Goal: Task Accomplishment & Management: Manage account settings

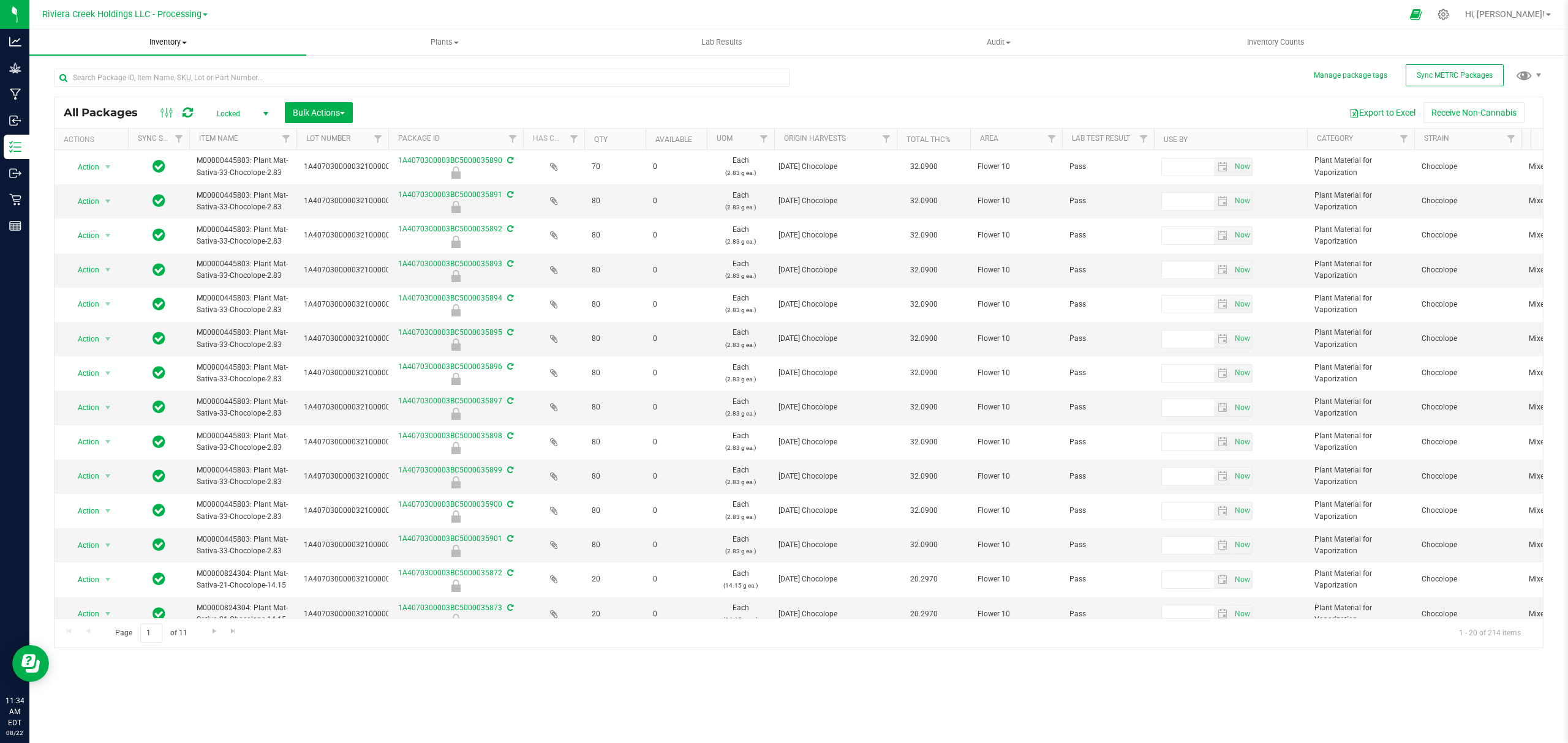
click at [156, 45] on span "Inventory" at bounding box center [168, 42] width 277 height 11
click at [114, 145] on span "From bill of materials" at bounding box center [84, 147] width 111 height 11
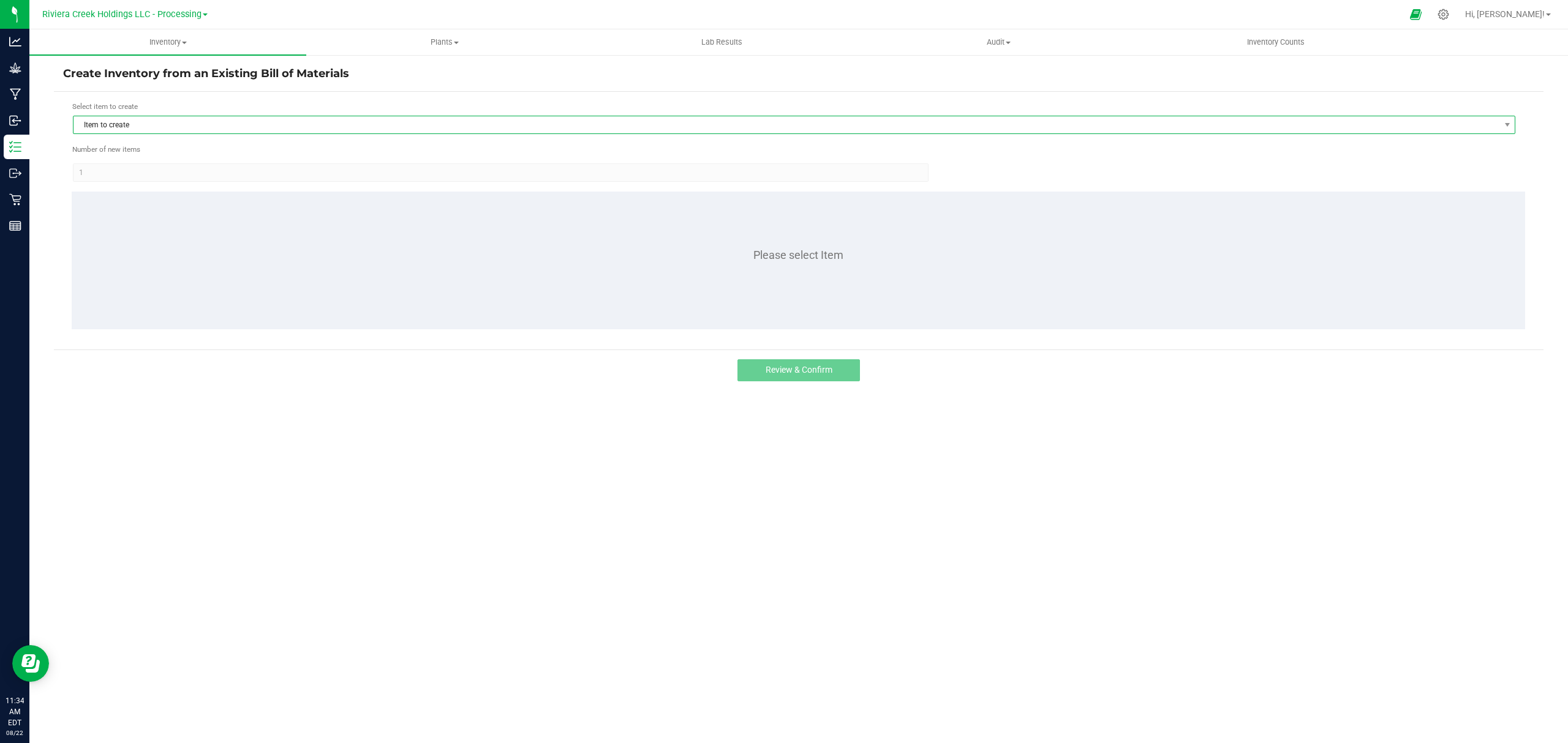
click at [183, 123] on span "Item to create" at bounding box center [786, 124] width 1426 height 17
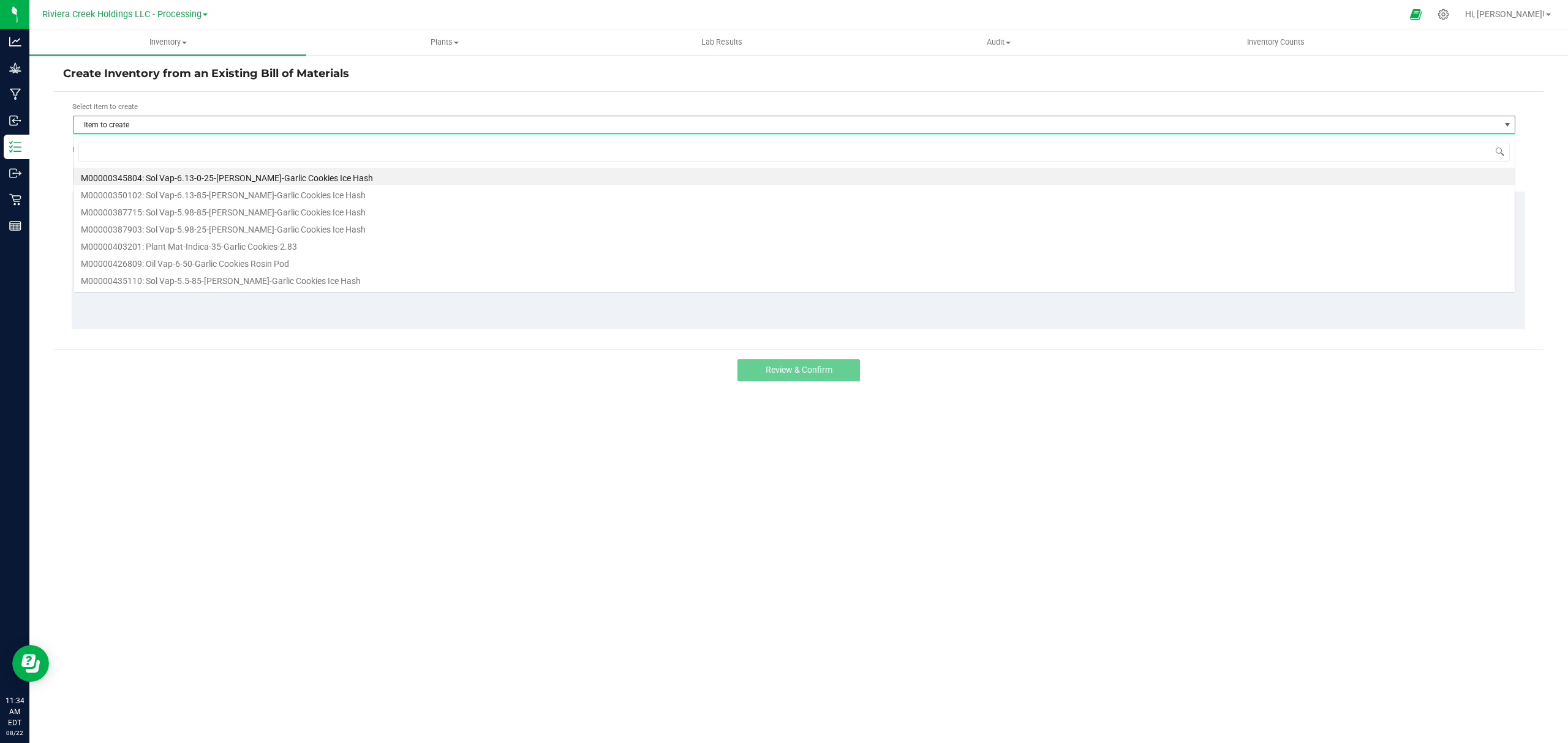
scroll to position [18, 1443]
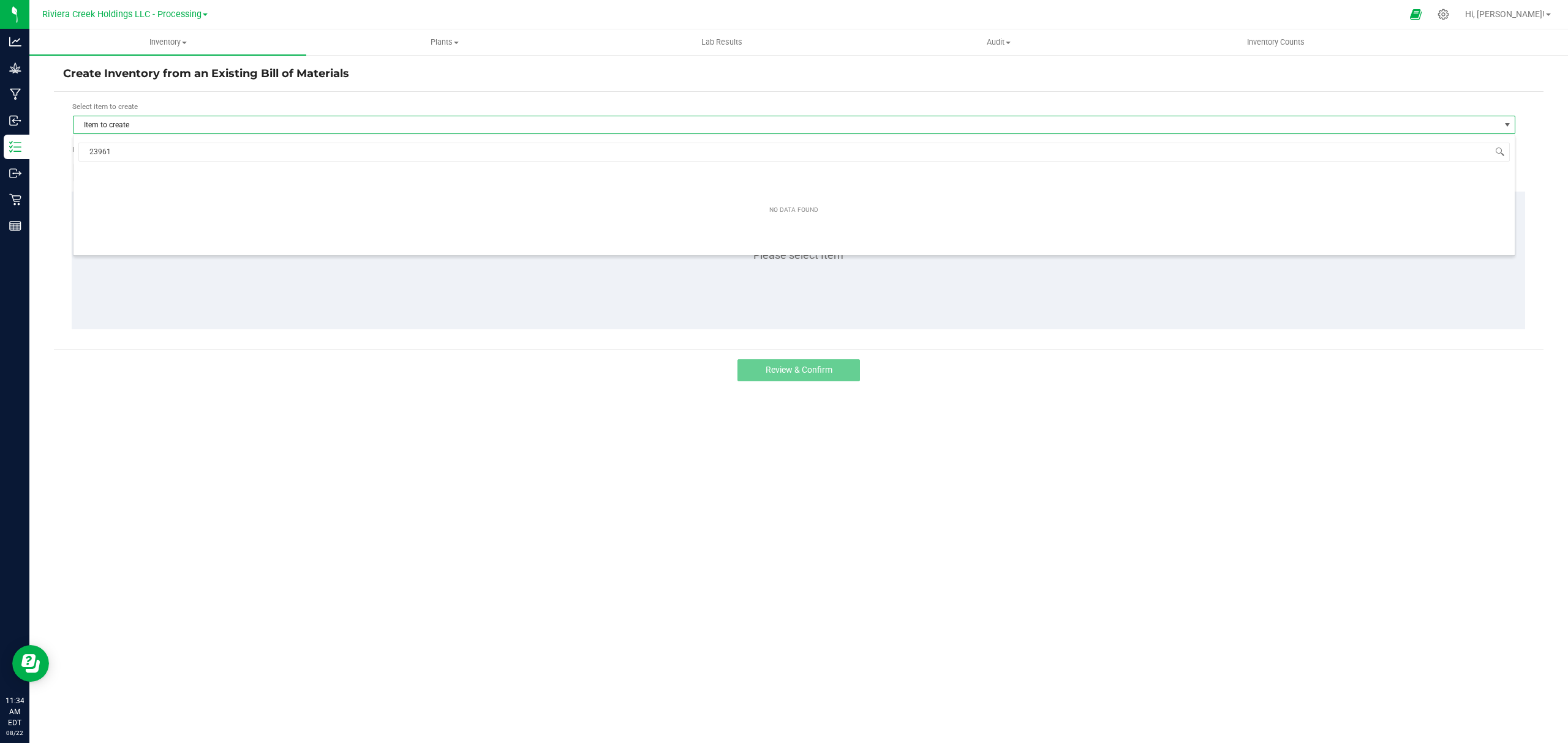
type input "239612"
click at [1450, 12] on icon at bounding box center [1444, 15] width 13 height 13
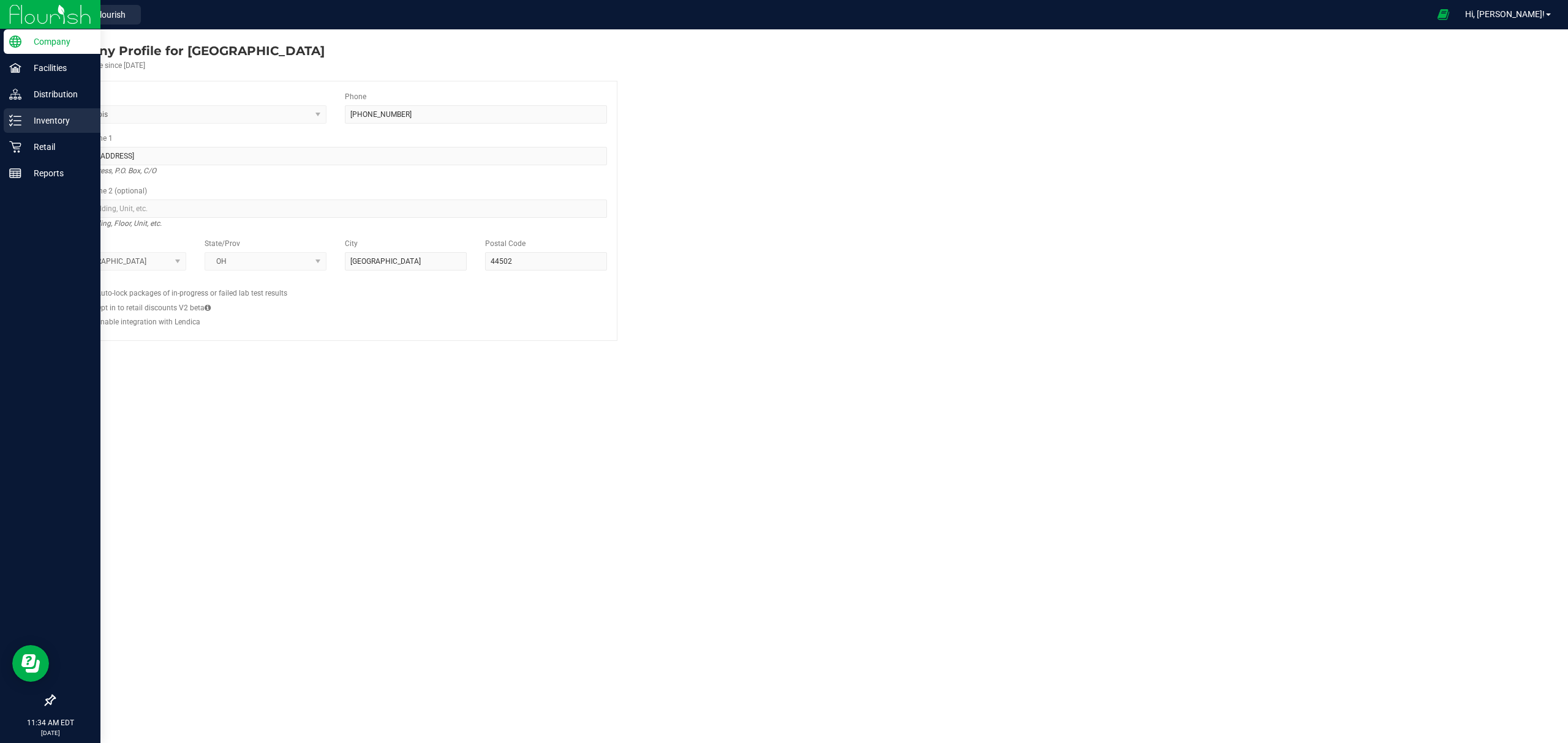
click at [25, 123] on p "Inventory" at bounding box center [58, 120] width 74 height 15
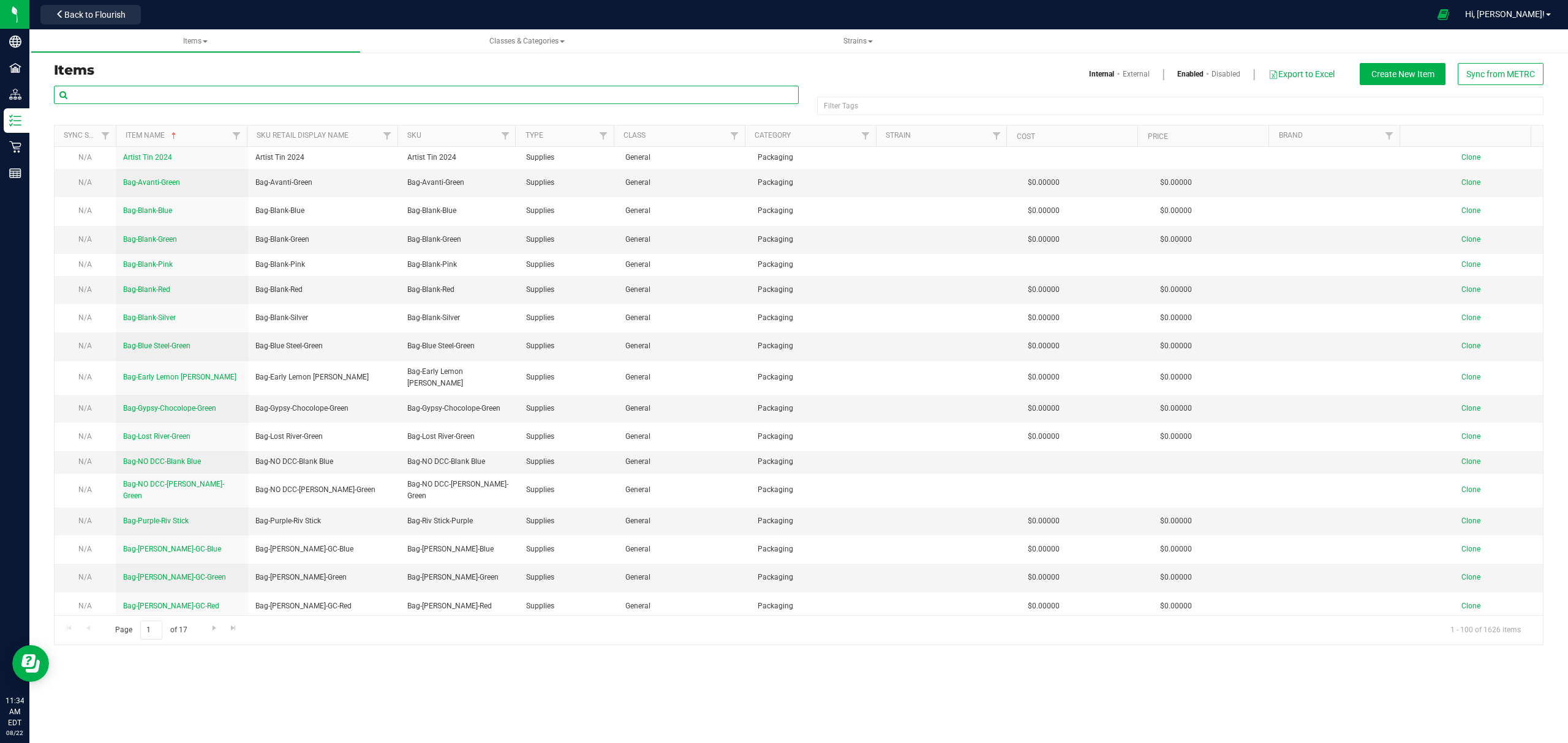
click at [164, 91] on input "text" at bounding box center [427, 95] width 745 height 18
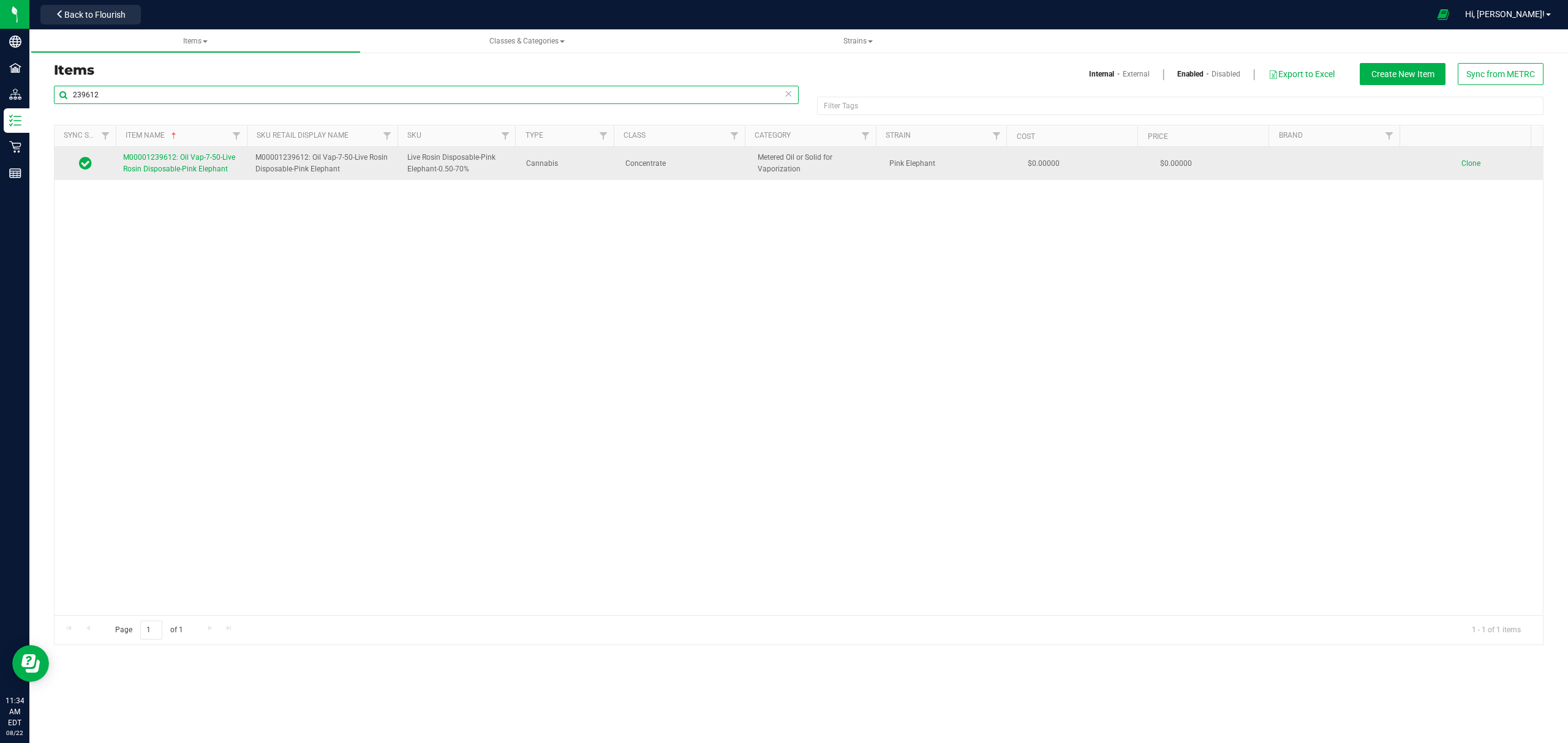
type input "239612"
click at [183, 168] on span "M00001239612: Oil Vap-7-50-Live Rosin Disposable-Pink Elephant" at bounding box center [178, 163] width 112 height 20
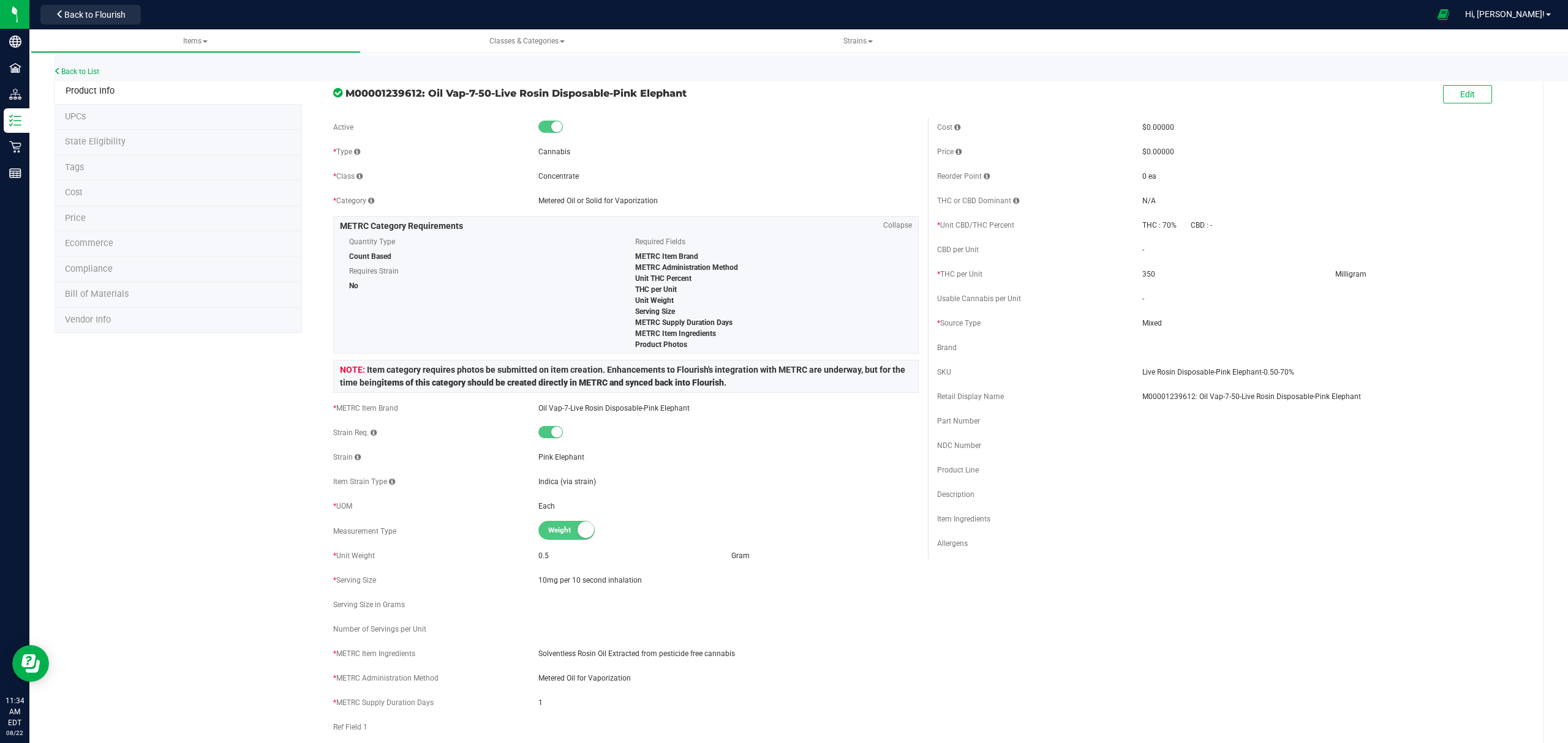
click at [163, 295] on li "Bill of Materials" at bounding box center [178, 295] width 248 height 25
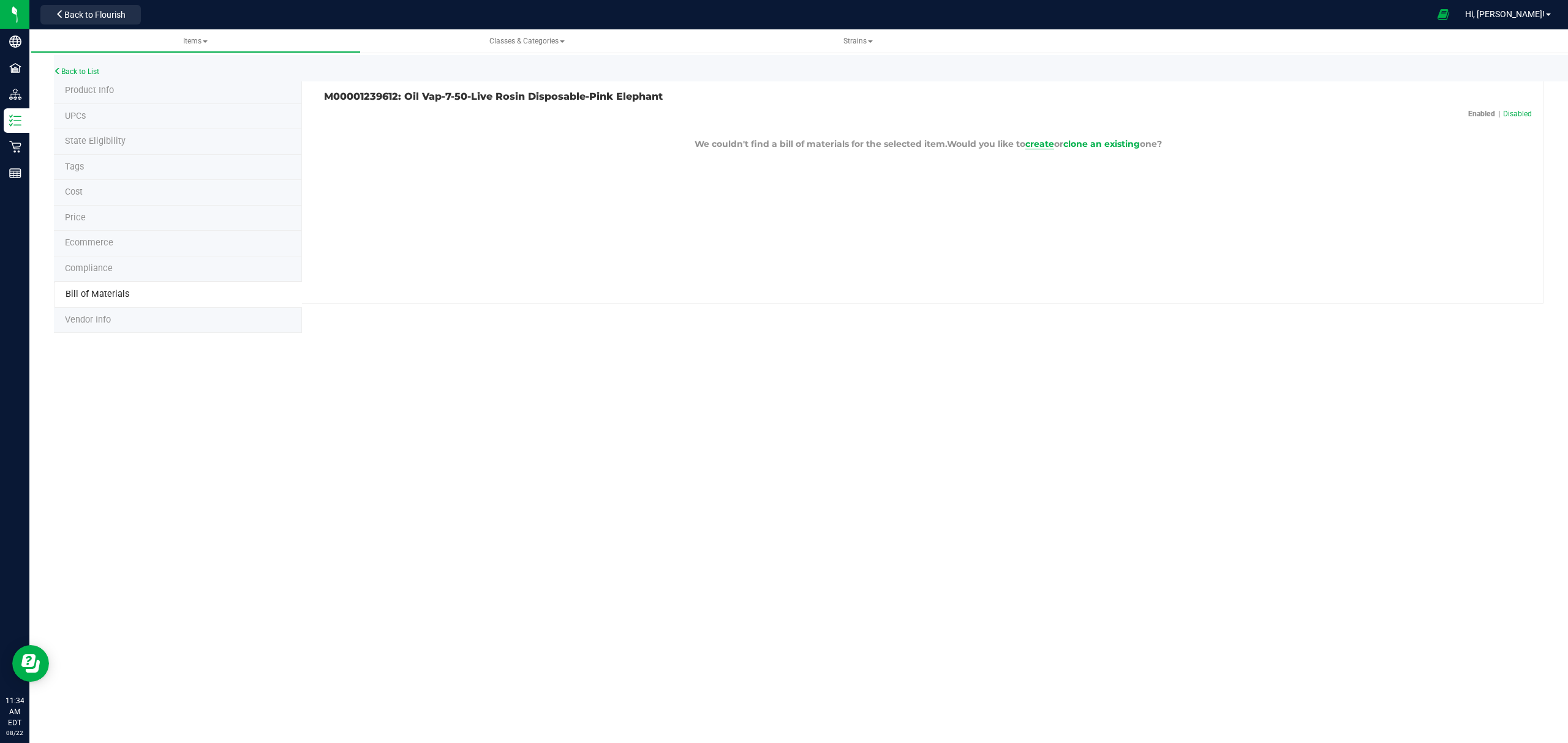
click at [1046, 145] on span "create" at bounding box center [1039, 143] width 29 height 11
drag, startPoint x: 751, startPoint y: 153, endPoint x: 709, endPoint y: 135, distance: 45.7
click at [751, 153] on input "text" at bounding box center [1029, 158] width 798 height 18
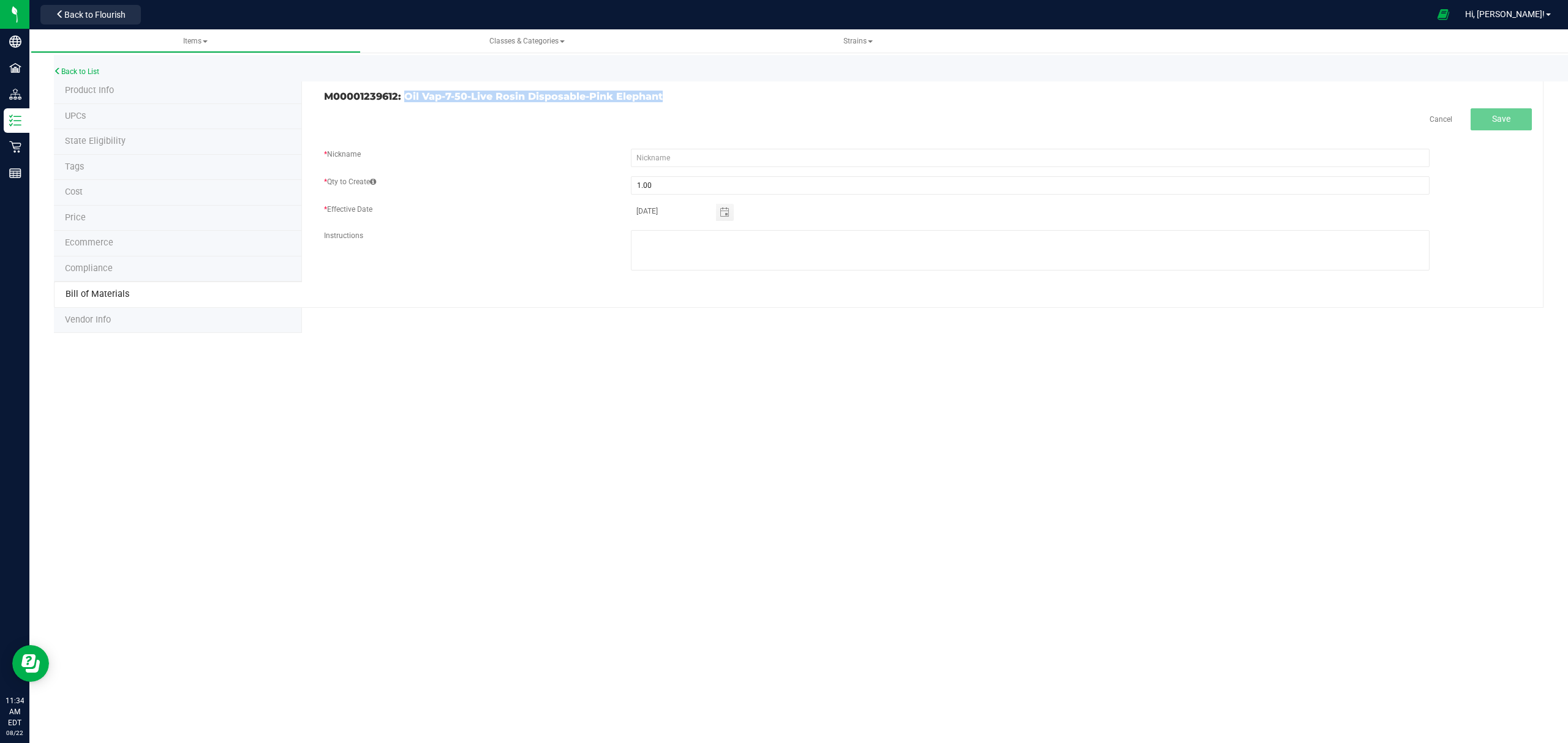
drag, startPoint x: 696, startPoint y: 94, endPoint x: 405, endPoint y: 101, distance: 291.1
click at [405, 101] on h3 "M00001239612: Oil Vap-7-50-Live Rosin Disposable-Pink Elephant" at bounding box center [621, 96] width 594 height 11
copy h3 "Oil Vap-7-50-Live Rosin Disposable-Pink Elephant"
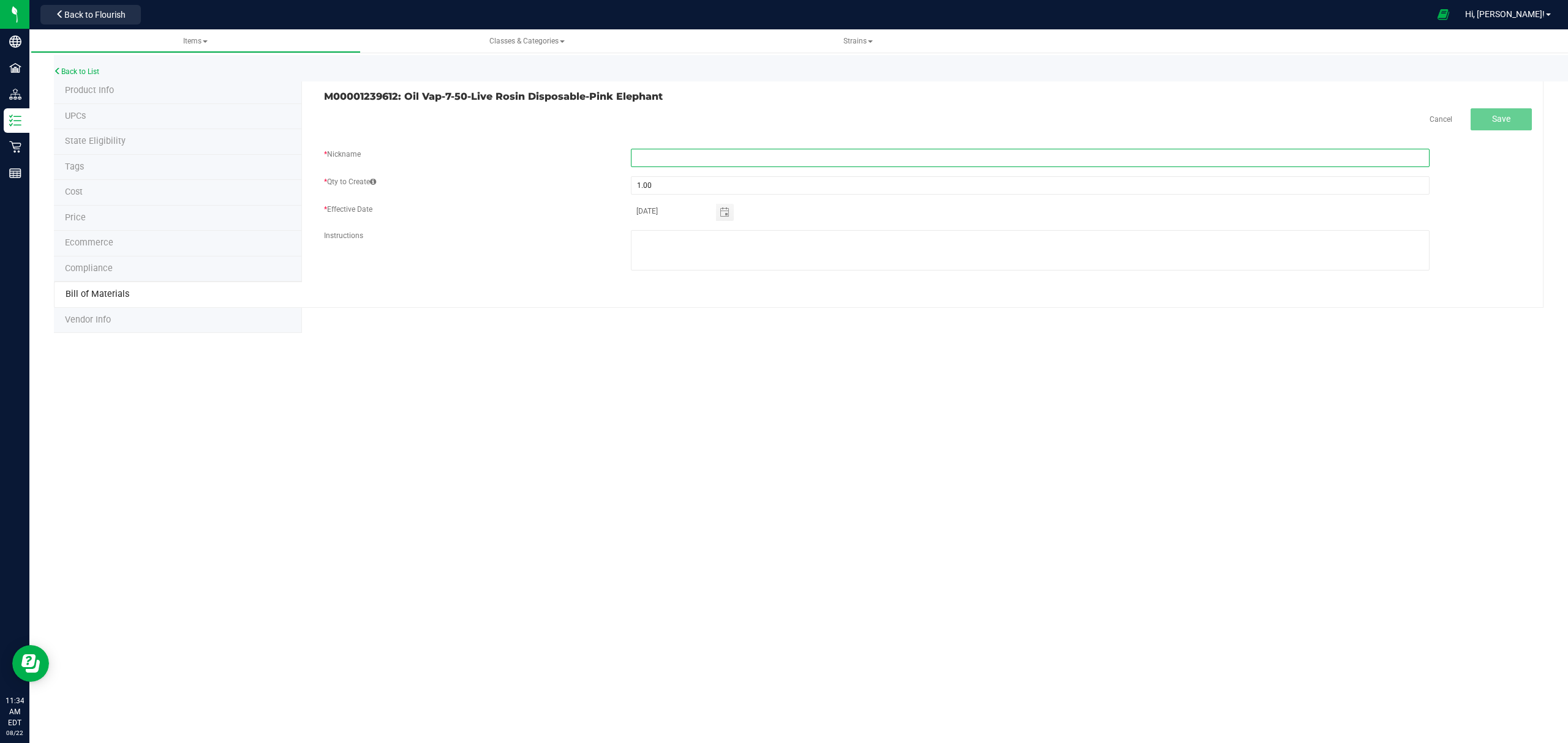
click at [698, 158] on input "text" at bounding box center [1029, 158] width 798 height 18
paste input "Oil Vap-7-50-Live Rosin Disposable-Pink Elephant"
type input "Oil Vap-7-50-Live Rosin Disposable-Pink Elephant"
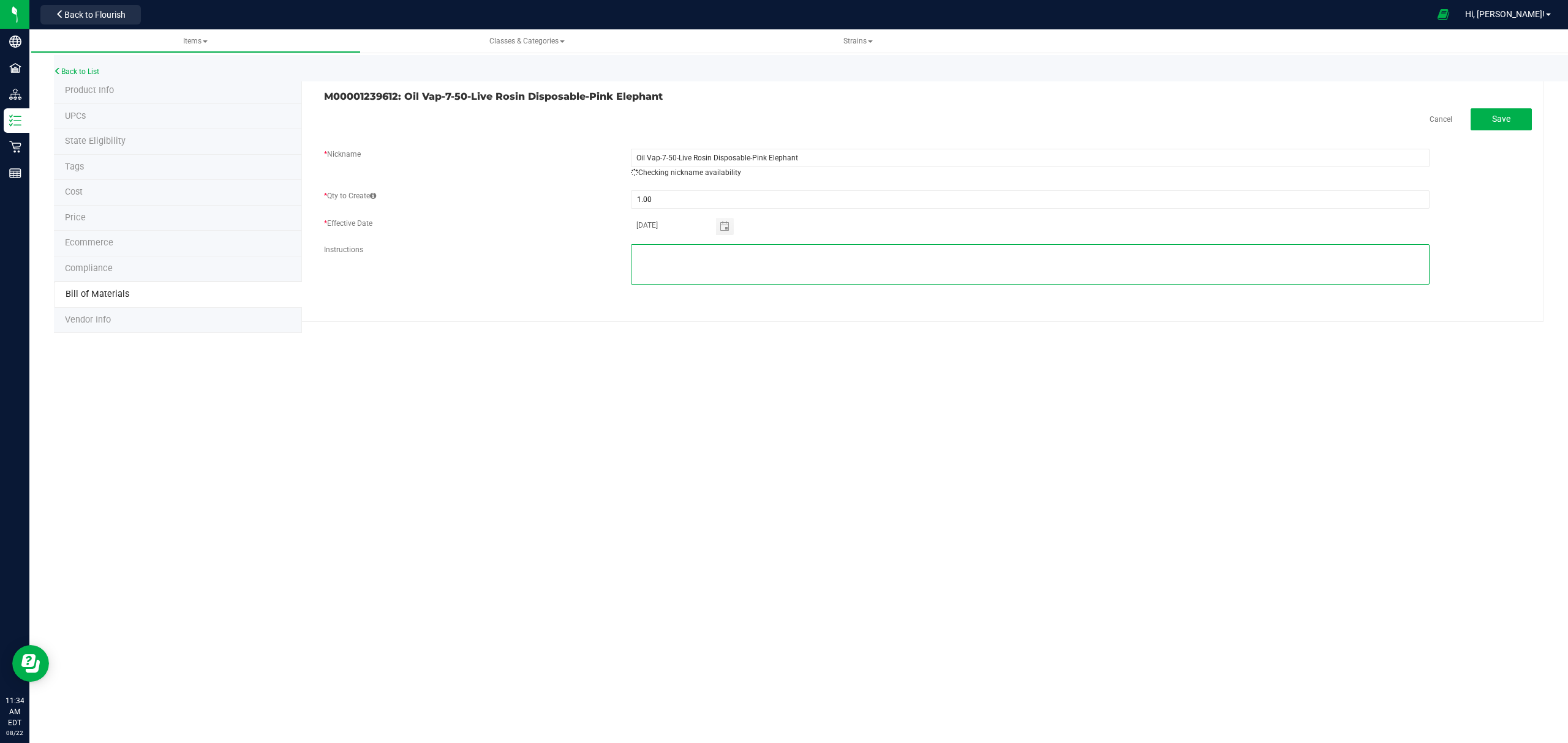
click at [834, 249] on textarea at bounding box center [1029, 263] width 798 height 40
click at [1512, 119] on button "Save" at bounding box center [1501, 119] width 61 height 22
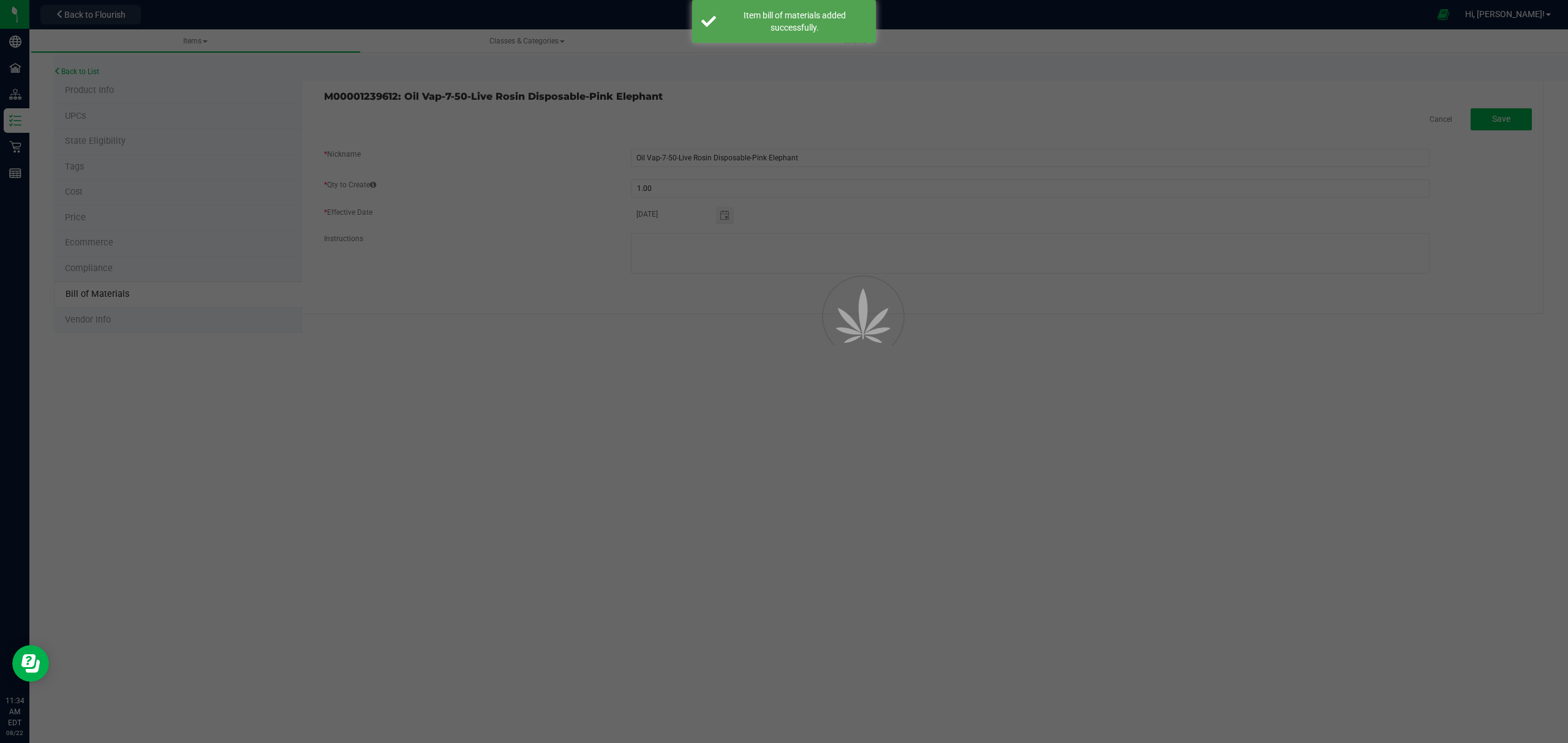
select select "647"
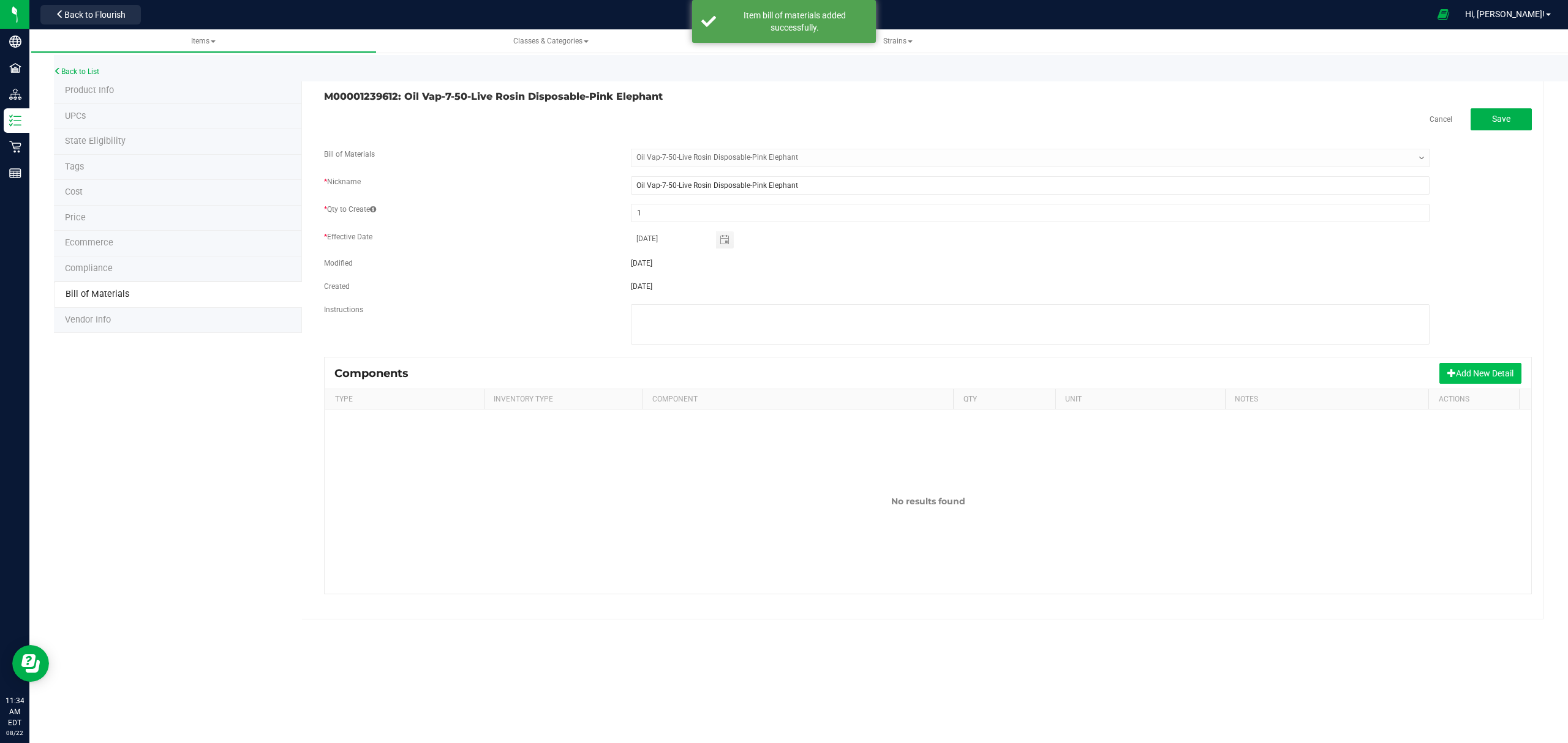
click at [1466, 370] on button "Add New Detail" at bounding box center [1480, 373] width 82 height 20
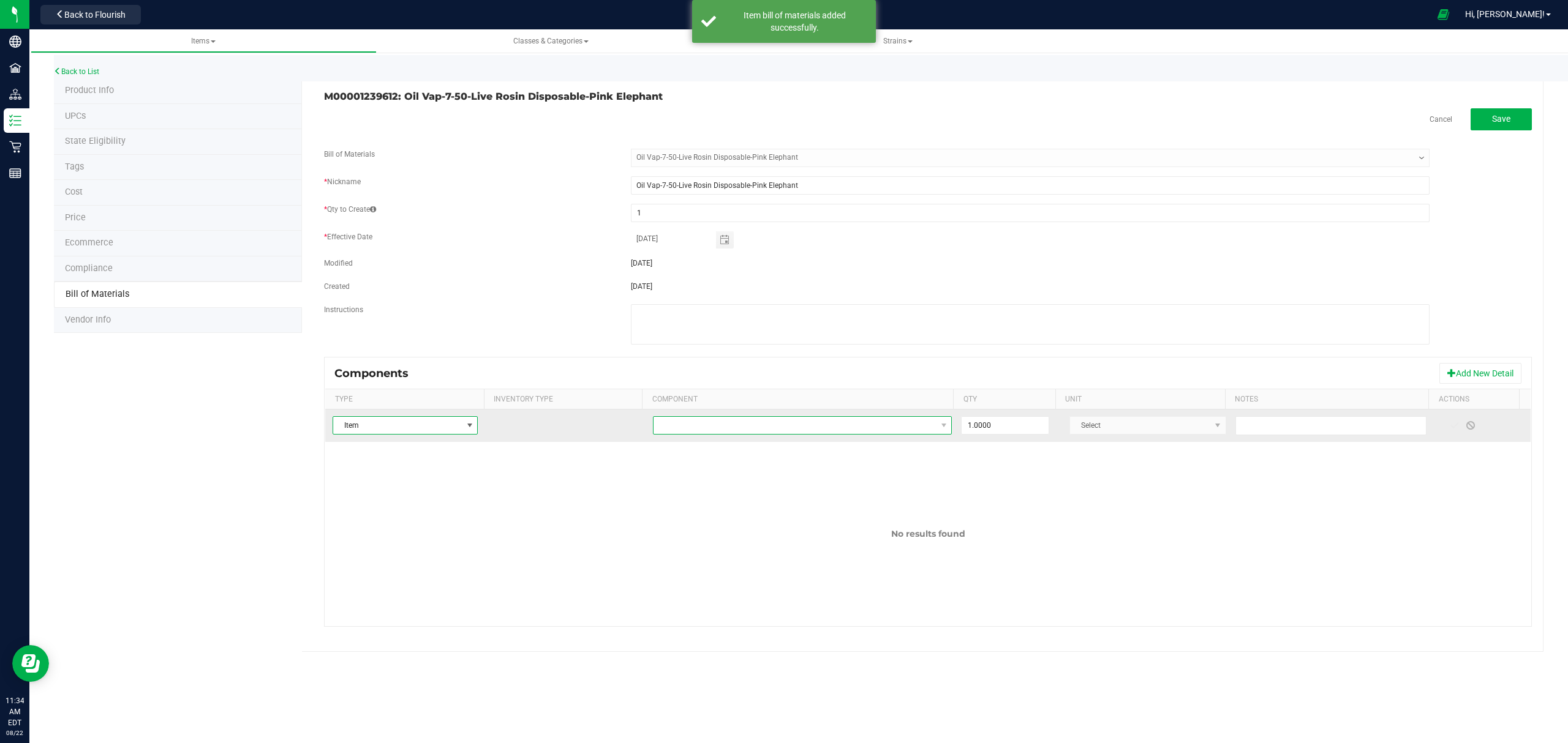
click at [816, 434] on span "NO DATA FOUND" at bounding box center [795, 425] width 283 height 17
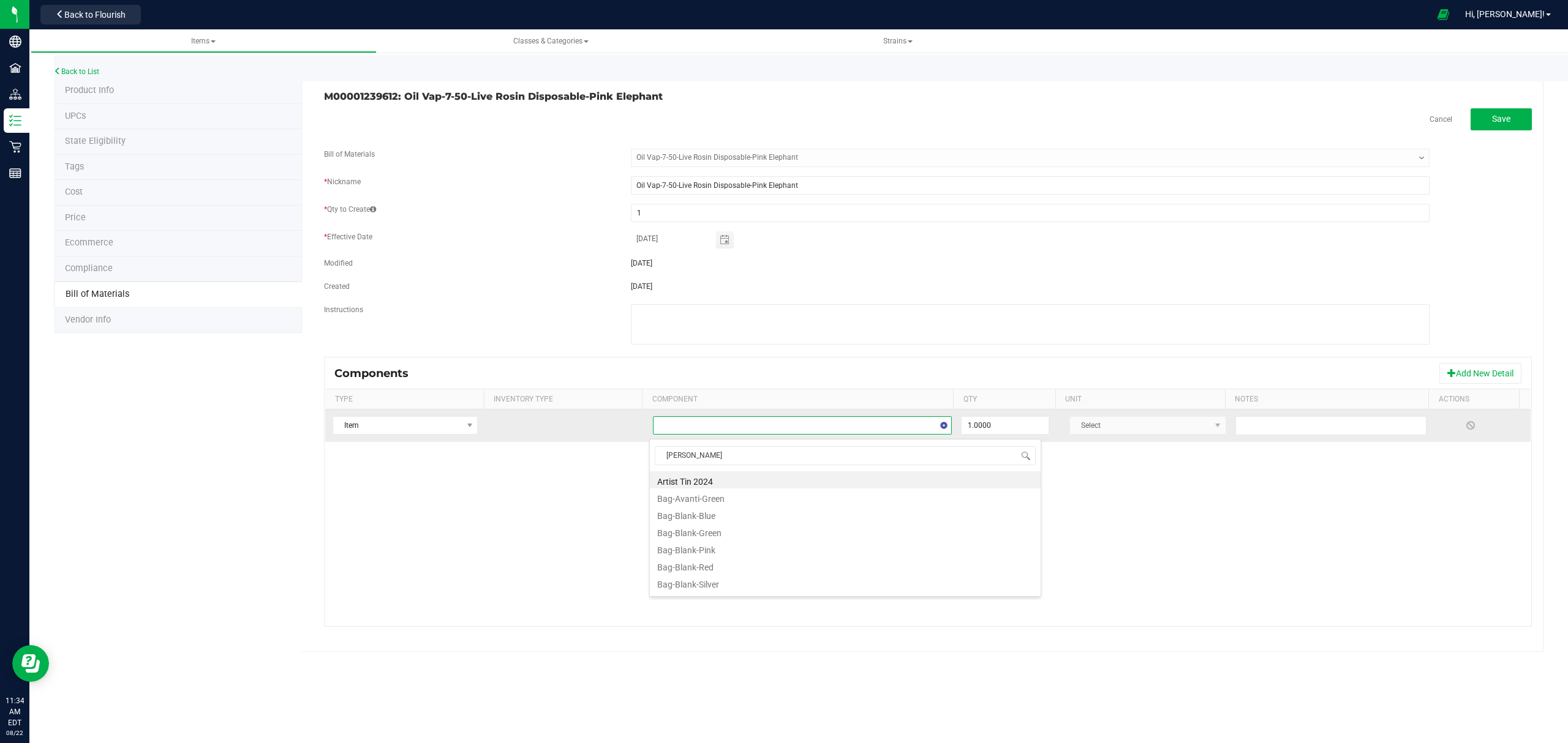
type input "blank"
click at [728, 544] on li "Bag-Blank-Silver" at bounding box center [845, 548] width 391 height 17
click at [1450, 430] on span at bounding box center [1455, 426] width 10 height 10
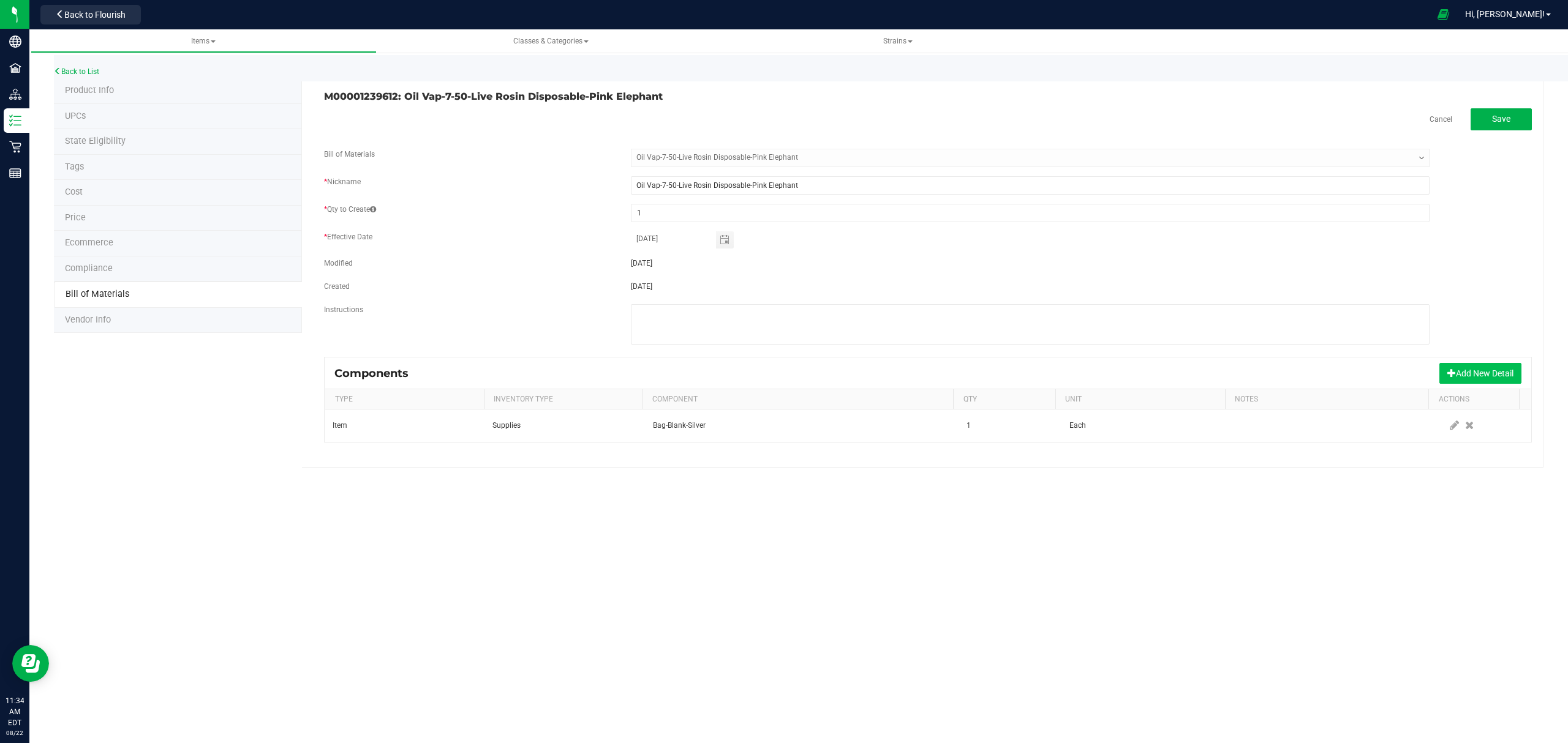
click at [1458, 378] on button "Add New Detail" at bounding box center [1480, 373] width 82 height 20
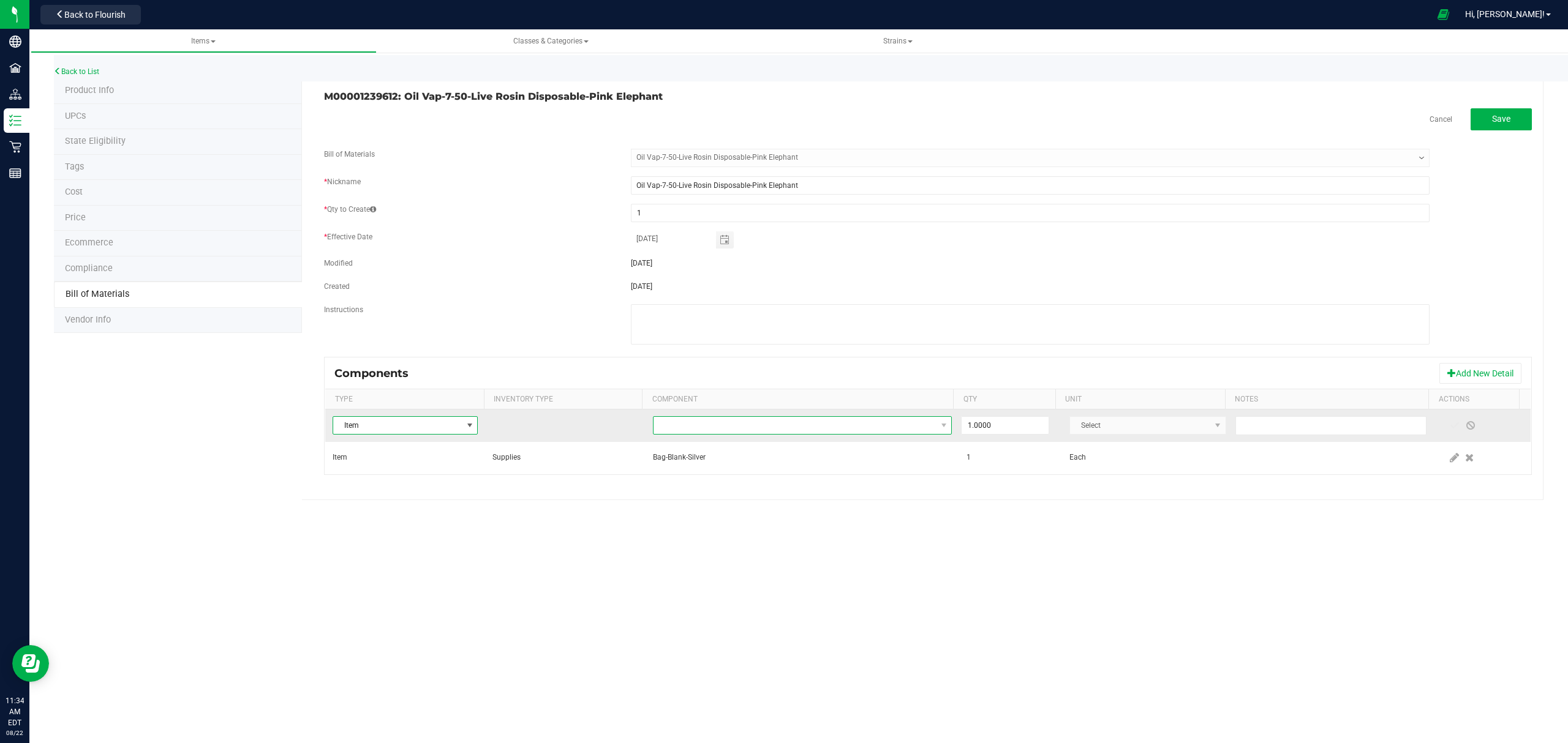
click at [840, 426] on span "NO DATA FOUND" at bounding box center [795, 425] width 283 height 17
type input "compli"
click at [805, 480] on li "Label-Compliance-2X3" at bounding box center [845, 480] width 391 height 17
click at [1450, 429] on span at bounding box center [1455, 426] width 10 height 10
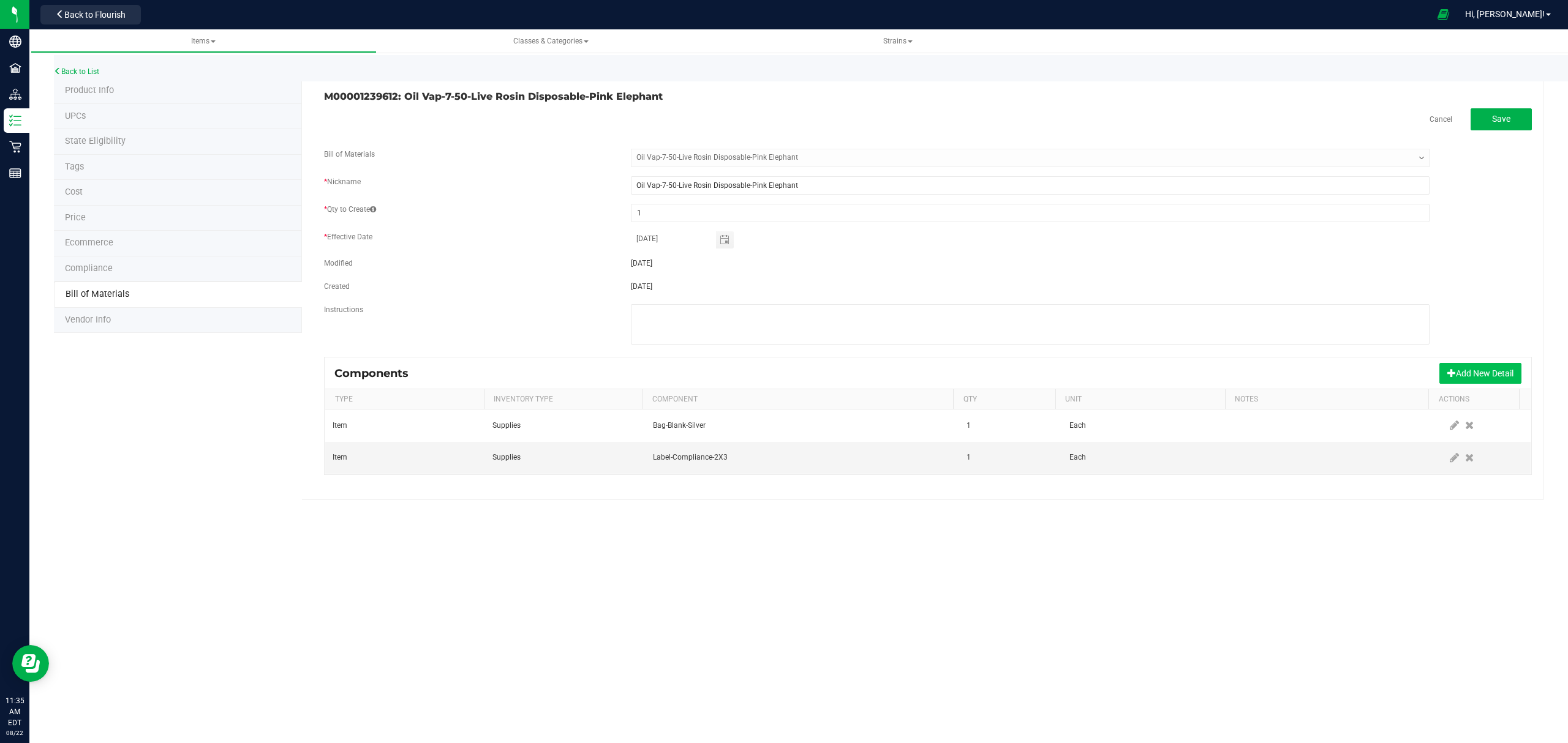
click at [1494, 381] on button "Add New Detail" at bounding box center [1480, 373] width 82 height 20
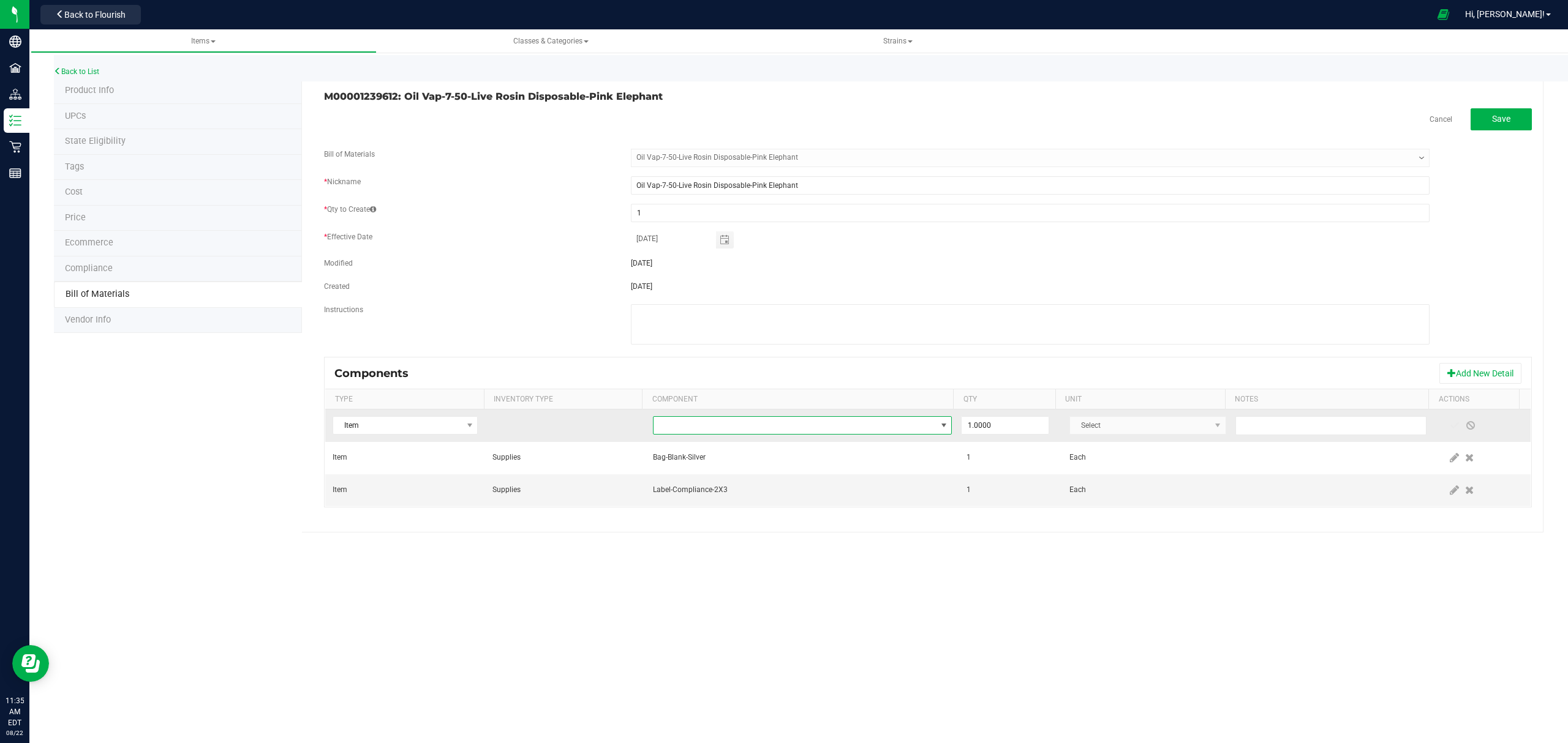
click at [844, 431] on span "NO DATA FOUND" at bounding box center [795, 425] width 283 height 17
type input "pink el"
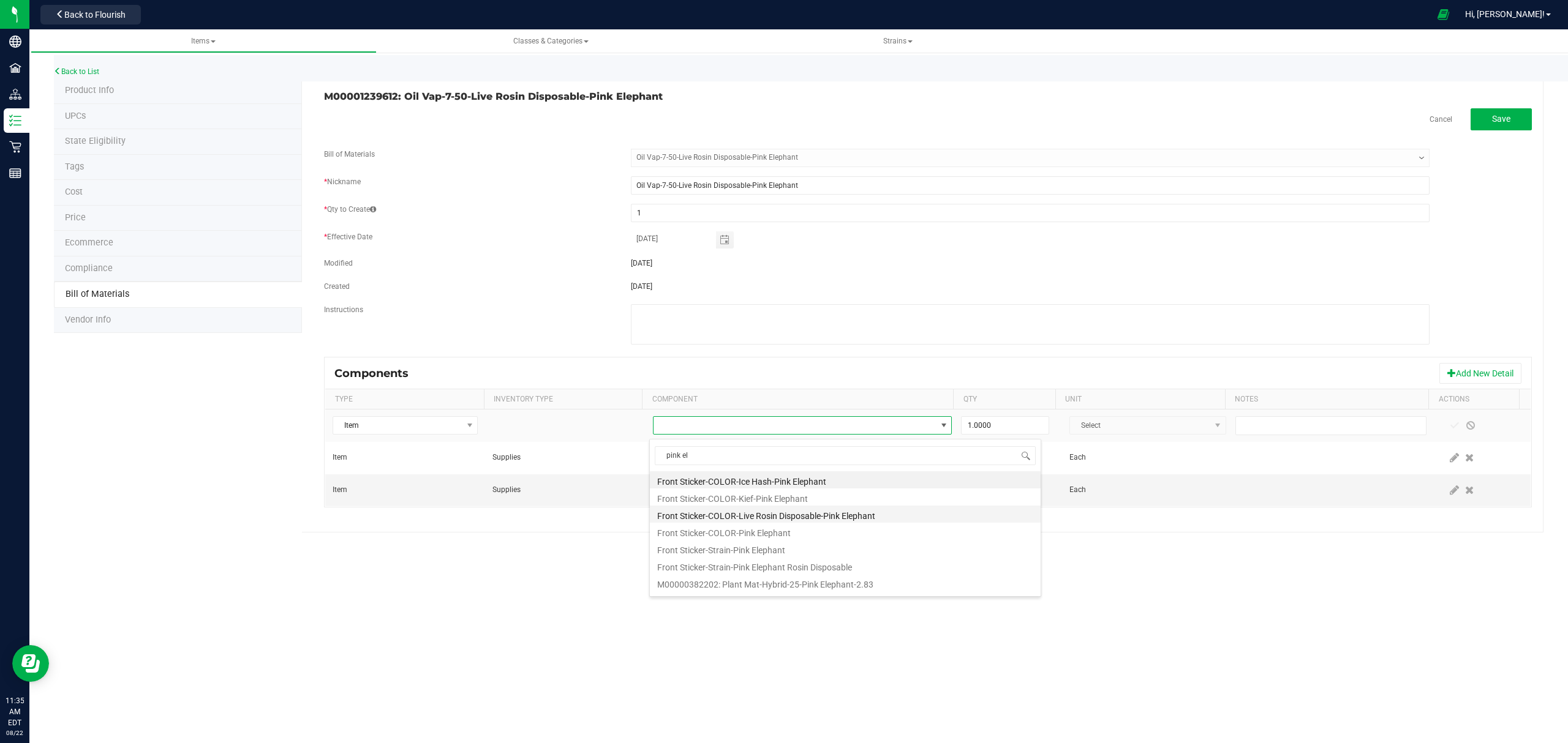
click at [831, 515] on li "Front Sticker-COLOR-Live Rosin Disposable-Pink Elephant" at bounding box center [845, 514] width 391 height 17
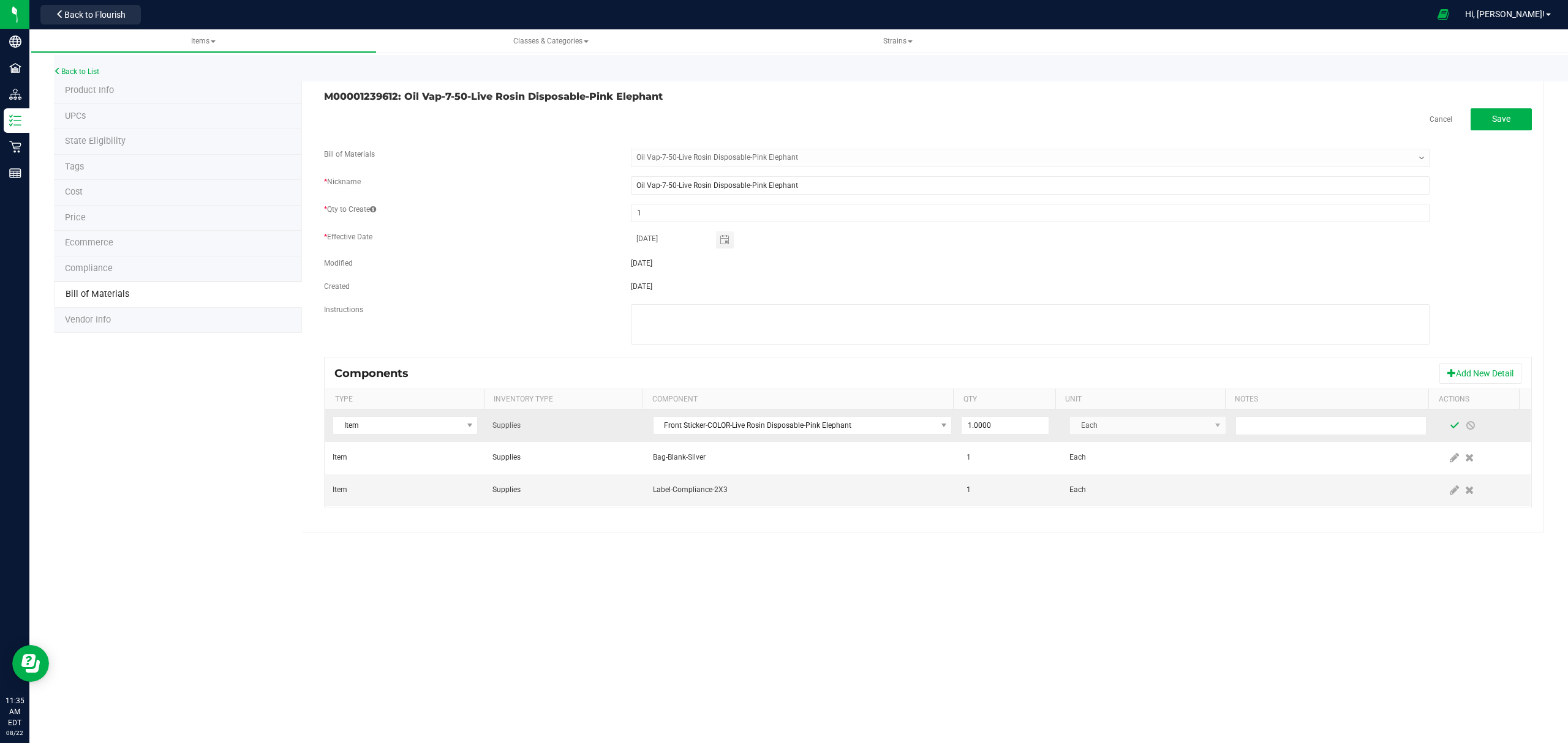
click at [1450, 426] on span at bounding box center [1455, 426] width 10 height 10
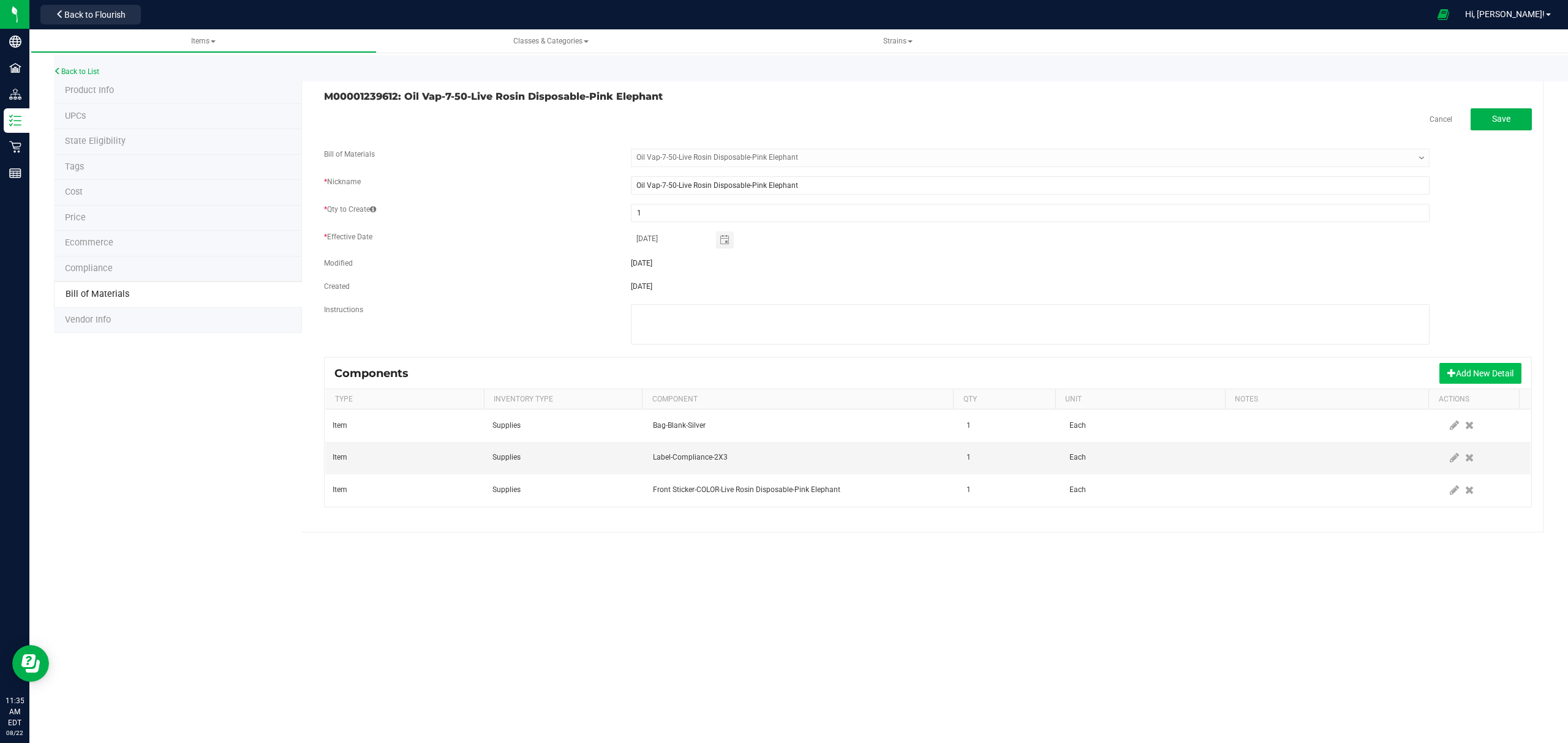
click at [1452, 373] on span at bounding box center [1452, 372] width 8 height 8
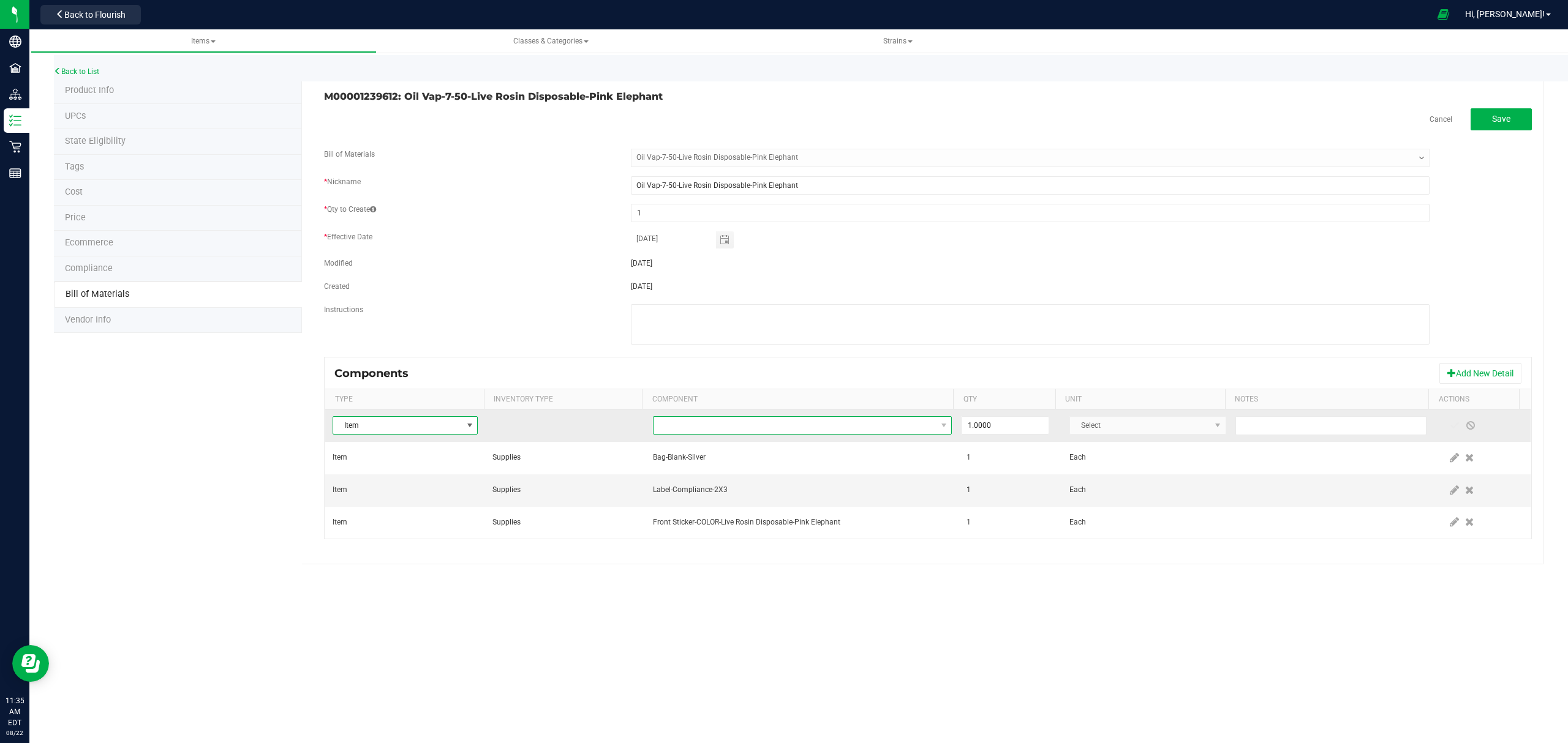
click at [859, 434] on span "NO DATA FOUND" at bounding box center [795, 425] width 283 height 17
type input "loyalty"
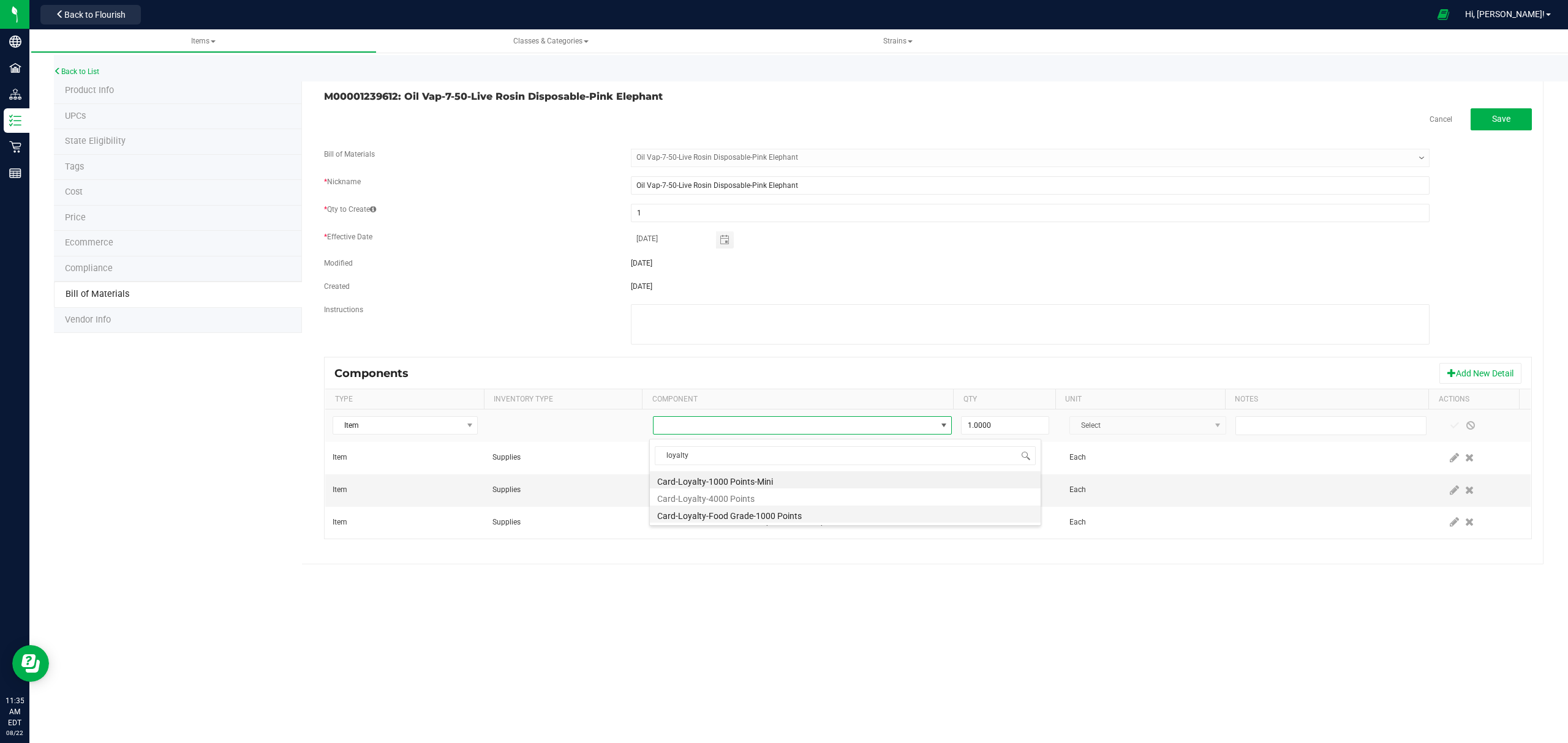
click at [766, 512] on li "Card-Loyalty-Food Grade-1000 Points" at bounding box center [845, 514] width 391 height 17
click at [1450, 427] on span at bounding box center [1455, 426] width 10 height 10
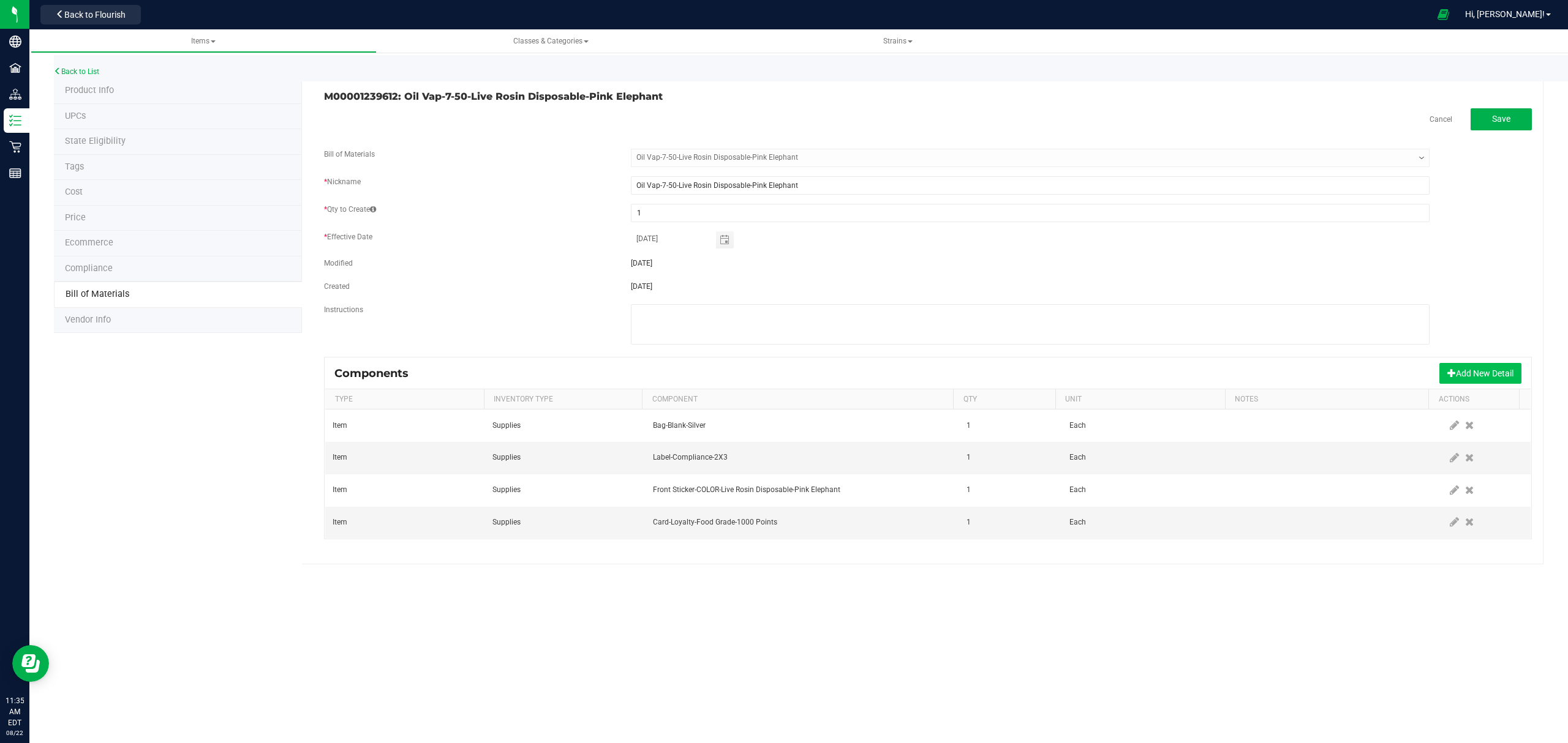
click at [1470, 372] on button "Add New Detail" at bounding box center [1480, 373] width 82 height 20
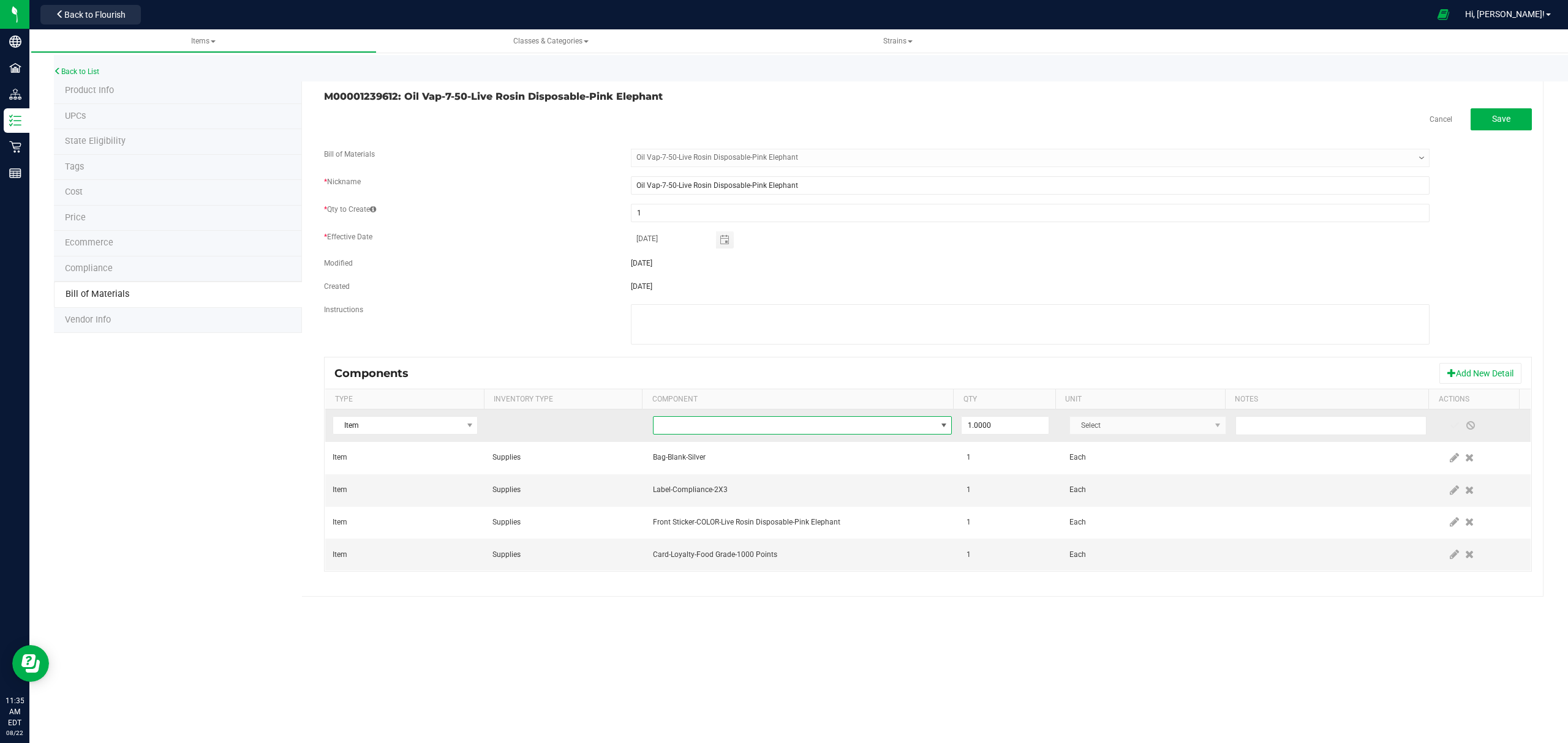
click at [833, 426] on span "NO DATA FOUND" at bounding box center [795, 425] width 283 height 17
type input "di"
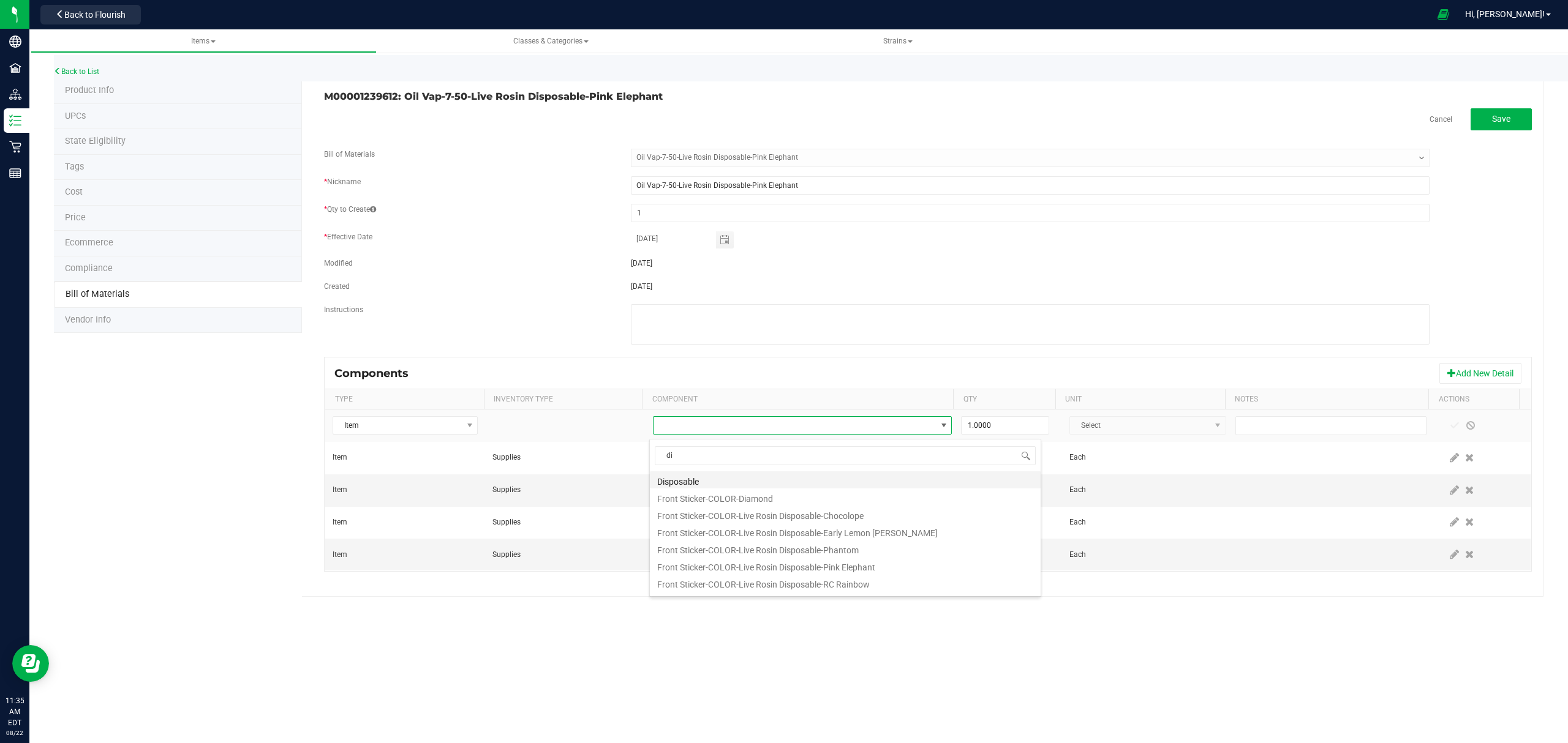
click at [716, 483] on li "Disposable" at bounding box center [845, 480] width 391 height 17
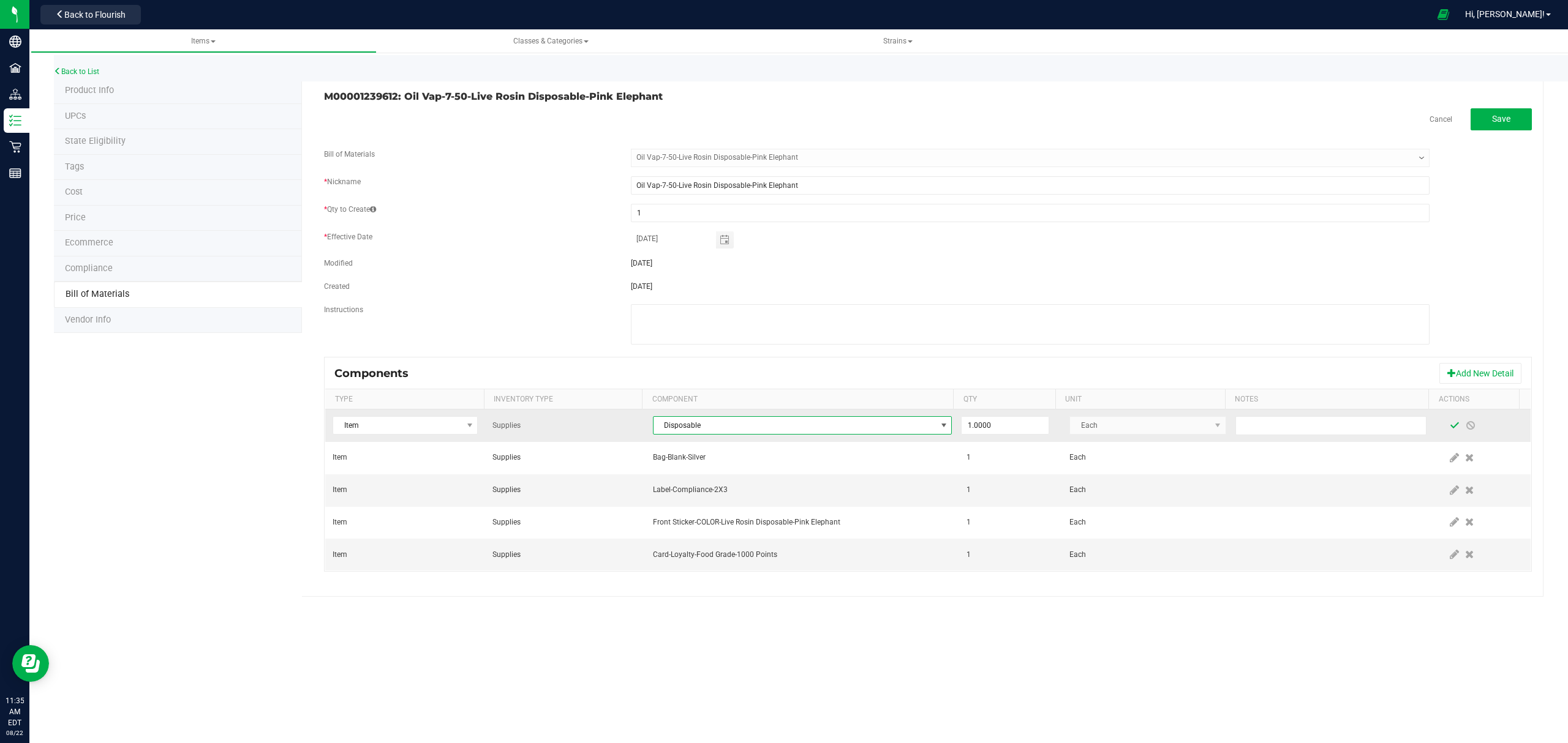
click at [1450, 427] on span at bounding box center [1455, 426] width 10 height 10
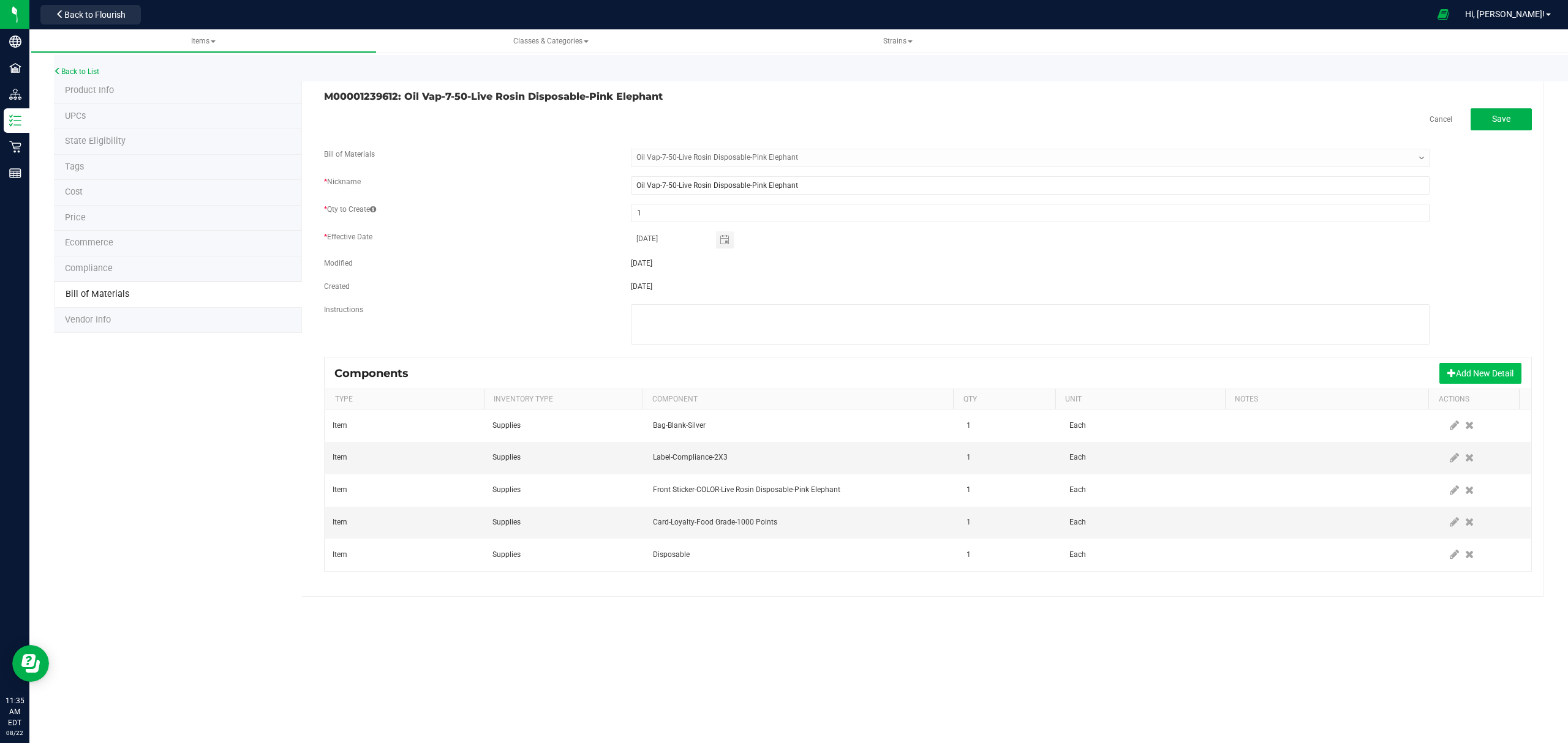
click at [1457, 376] on button "Add New Detail" at bounding box center [1480, 373] width 82 height 20
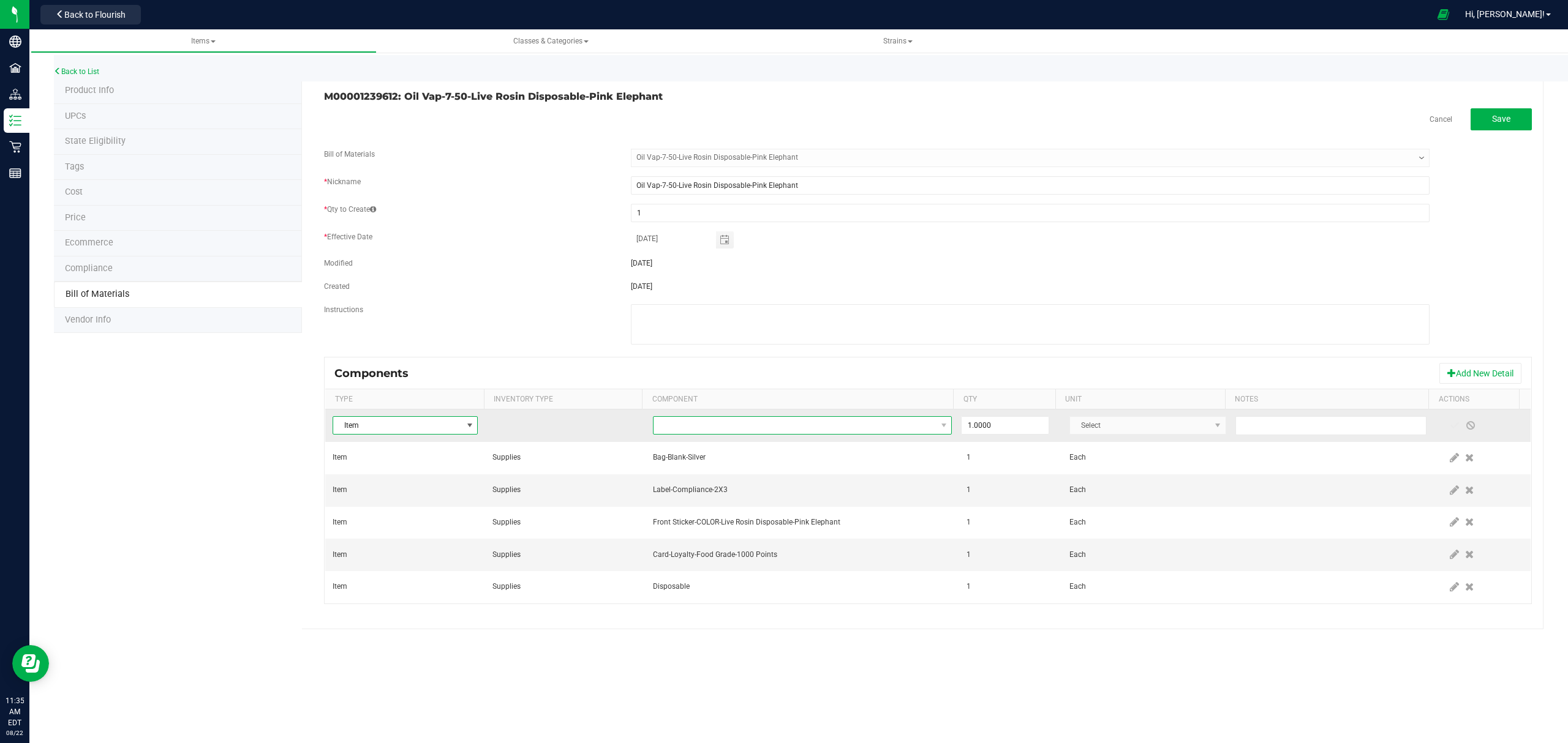
click at [761, 429] on span "NO DATA FOUND" at bounding box center [795, 425] width 283 height 17
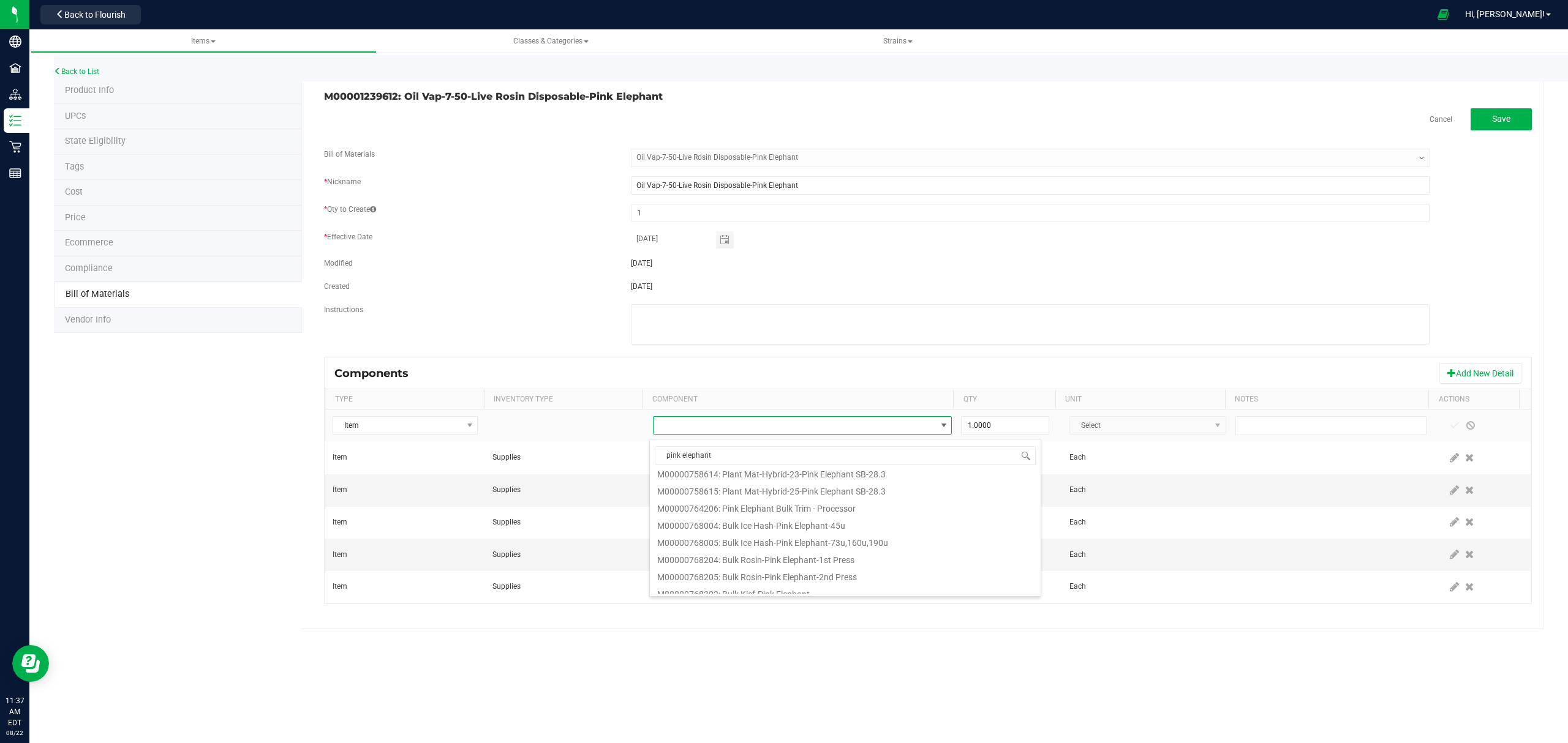
scroll to position [735, 0]
type input "p"
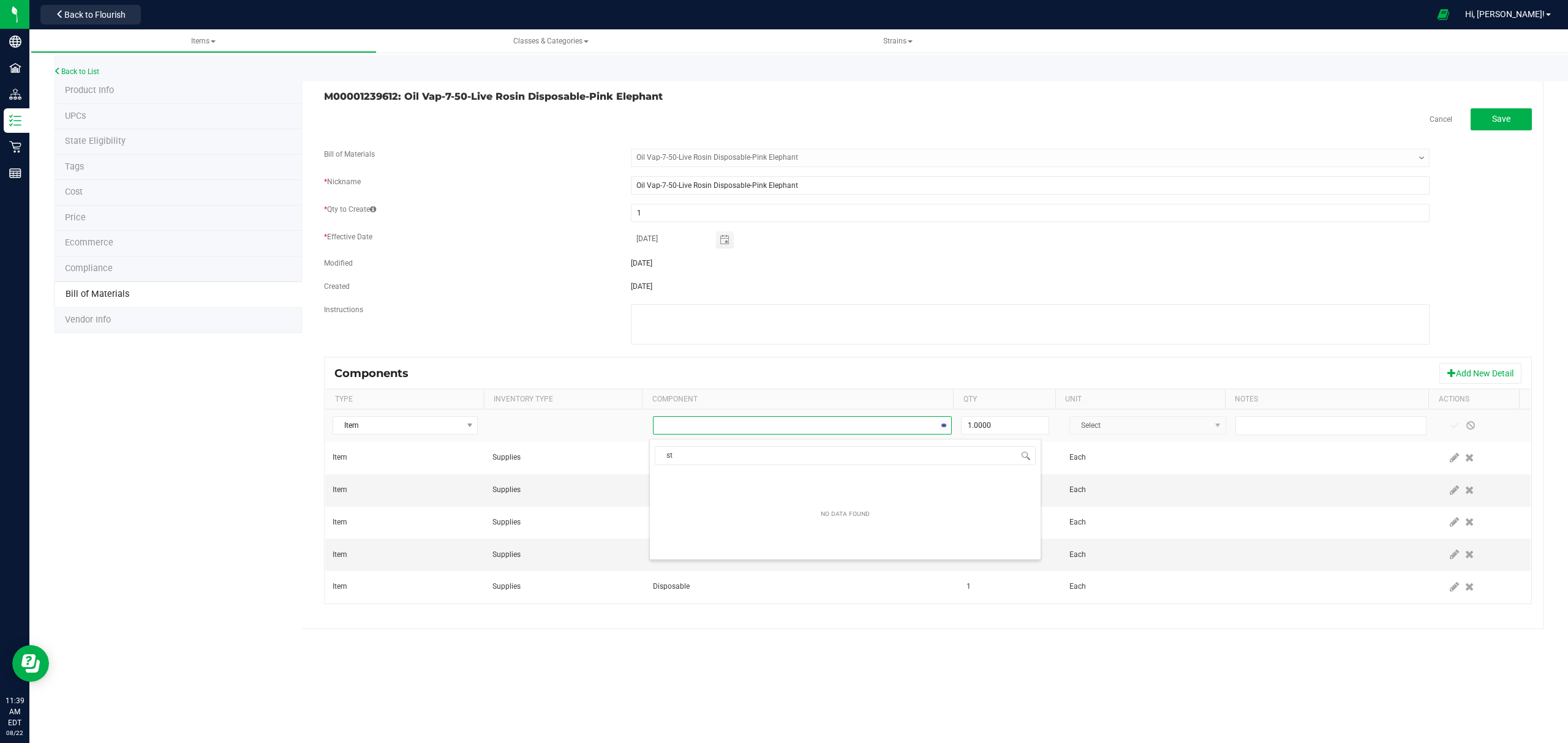
type input "s"
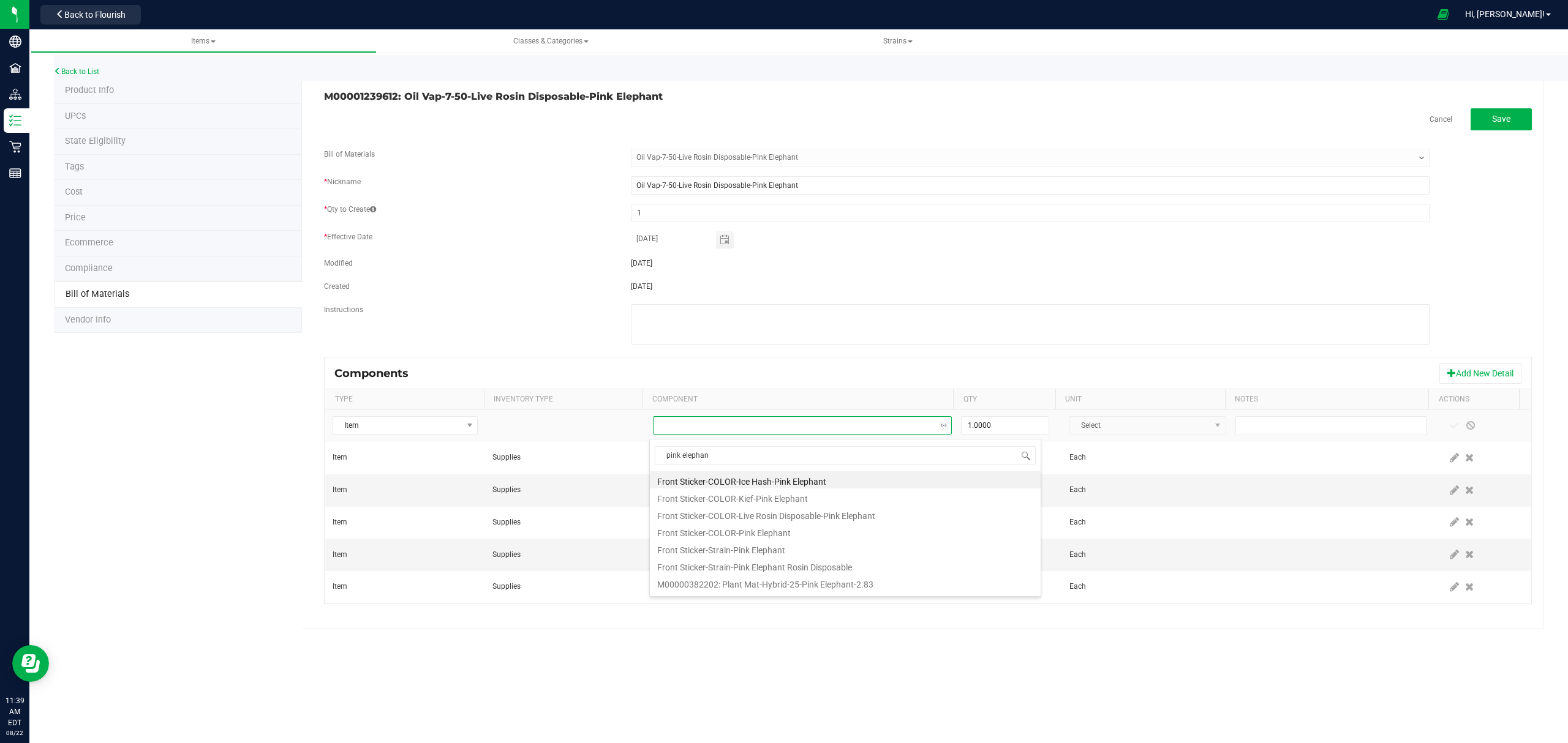
type input "pink elephant"
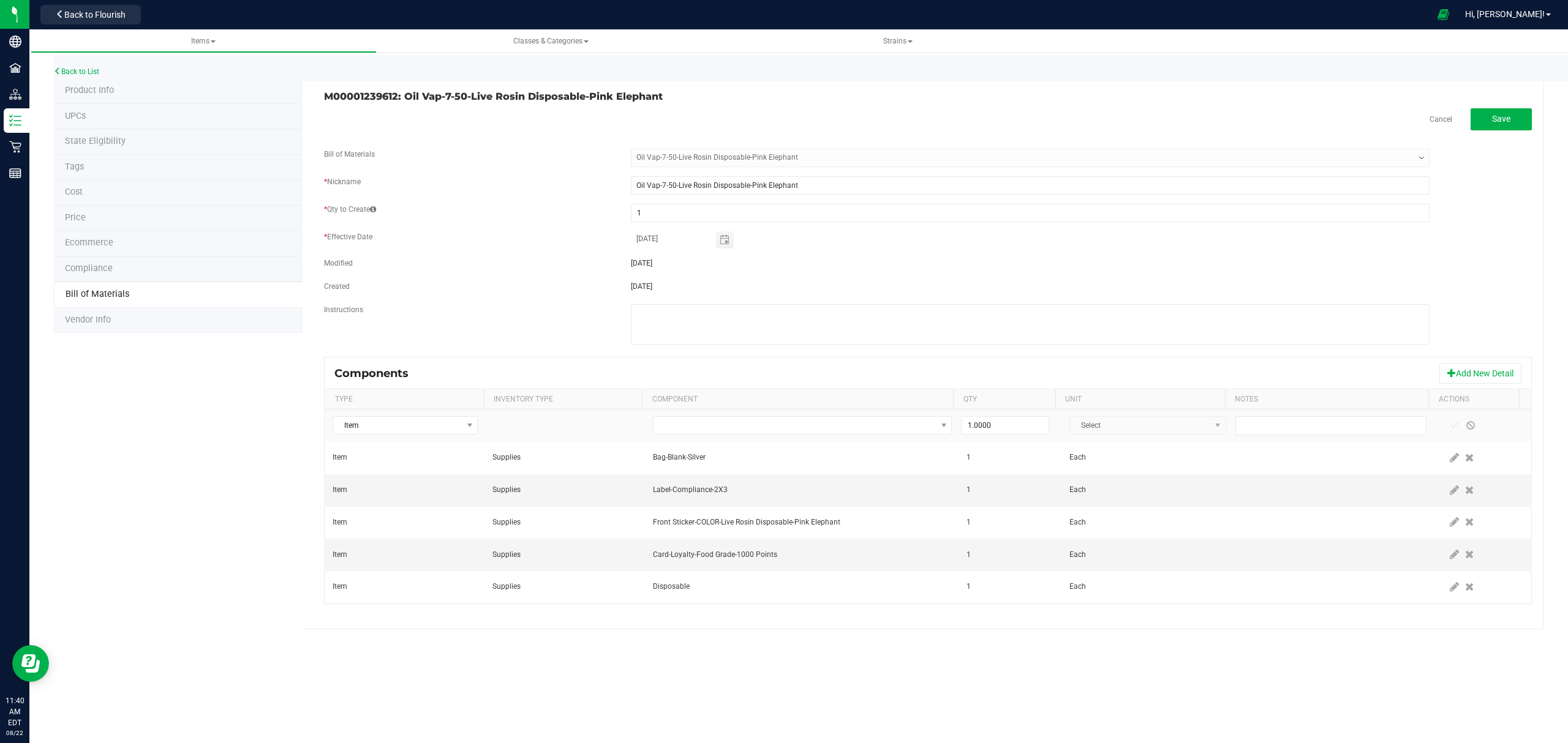
click at [811, 254] on fieldset "Bill of Materials -- Select -- Oil Vap-7-50-Live Rosin Disposable-Pink Elephant…" at bounding box center [928, 253] width 1208 height 208
click at [1440, 115] on link "Cancel" at bounding box center [1441, 119] width 23 height 11
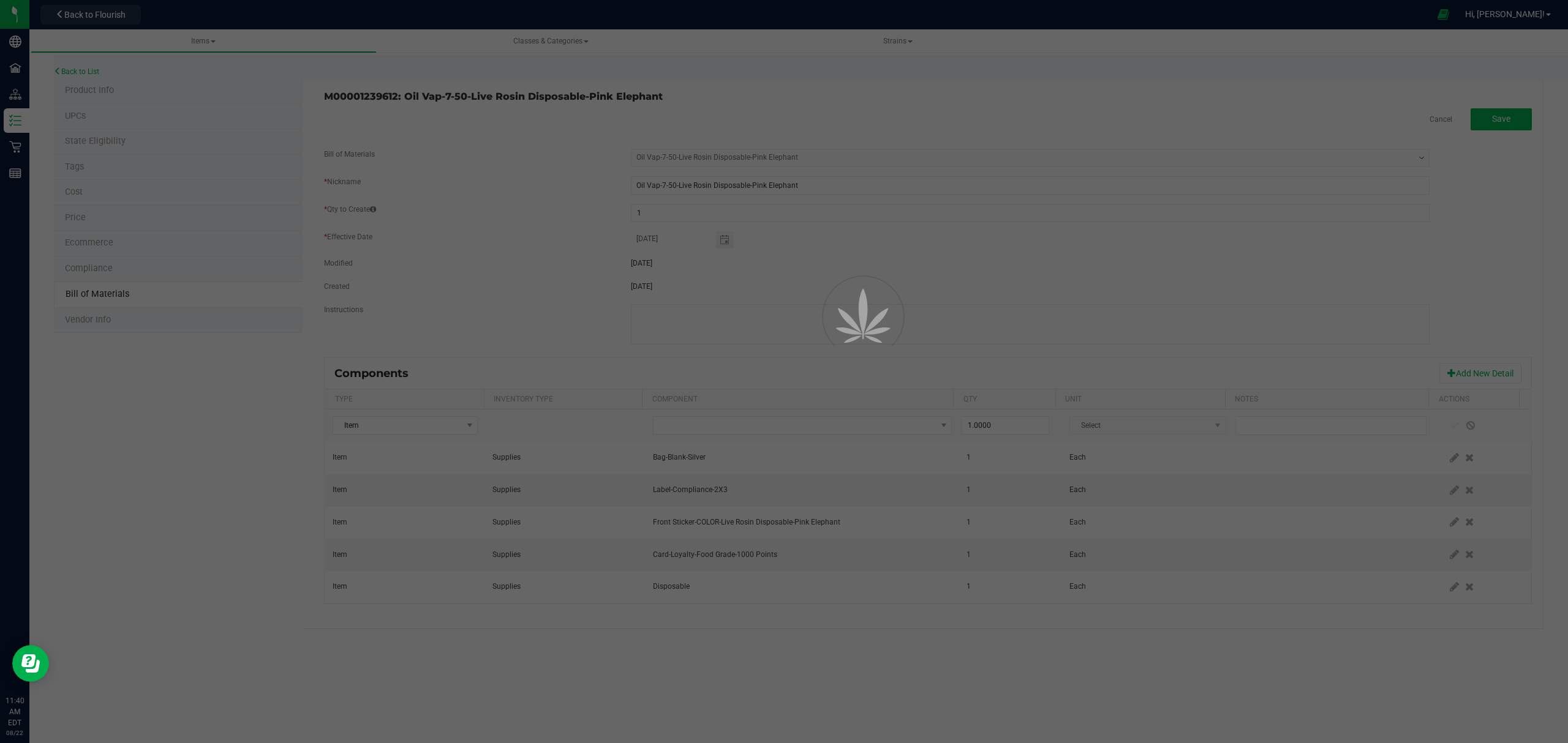
select select "647"
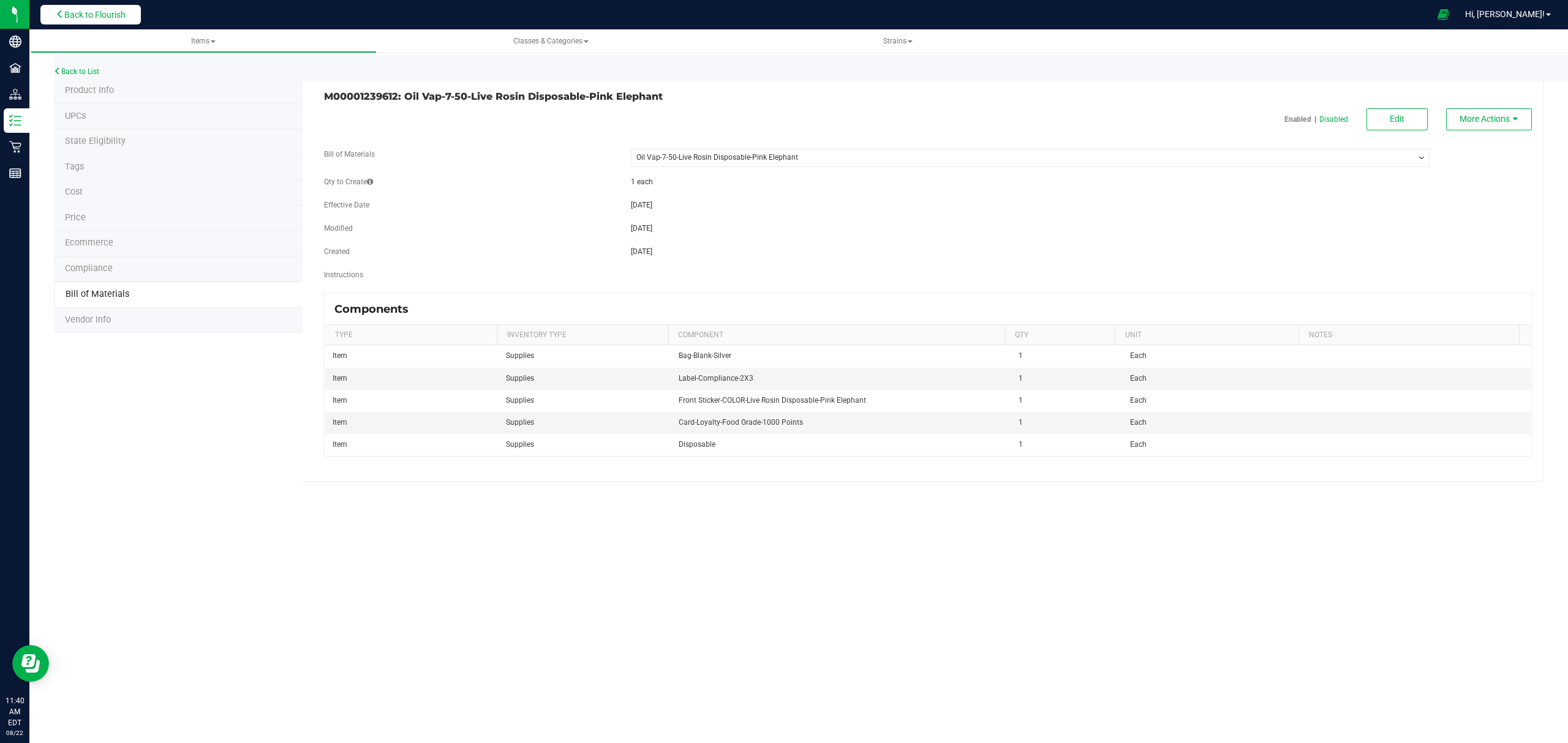
click at [91, 16] on span "Back to Flourish" at bounding box center [95, 15] width 61 height 10
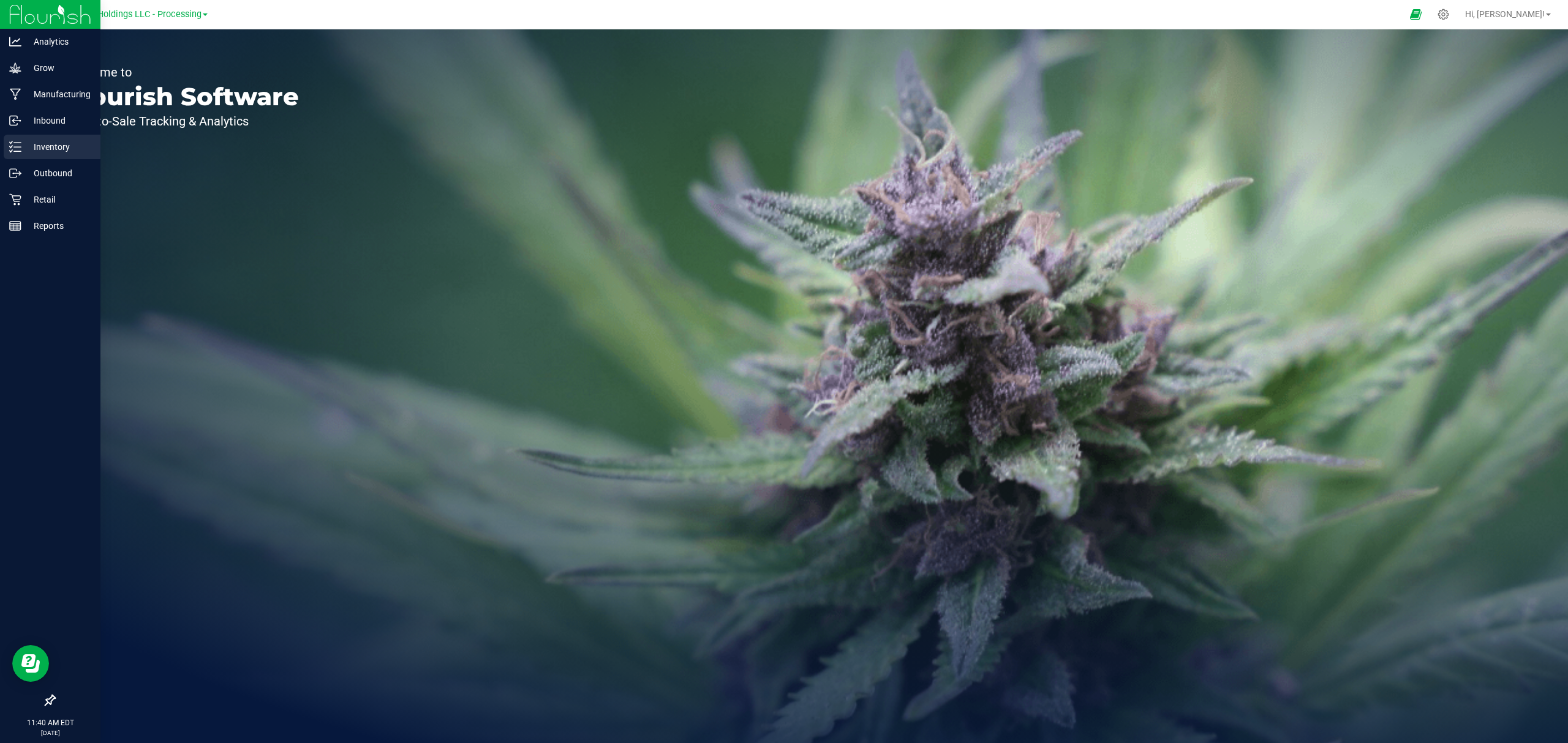
click at [29, 150] on p "Inventory" at bounding box center [58, 147] width 74 height 15
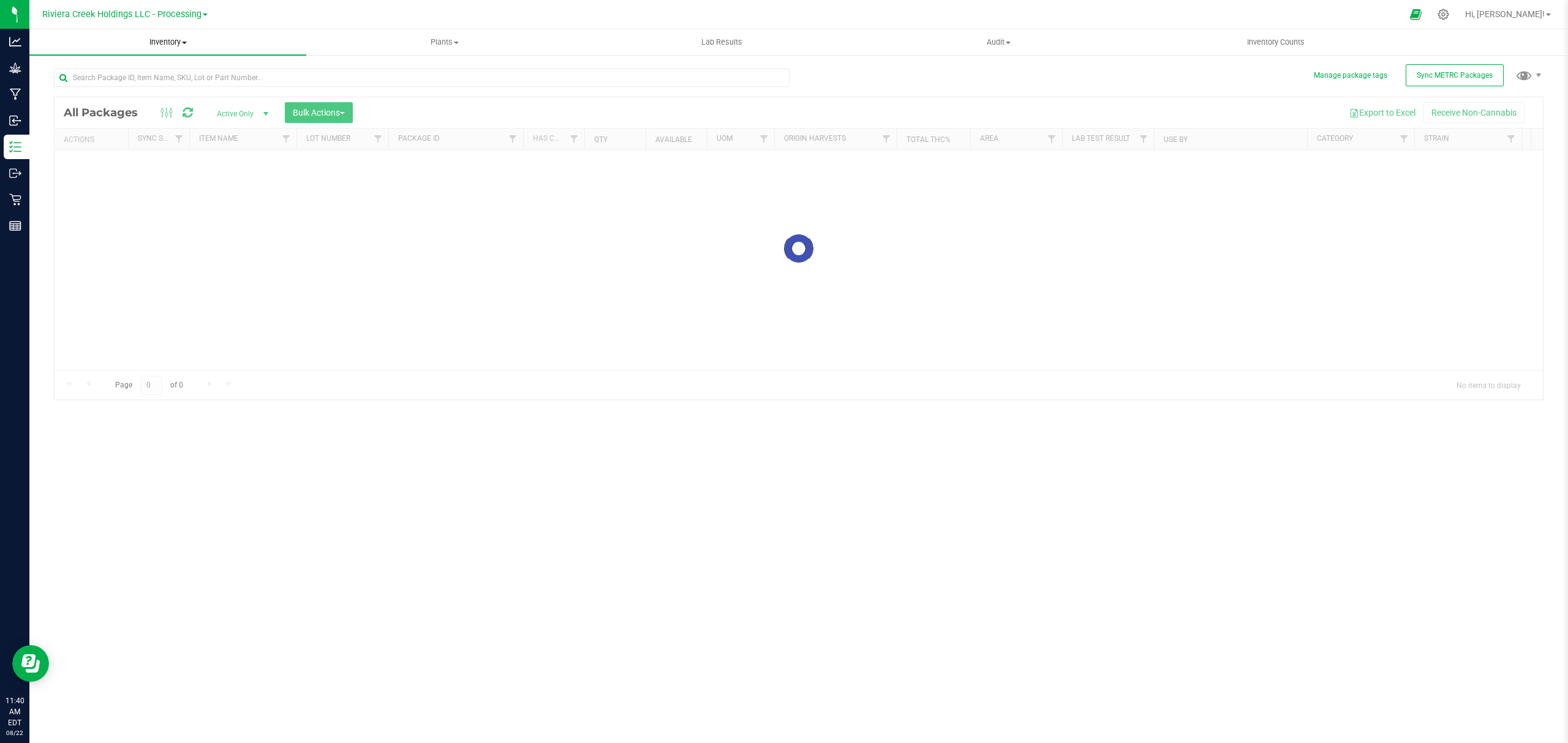
click at [161, 35] on div "Inventory All packages All inventory Waste log Create inventory Plants All plan…" at bounding box center [798, 386] width 1539 height 714
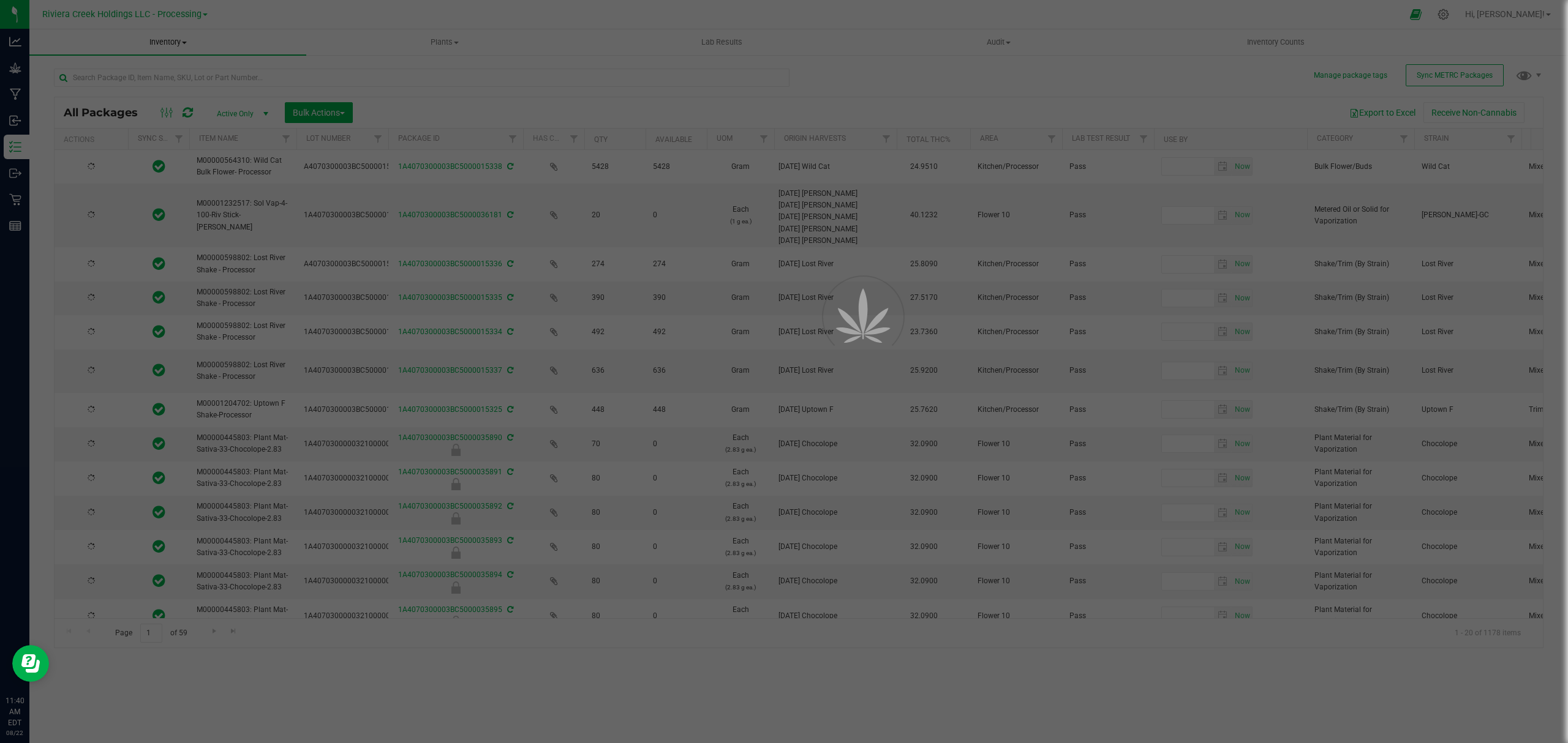
type input "[DATE]"
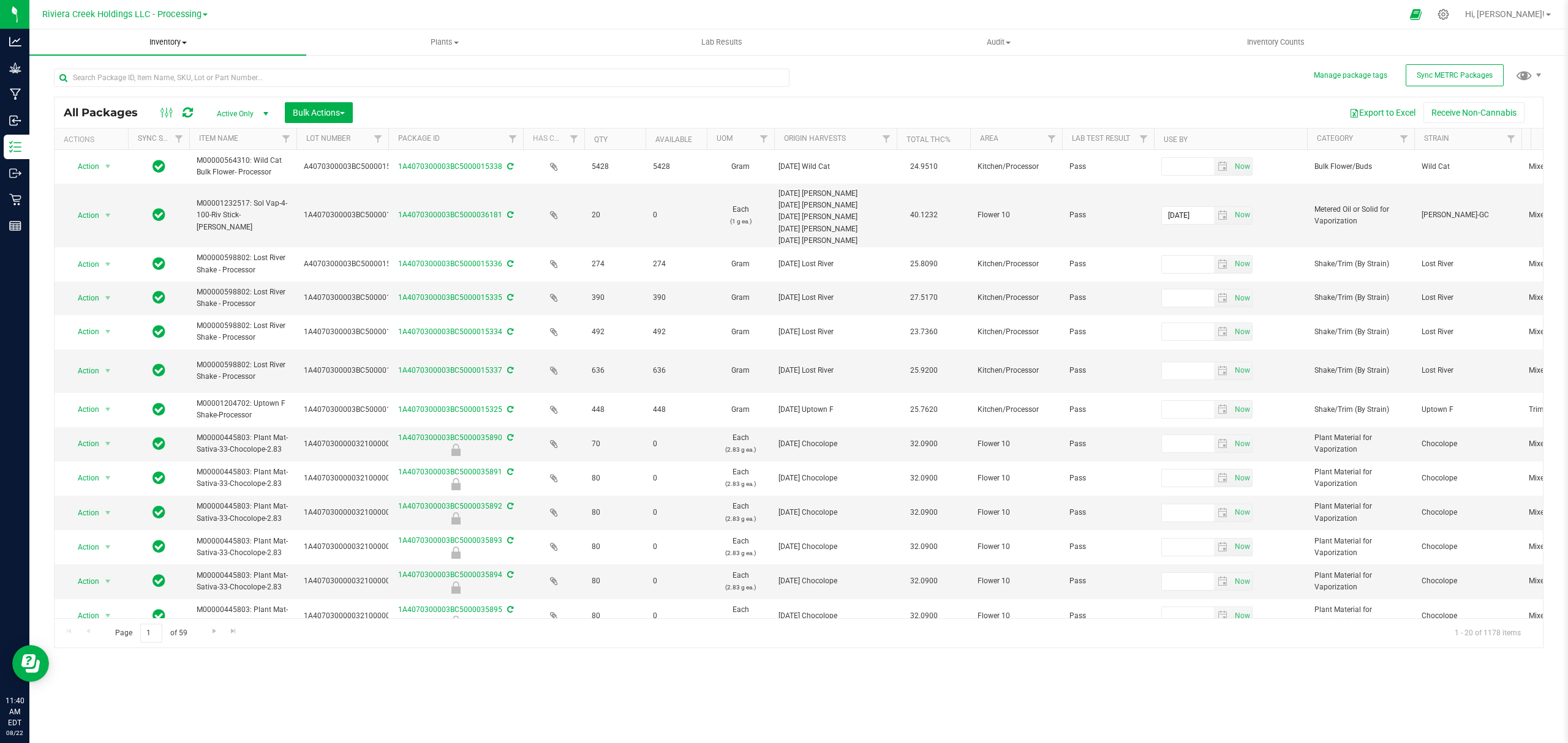
click at [160, 40] on span "Inventory" at bounding box center [168, 42] width 277 height 11
click at [136, 142] on span "From bill of materials" at bounding box center [84, 147] width 111 height 11
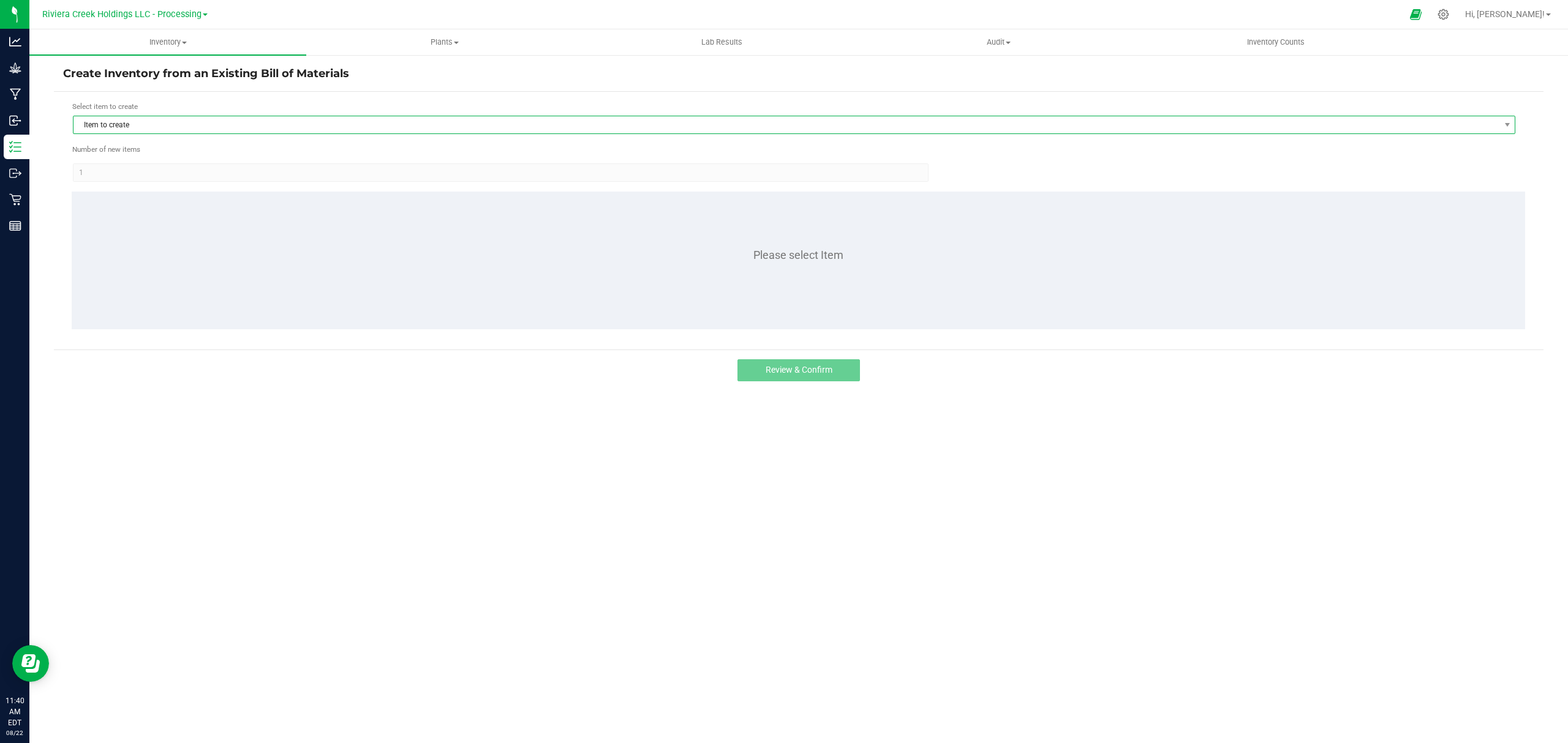
click at [169, 125] on span "Item to create" at bounding box center [786, 124] width 1426 height 17
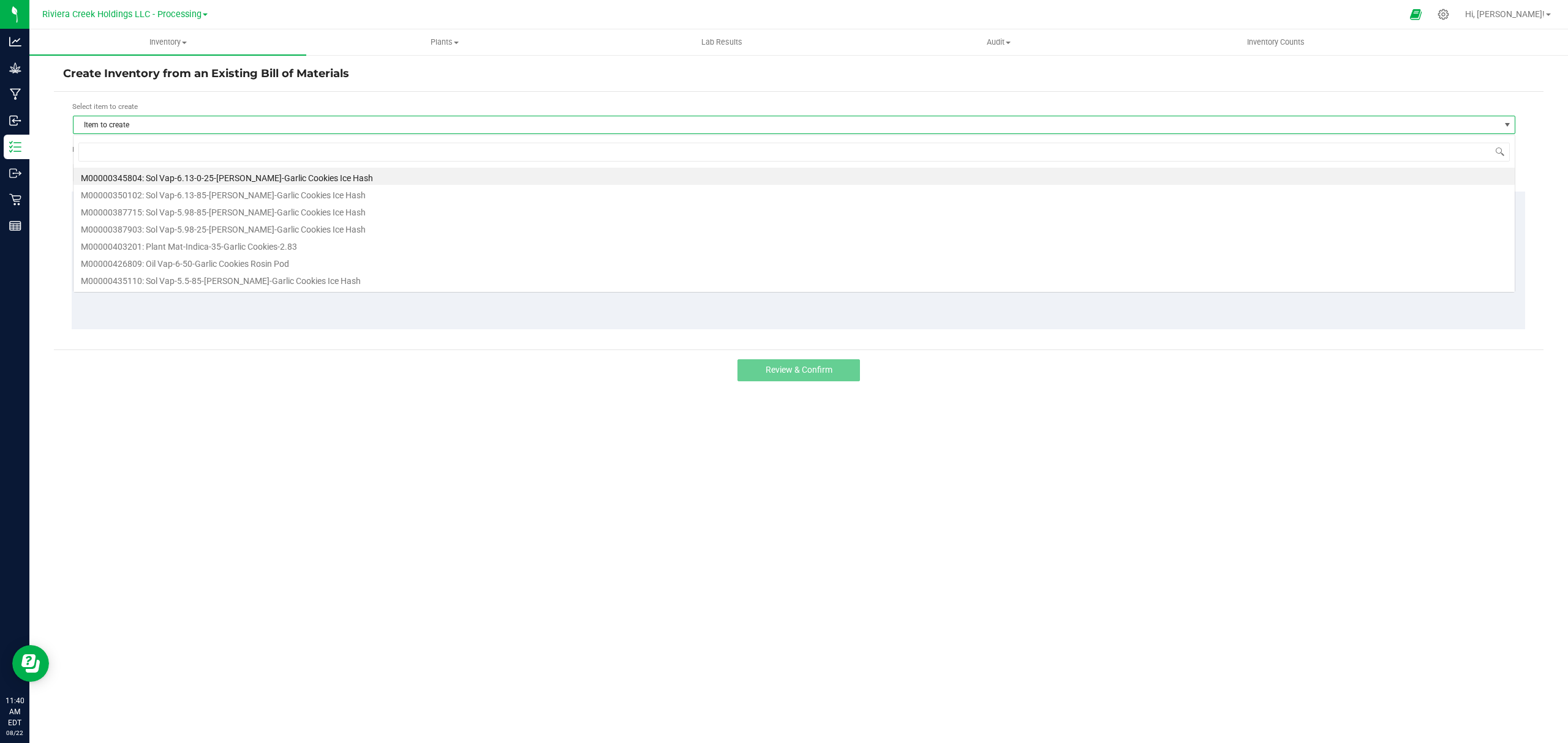
scroll to position [18, 1443]
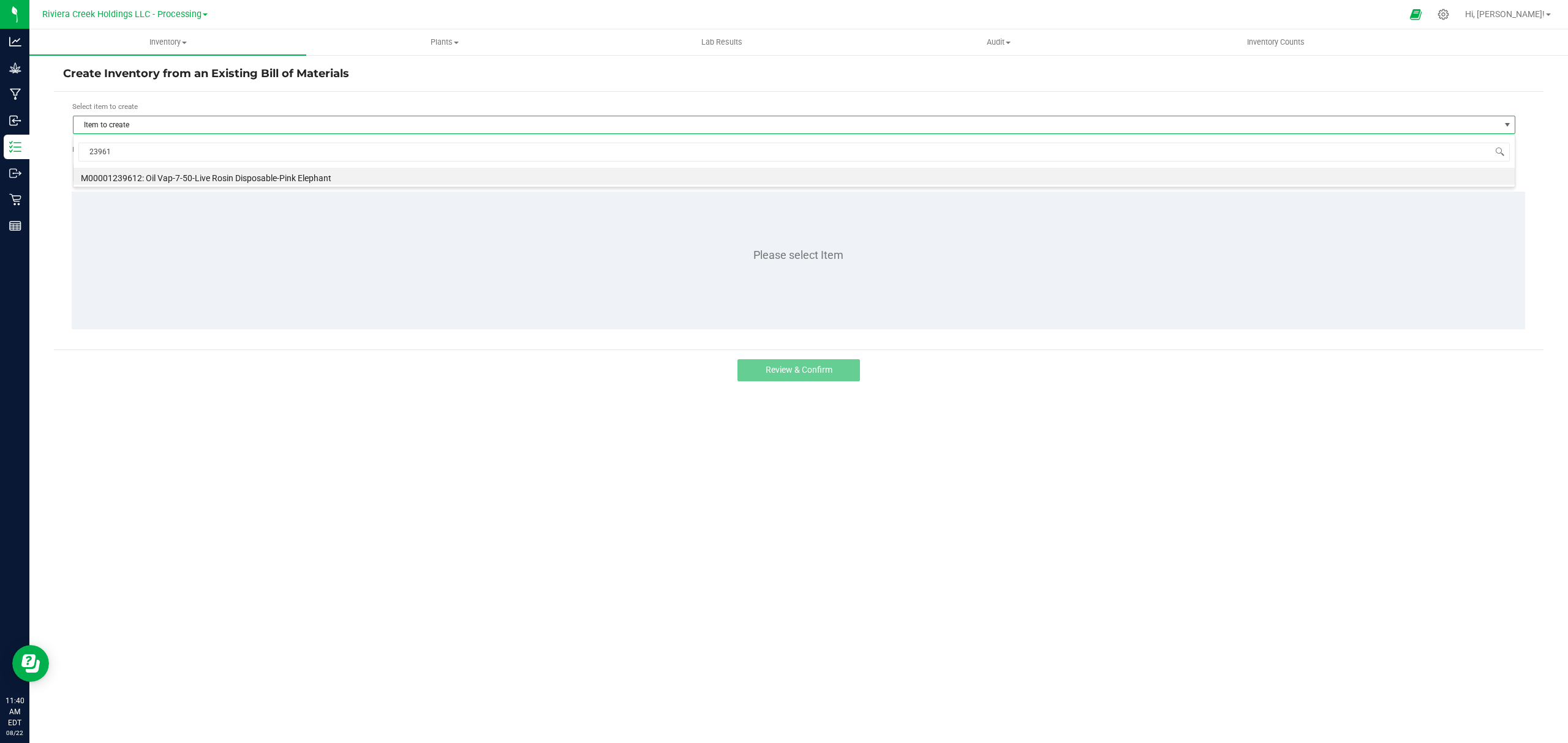
type input "239612"
click at [227, 182] on li "M00001239612: Oil Vap-7-50-Live Rosin Disposable-Pink Elephant" at bounding box center [794, 176] width 1441 height 17
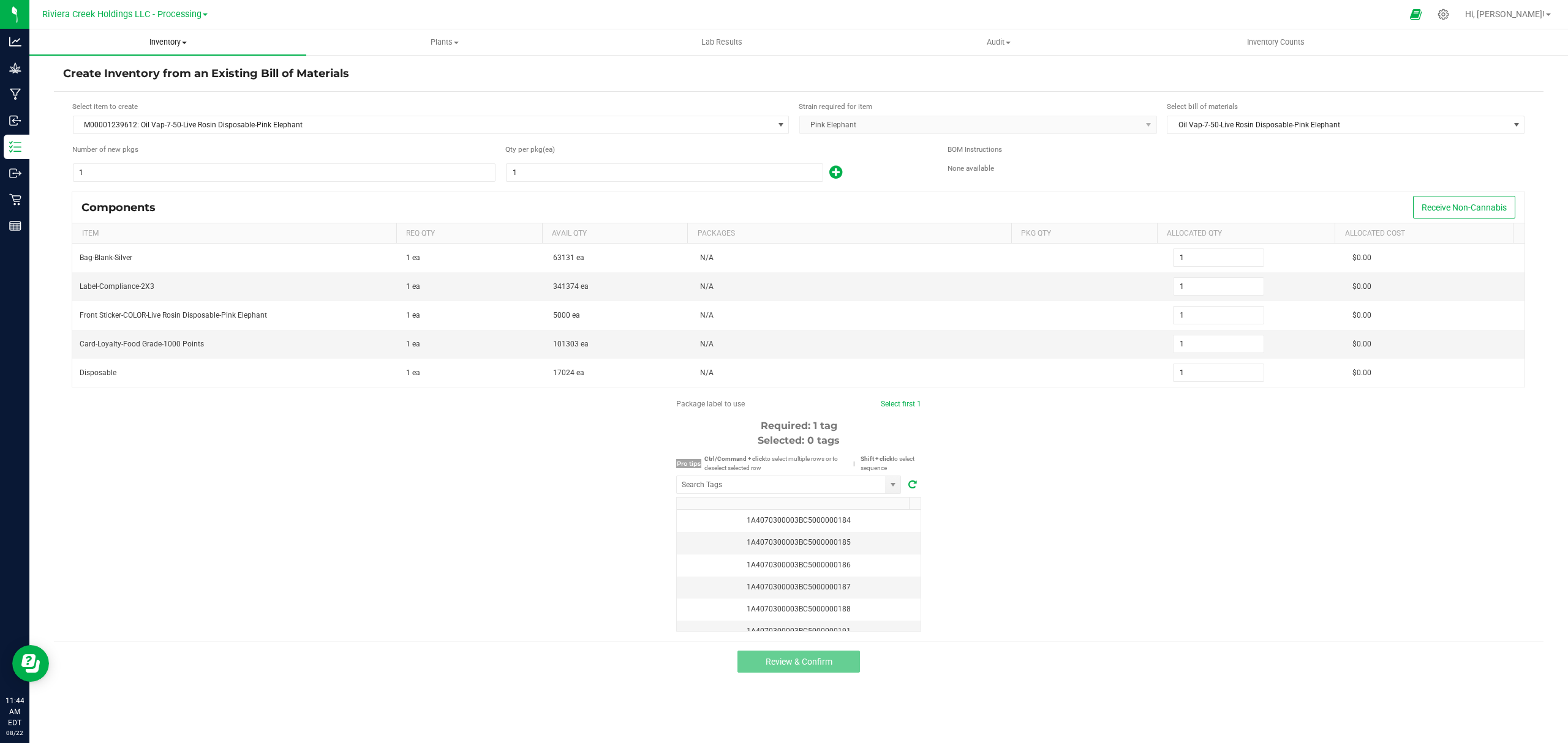
click at [167, 40] on span "Inventory" at bounding box center [168, 42] width 277 height 11
click at [128, 147] on span "From bill of materials" at bounding box center [84, 147] width 111 height 11
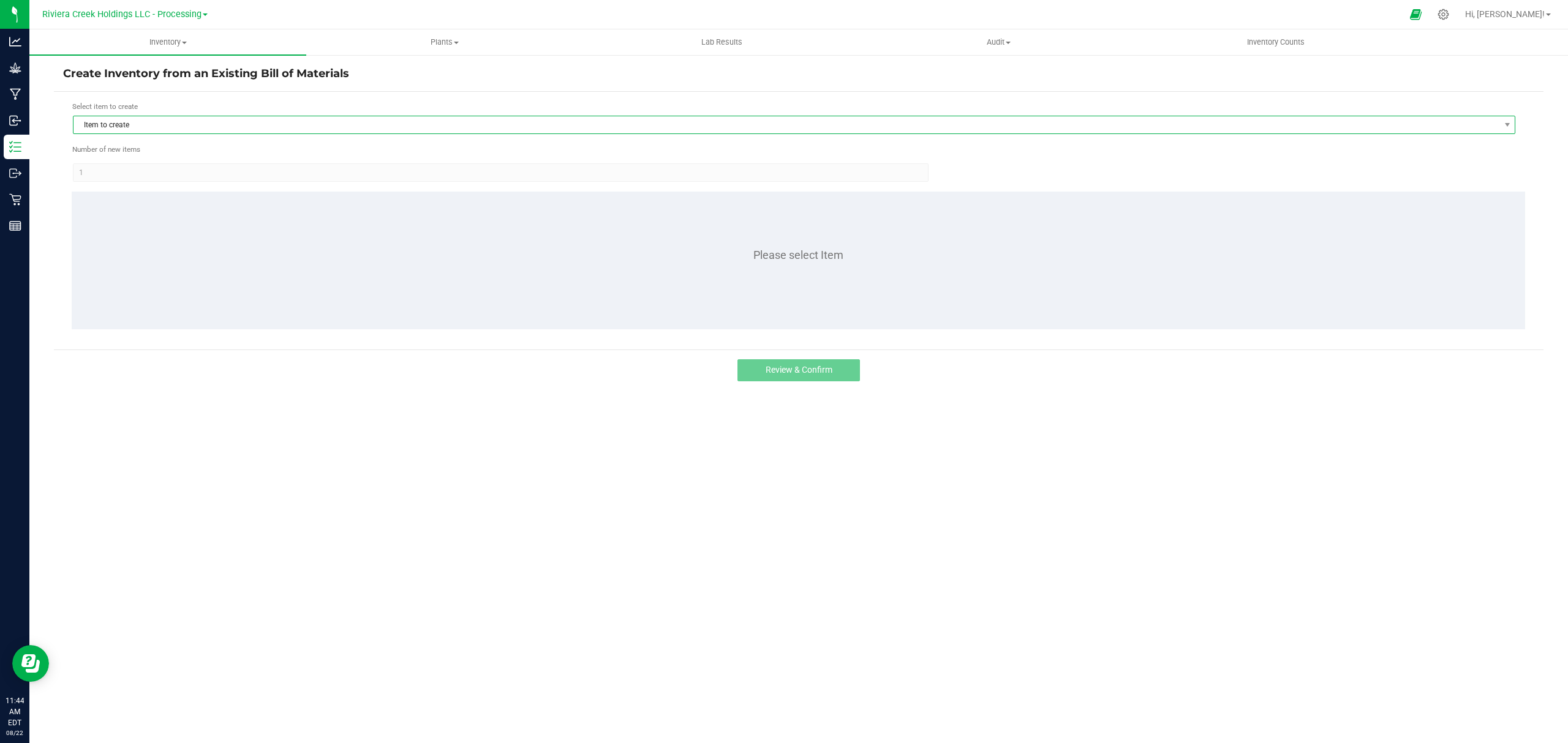
click at [168, 121] on span "Item to create" at bounding box center [786, 124] width 1426 height 17
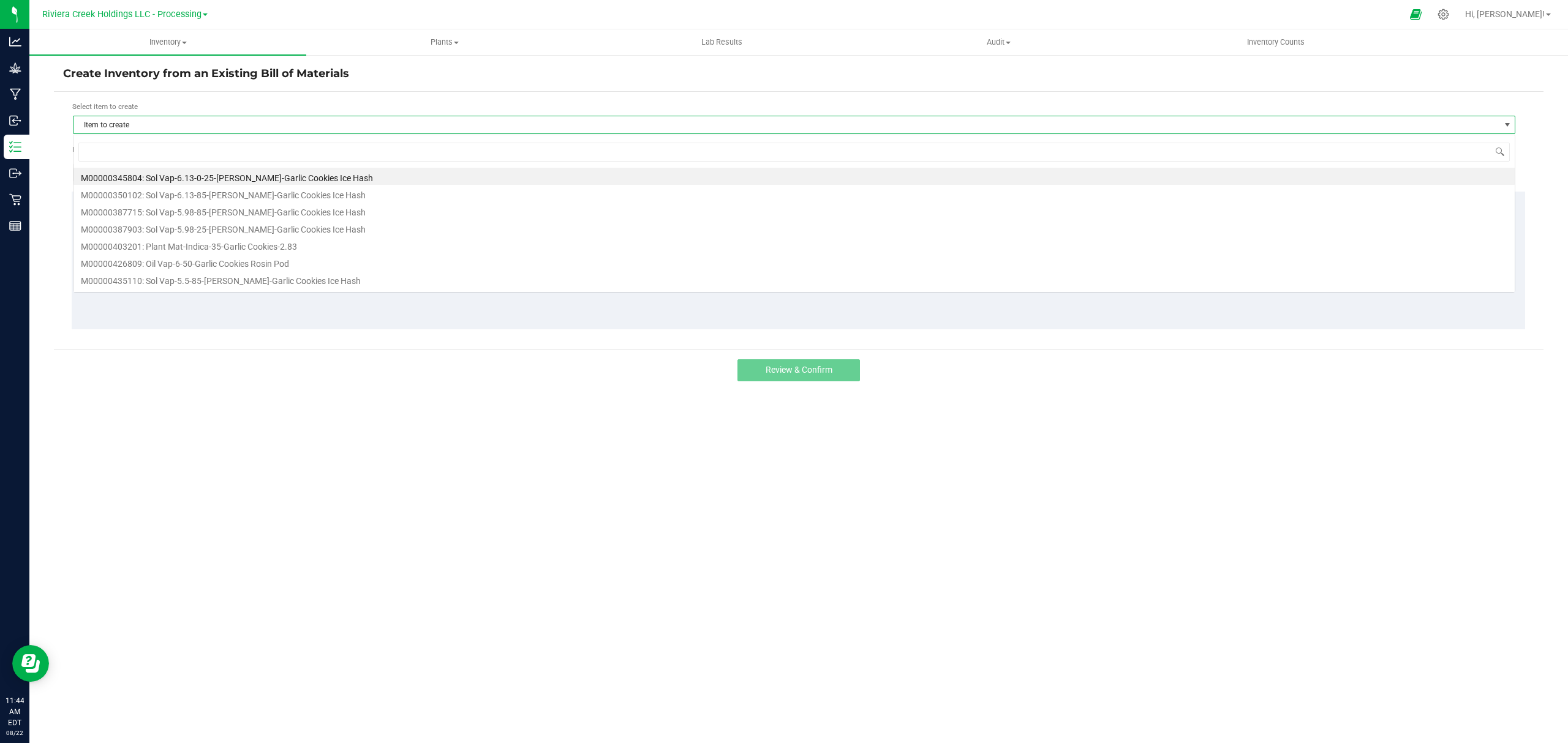
scroll to position [18, 1443]
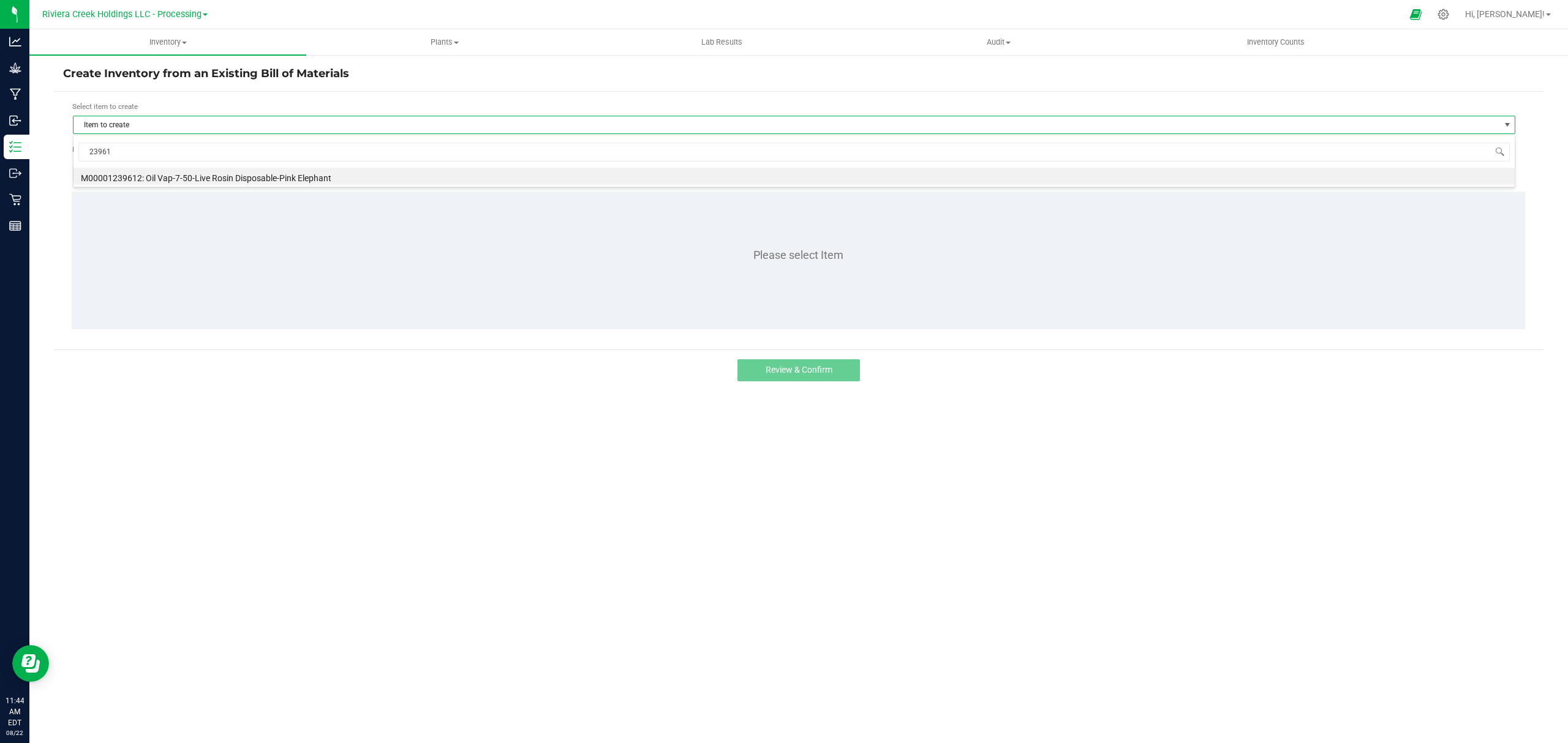
type input "239612"
click at [216, 177] on li "M00001239612: Oil Vap-7-50-Live Rosin Disposable-Pink Elephant" at bounding box center [794, 176] width 1441 height 17
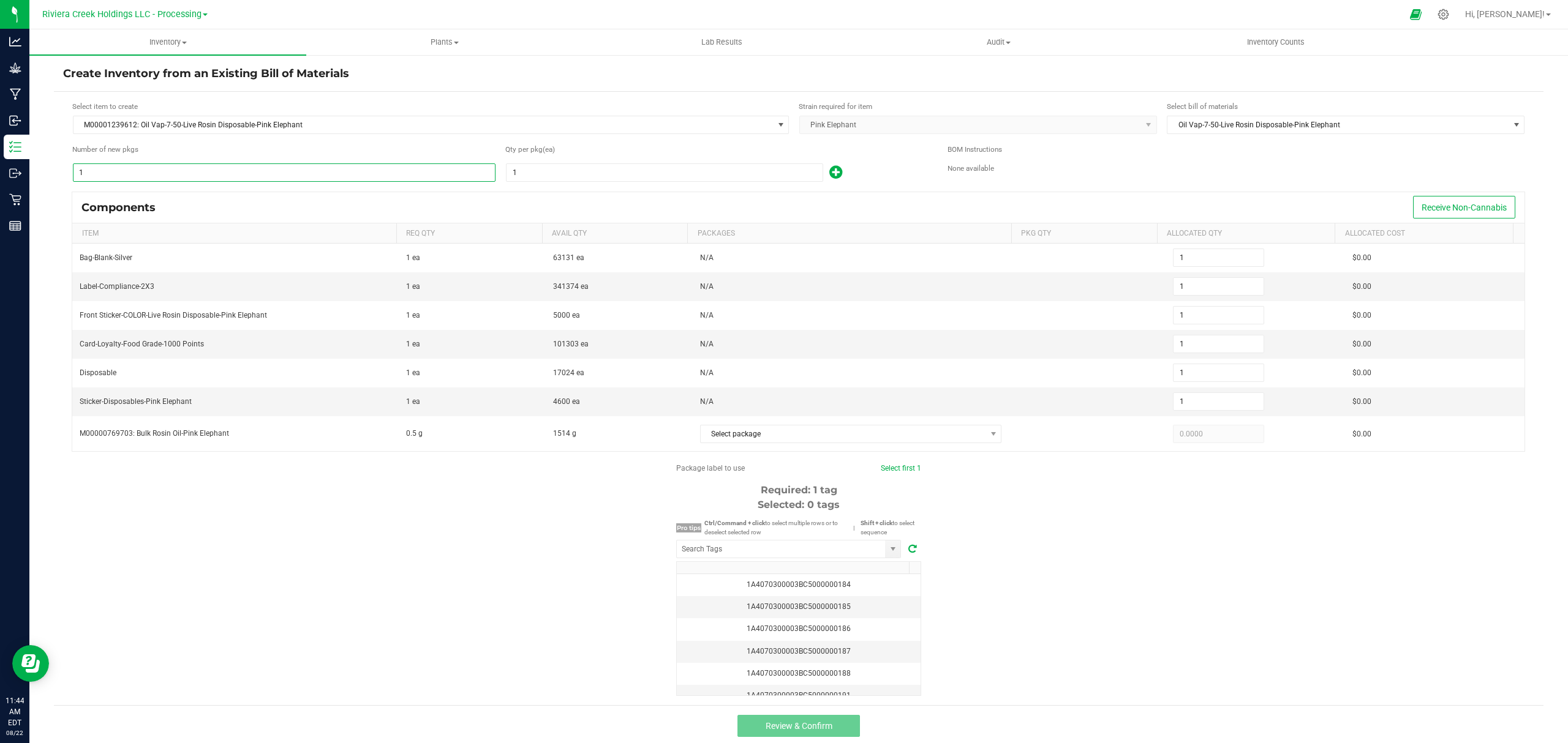
click at [208, 173] on input "1" at bounding box center [284, 172] width 422 height 17
type input "8"
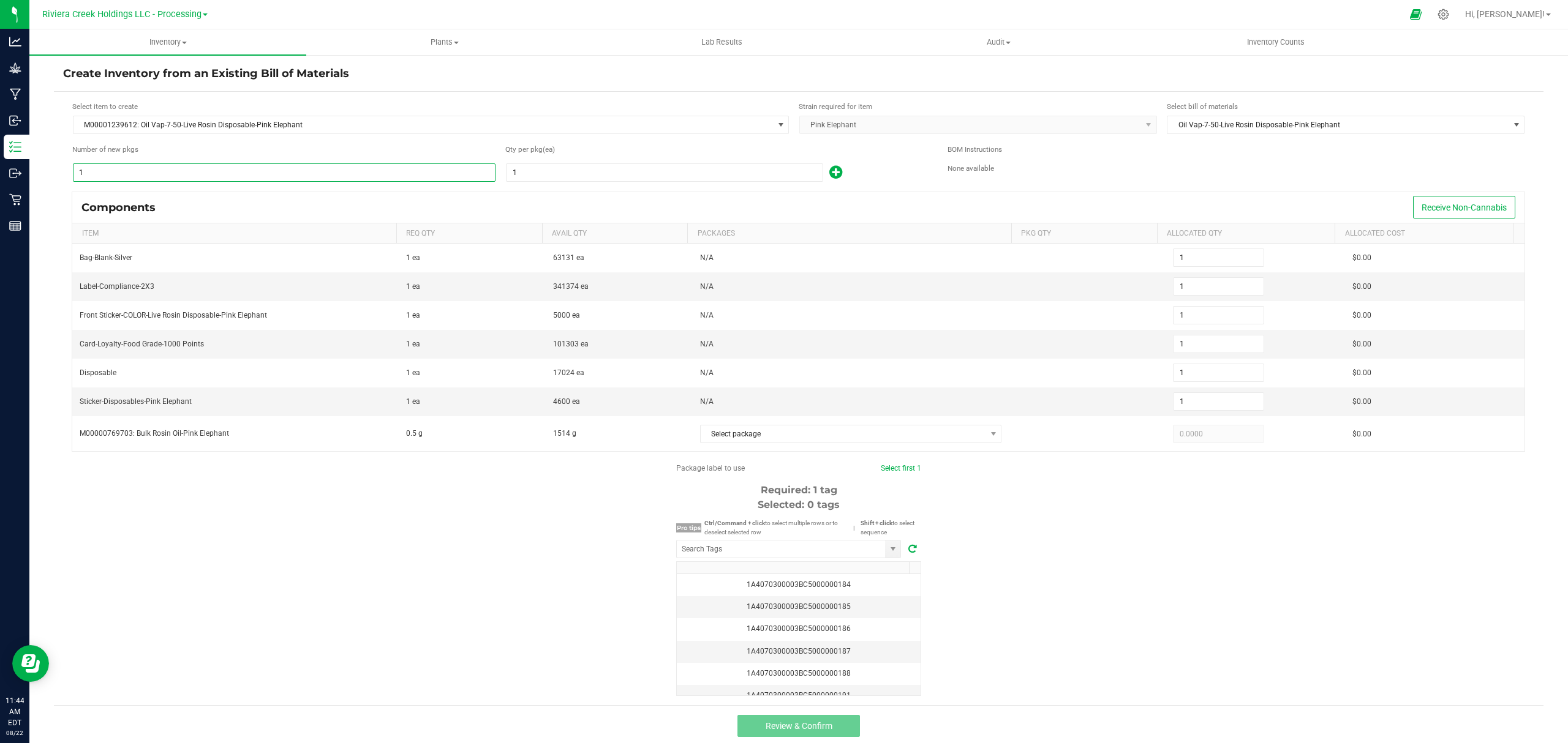
type input "8"
click at [546, 178] on input "1" at bounding box center [665, 172] width 316 height 17
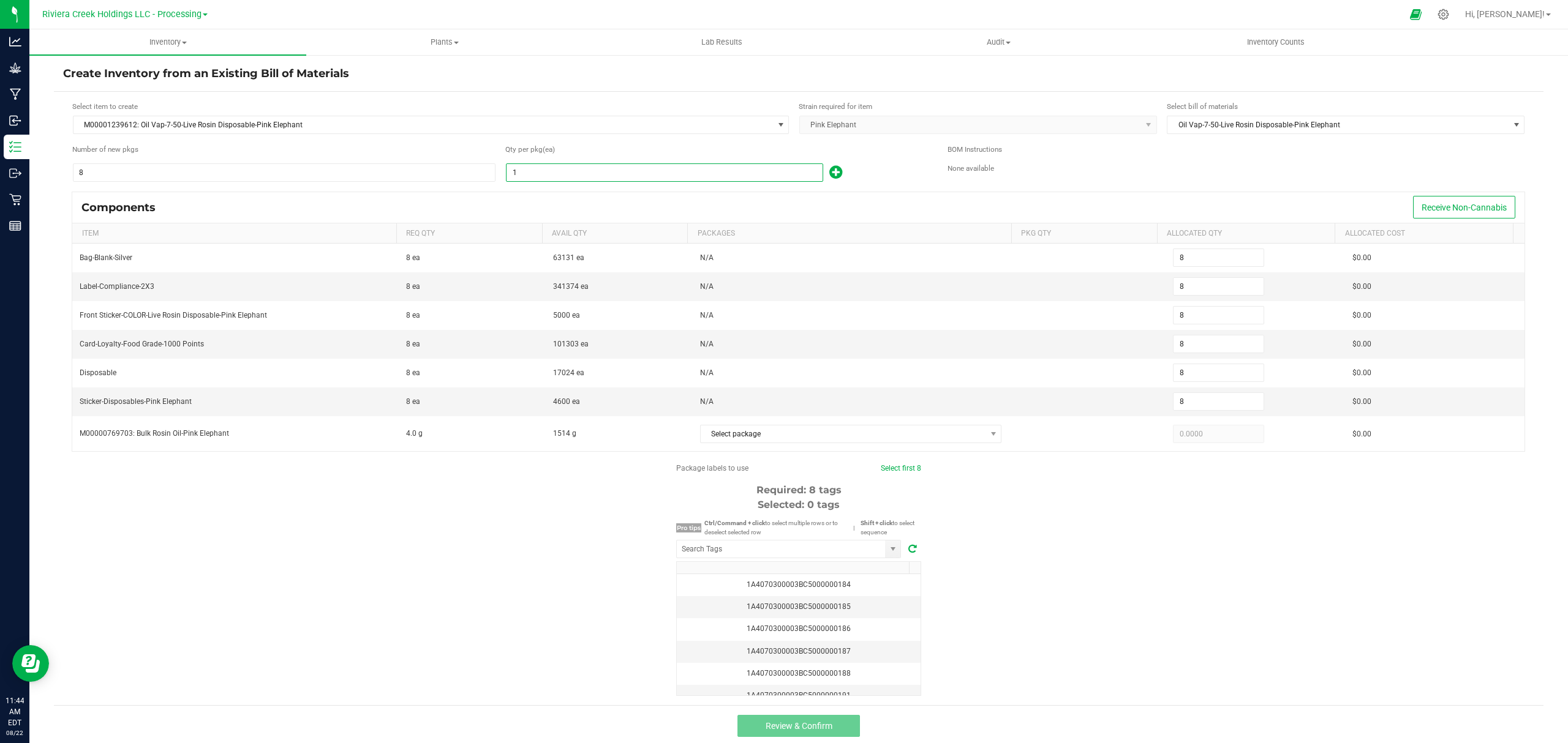
type input "10"
type input "80"
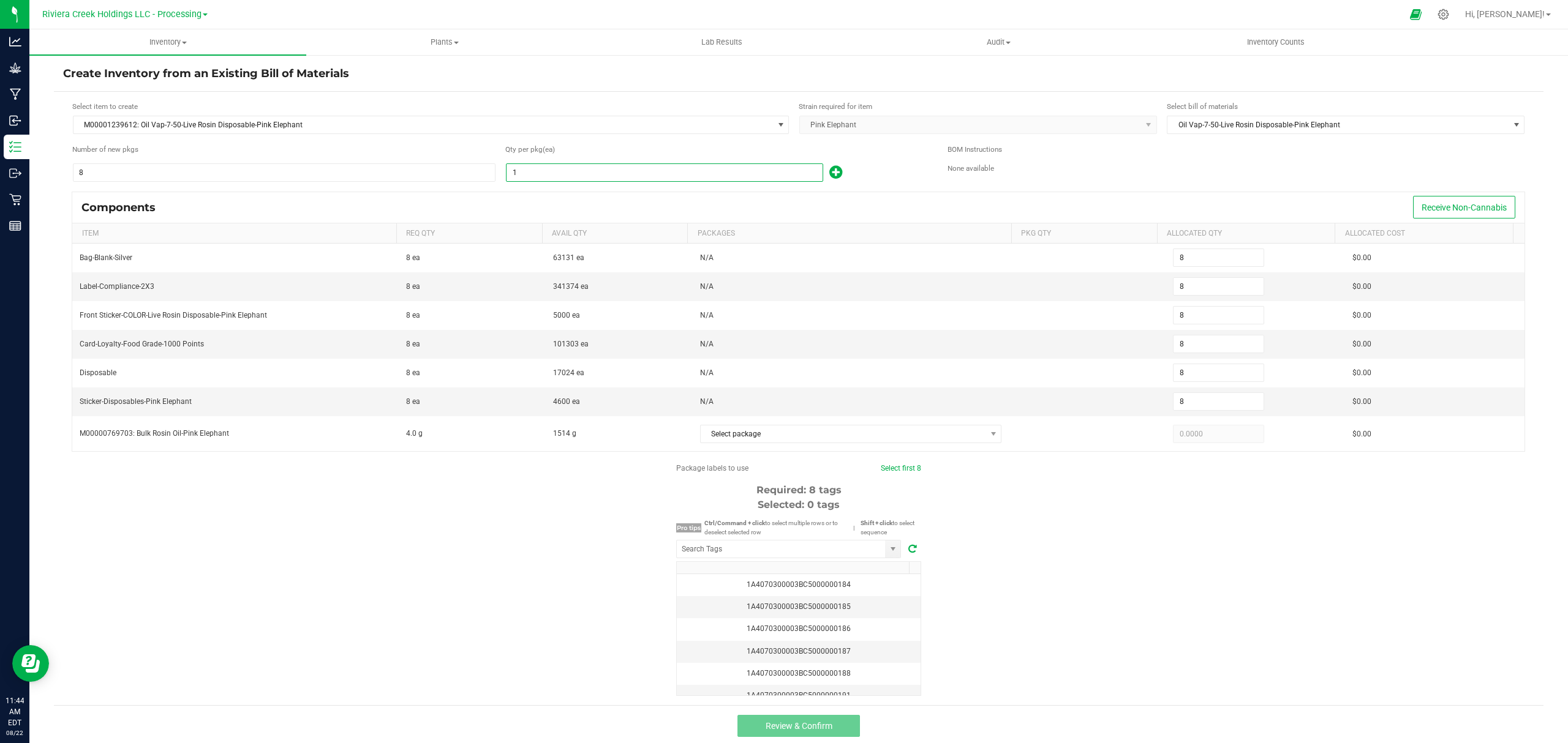
type input "80"
type input "100"
type input "800"
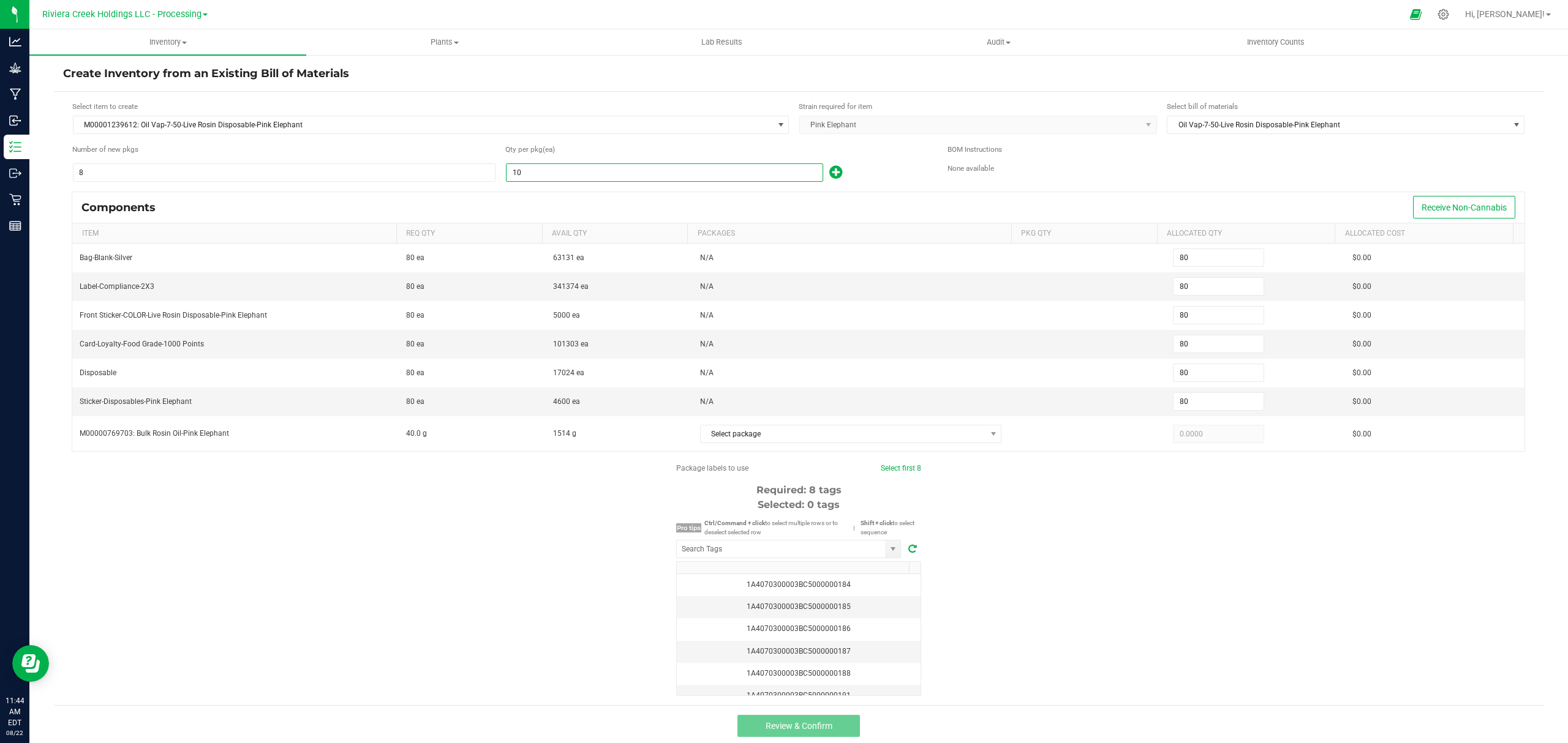
type input "800"
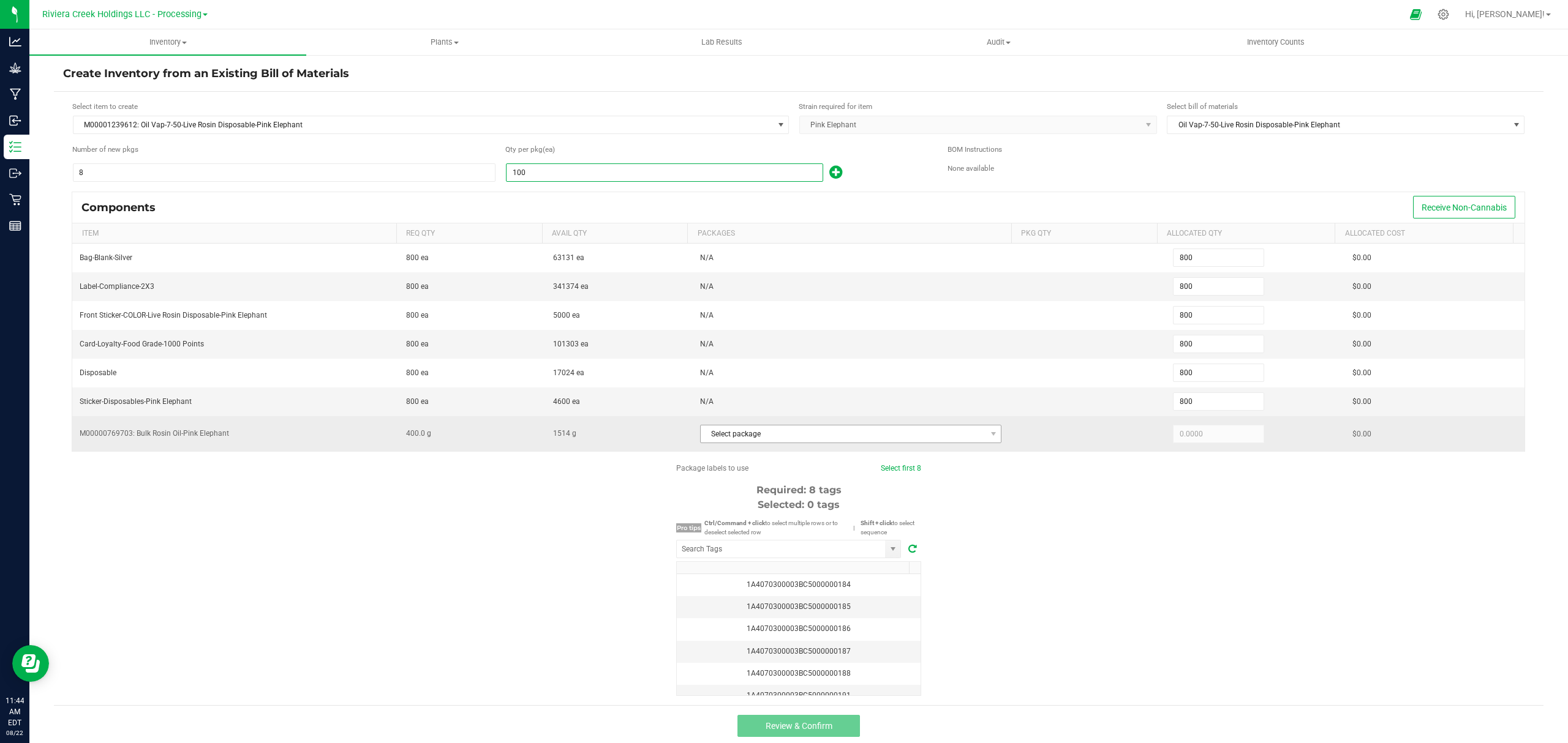
type input "100"
click at [784, 434] on span "Select package" at bounding box center [843, 434] width 286 height 17
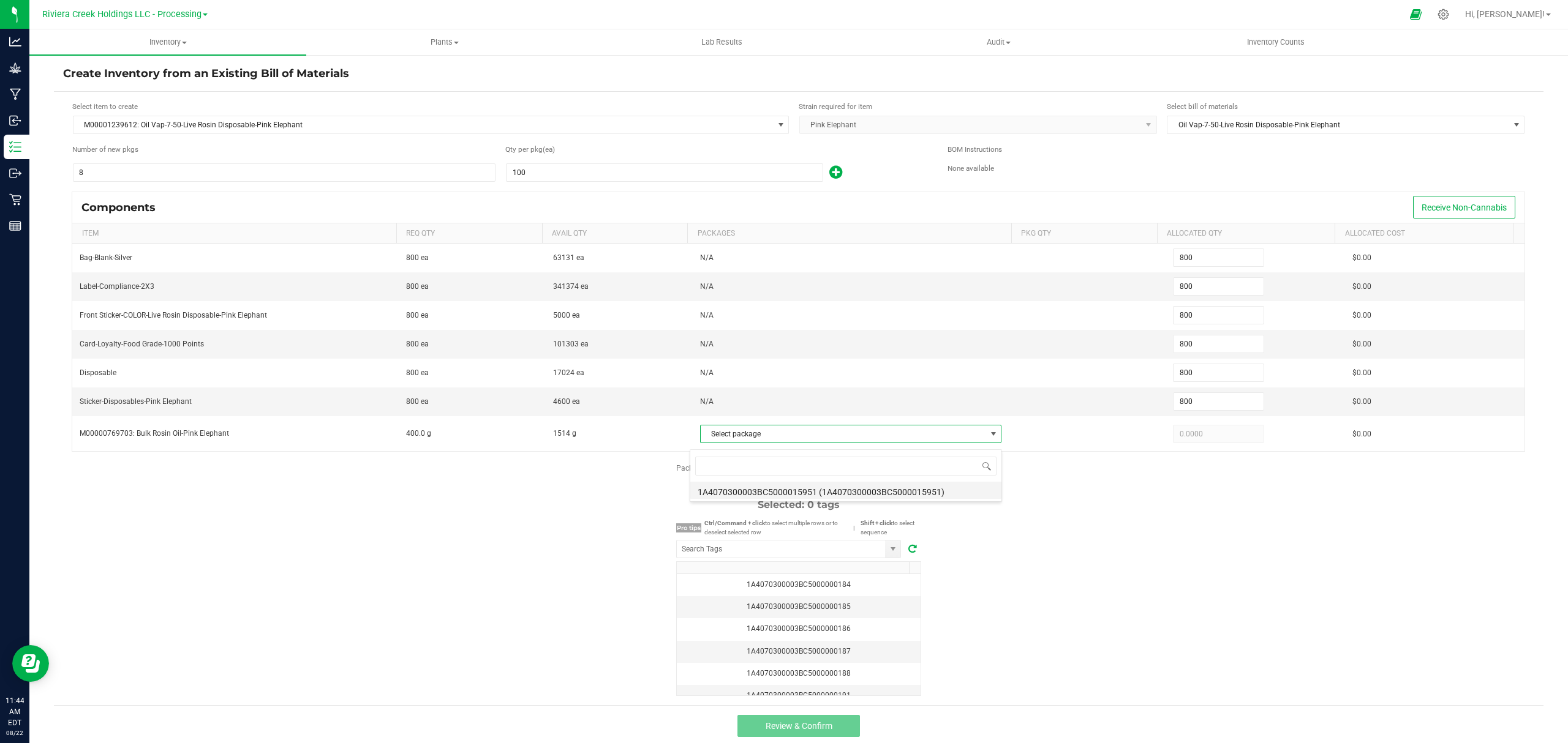
click at [798, 493] on li "1A4070300003BC5000015951 (1A4070300003BC5000015951)" at bounding box center [846, 490] width 311 height 17
type input "400.0000"
drag, startPoint x: 1064, startPoint y: 528, endPoint x: 1054, endPoint y: 529, distance: 10.0
click at [1064, 529] on div "Package labels to use Select first 8 Required: 8 tags Selected: 0 tags Pro tips…" at bounding box center [798, 579] width 1489 height 233
click at [825, 550] on input "NO DATA FOUND" at bounding box center [781, 548] width 208 height 17
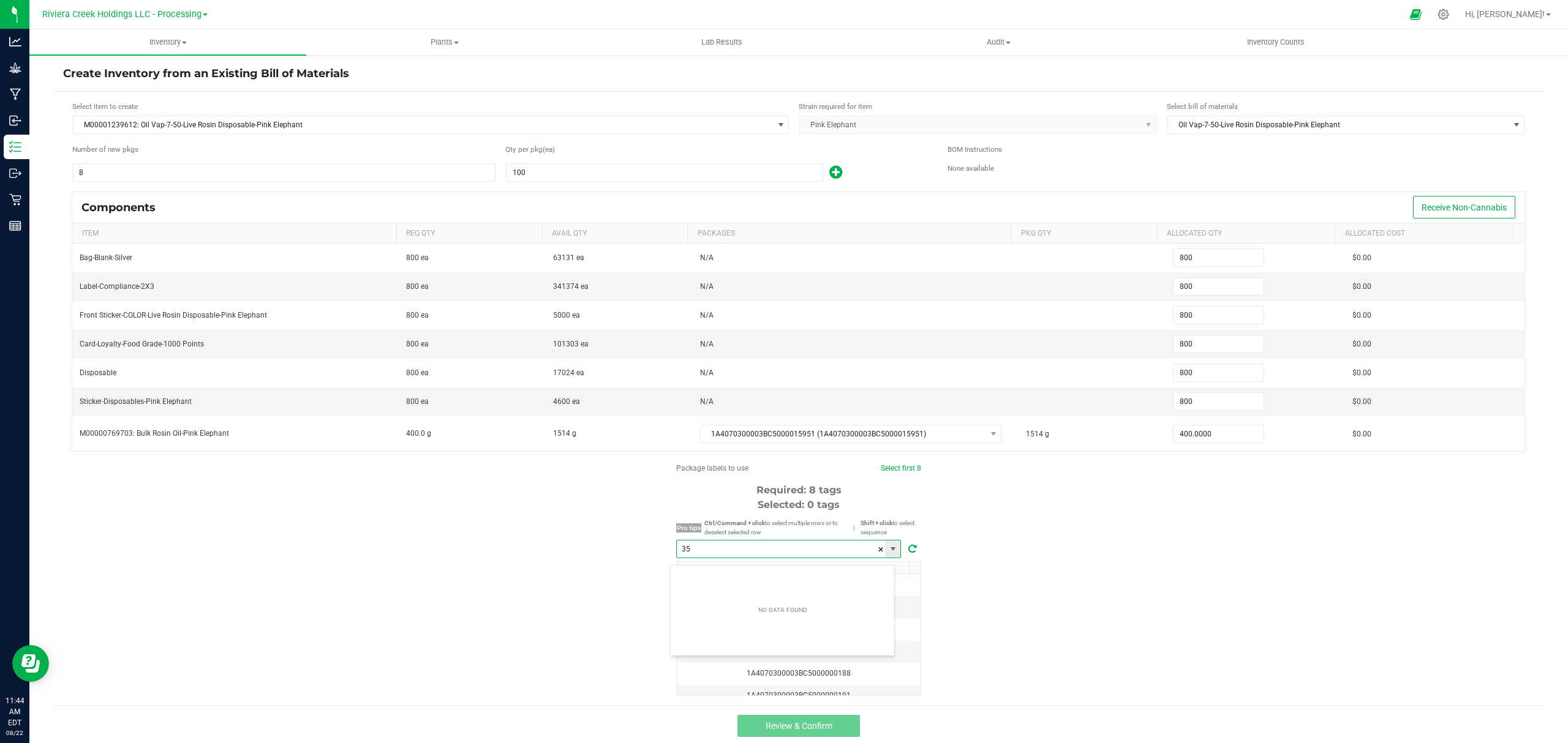
scroll to position [18, 224]
click at [785, 574] on li "1A4070300003BC5000035902" at bounding box center [782, 577] width 224 height 20
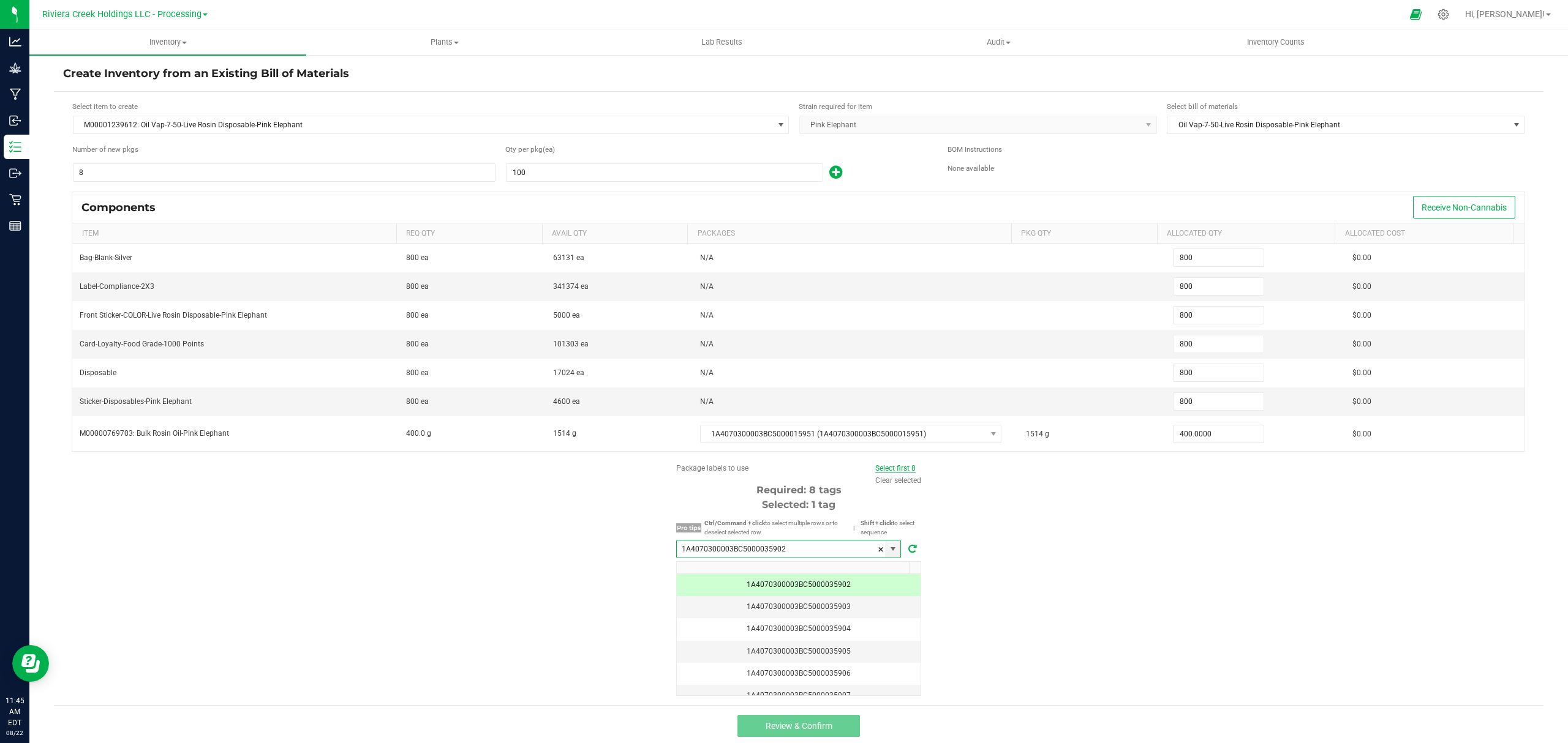
type input "1A4070300003BC5000035902"
click at [889, 472] on link "Select first 8" at bounding box center [895, 468] width 40 height 8
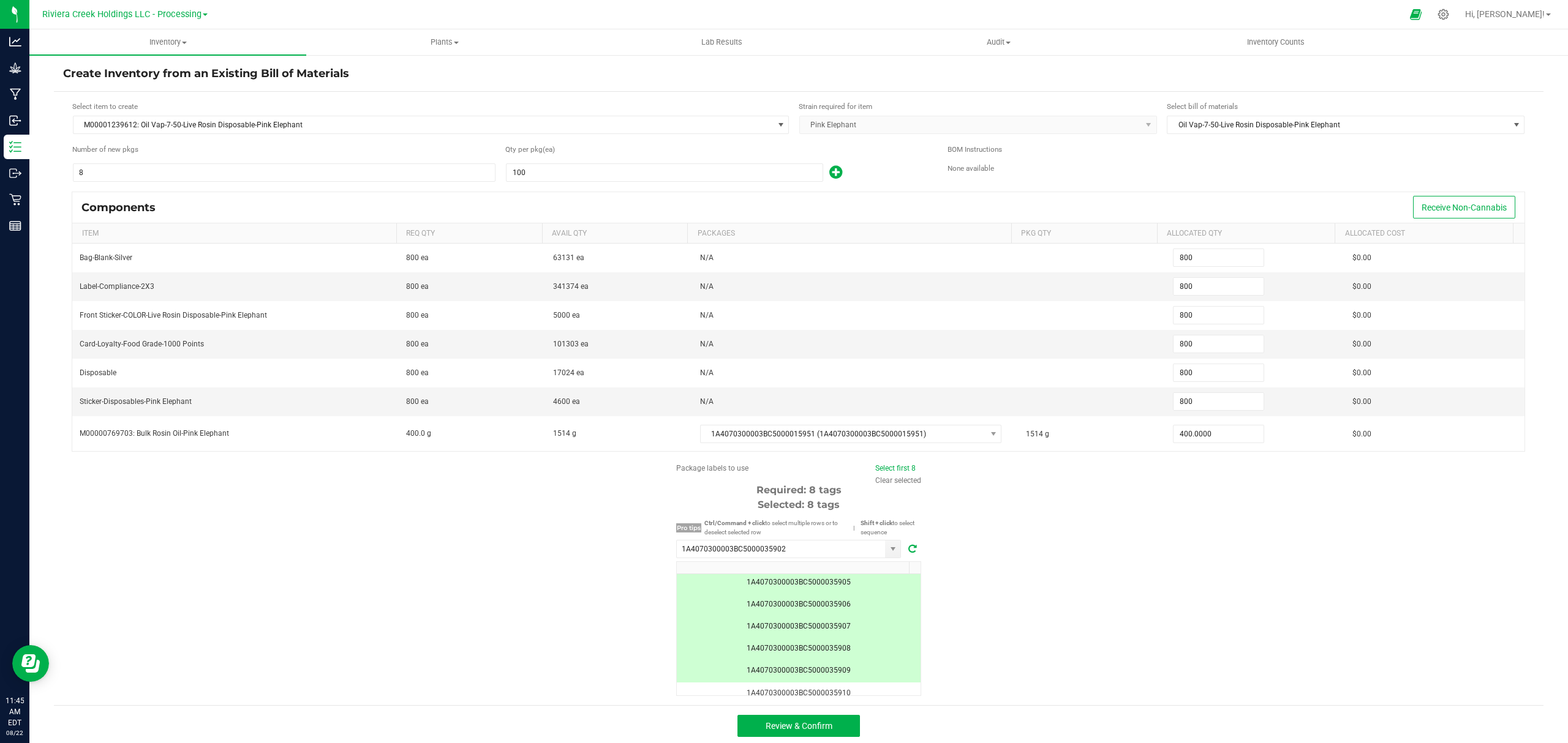
scroll to position [106, 0]
click at [829, 727] on button "Review & Confirm" at bounding box center [799, 726] width 123 height 22
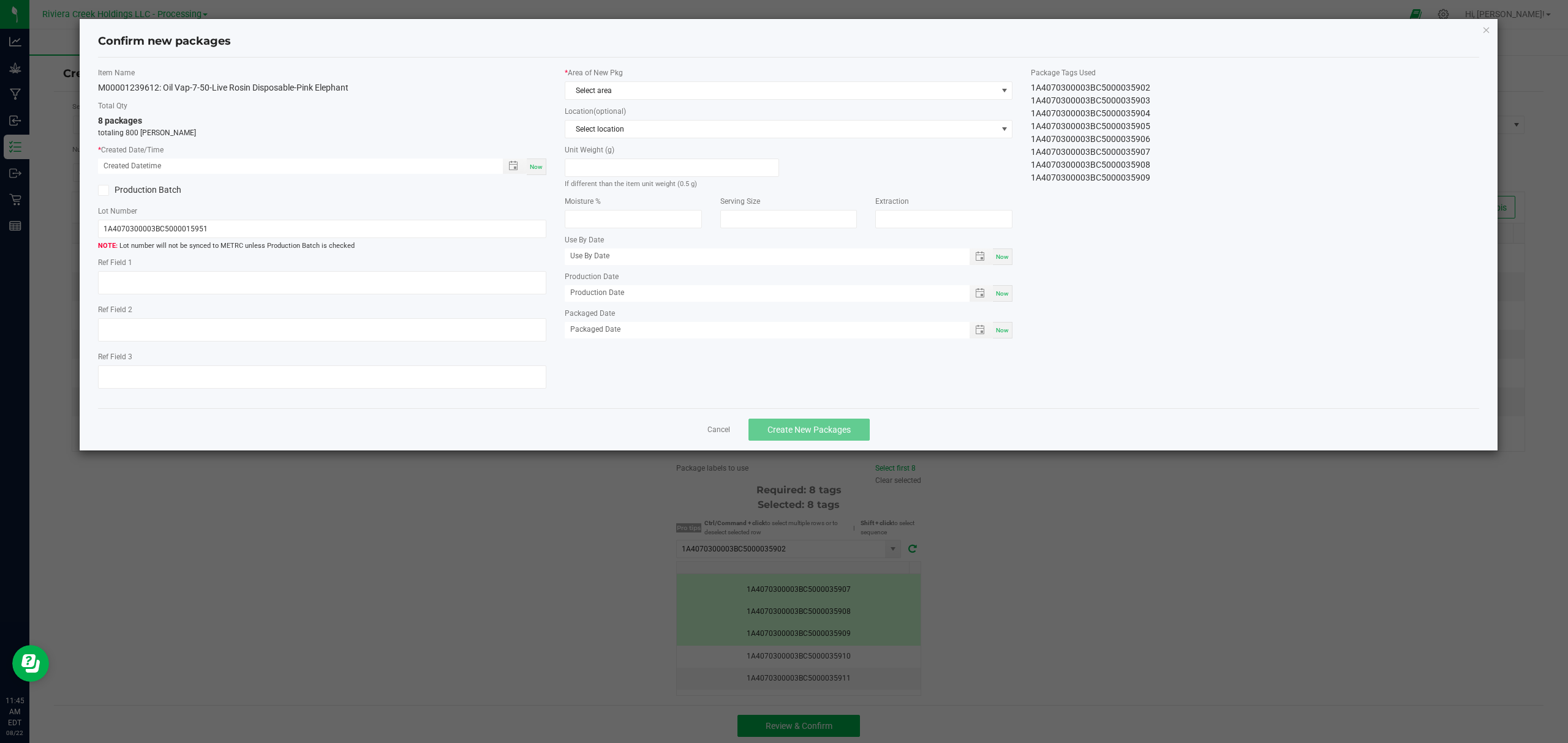
type input "[DATE]"
click at [535, 165] on span "Now" at bounding box center [536, 167] width 13 height 7
type input "[DATE] 11:45 AM"
click at [610, 74] on label "* Area of New Pkg" at bounding box center [789, 72] width 449 height 11
click at [612, 88] on span "Select area" at bounding box center [780, 90] width 432 height 17
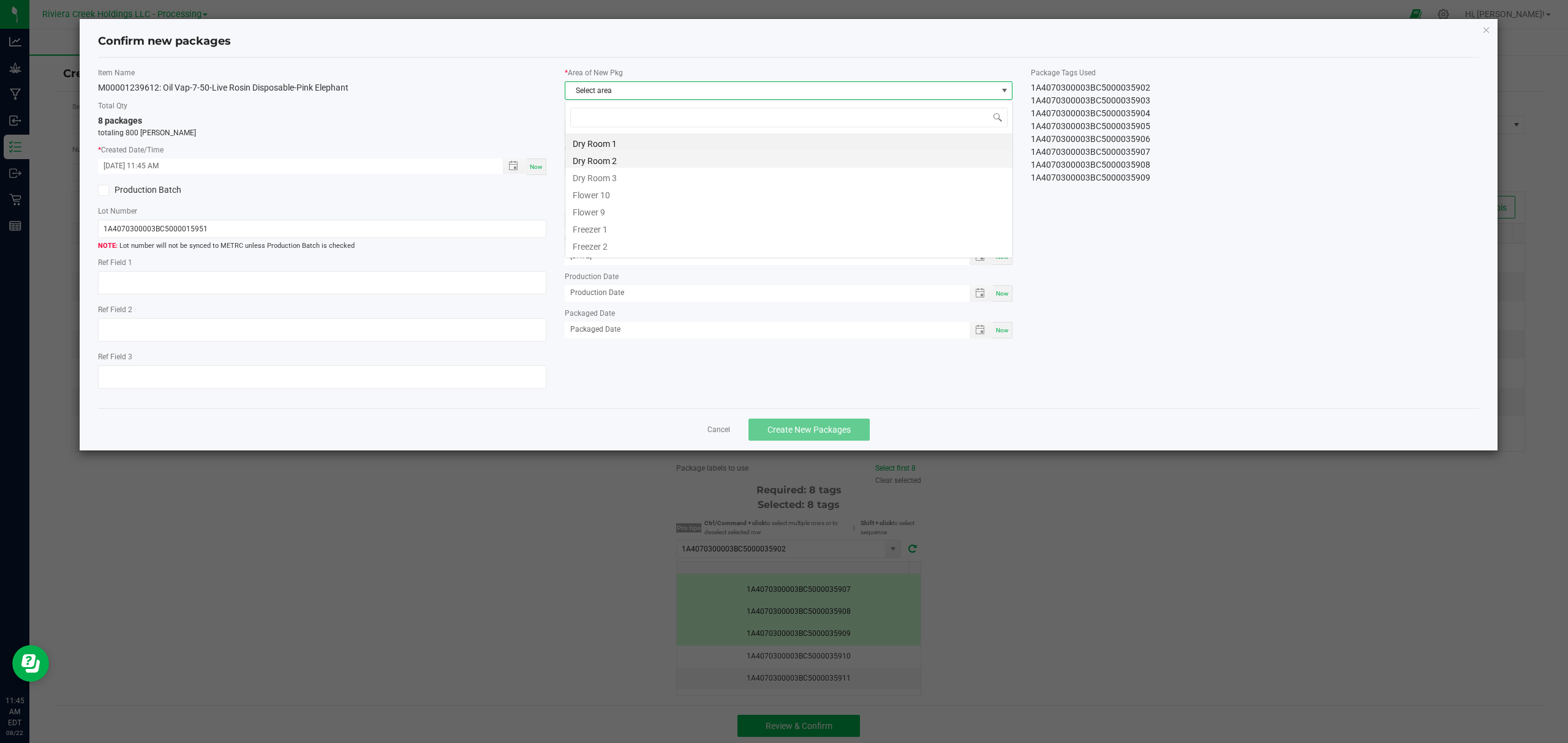
scroll to position [18, 447]
click at [598, 191] on li "Flower 10" at bounding box center [789, 193] width 447 height 17
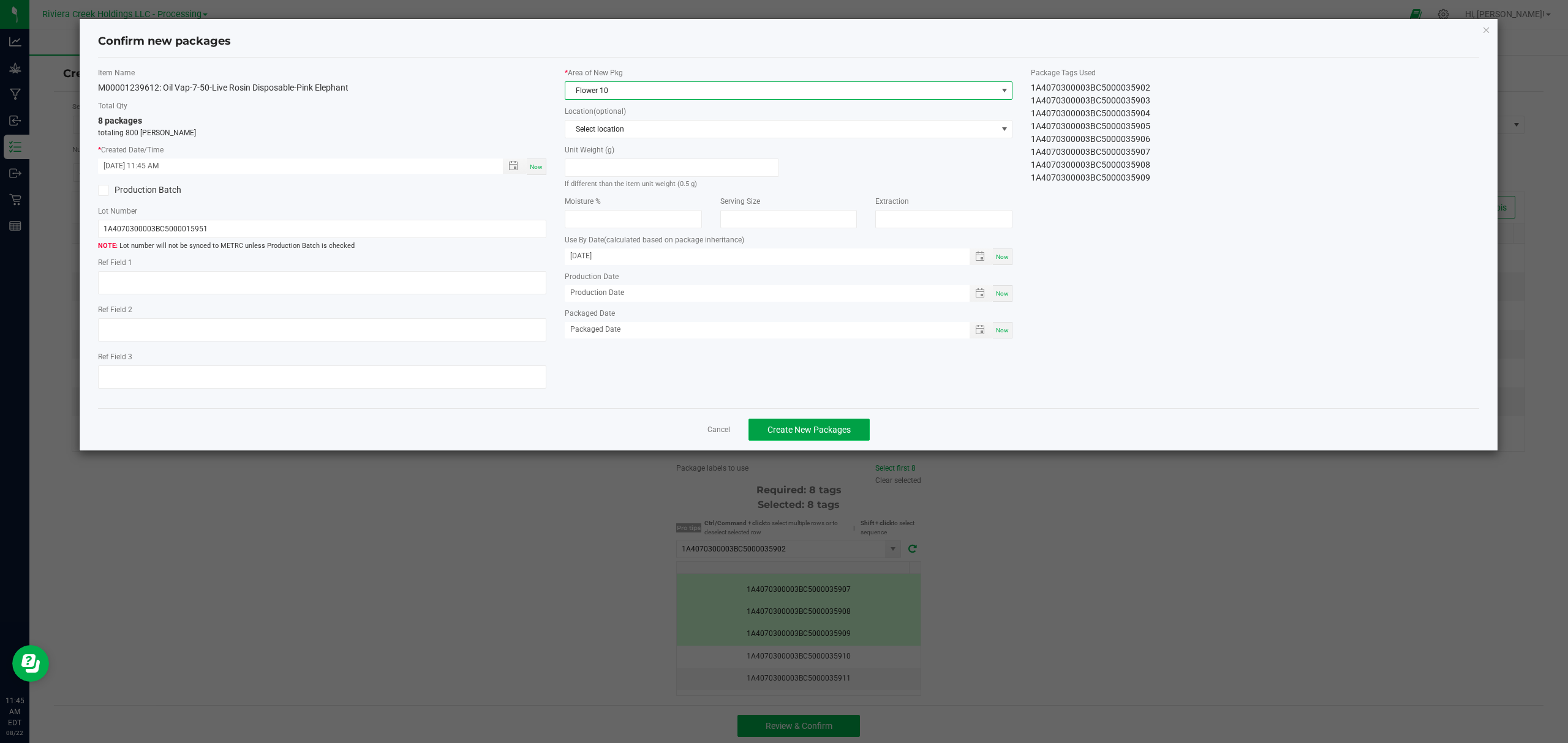
click at [789, 432] on span "Create New Packages" at bounding box center [809, 430] width 84 height 10
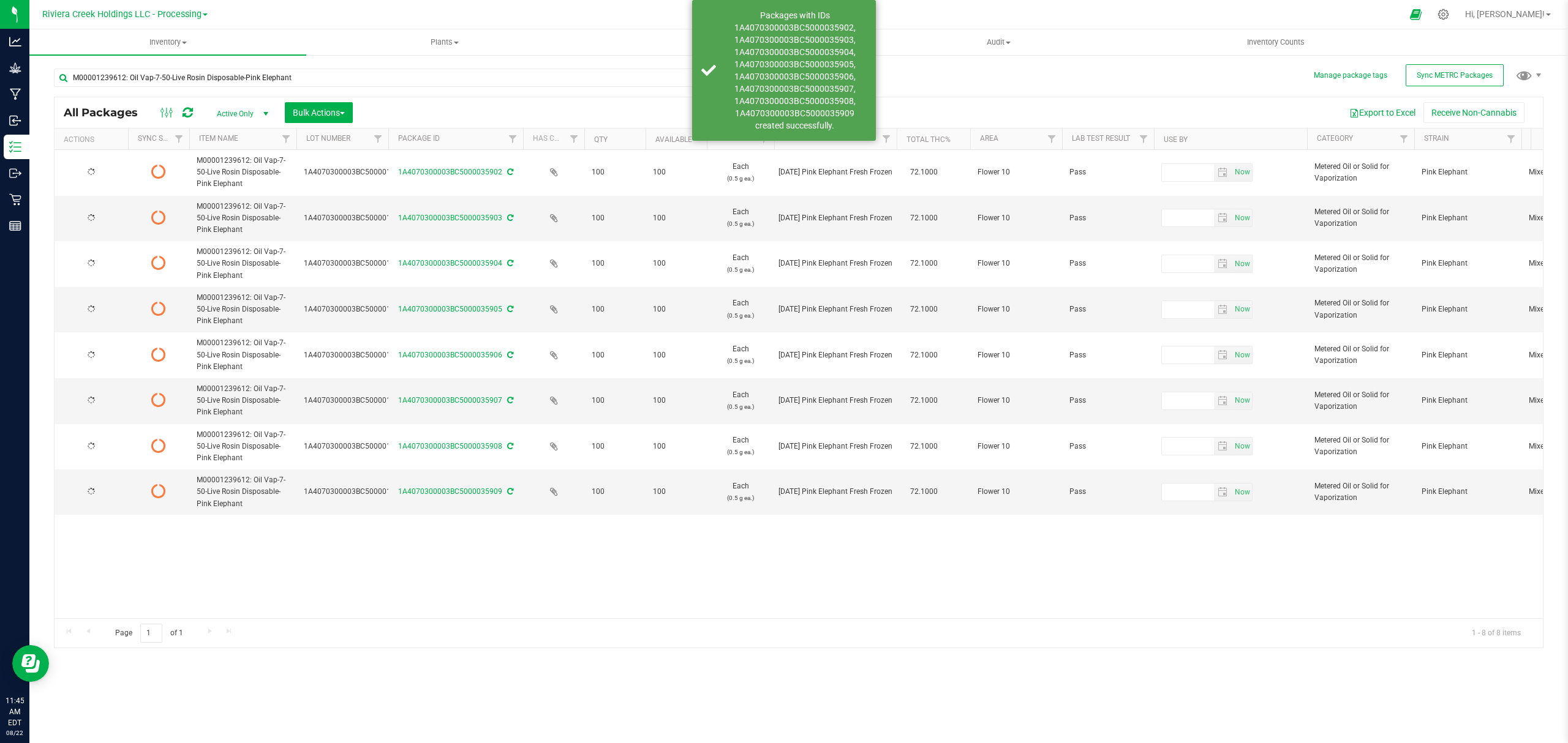
type input "[DATE]"
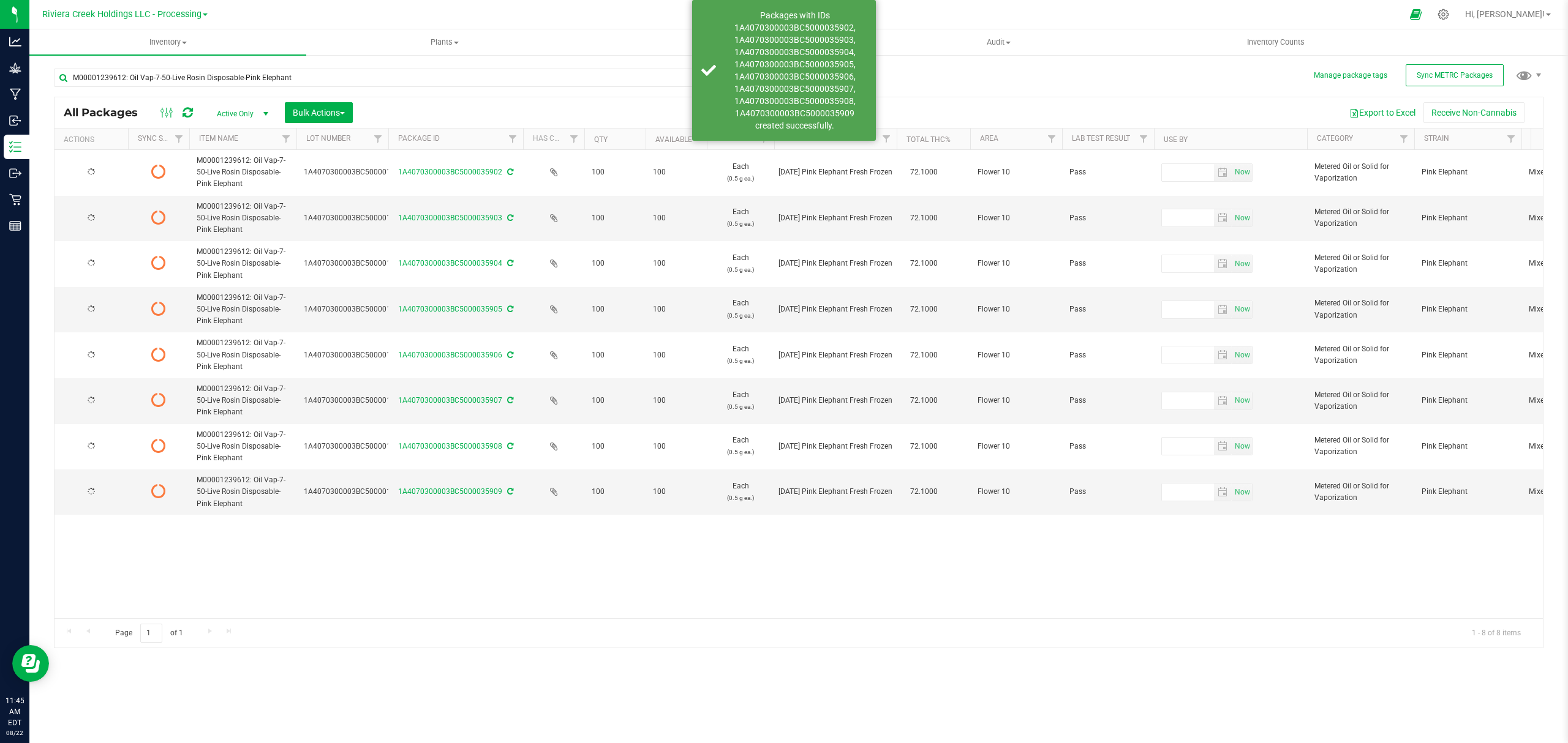
type input "[DATE]"
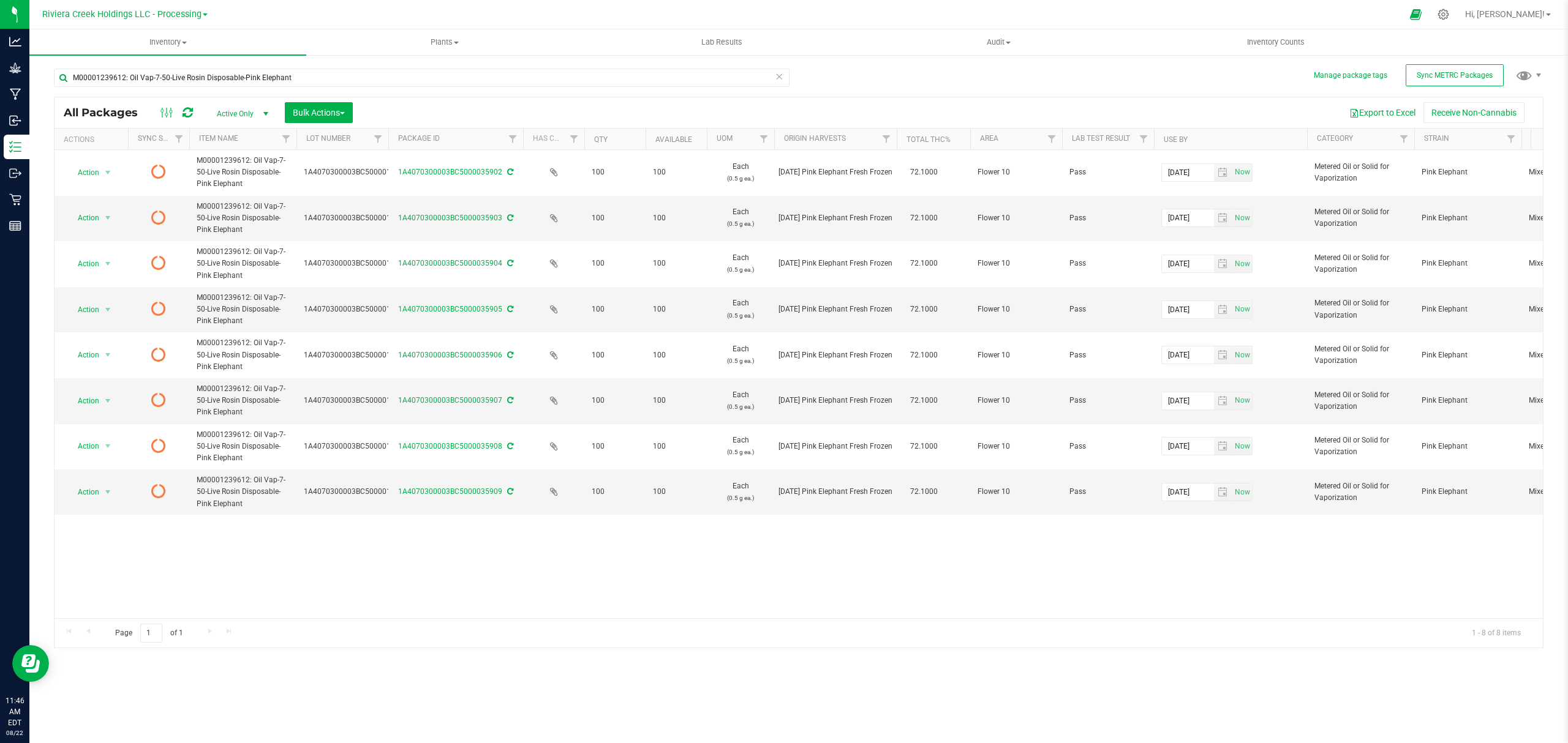
click at [184, 115] on icon at bounding box center [188, 112] width 11 height 12
click at [1260, 42] on span "Inventory Counts" at bounding box center [1276, 42] width 91 height 11
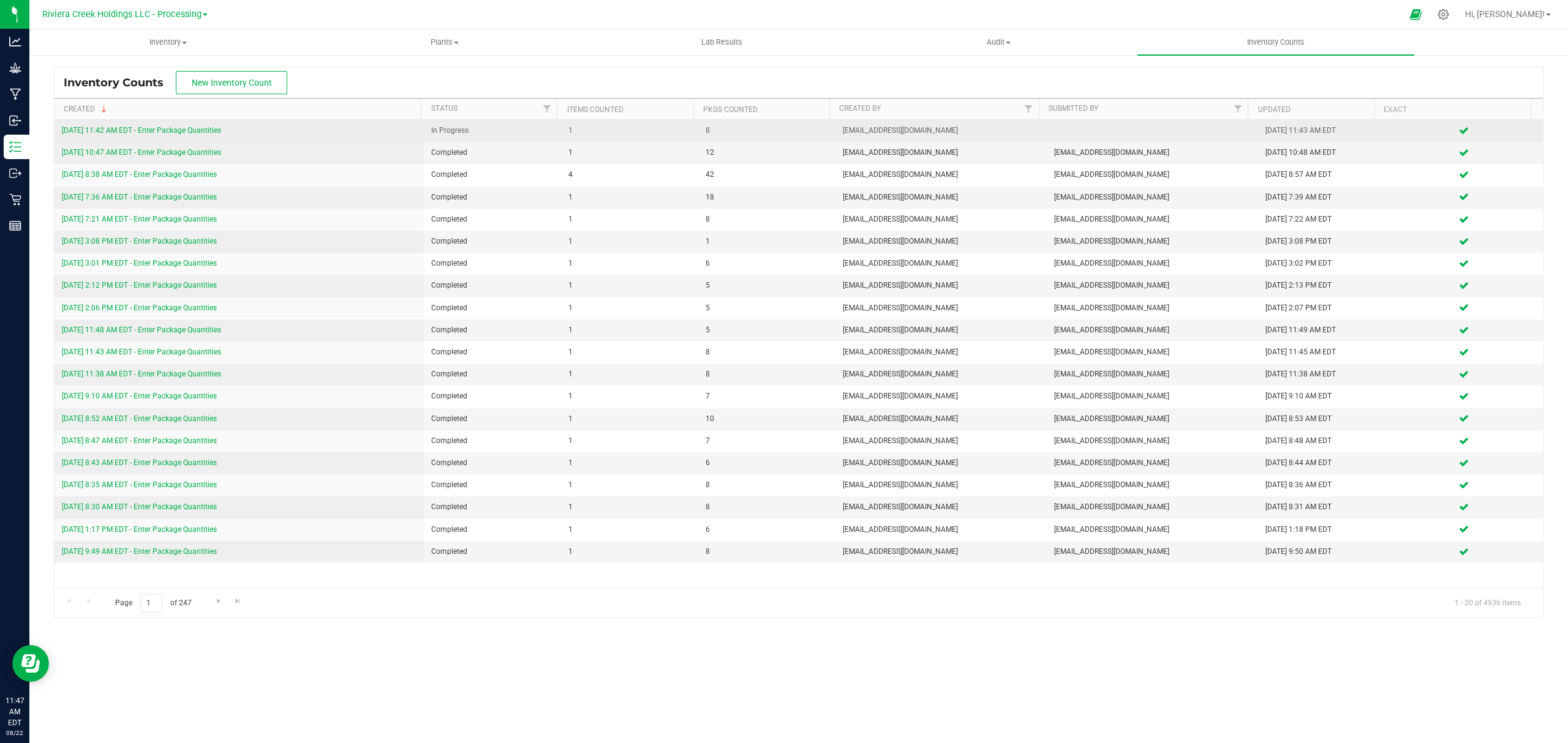
click at [162, 130] on link "[DATE] 11:42 AM EDT - Enter Package Quantities" at bounding box center [142, 130] width 159 height 8
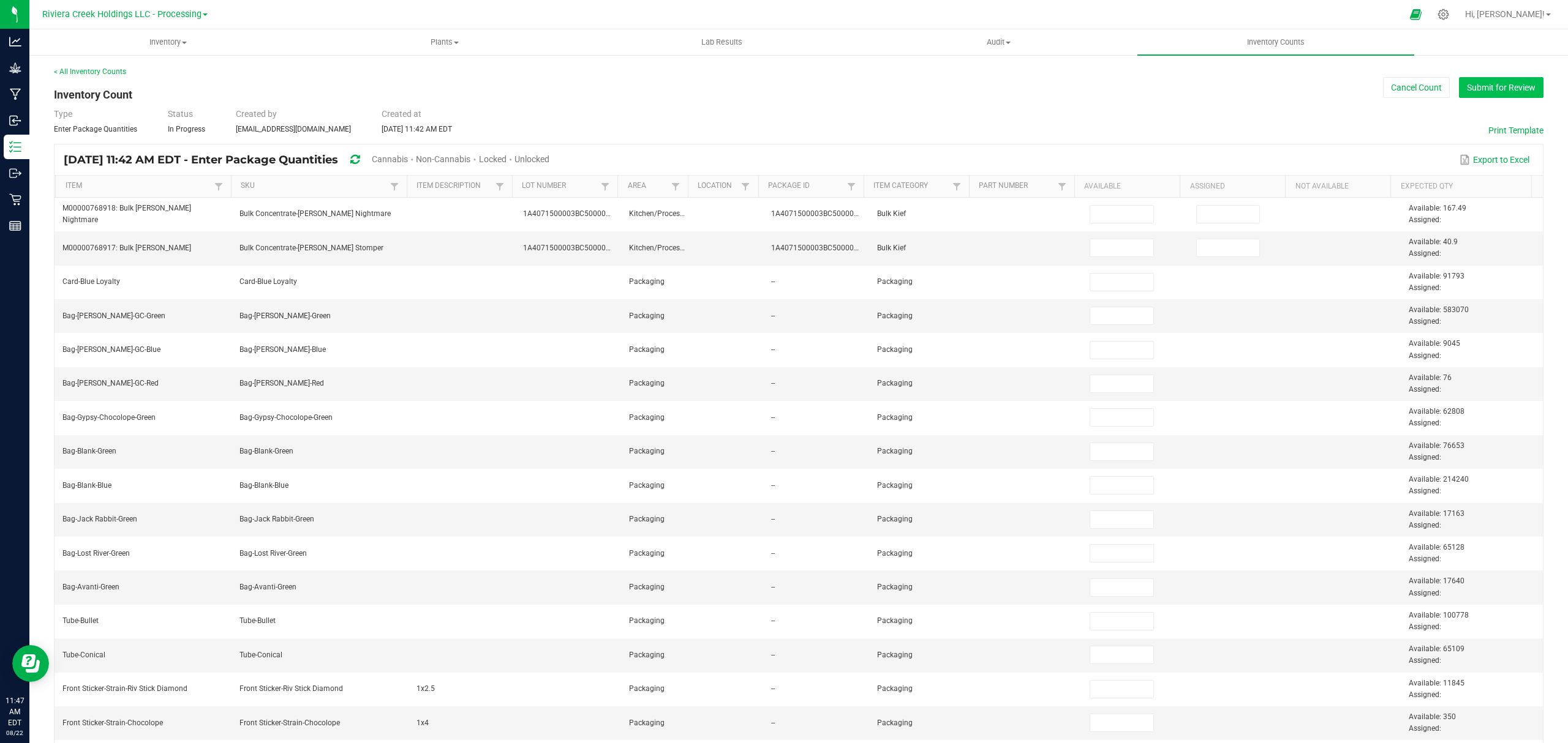
click at [1498, 84] on button "Submit for Review" at bounding box center [1501, 87] width 84 height 20
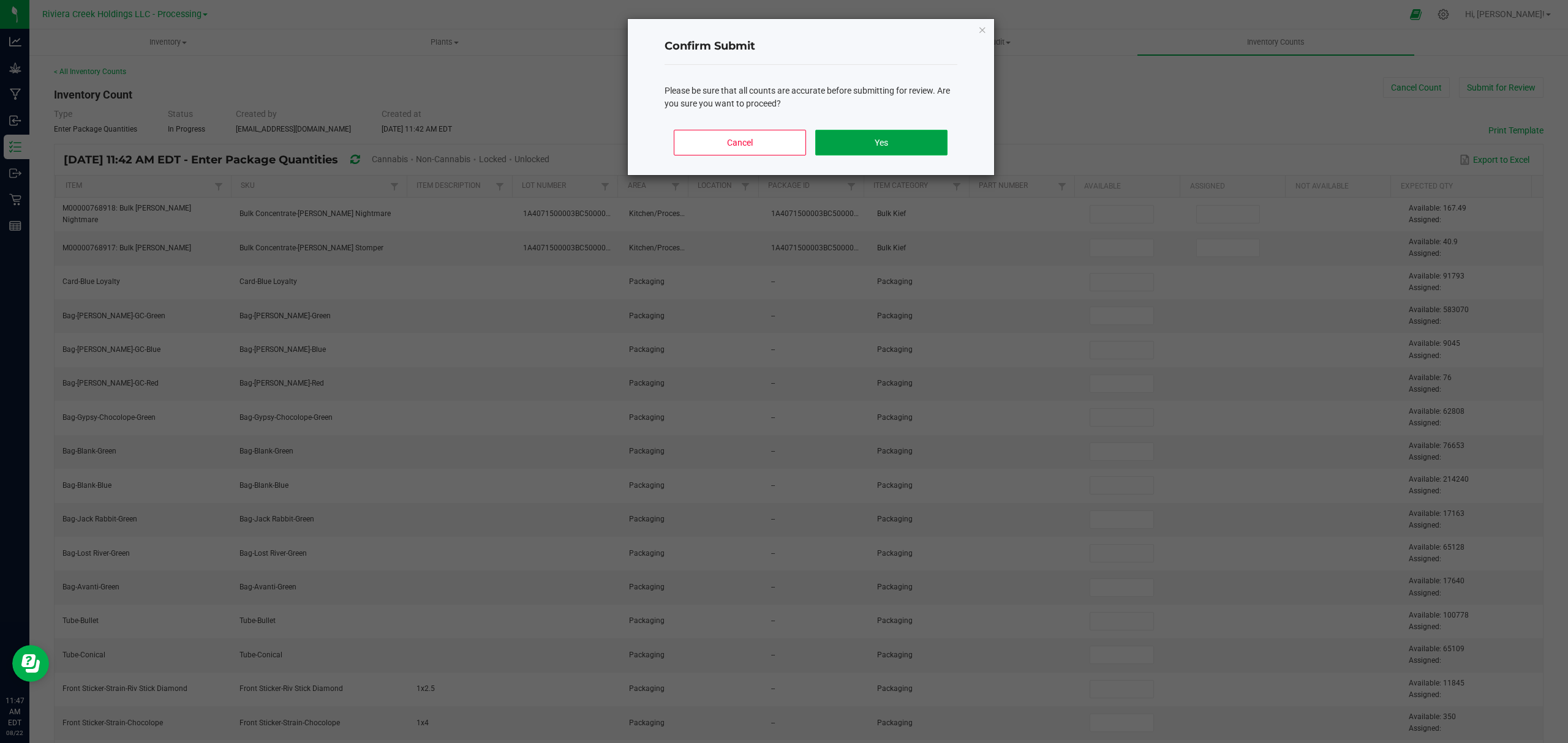
click at [865, 151] on button "Yes" at bounding box center [881, 142] width 132 height 25
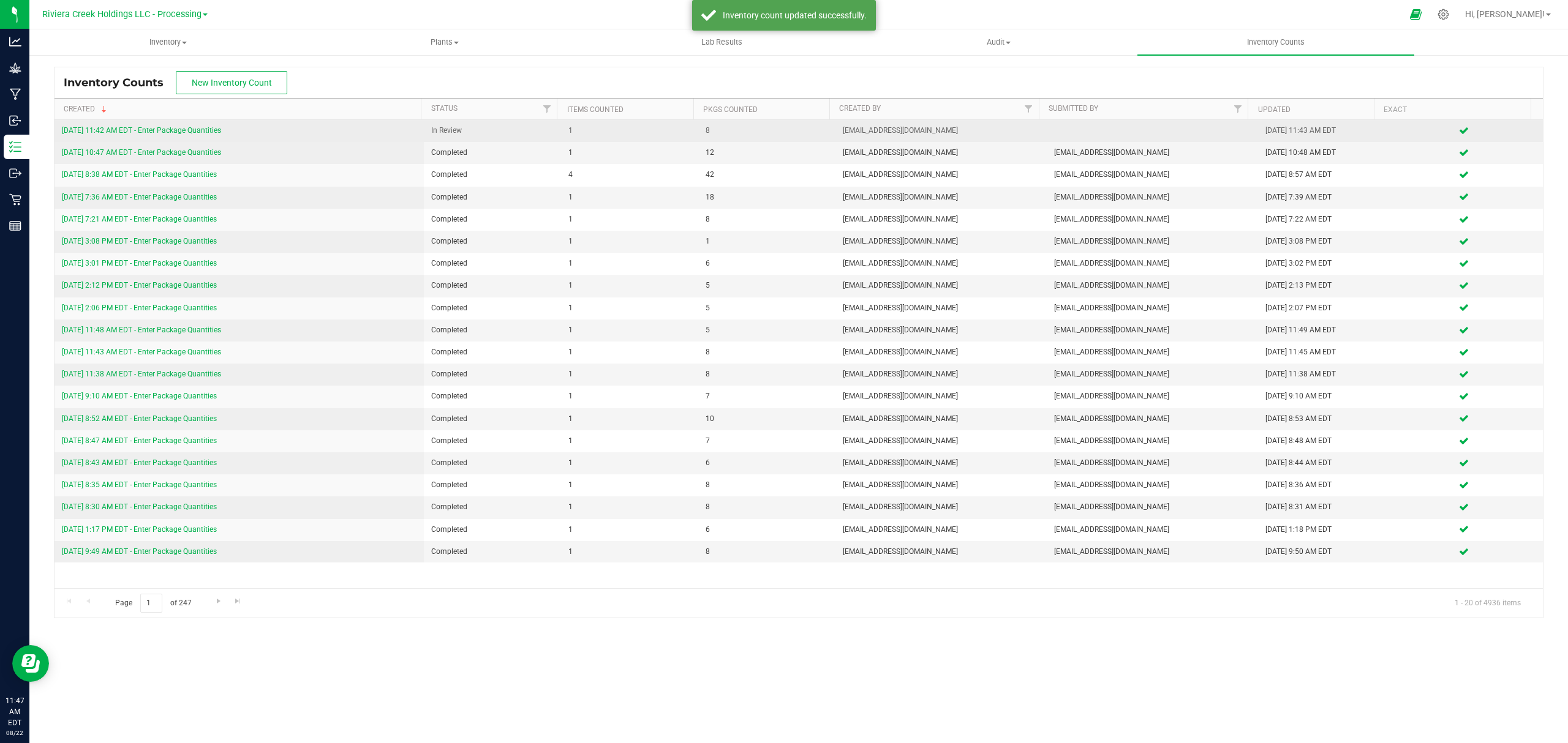
click at [182, 133] on link "[DATE] 11:42 AM EDT - Enter Package Quantities" at bounding box center [142, 130] width 159 height 8
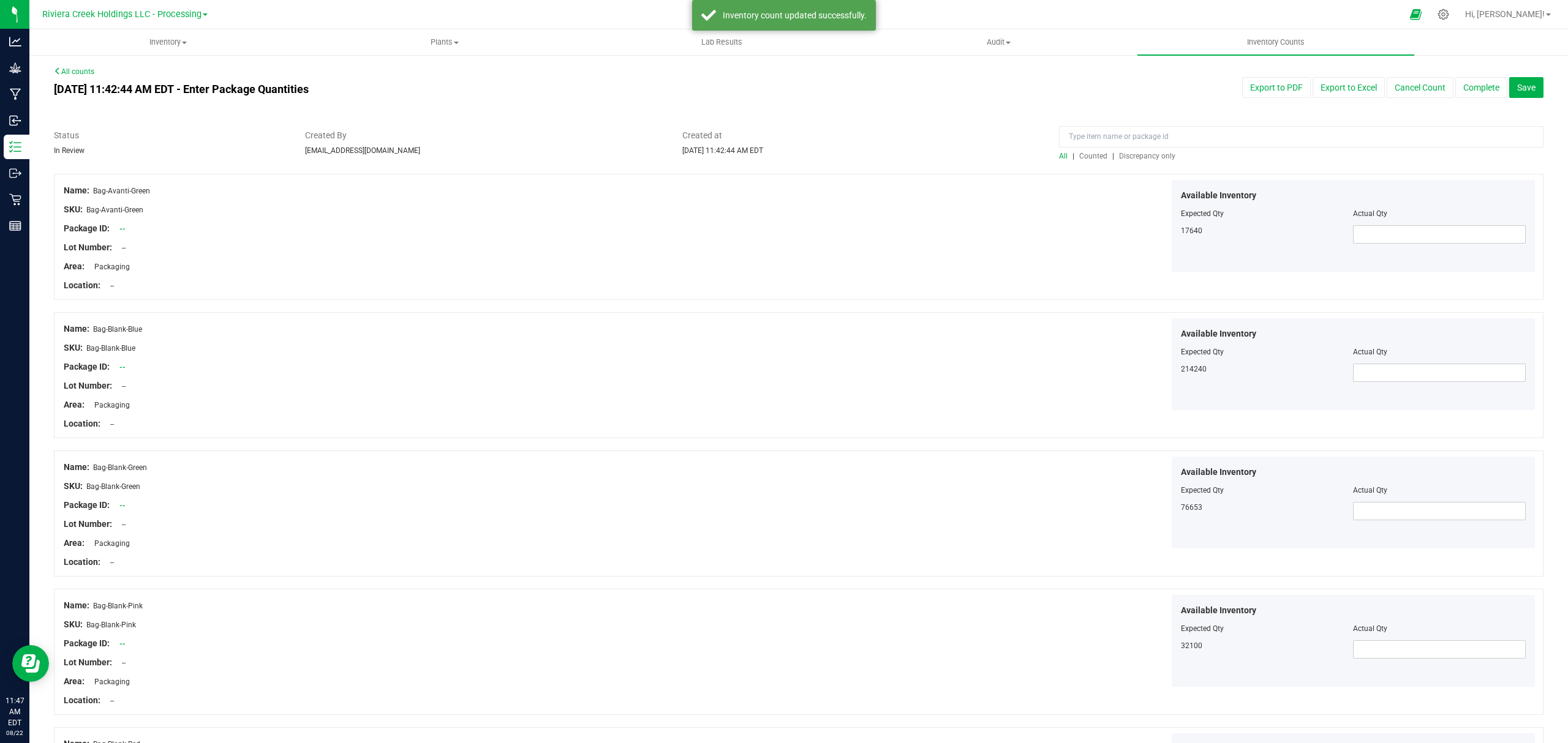
click at [1080, 152] on span "Counted" at bounding box center [1093, 156] width 28 height 8
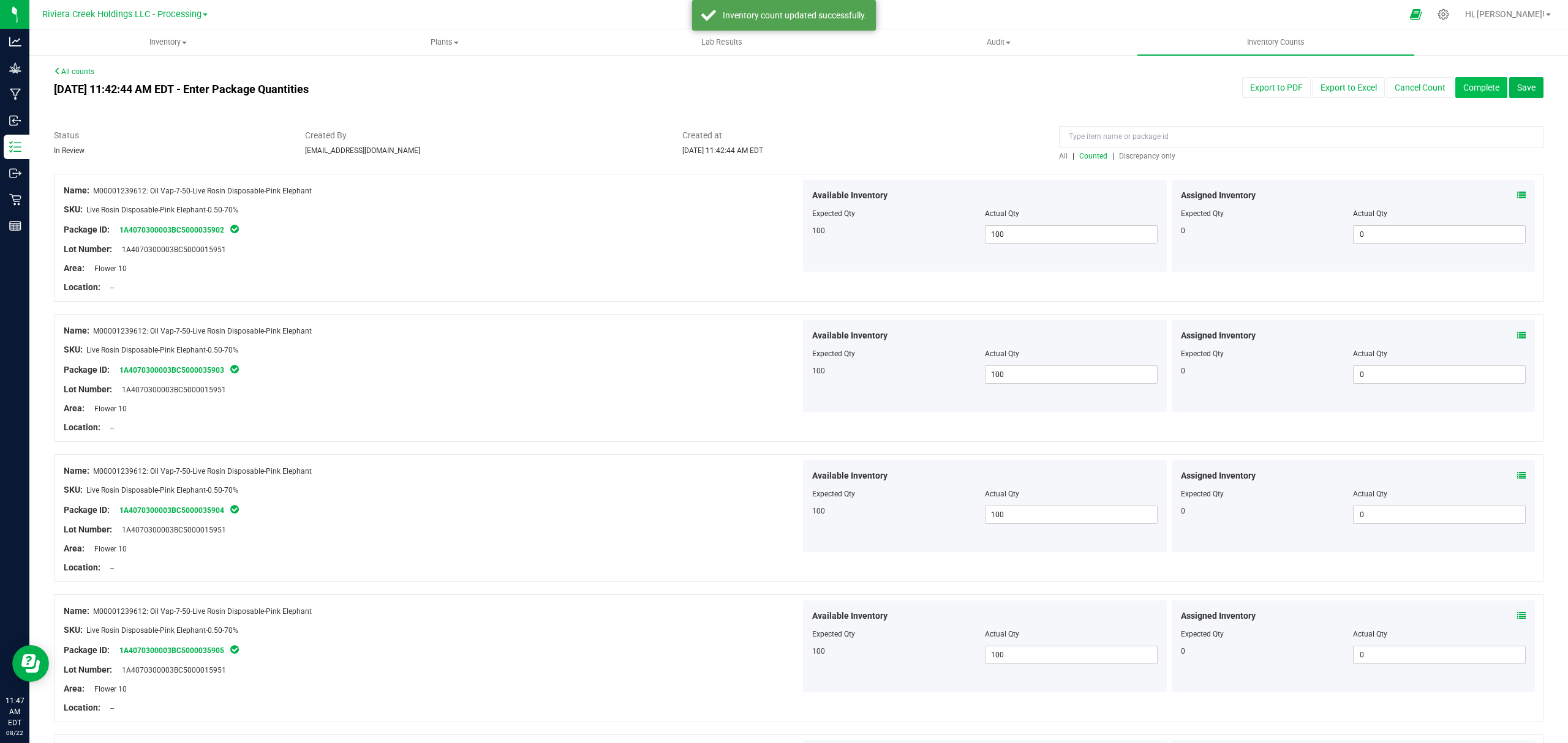
click at [1457, 92] on button "Complete" at bounding box center [1481, 87] width 52 height 20
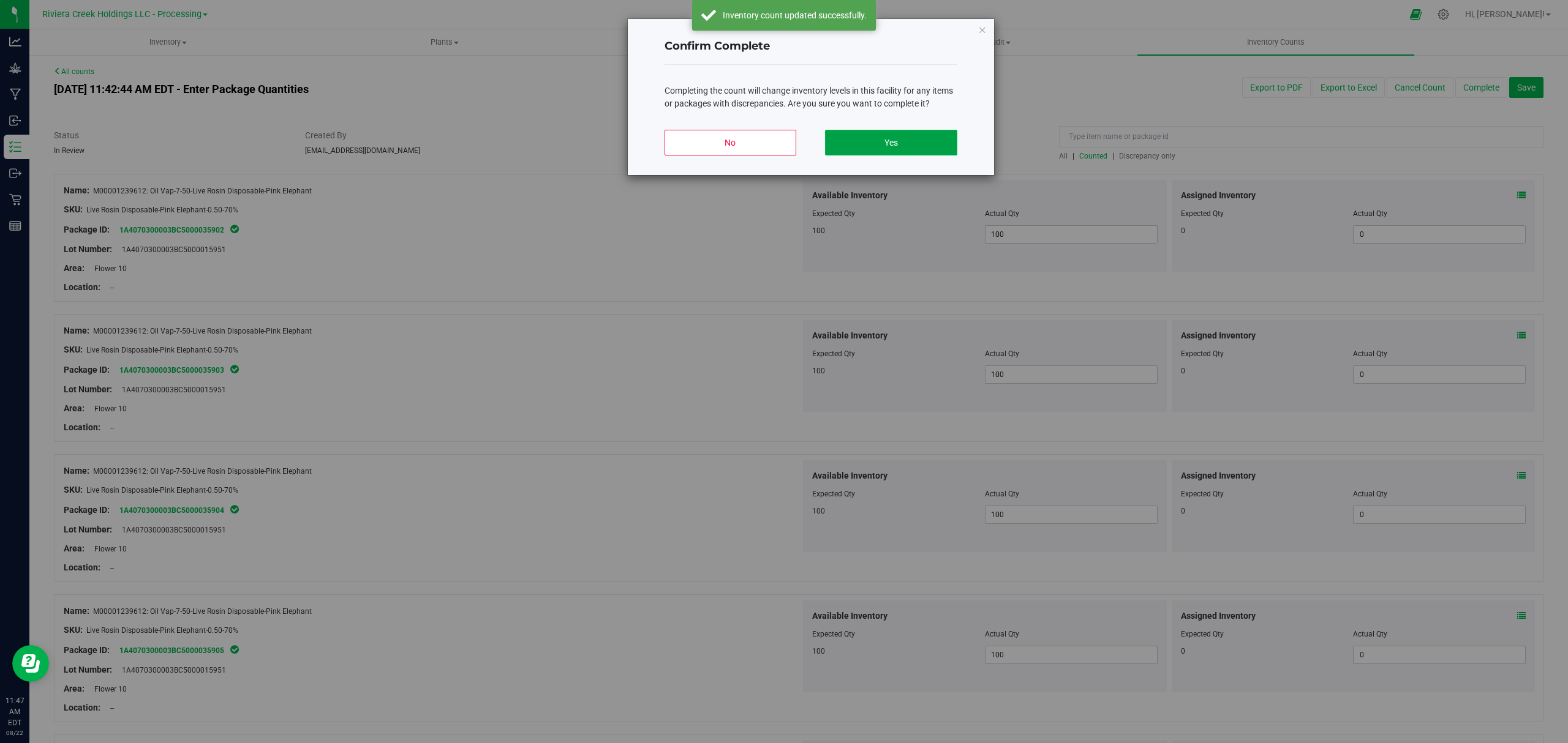
click at [897, 142] on button "Yes" at bounding box center [891, 142] width 132 height 25
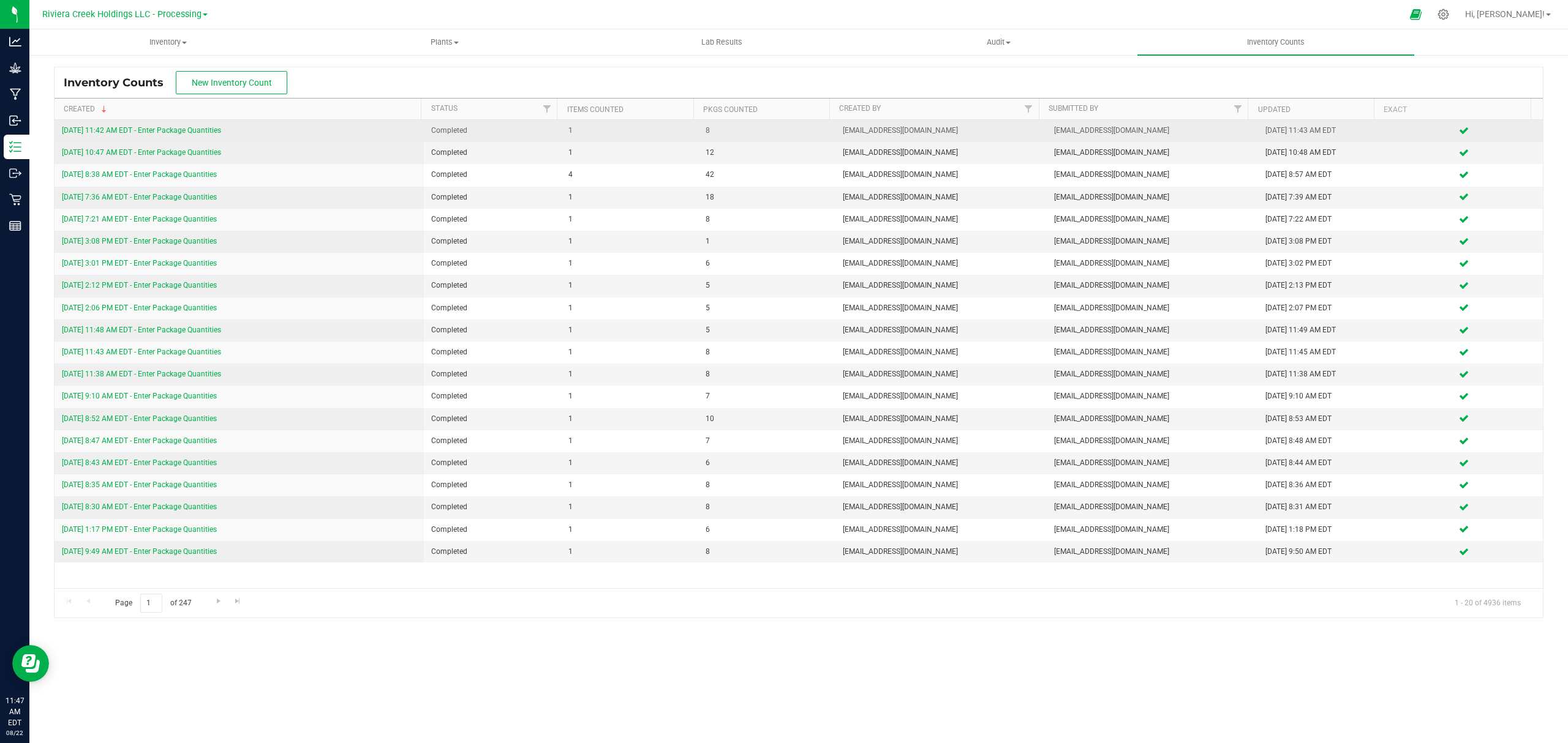
click at [182, 133] on link "[DATE] 11:42 AM EDT - Enter Package Quantities" at bounding box center [142, 130] width 159 height 8
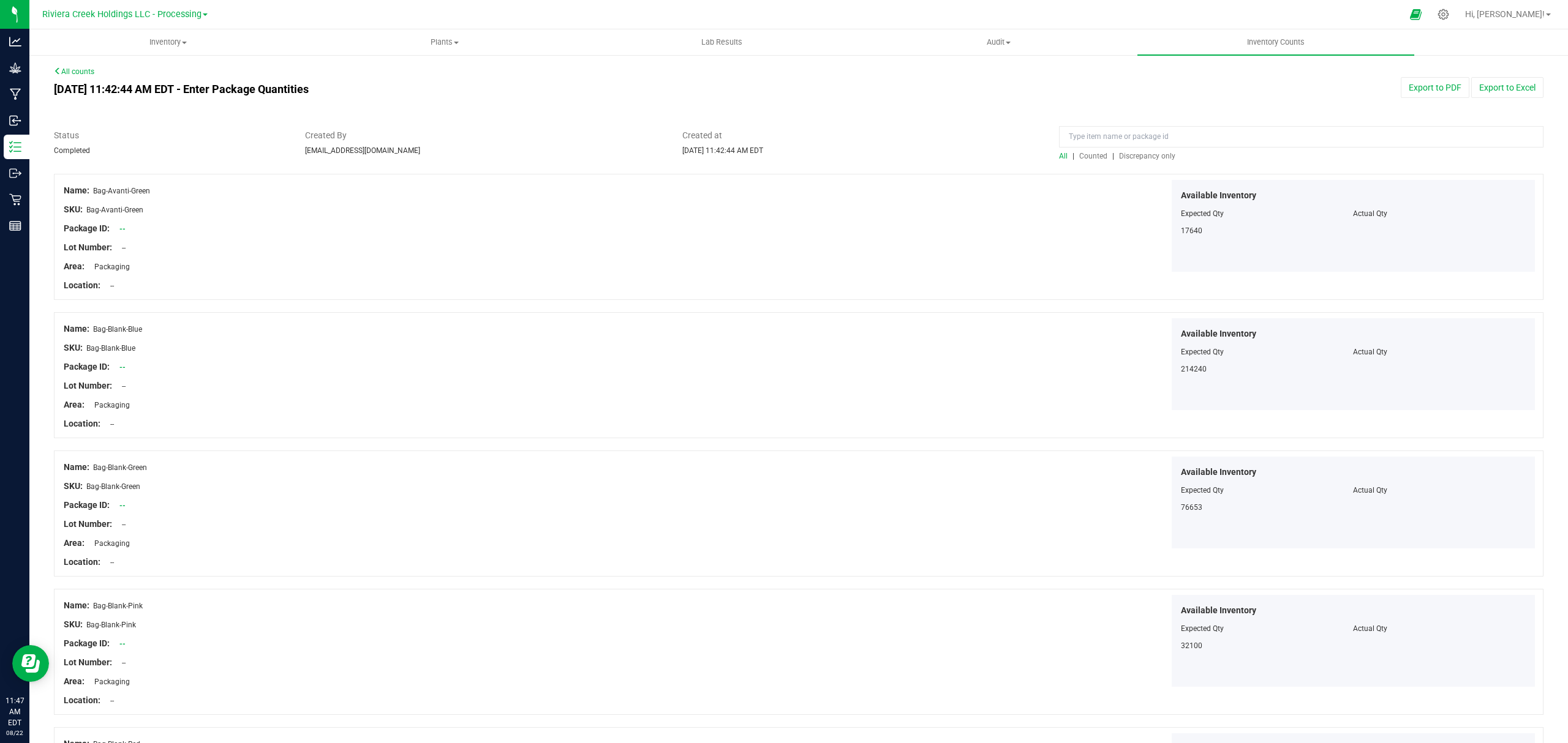
click at [1087, 158] on span "Counted" at bounding box center [1093, 156] width 28 height 8
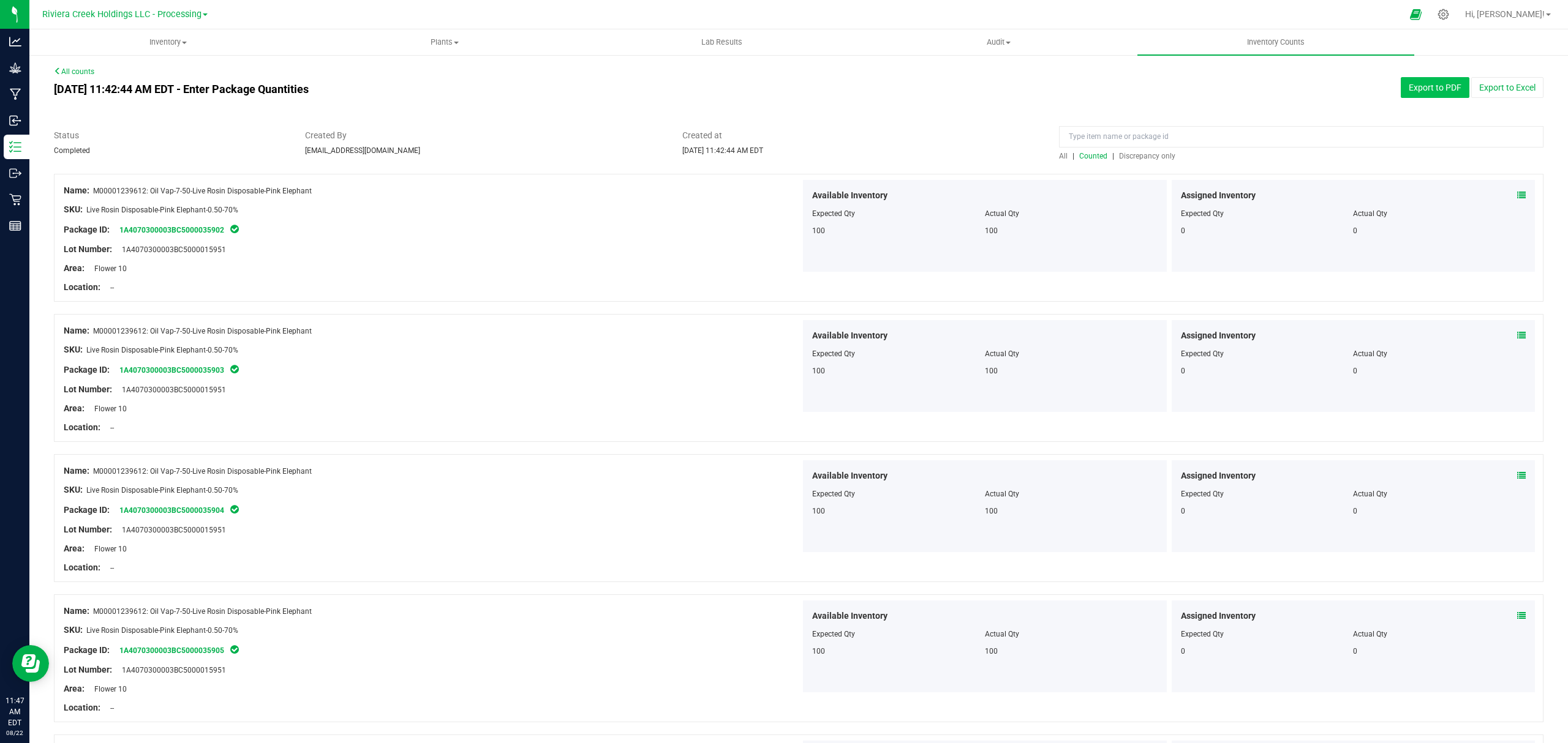
click at [1418, 86] on button "Export to PDF" at bounding box center [1435, 87] width 69 height 20
click at [163, 44] on span "Inventory" at bounding box center [168, 42] width 276 height 11
click at [140, 72] on li "All packages" at bounding box center [168, 74] width 277 height 15
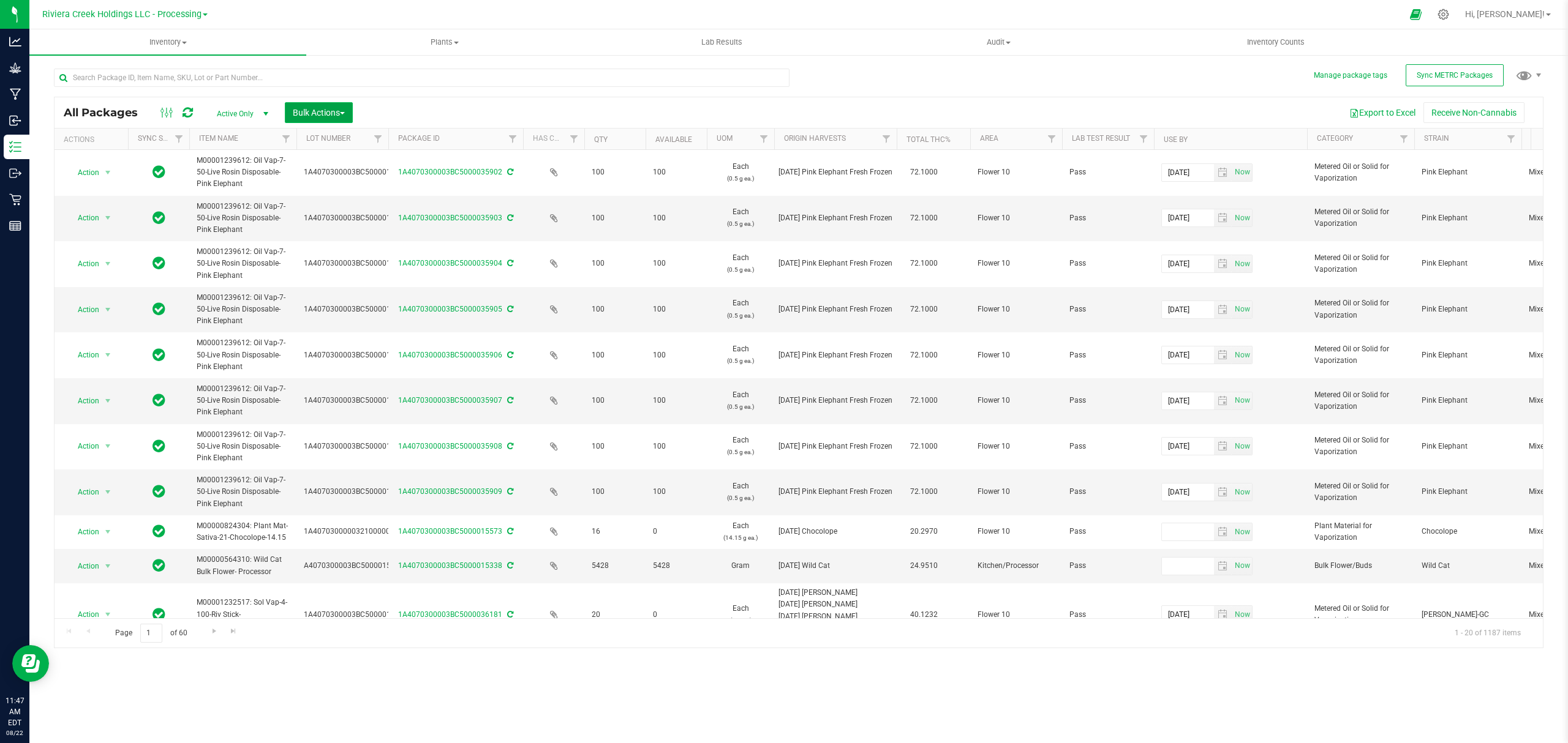
click at [319, 113] on span "Bulk Actions" at bounding box center [319, 113] width 52 height 10
click at [334, 229] on span "Lock/Unlock packages" at bounding box center [334, 230] width 84 height 10
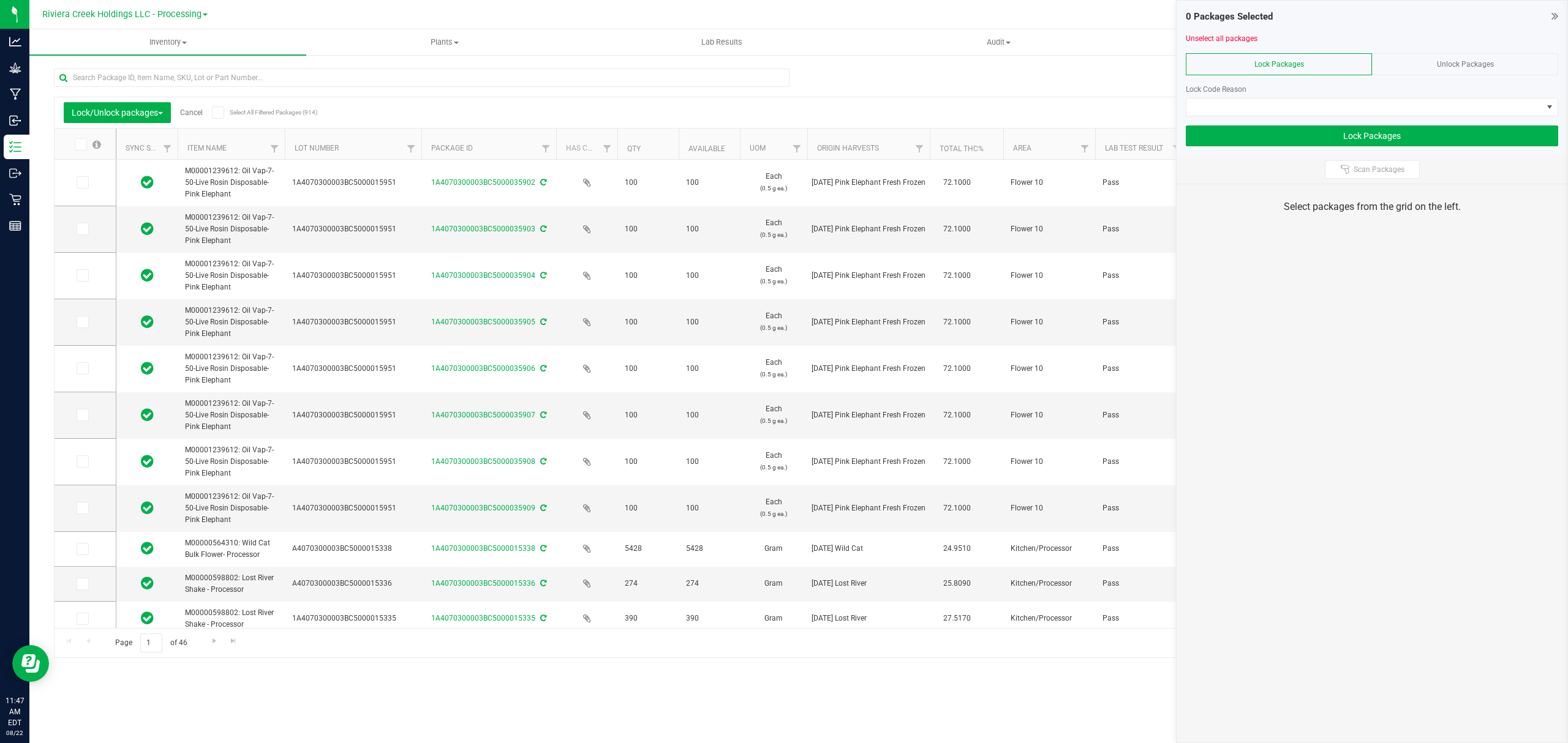
drag, startPoint x: 376, startPoint y: 148, endPoint x: 424, endPoint y: 152, distance: 48.2
click at [84, 188] on span at bounding box center [83, 182] width 12 height 12
click at [0, 0] on input "checkbox" at bounding box center [0, 0] width 0 height 0
click at [88, 227] on label at bounding box center [86, 228] width 18 height 12
click at [0, 0] on input "checkbox" at bounding box center [0, 0] width 0 height 0
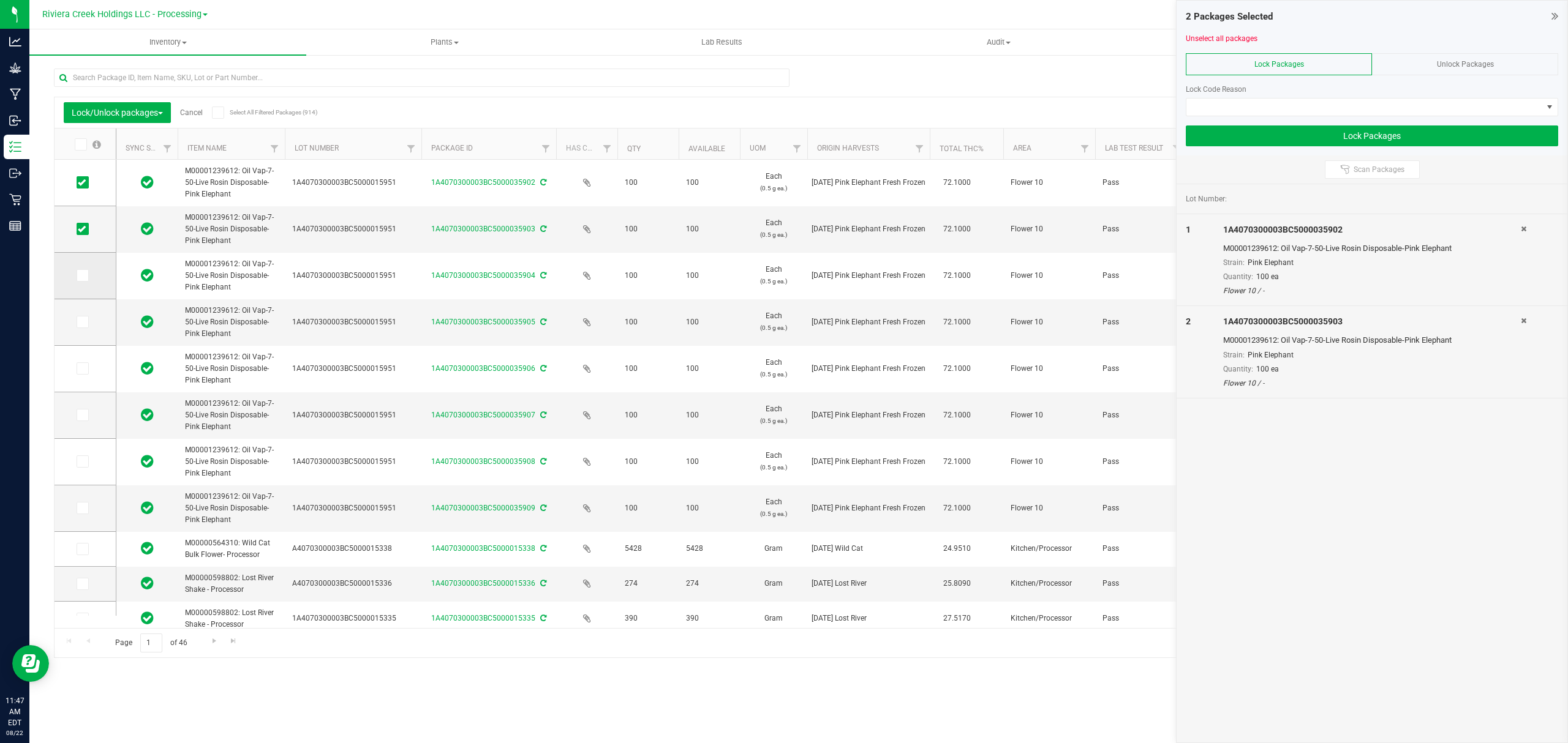
click at [91, 272] on label at bounding box center [86, 275] width 18 height 12
click at [0, 0] on input "checkbox" at bounding box center [0, 0] width 0 height 0
click at [81, 322] on icon at bounding box center [82, 322] width 8 height 0
click at [0, 0] on input "checkbox" at bounding box center [0, 0] width 0 height 0
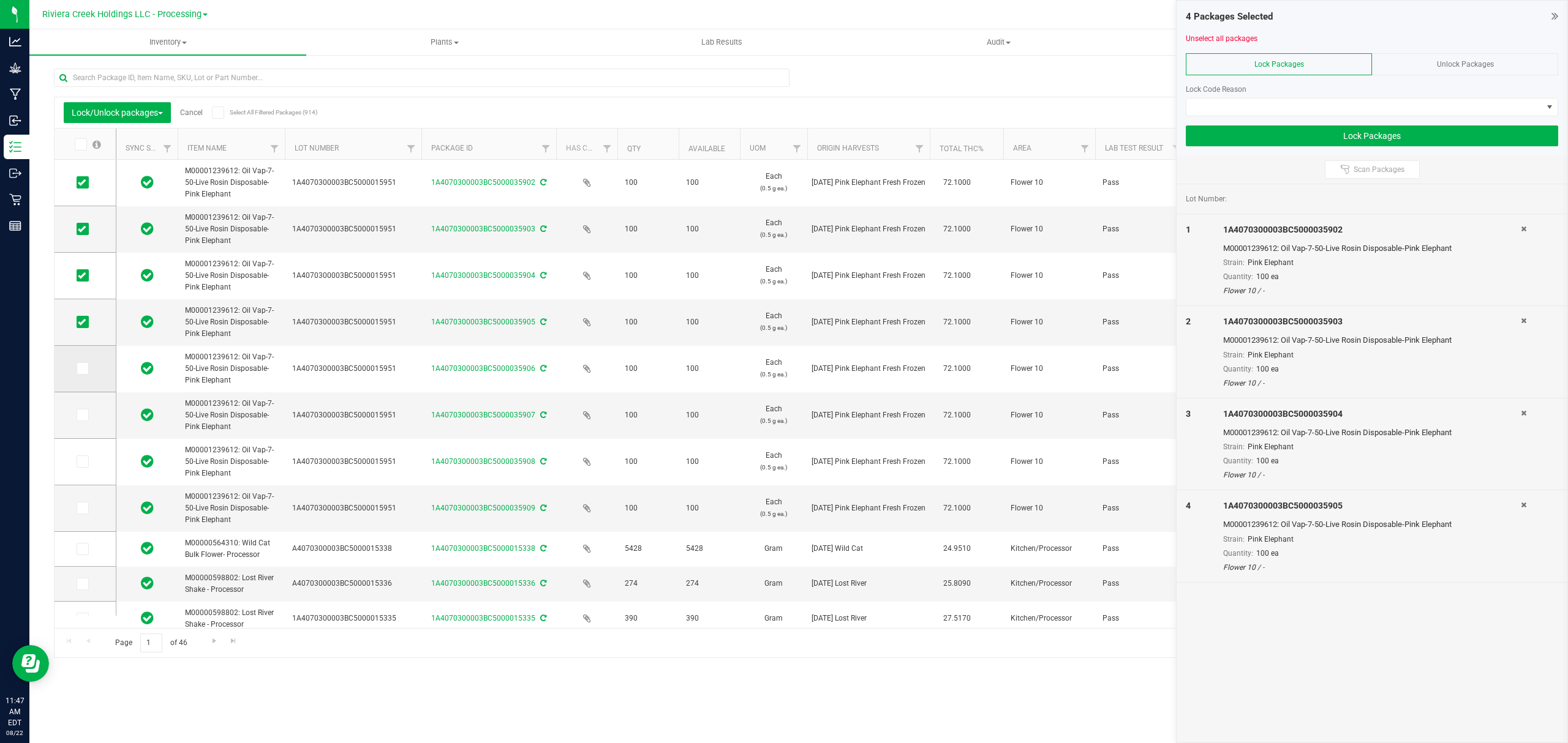
click at [81, 368] on icon at bounding box center [82, 368] width 8 height 0
click at [0, 0] on input "checkbox" at bounding box center [0, 0] width 0 height 0
click at [84, 420] on span at bounding box center [83, 415] width 12 height 12
click at [0, 0] on input "checkbox" at bounding box center [0, 0] width 0 height 0
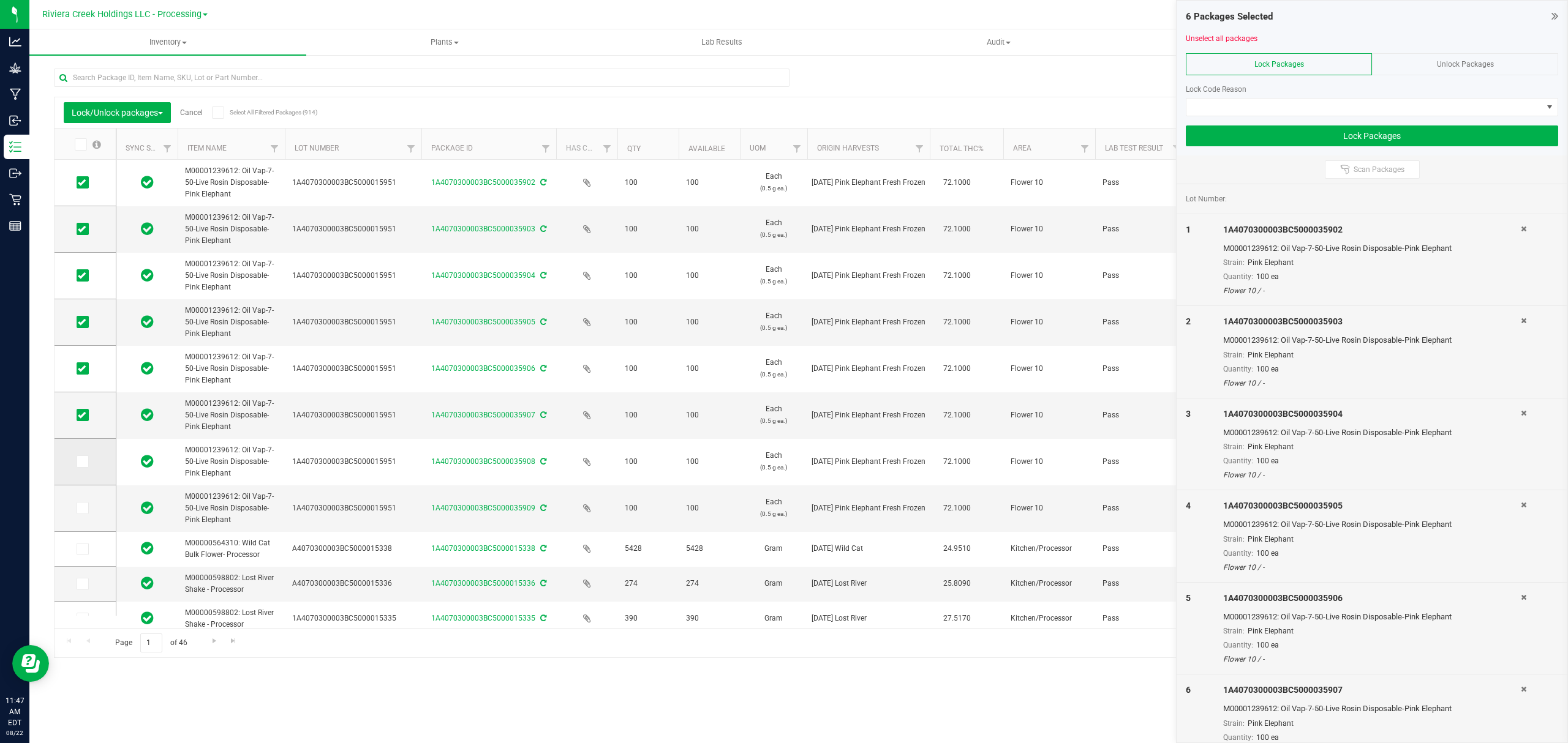
click at [84, 462] on icon at bounding box center [82, 462] width 8 height 0
click at [0, 0] on input "checkbox" at bounding box center [0, 0] width 0 height 0
click at [81, 508] on icon at bounding box center [82, 508] width 8 height 0
click at [0, 0] on input "checkbox" at bounding box center [0, 0] width 0 height 0
click at [1308, 98] on span at bounding box center [1371, 107] width 373 height 18
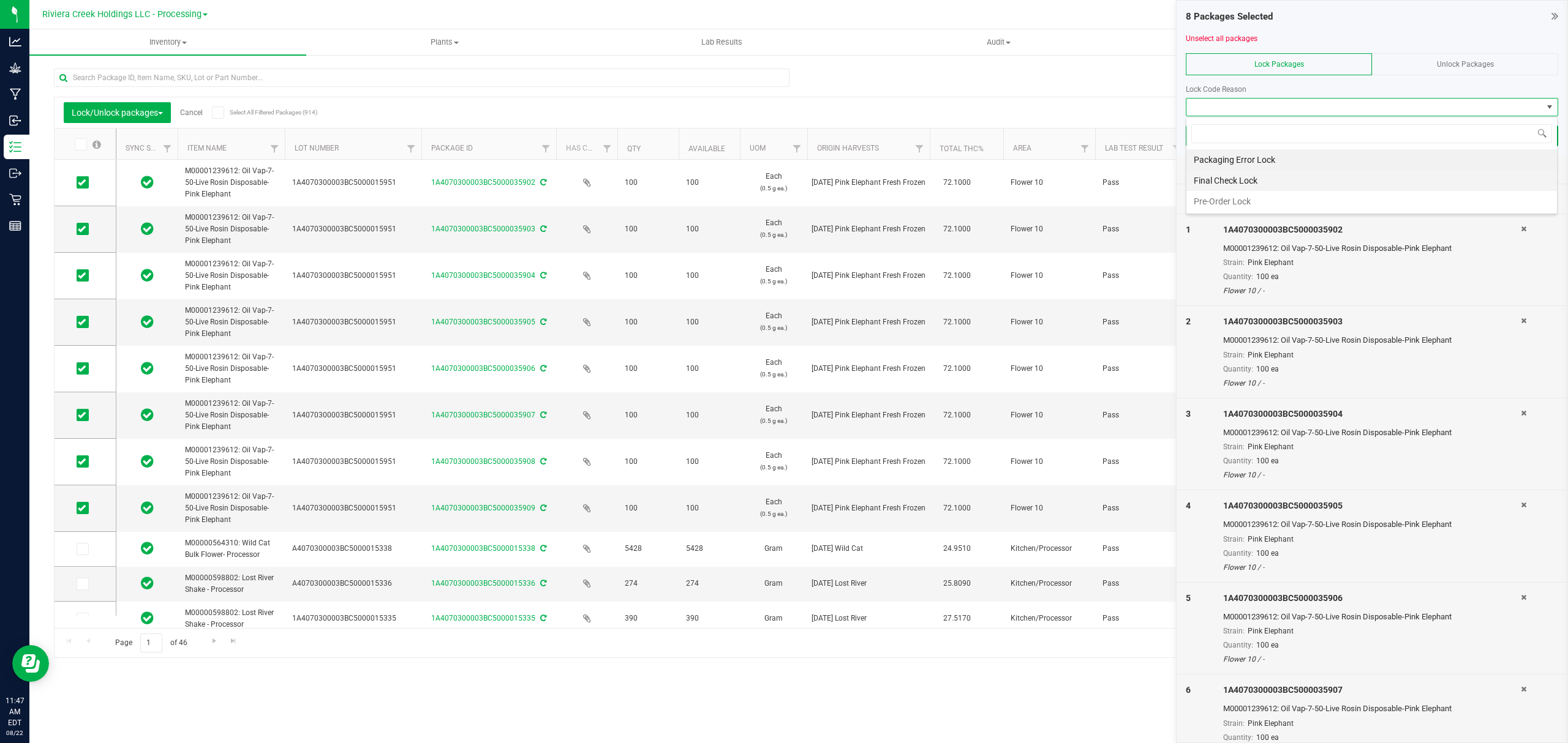
scroll to position [18, 371]
click at [1272, 173] on li "Final Check Lock" at bounding box center [1371, 180] width 371 height 20
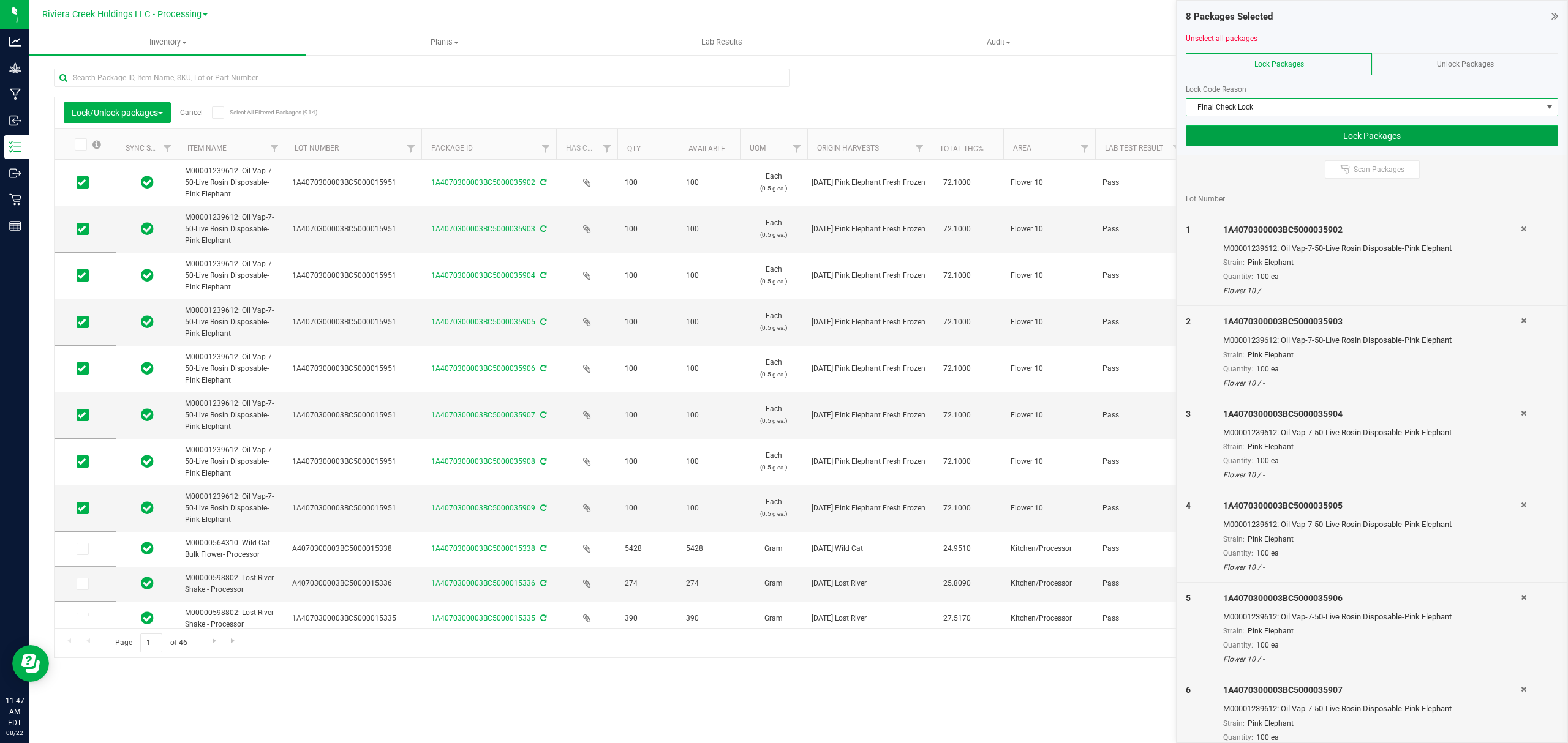
click at [1265, 137] on button "Lock Packages" at bounding box center [1371, 135] width 373 height 20
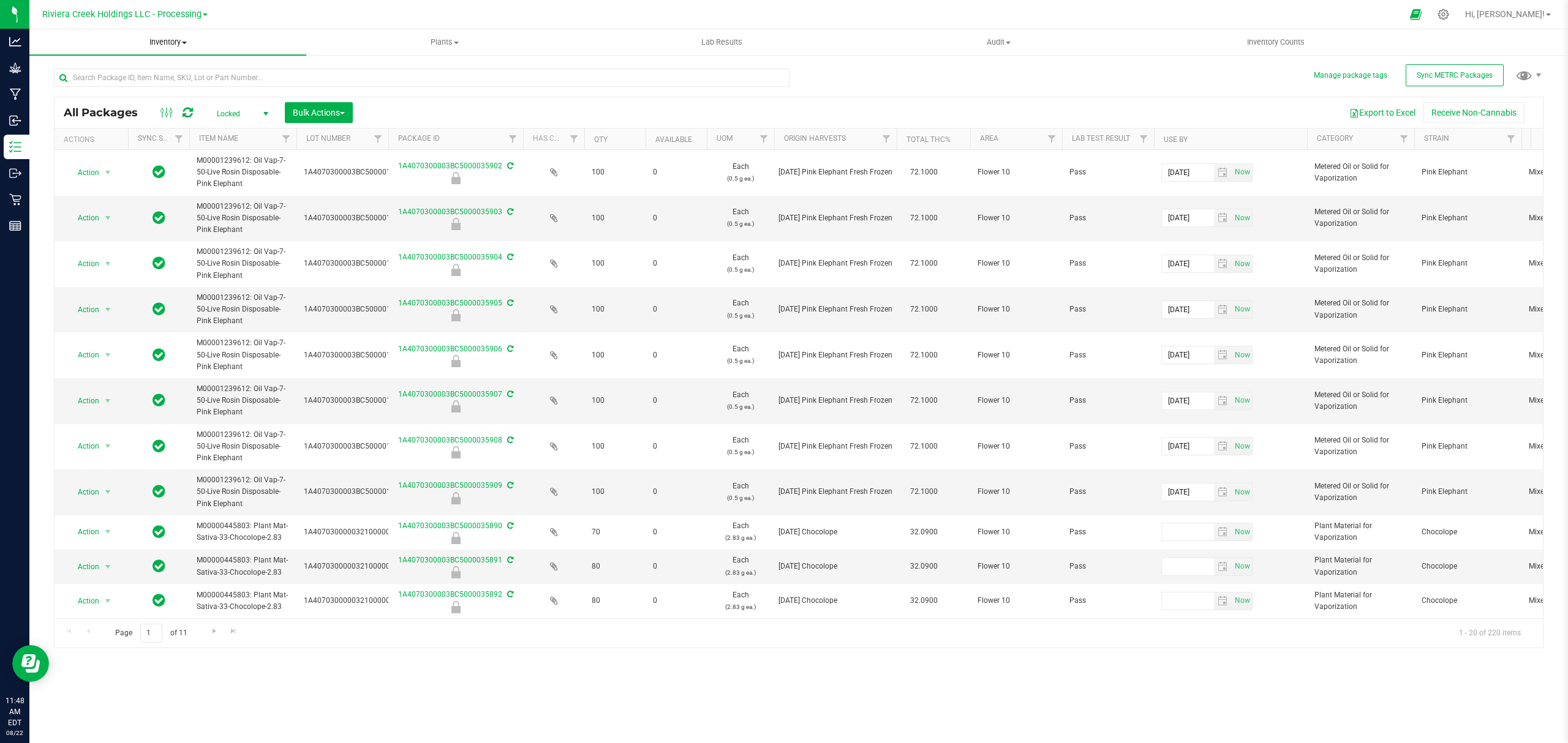
click at [168, 47] on span "Inventory" at bounding box center [168, 42] width 277 height 11
click at [145, 147] on li "From bill of materials" at bounding box center [168, 147] width 277 height 15
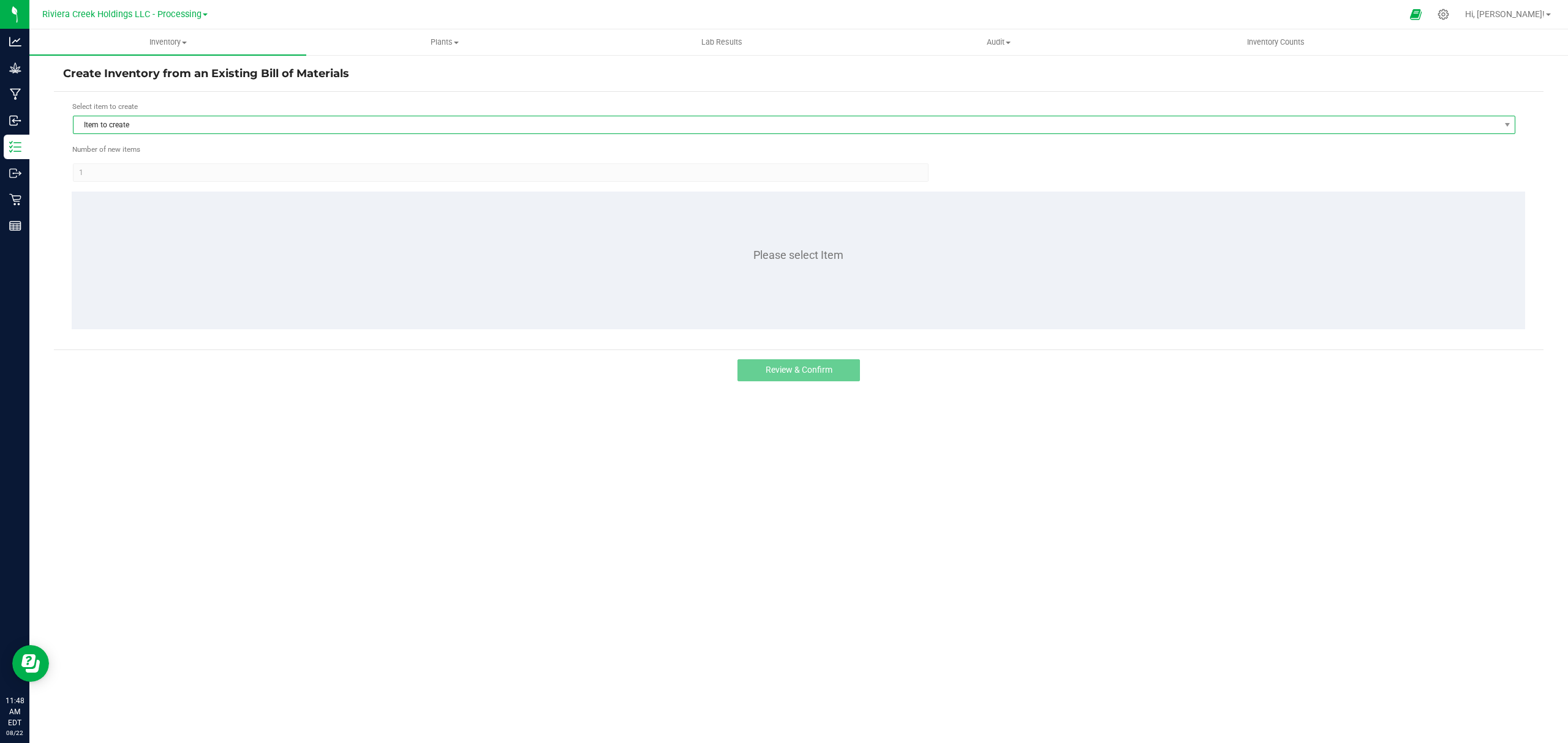
click at [165, 120] on span "Item to create" at bounding box center [786, 124] width 1426 height 17
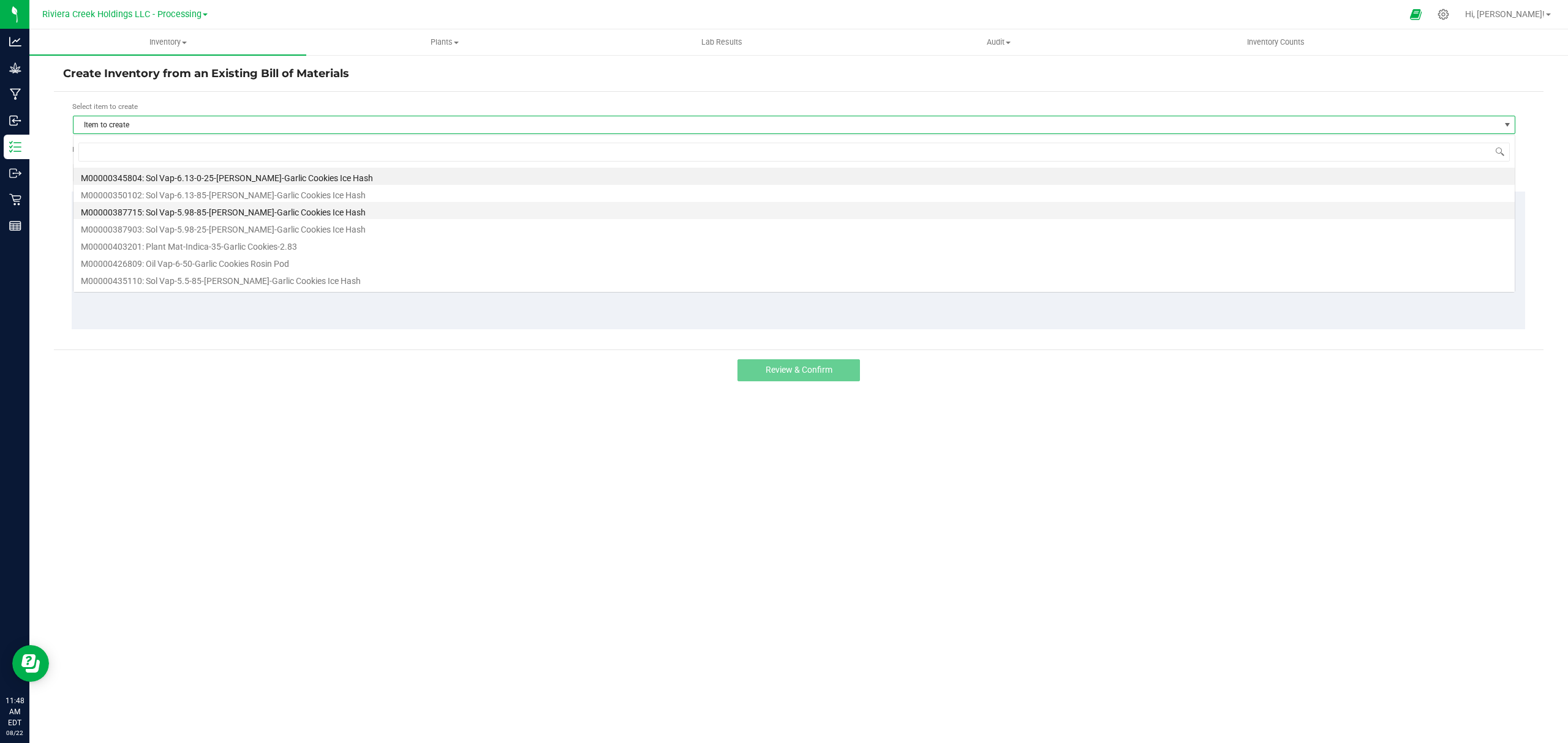
scroll to position [18, 1443]
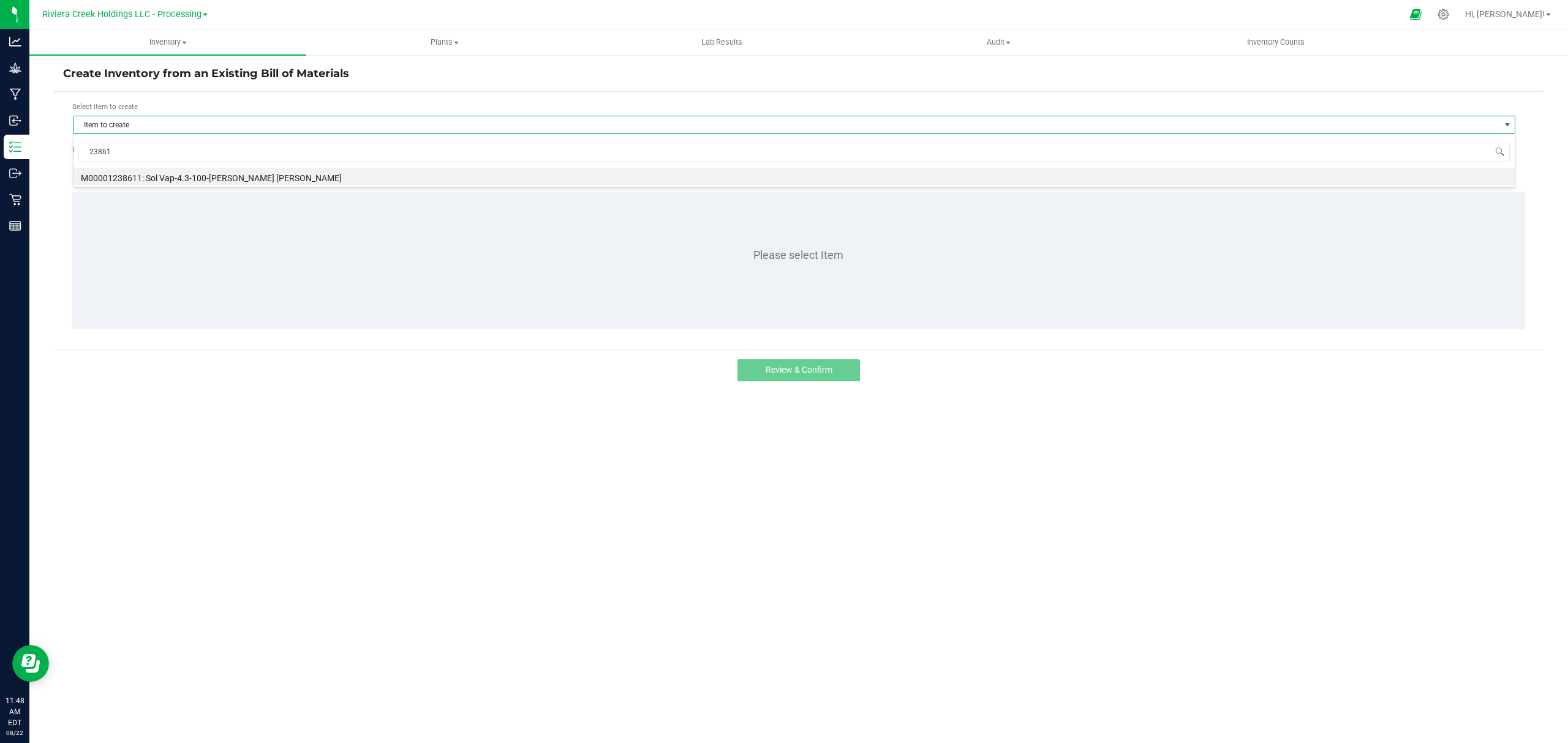
type input "238611"
click at [227, 174] on li "M00001238611: Sol Vap-4.3-100-[PERSON_NAME] [PERSON_NAME]" at bounding box center [794, 176] width 1441 height 17
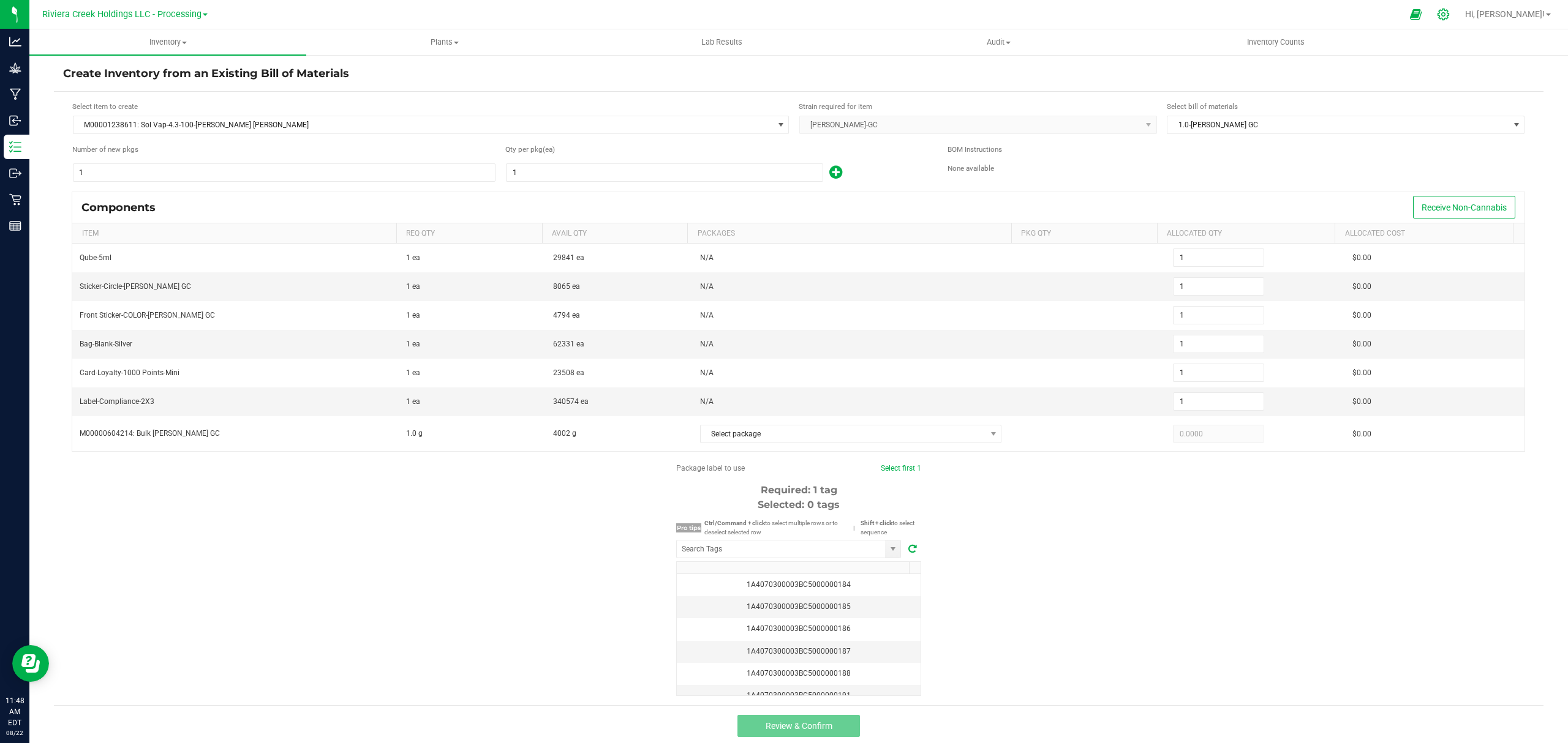
click at [1450, 18] on icon at bounding box center [1444, 15] width 13 height 13
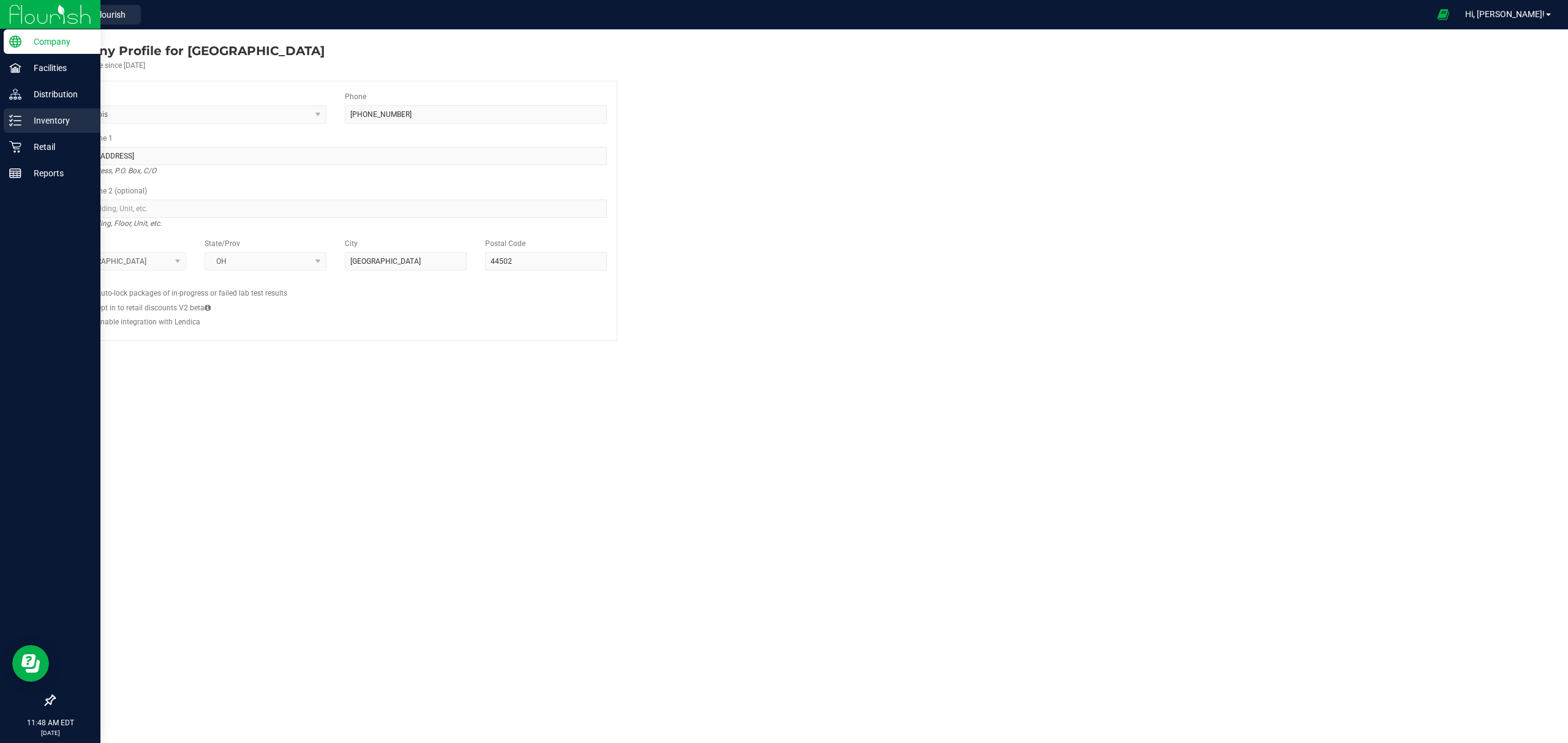
click at [28, 125] on p "Inventory" at bounding box center [58, 120] width 74 height 15
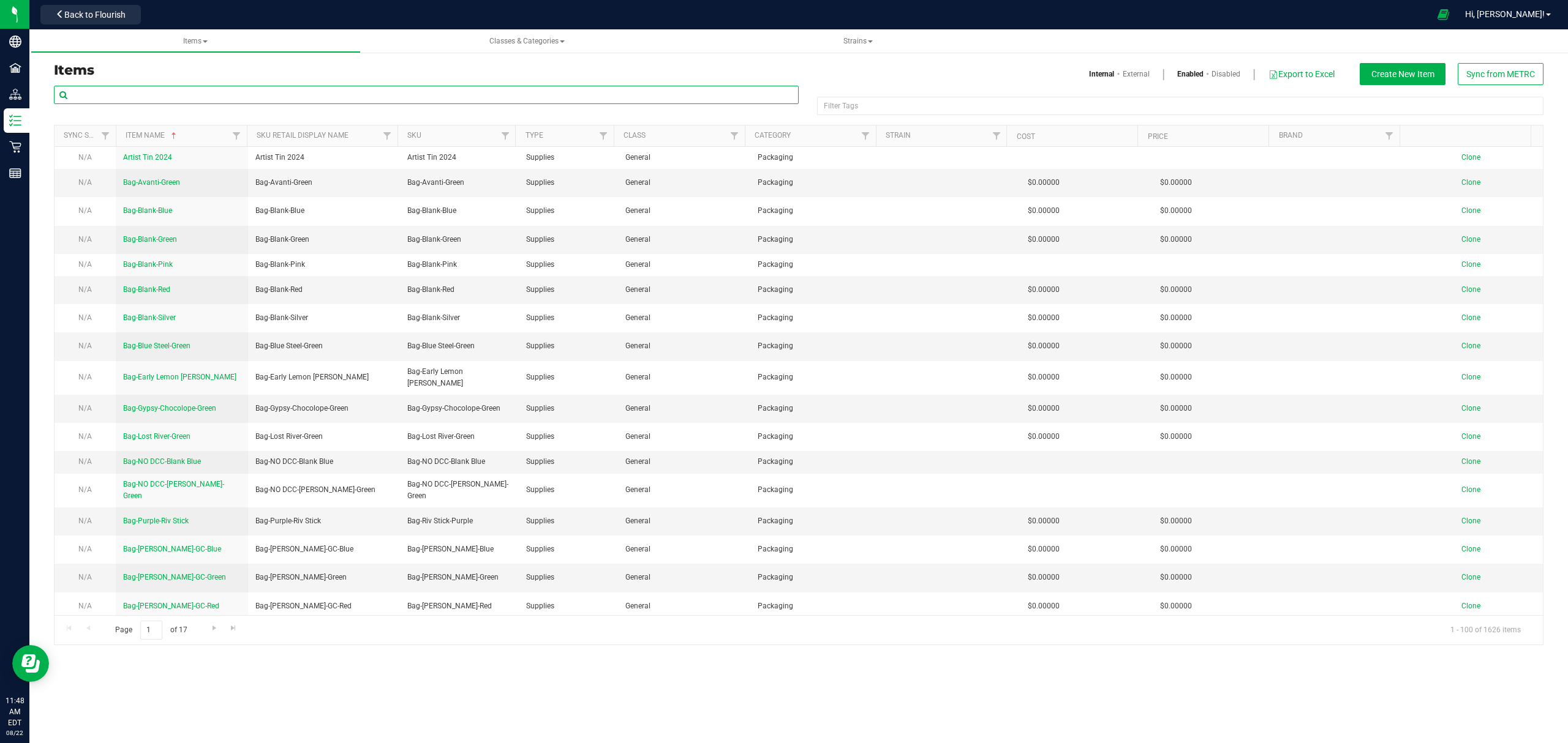
click at [113, 91] on input "text" at bounding box center [427, 95] width 745 height 18
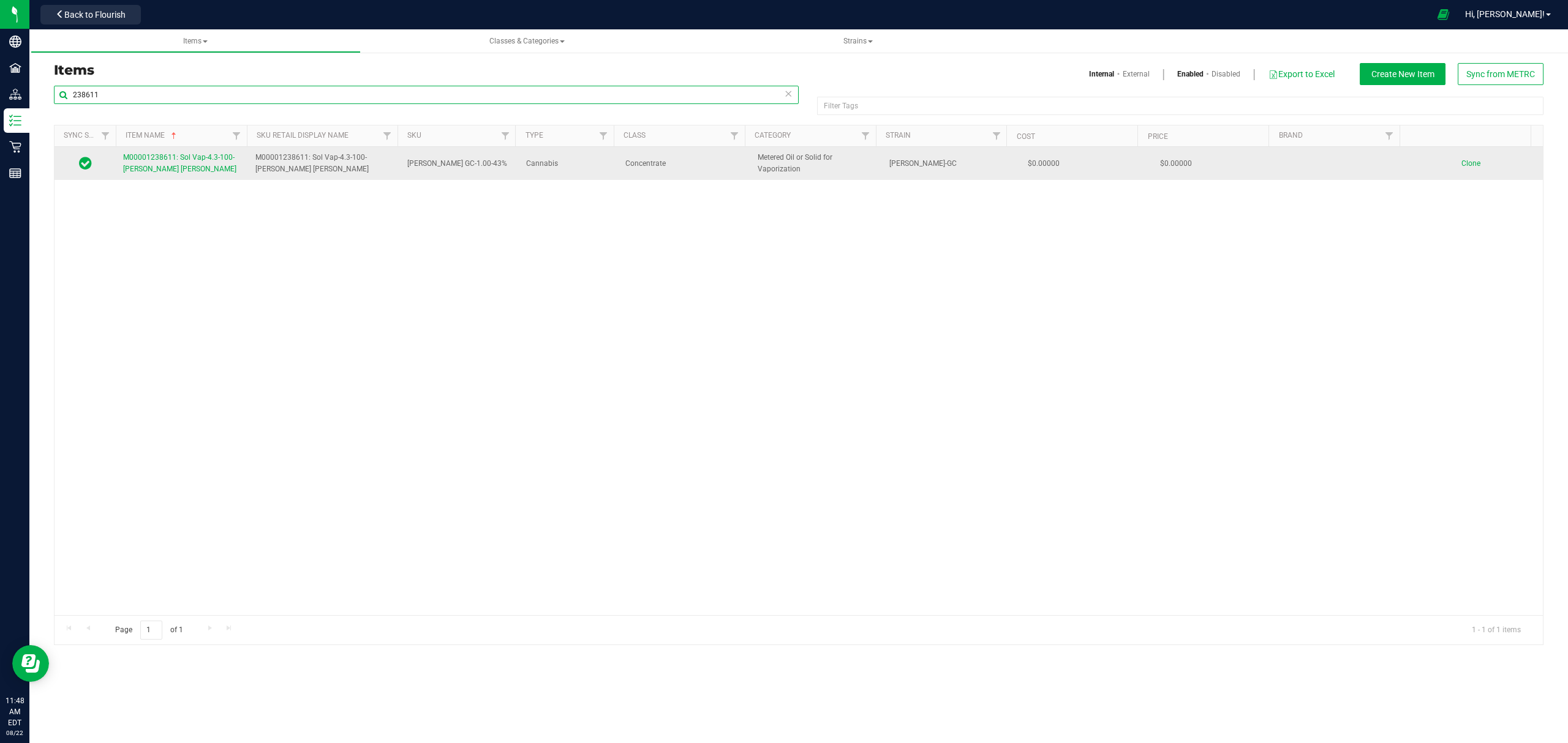
type input "238611"
click at [151, 170] on span "M00001238611: Sol Vap-4.3-100-[PERSON_NAME] [PERSON_NAME]" at bounding box center [179, 163] width 113 height 20
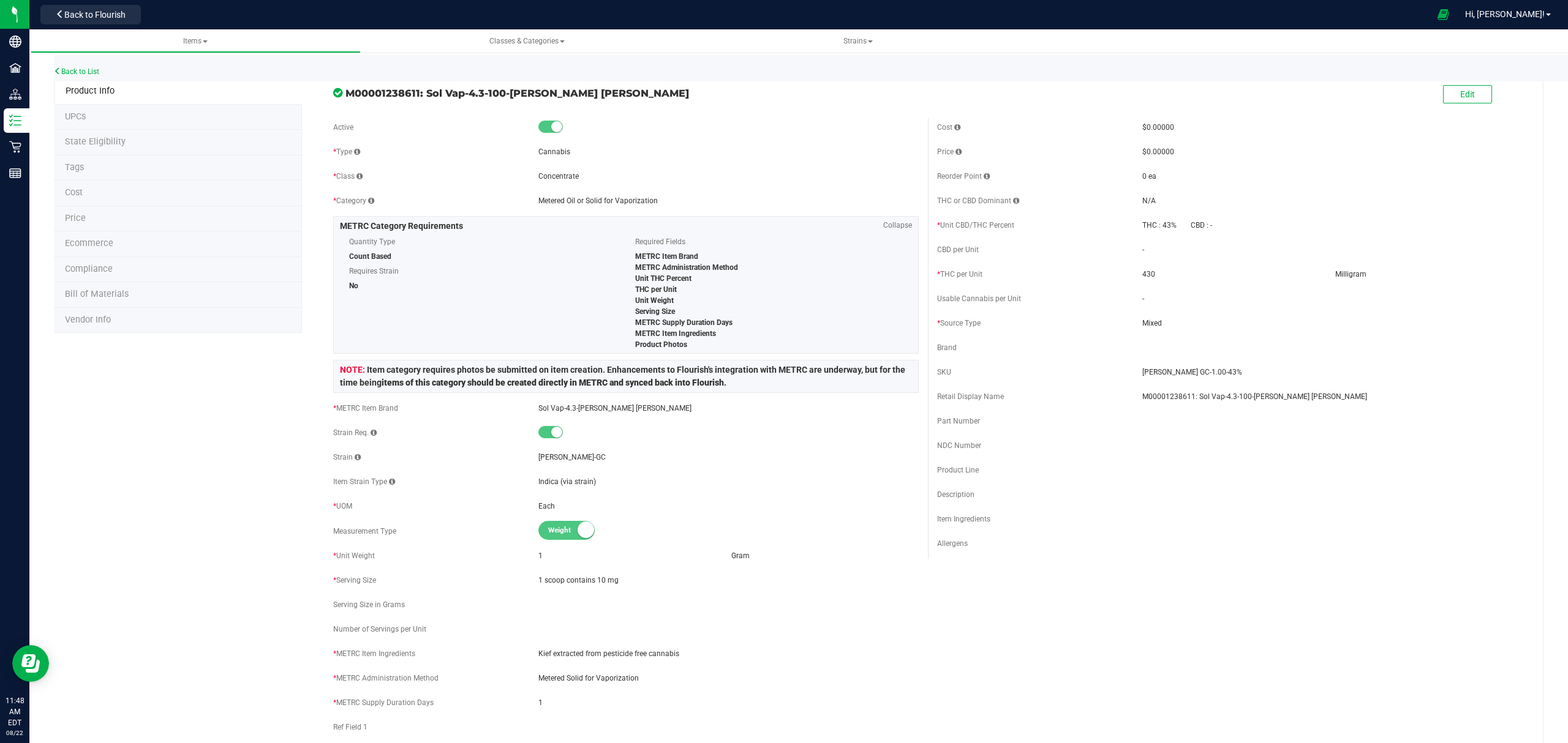
click at [121, 295] on span "Bill of Materials" at bounding box center [97, 294] width 64 height 11
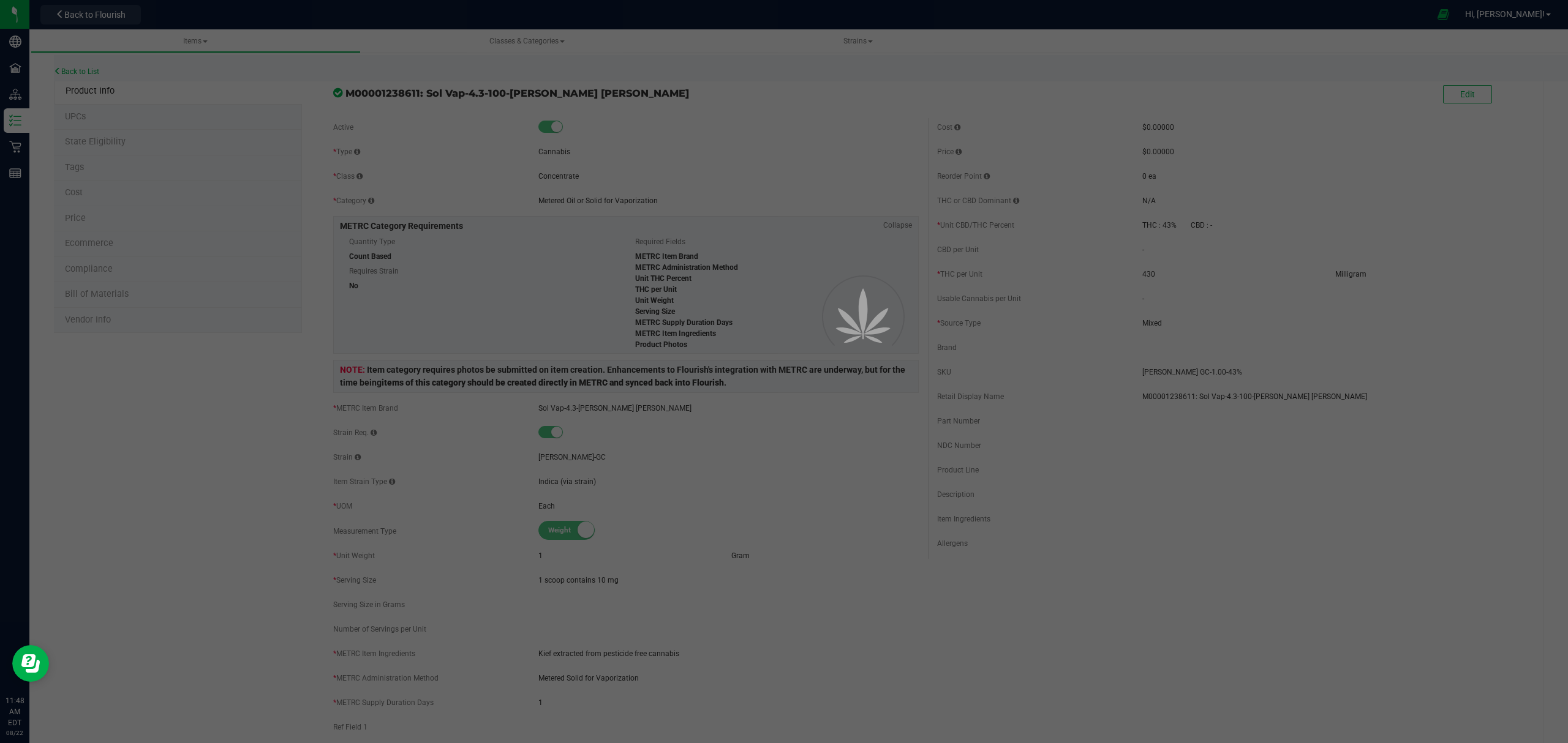
select select "640"
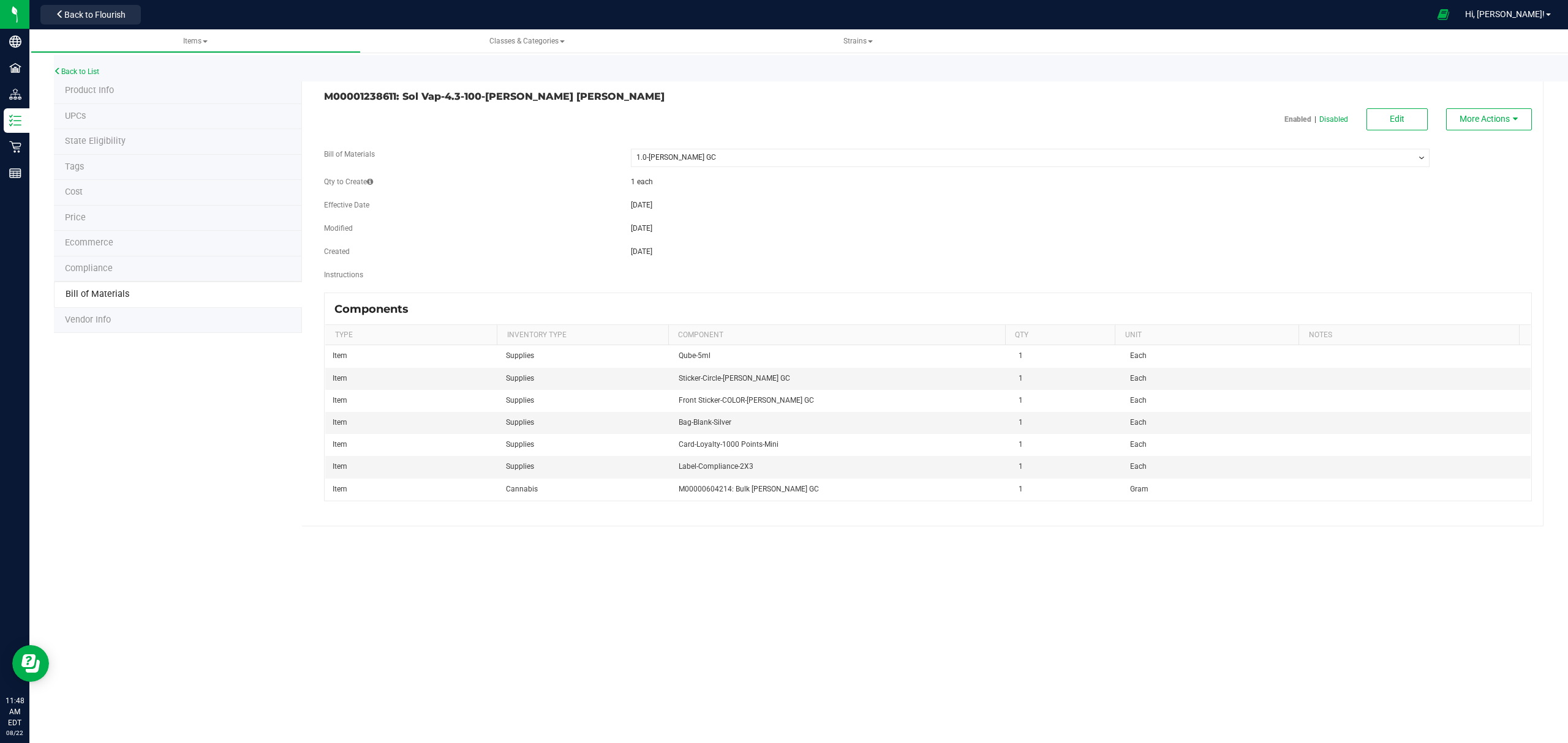
click at [1400, 103] on div "M00001238611: Sol Vap-4.3-100-[PERSON_NAME] [PERSON_NAME] Enabled | Disabled Ed…" at bounding box center [923, 303] width 1241 height 448
click at [1399, 110] on button "Edit" at bounding box center [1397, 119] width 61 height 22
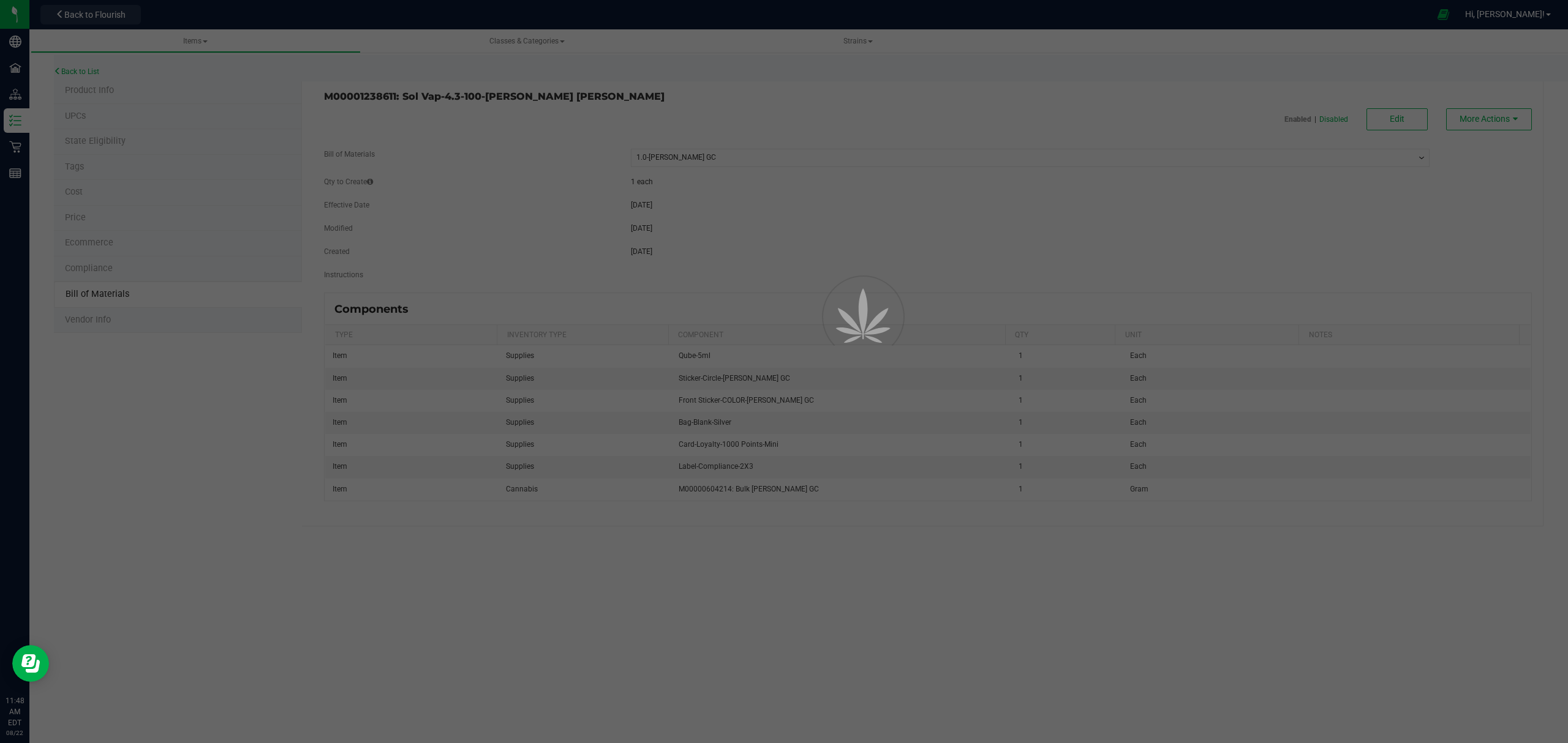
select select "640"
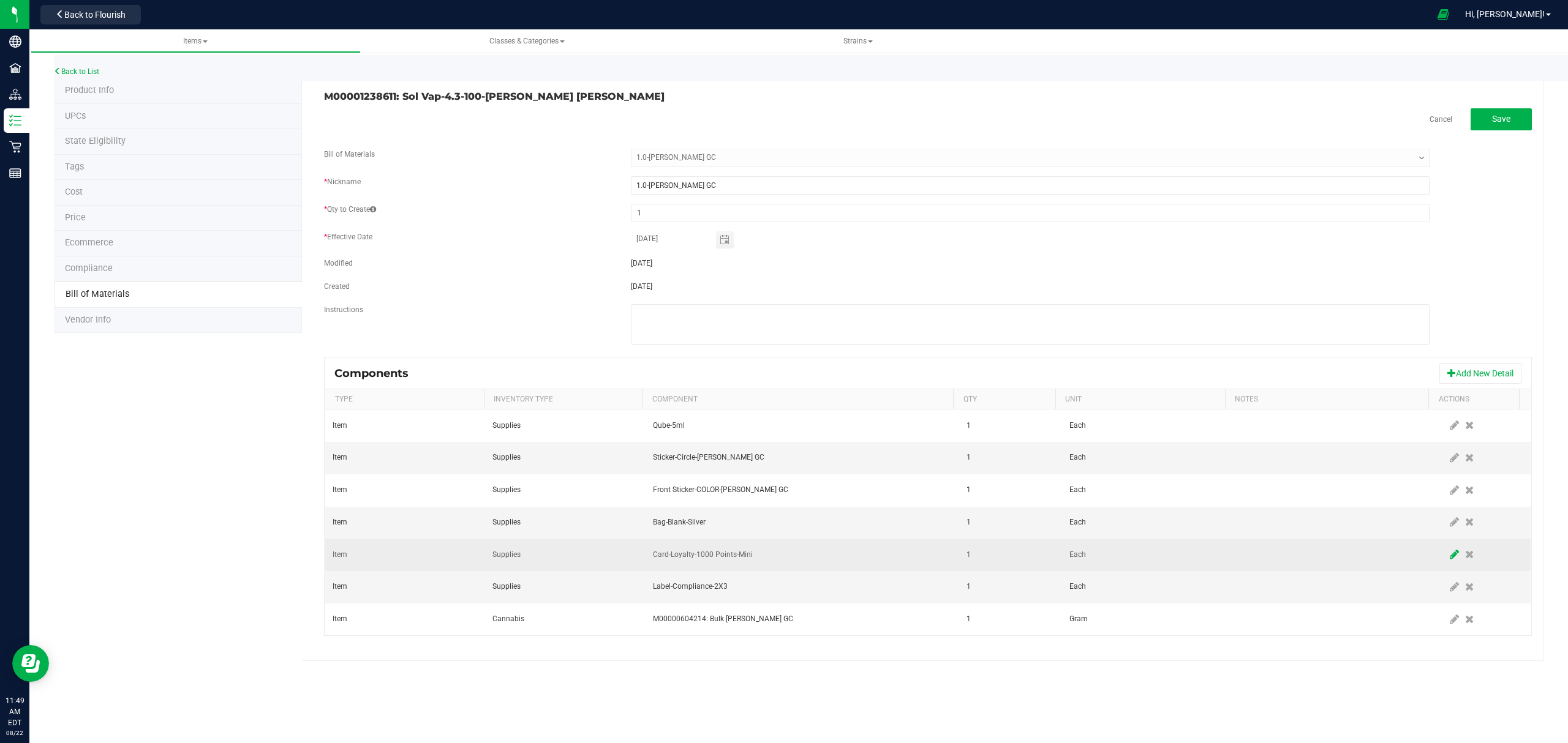
click at [1450, 560] on icon at bounding box center [1454, 554] width 9 height 11
click at [873, 558] on span "Card-Loyalty-1000 Points-Mini" at bounding box center [795, 554] width 283 height 17
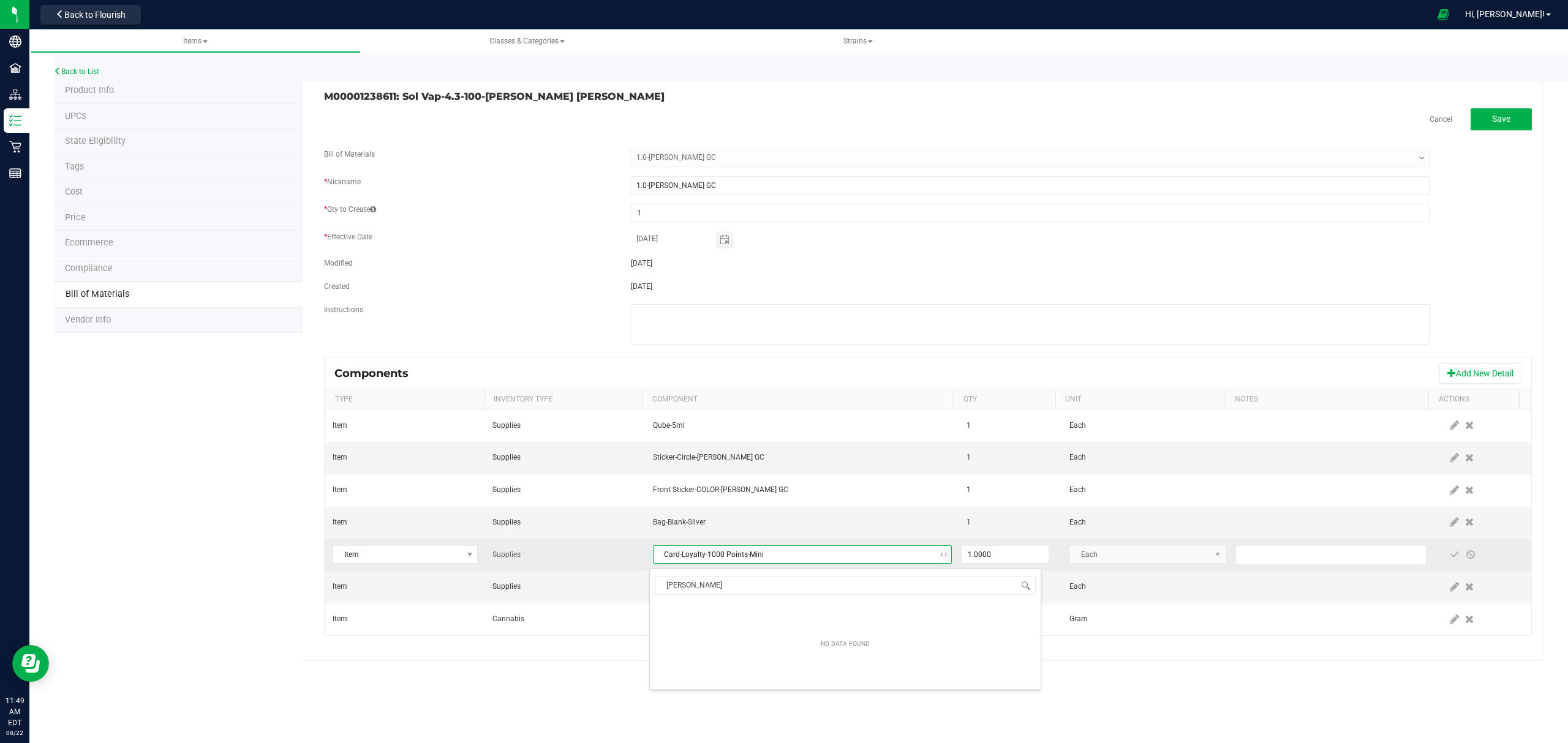
type input "[PERSON_NAME]"
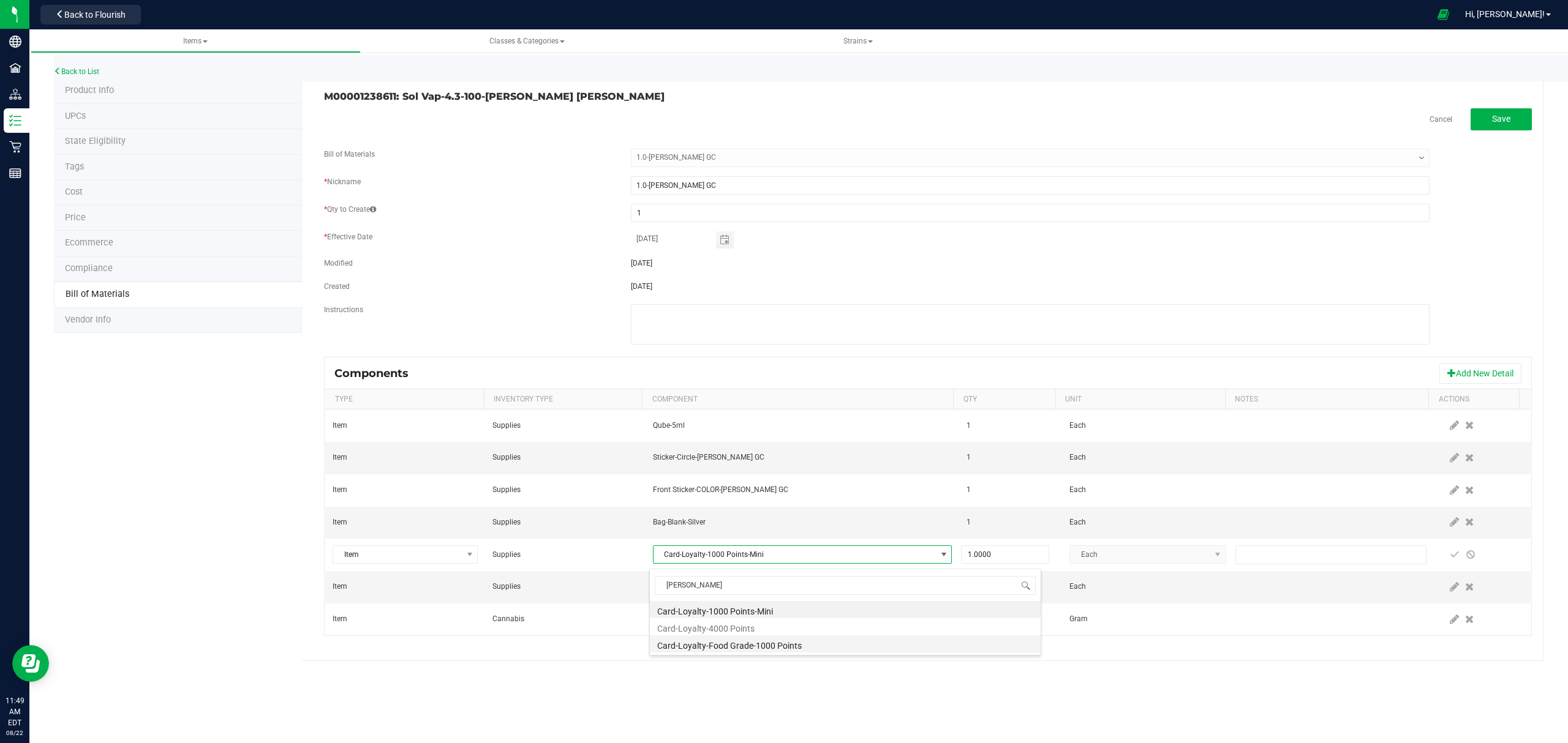
click at [762, 650] on li "Card-Loyalty-Food Grade-1000 Points" at bounding box center [845, 643] width 391 height 17
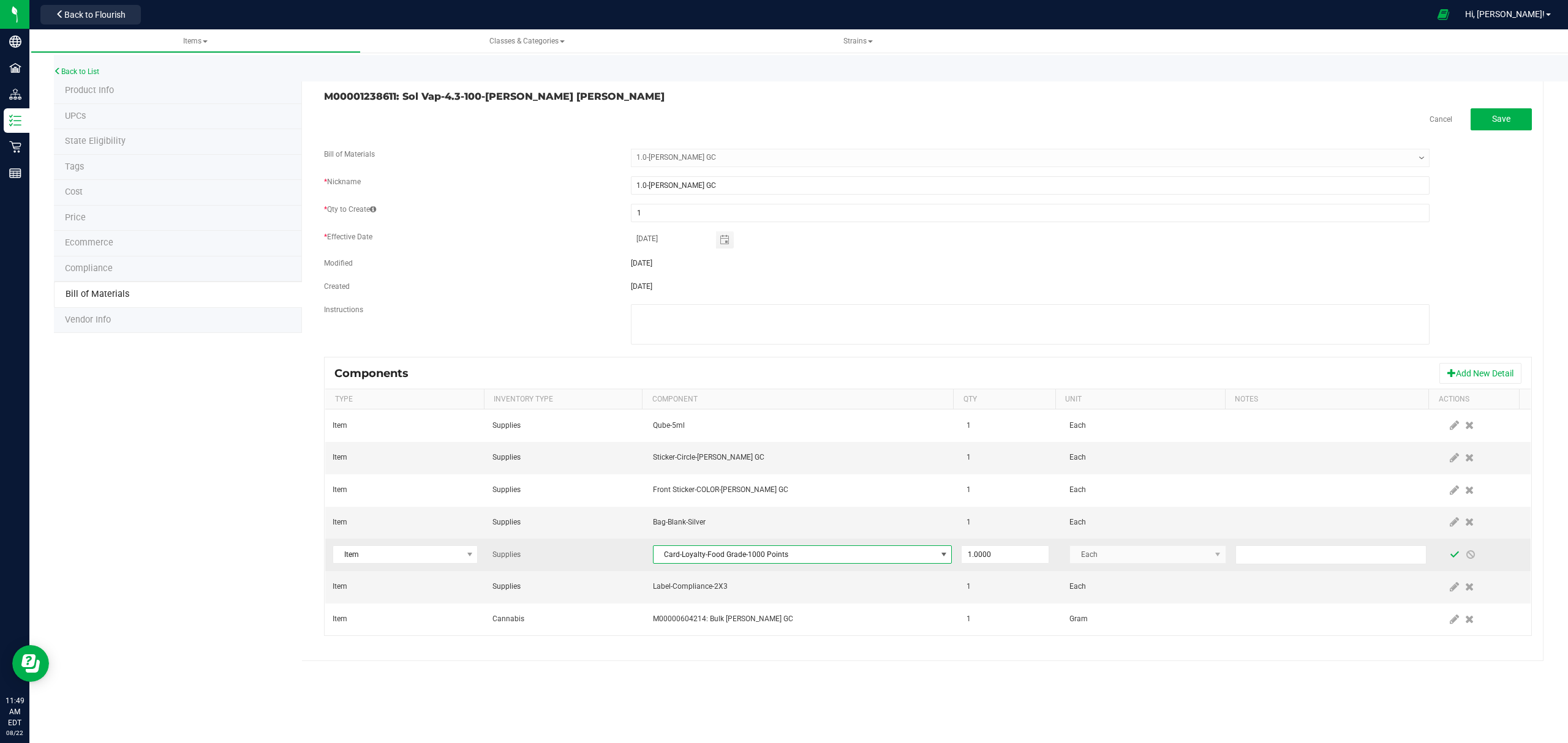
click at [1450, 557] on span at bounding box center [1455, 555] width 10 height 10
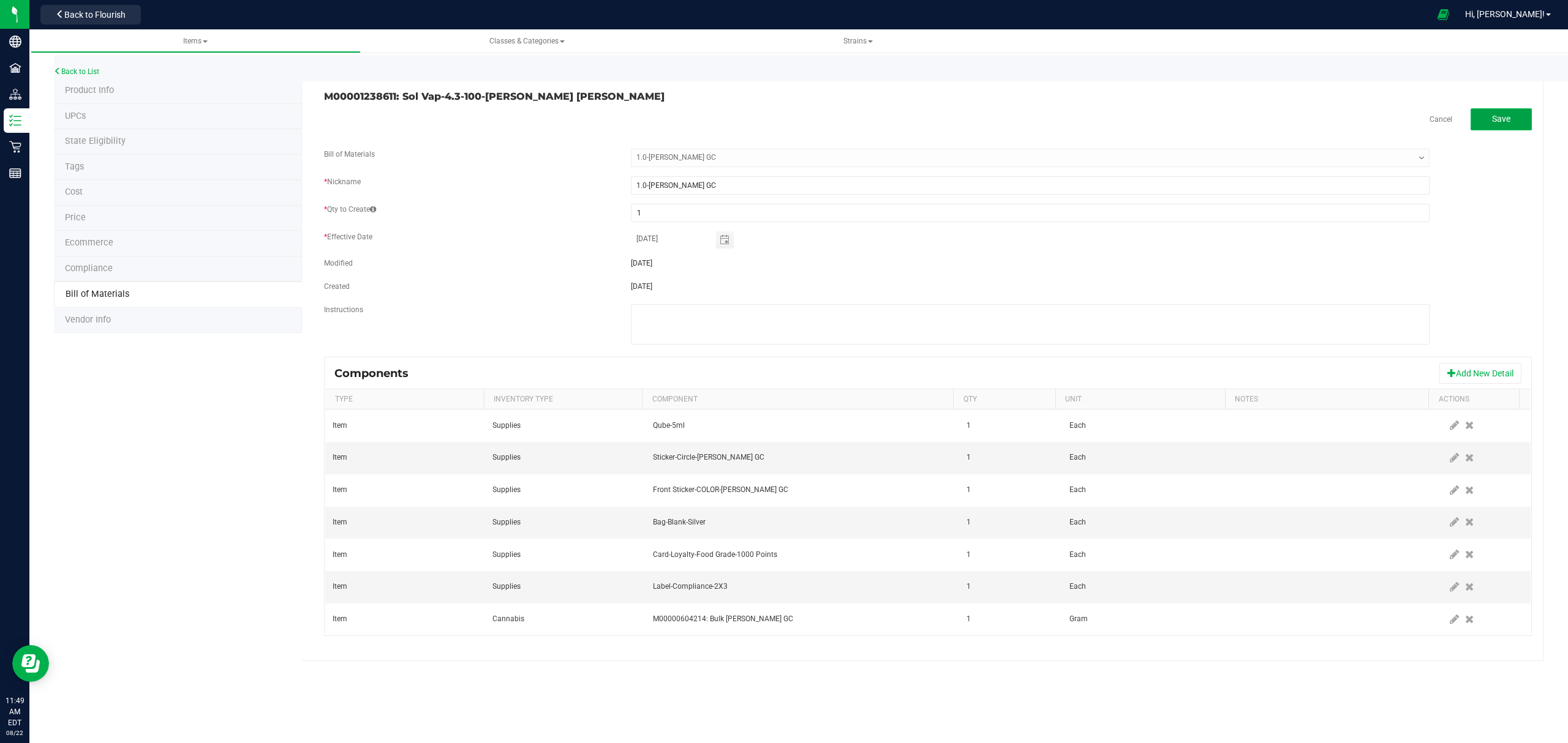
click at [1524, 111] on button "Save" at bounding box center [1501, 119] width 61 height 22
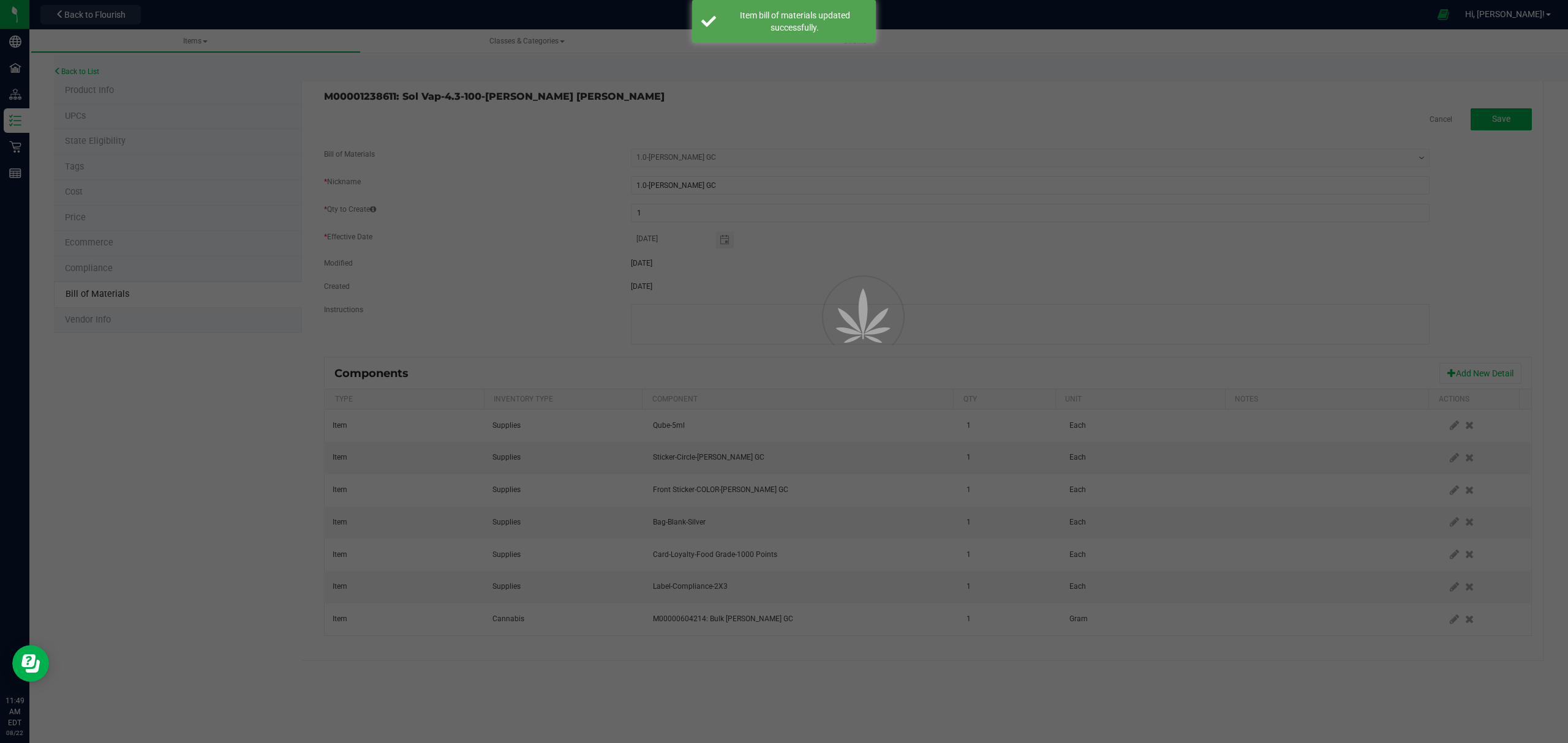
select select "640"
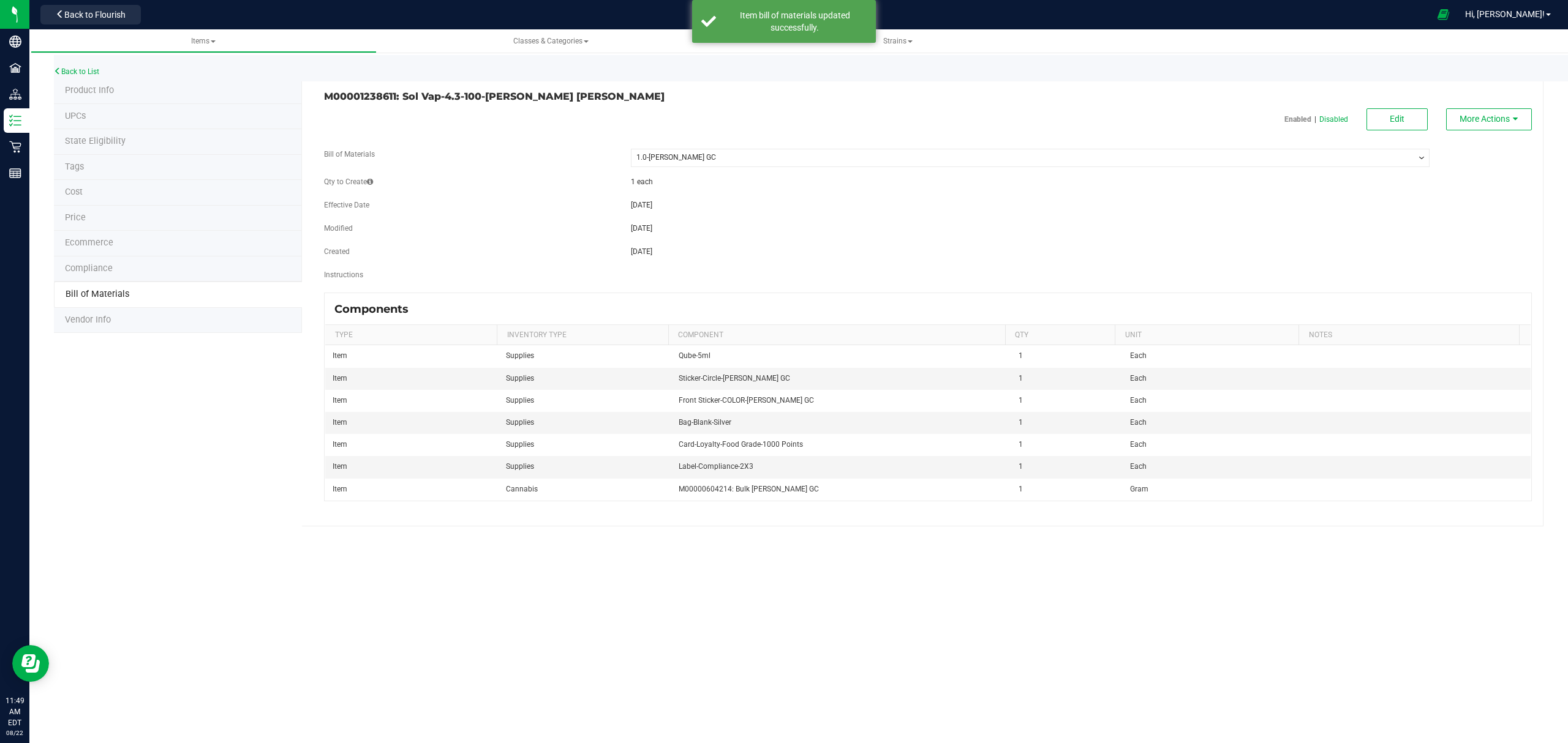
click at [84, 12] on span "Back to Flourish" at bounding box center [95, 15] width 61 height 10
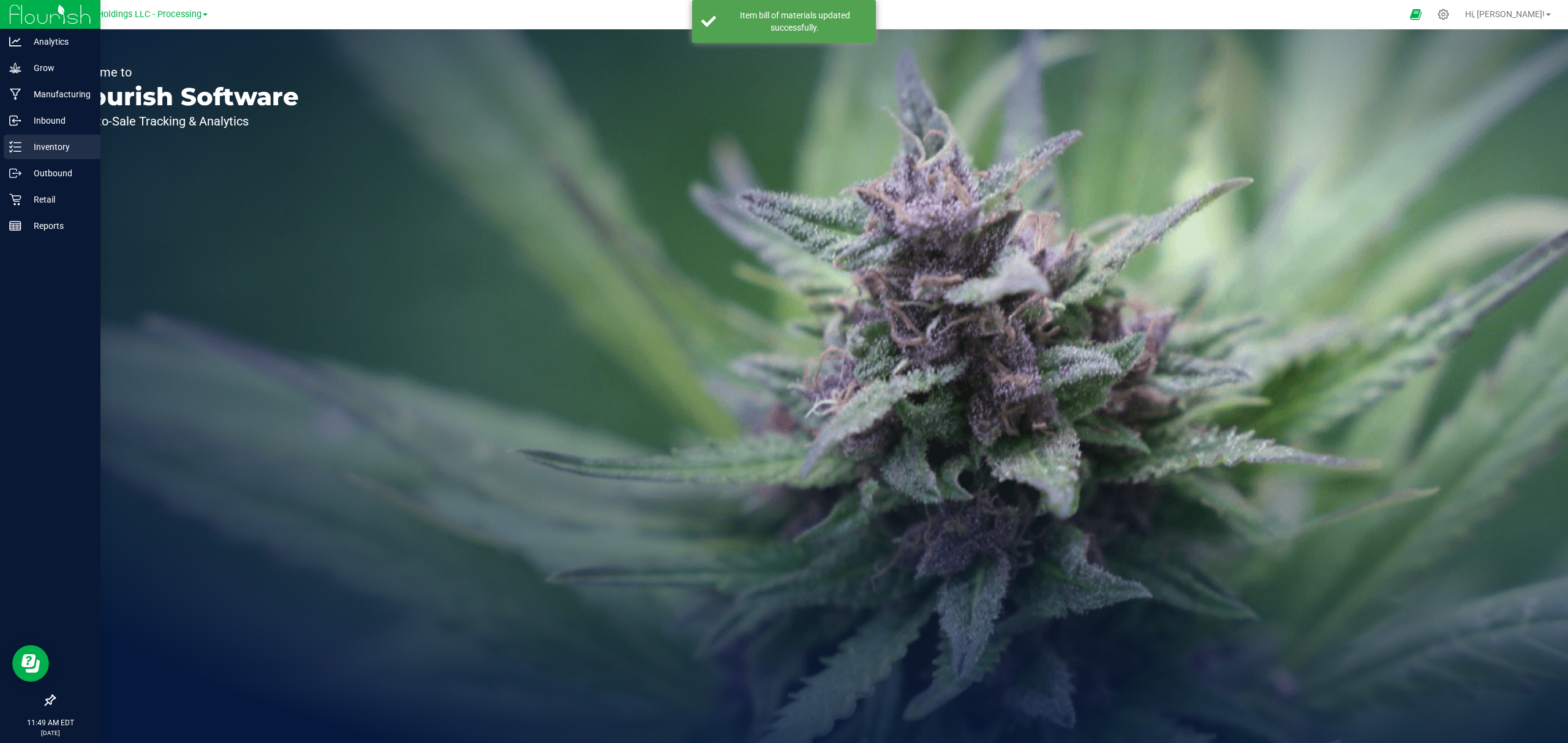
click at [25, 150] on p "Inventory" at bounding box center [58, 147] width 74 height 15
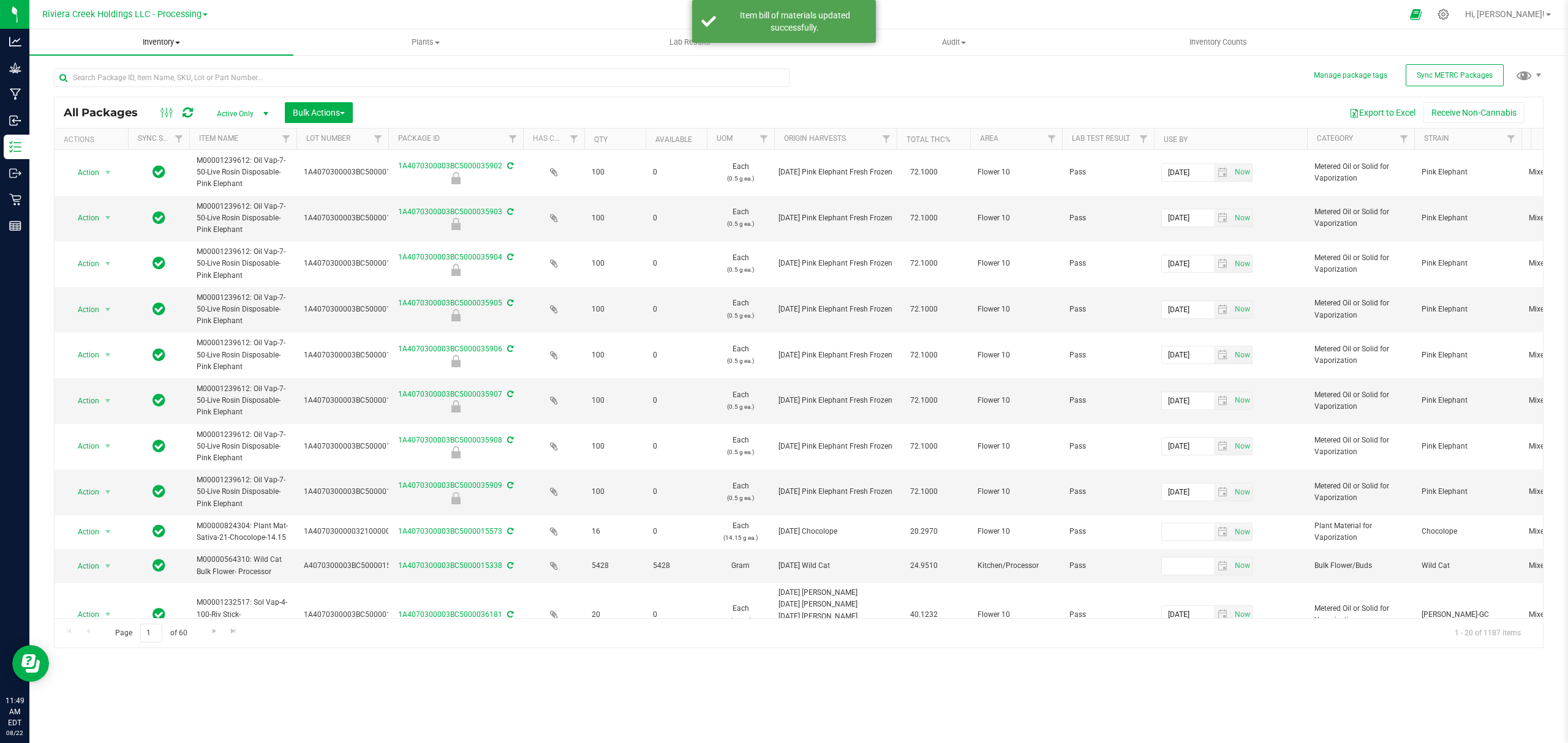
click at [177, 43] on span at bounding box center [178, 43] width 5 height 2
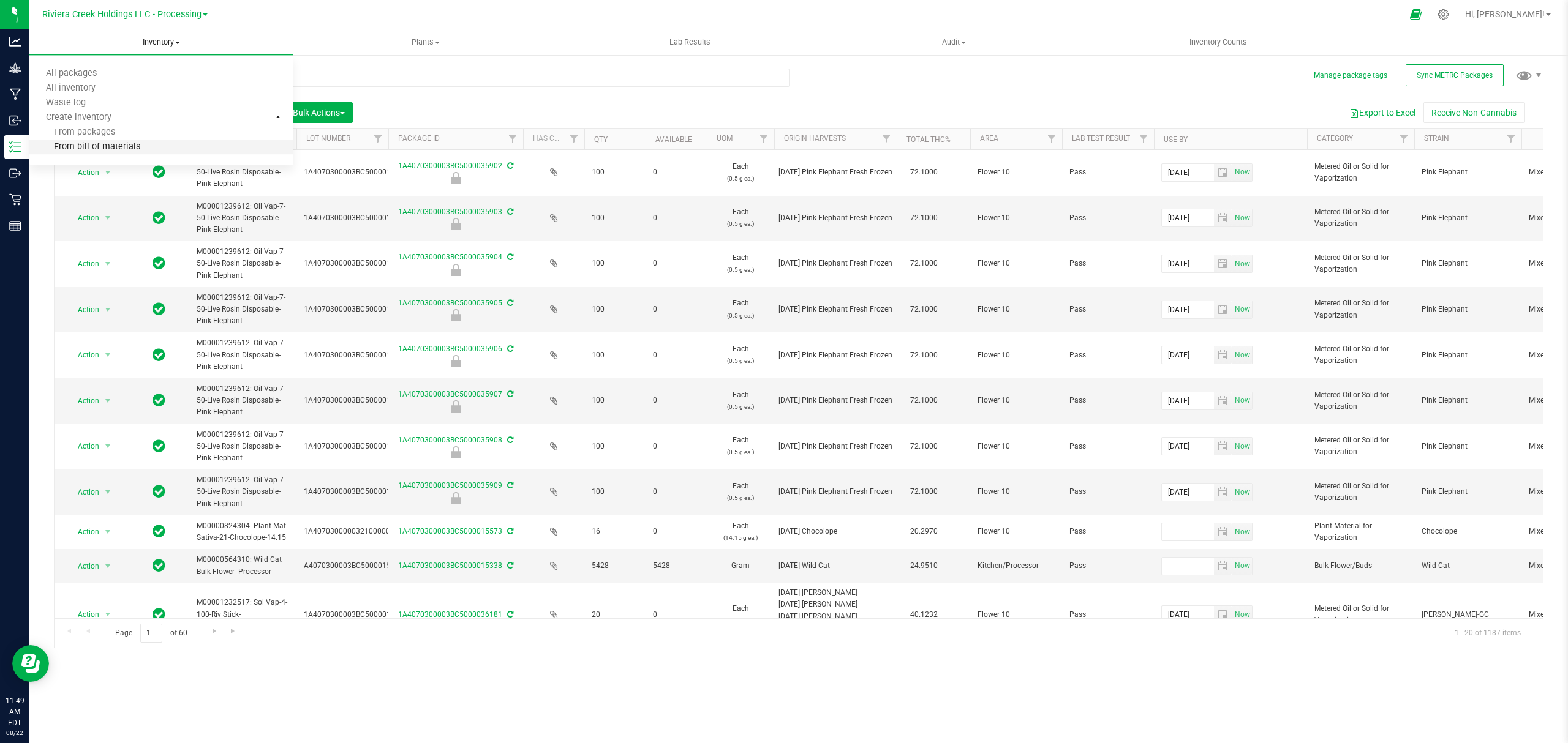
click at [142, 145] on li "From bill of materials" at bounding box center [161, 147] width 264 height 15
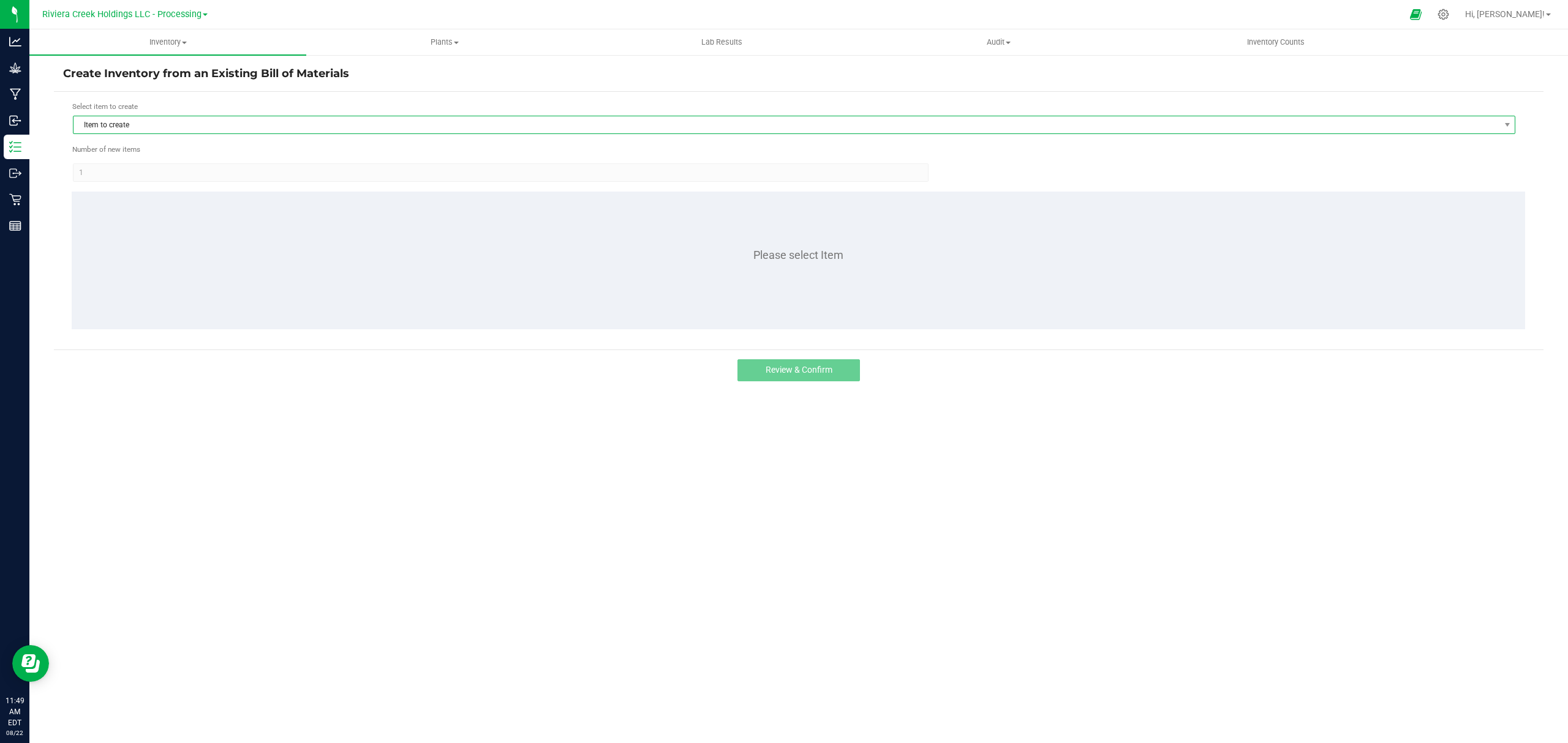
click at [168, 118] on span "Item to create" at bounding box center [786, 124] width 1426 height 17
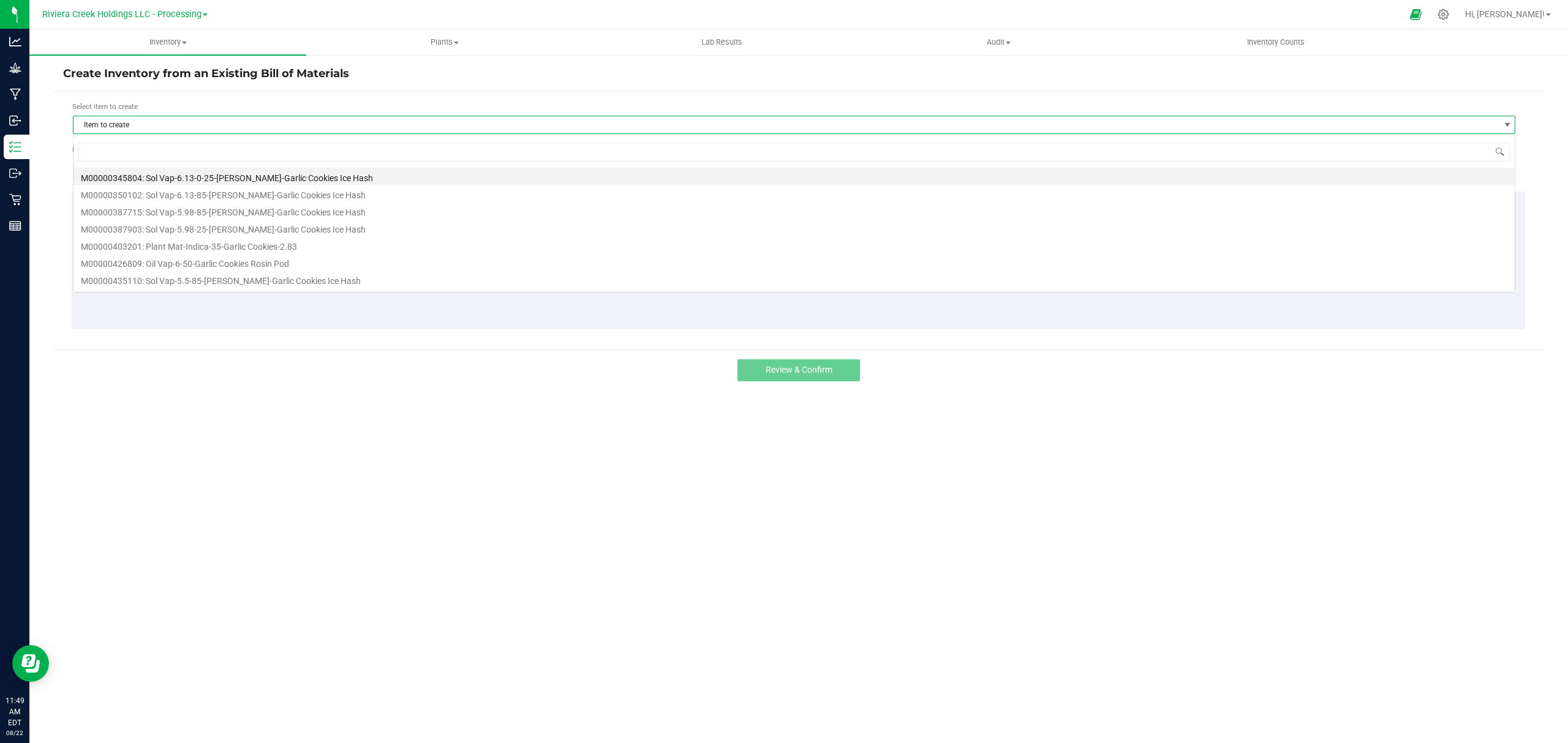
scroll to position [18, 1443]
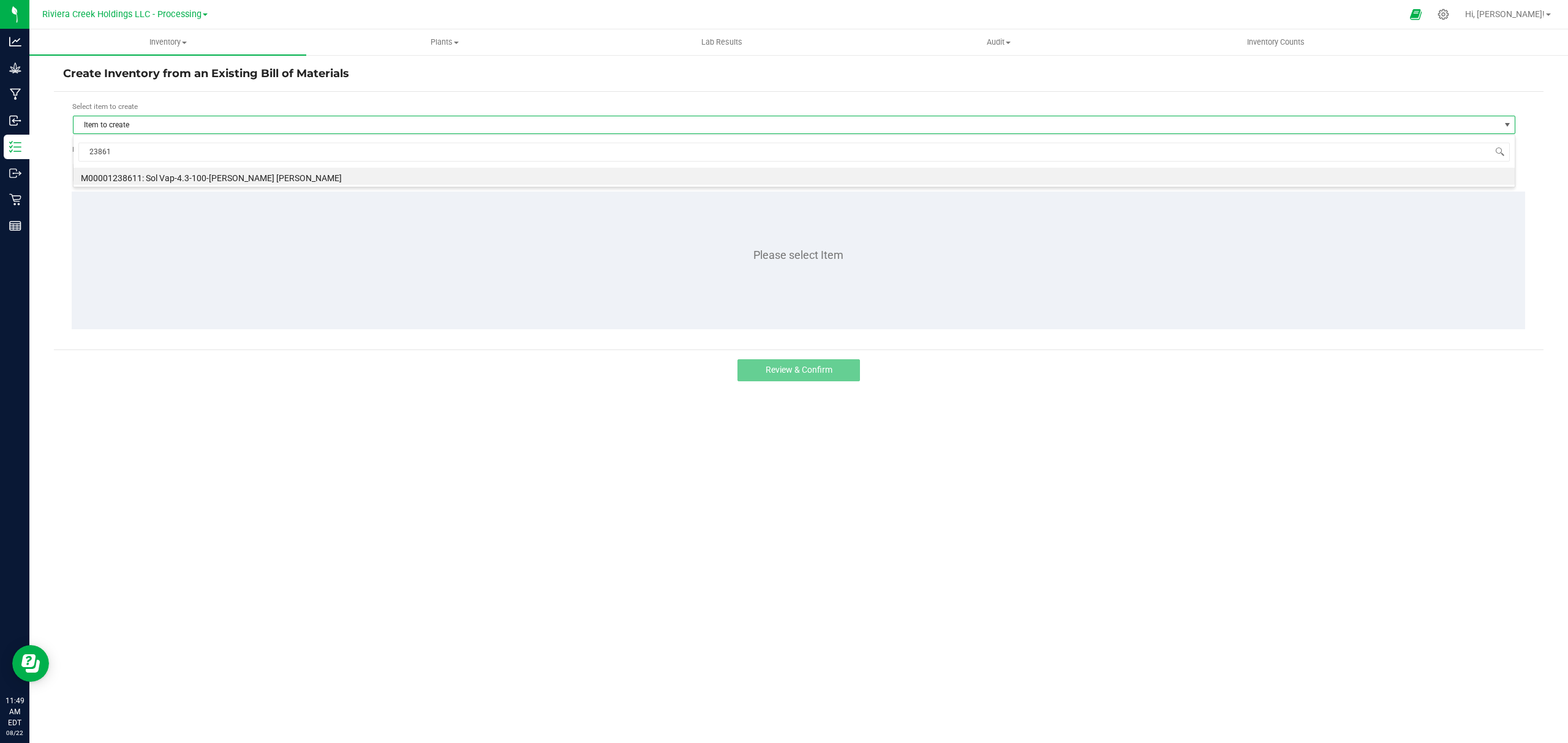
type input "238611"
click at [249, 182] on li "M00001238611: Sol Vap-4.3-100-[PERSON_NAME] [PERSON_NAME]" at bounding box center [794, 176] width 1441 height 17
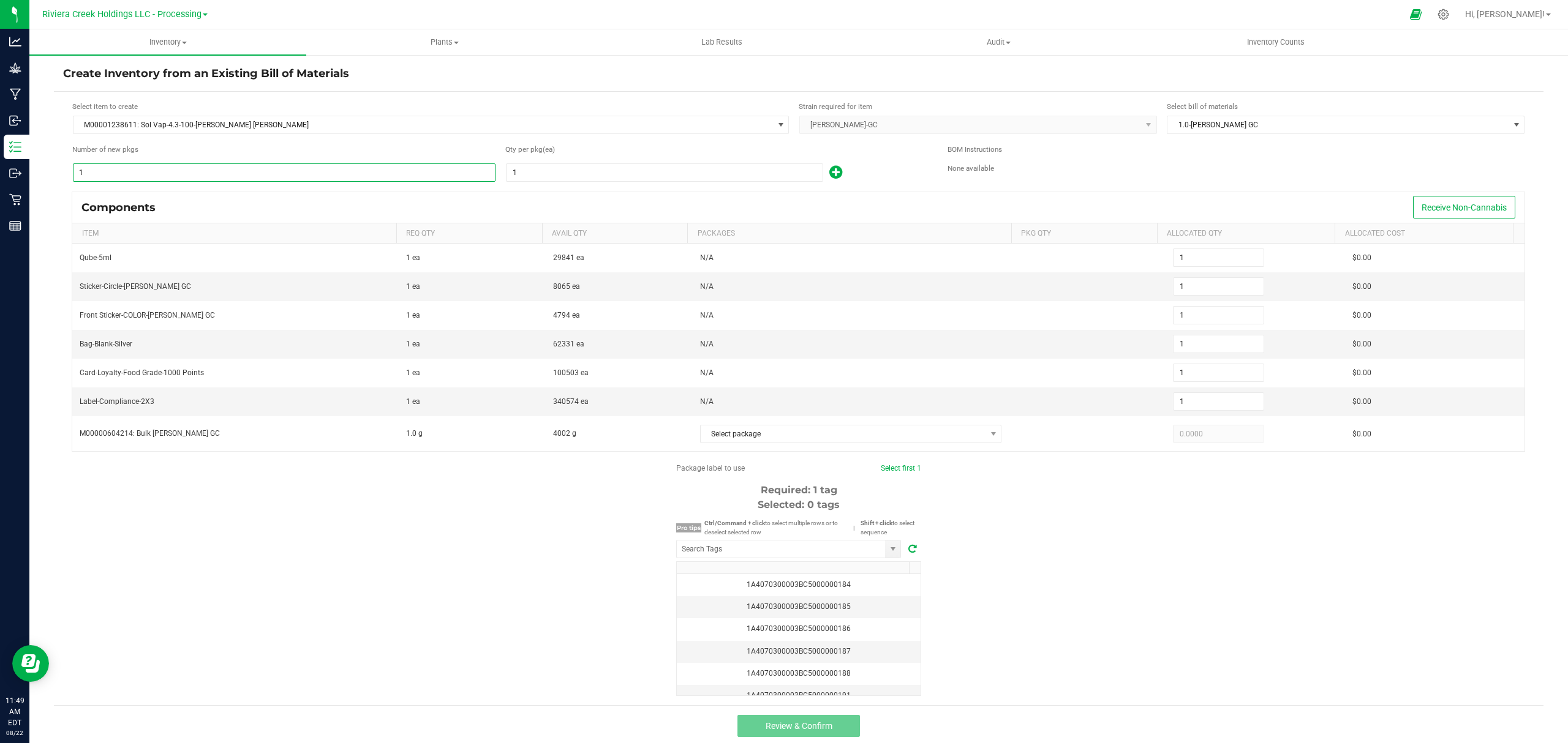
click at [274, 177] on input "1" at bounding box center [284, 172] width 422 height 17
type input "4"
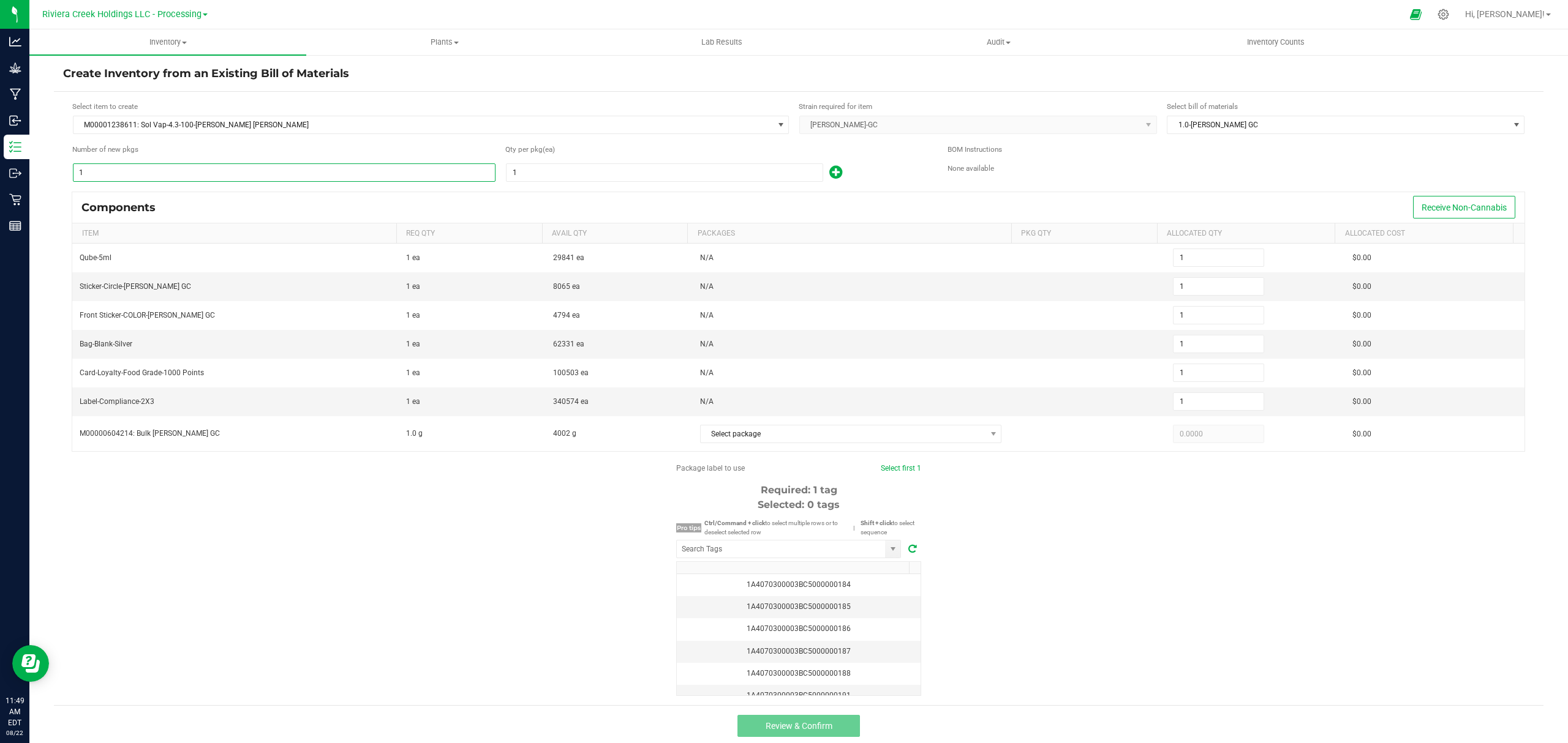
type input "4"
click at [596, 161] on div "Qty per pkg (ea) 1" at bounding box center [717, 163] width 424 height 38
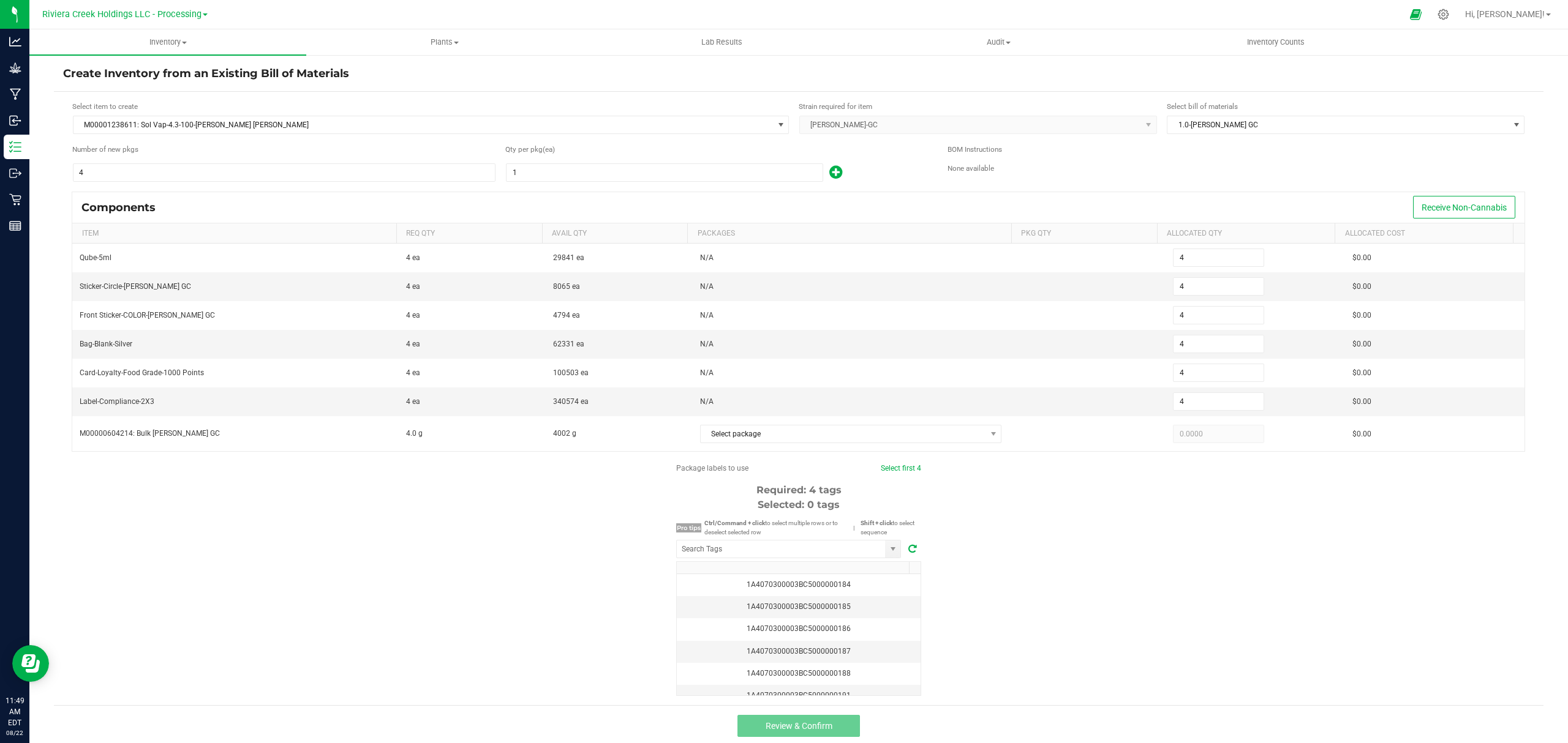
click at [596, 161] on div "Qty per pkg (ea) 1" at bounding box center [717, 163] width 424 height 38
click at [598, 166] on input "1" at bounding box center [665, 172] width 316 height 17
type input "10"
type input "40"
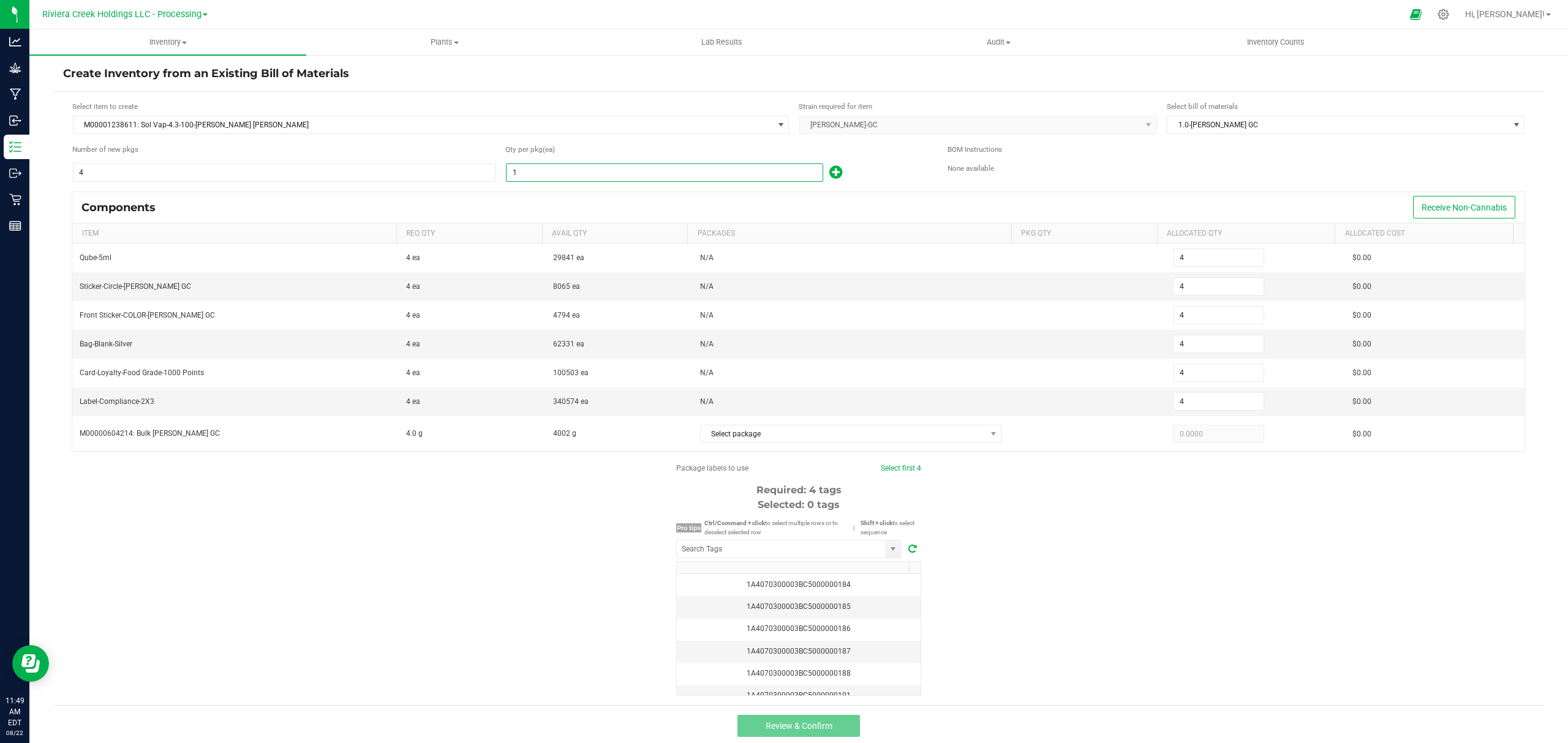
type input "40"
type input "100"
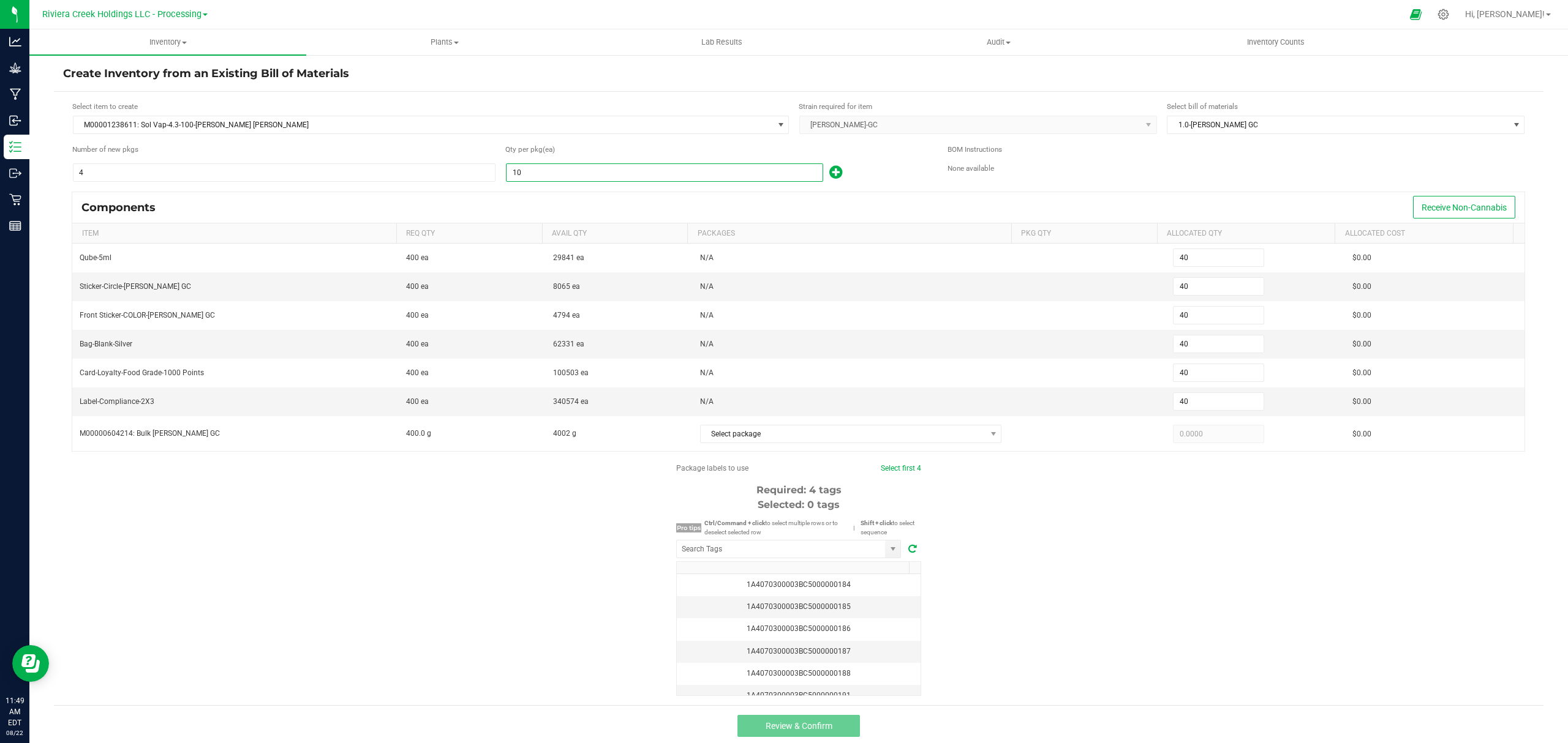
type input "400"
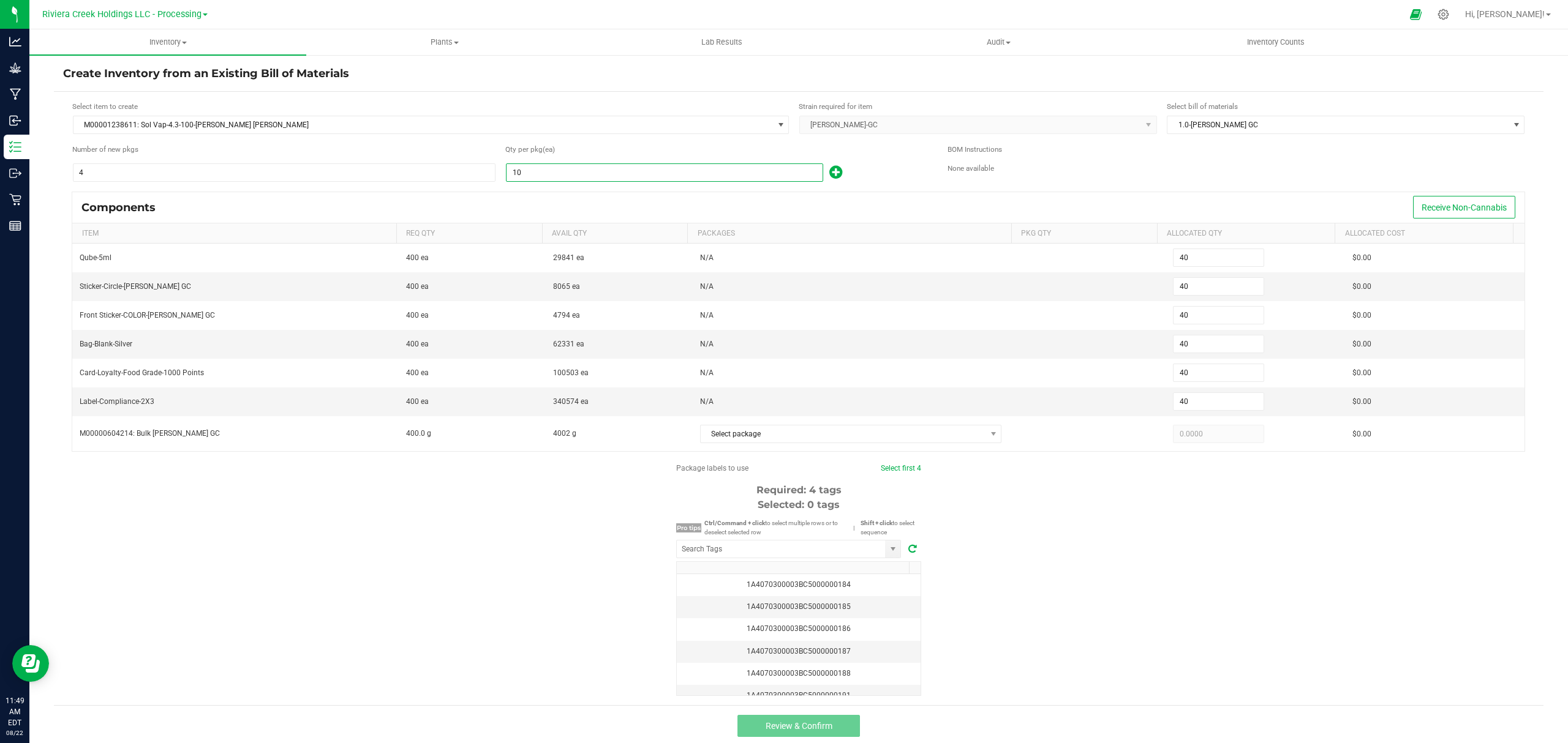
type input "400"
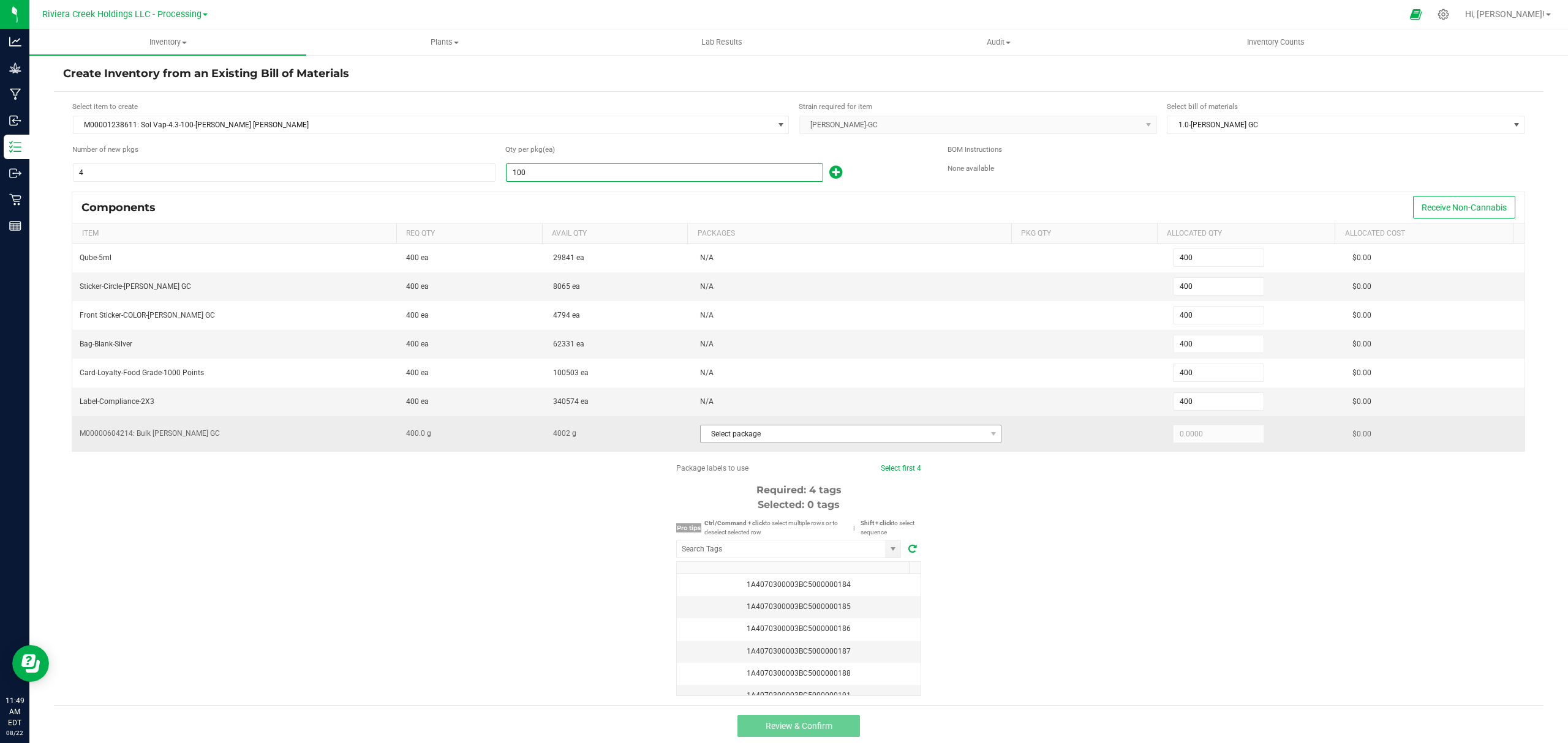
type input "100"
click at [824, 434] on span "Select package" at bounding box center [843, 434] width 286 height 17
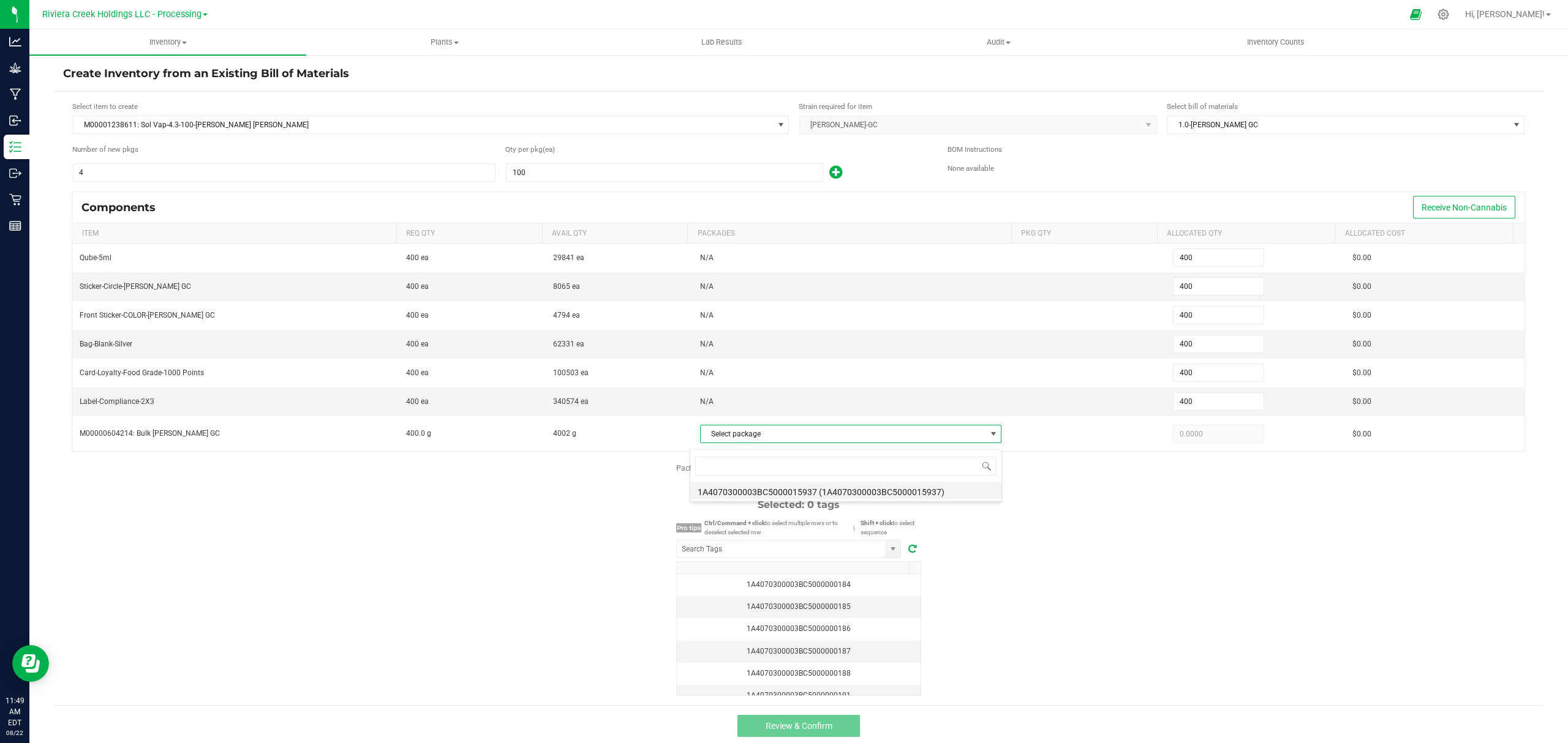
click at [849, 492] on li "1A4070300003BC5000015937 (1A4070300003BC5000015937)" at bounding box center [846, 490] width 311 height 17
type input "400.0000"
click at [807, 557] on input "NO DATA FOUND" at bounding box center [781, 548] width 208 height 17
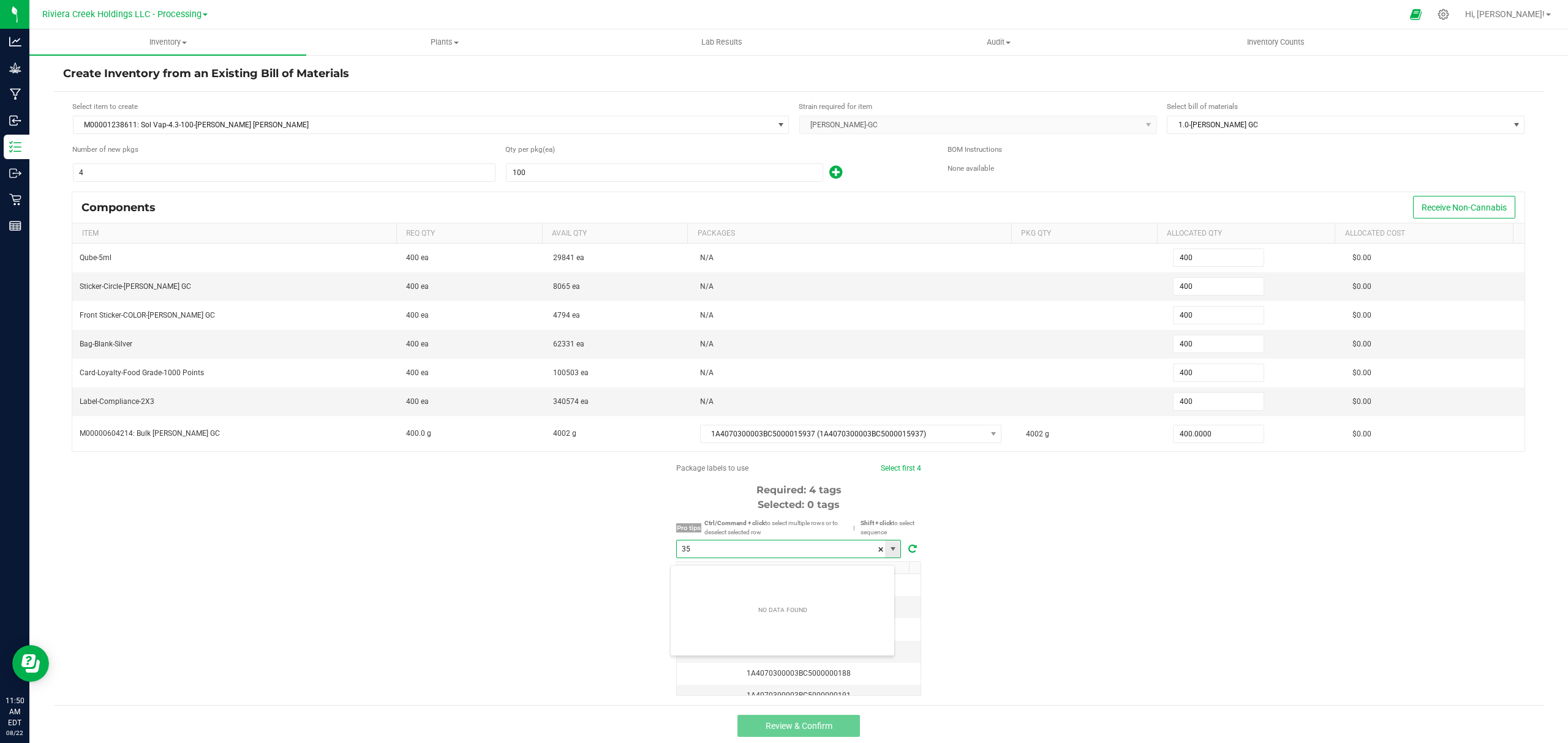
scroll to position [18, 224]
click at [789, 583] on li "1A4070300003BC5000035910" at bounding box center [782, 577] width 224 height 20
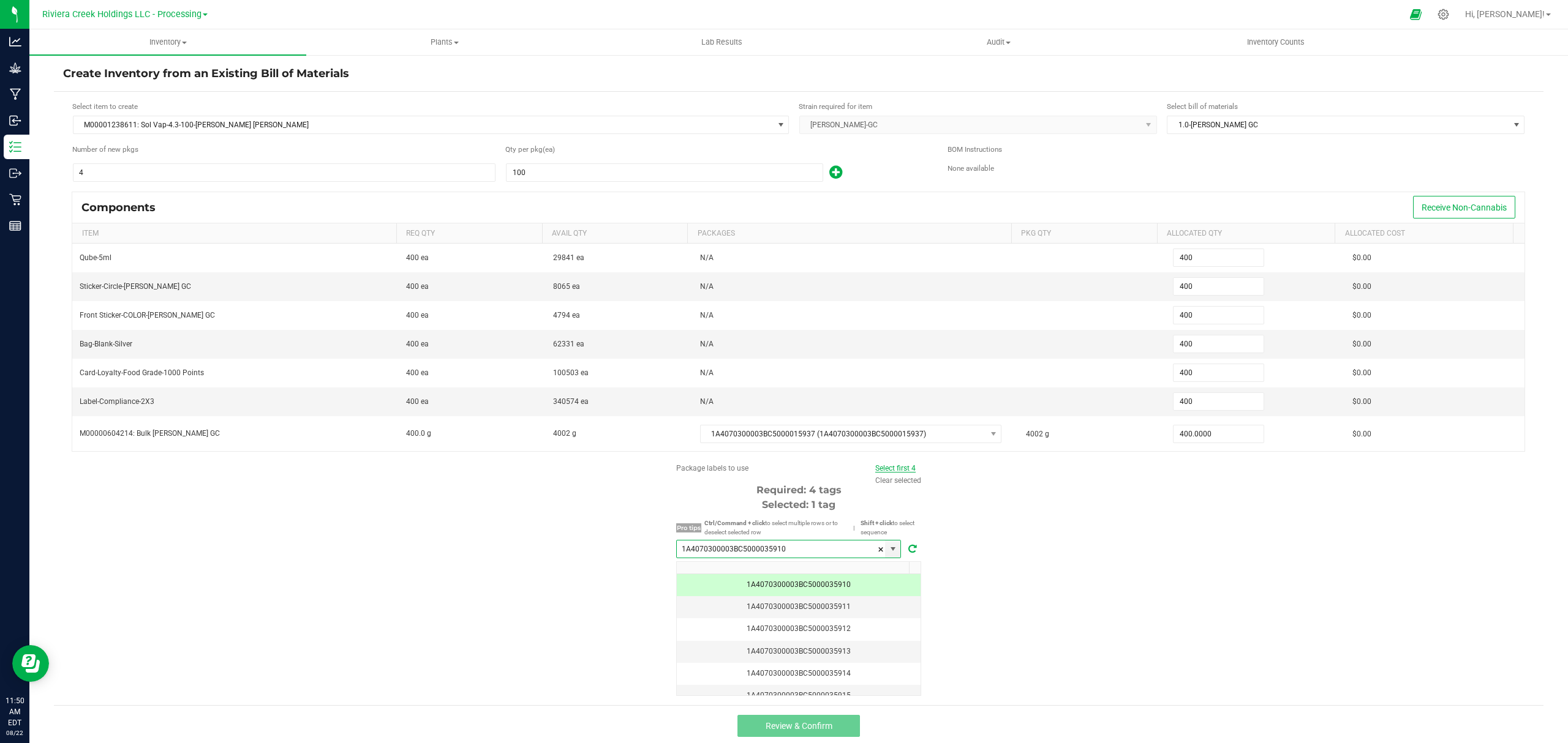
type input "1A4070300003BC5000035910"
click at [895, 471] on link "Select first 4" at bounding box center [895, 468] width 40 height 8
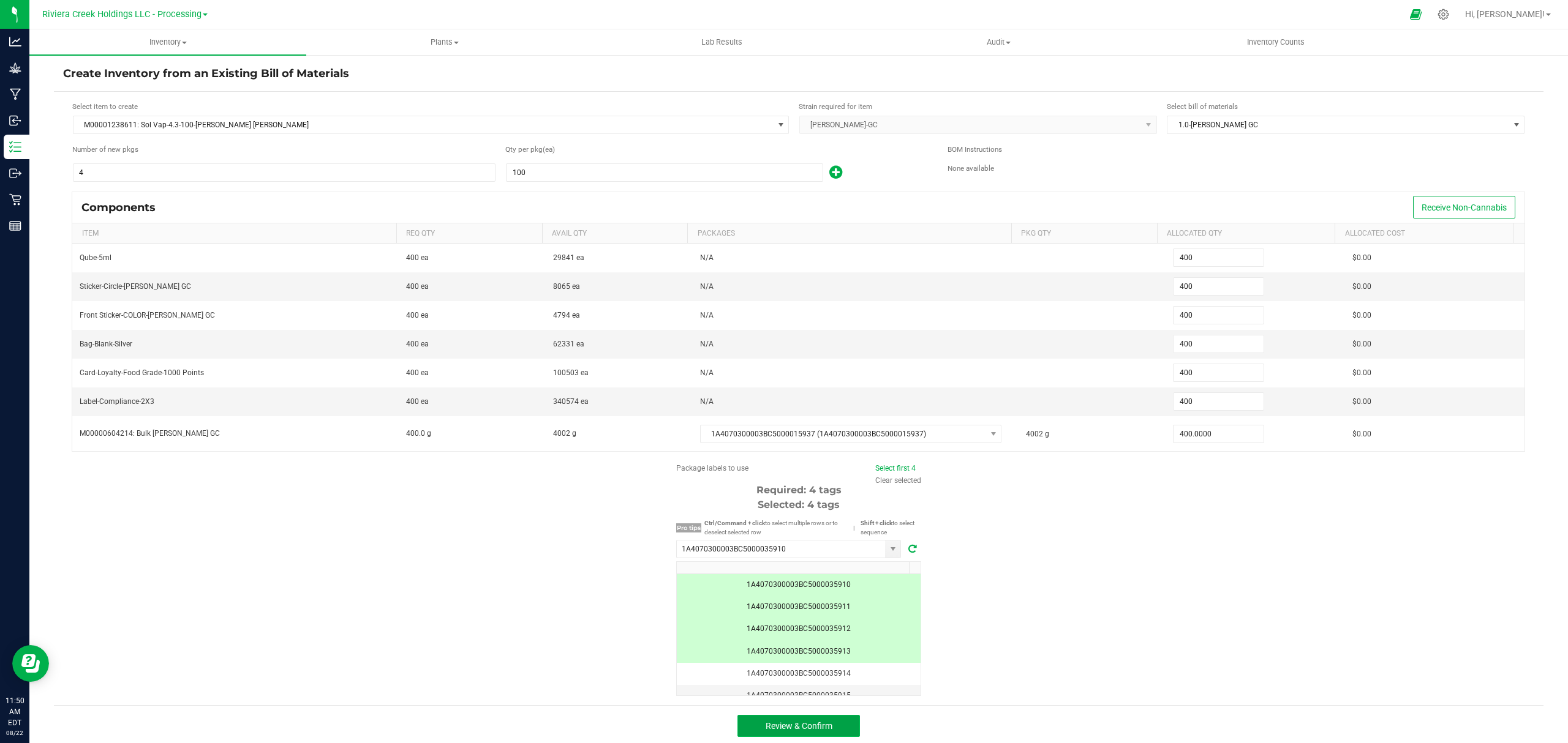
click at [838, 725] on button "Review & Confirm" at bounding box center [799, 726] width 123 height 22
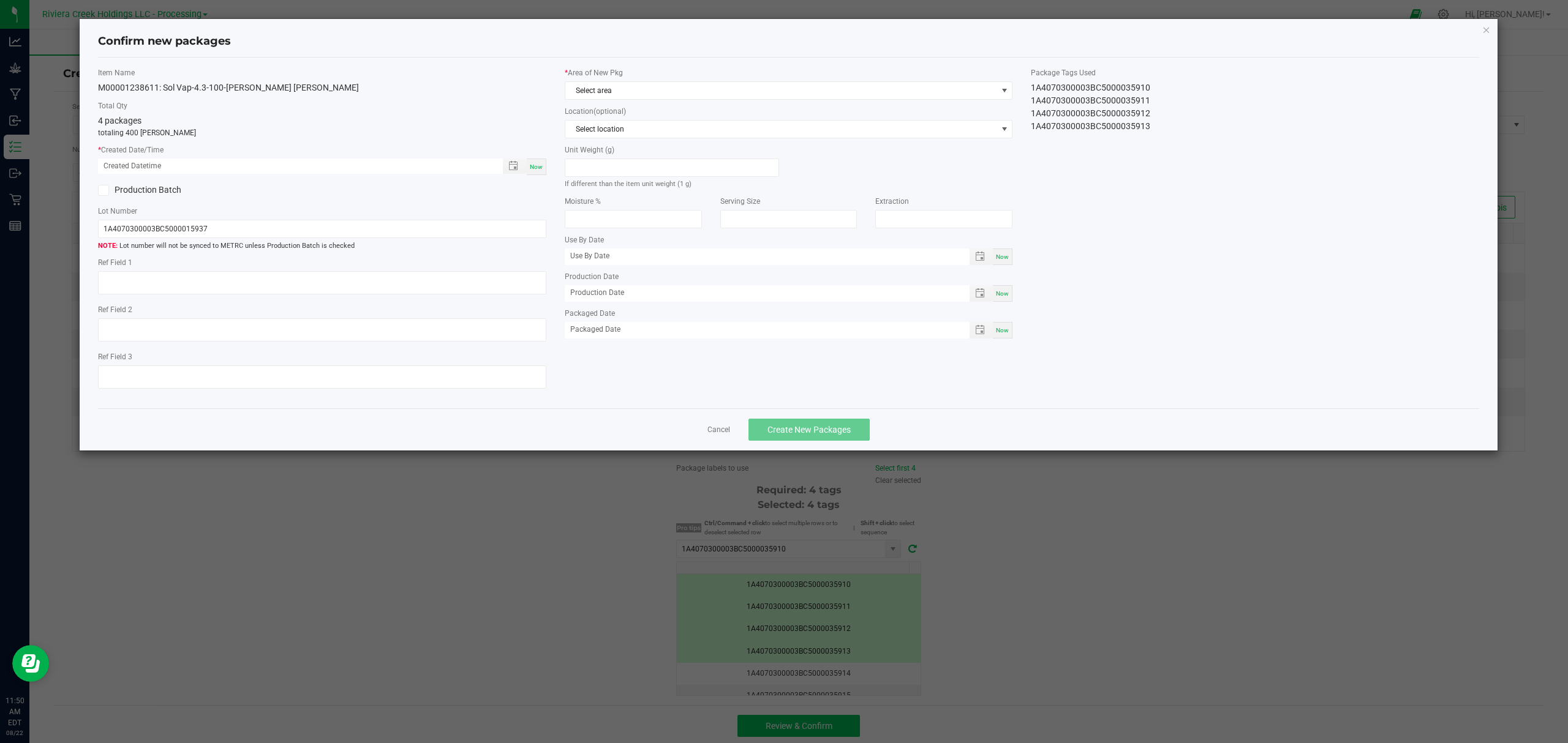
type input "[DATE]"
click at [544, 166] on div "Now" at bounding box center [536, 167] width 20 height 16
type input "[DATE] 11:50 AM"
click at [616, 101] on div "* Area of New Pkg Select area Location (optional) Select location Unit Weight (…" at bounding box center [789, 205] width 467 height 277
click at [623, 93] on span "Select area" at bounding box center [780, 90] width 432 height 17
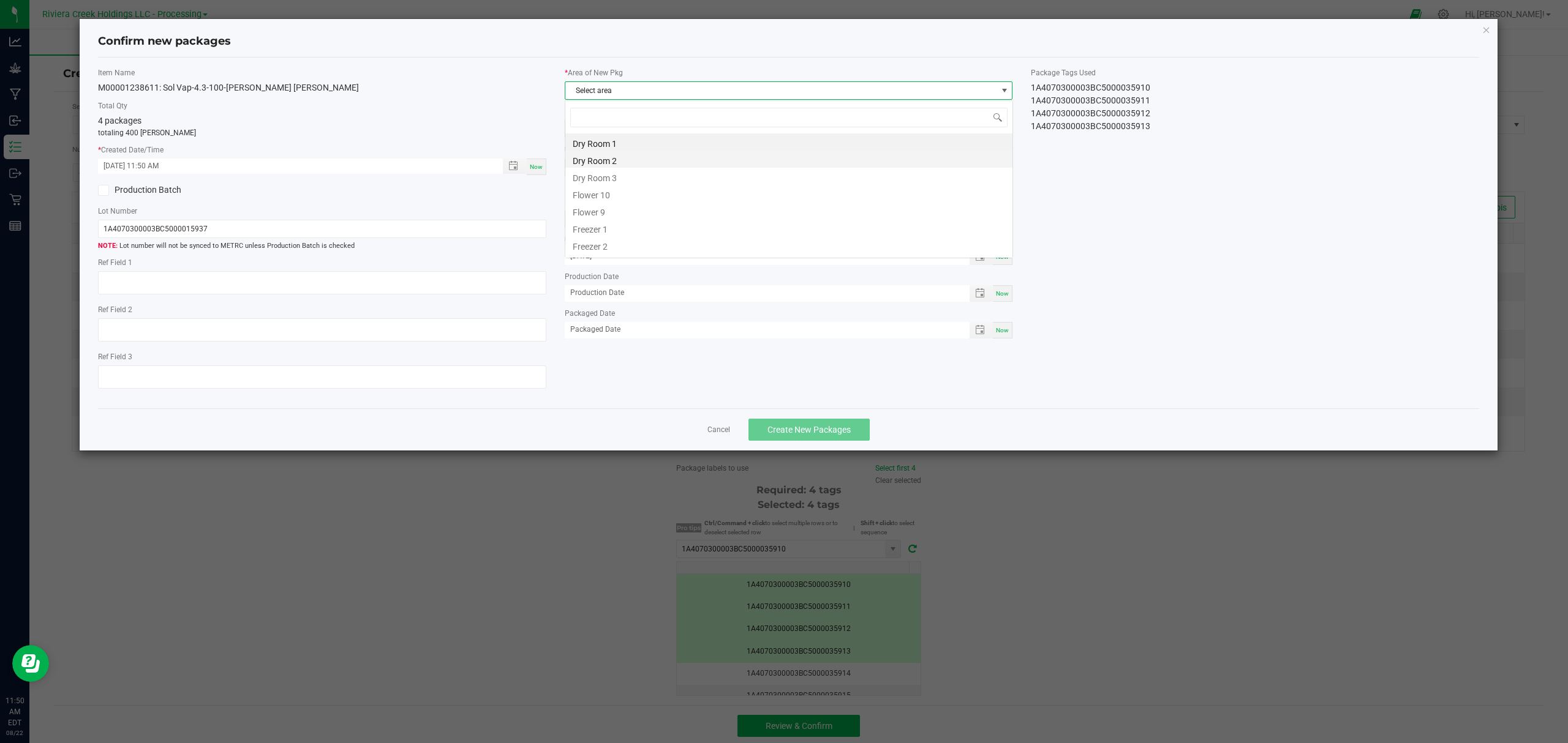
scroll to position [18, 447]
click at [615, 194] on li "Flower 10" at bounding box center [789, 193] width 447 height 17
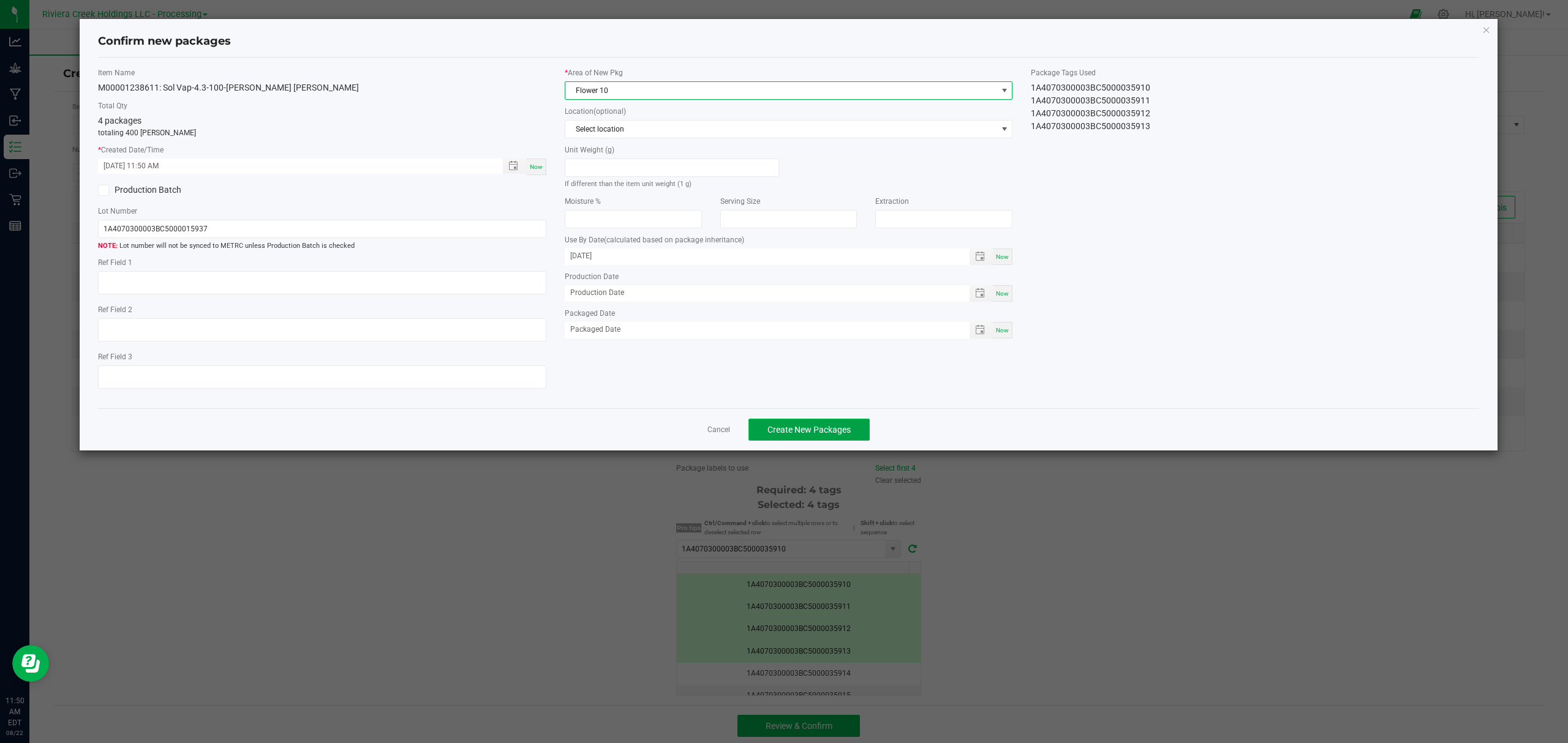
click at [795, 429] on button "Create New Packages" at bounding box center [809, 430] width 121 height 22
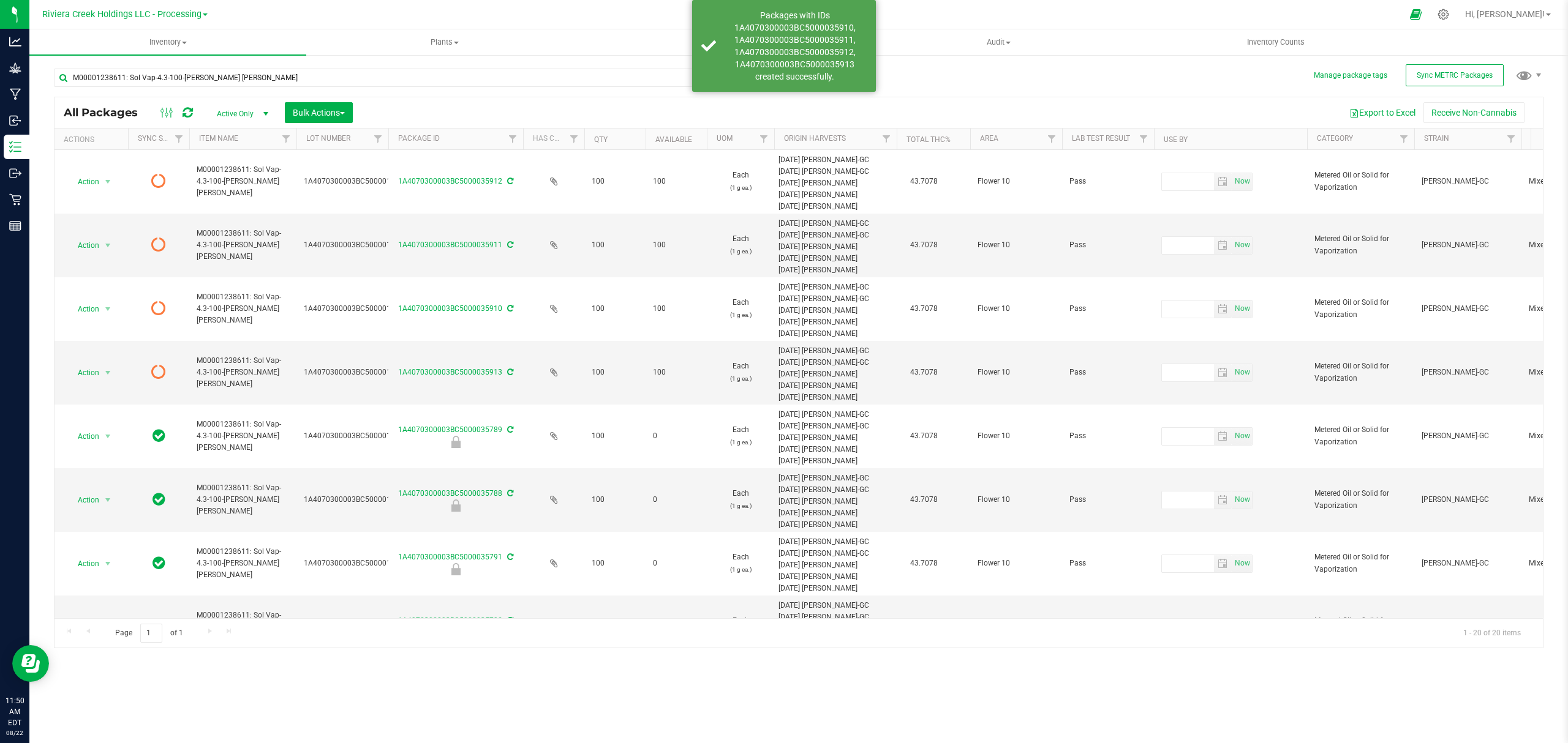
type input "[DATE]"
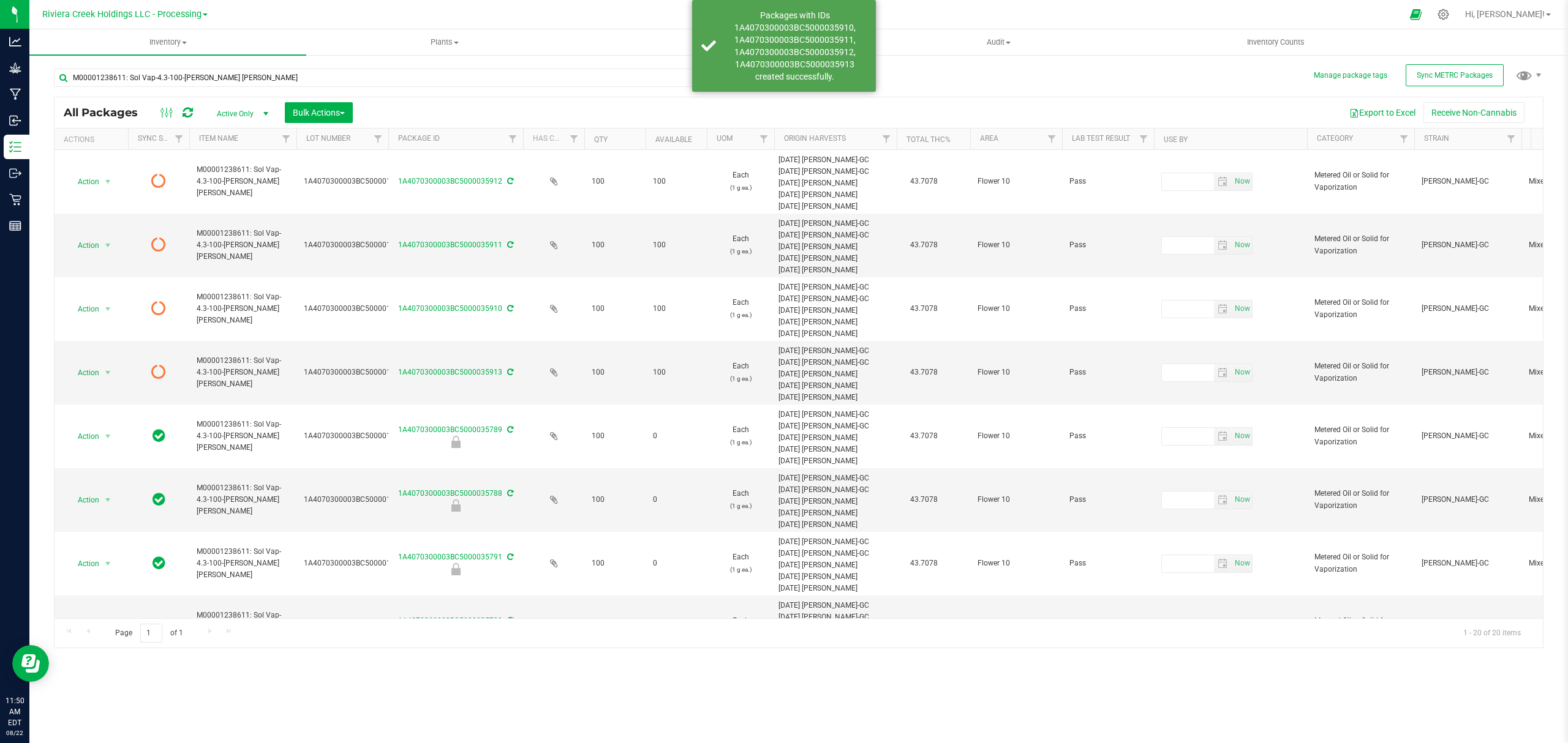
type input "[DATE]"
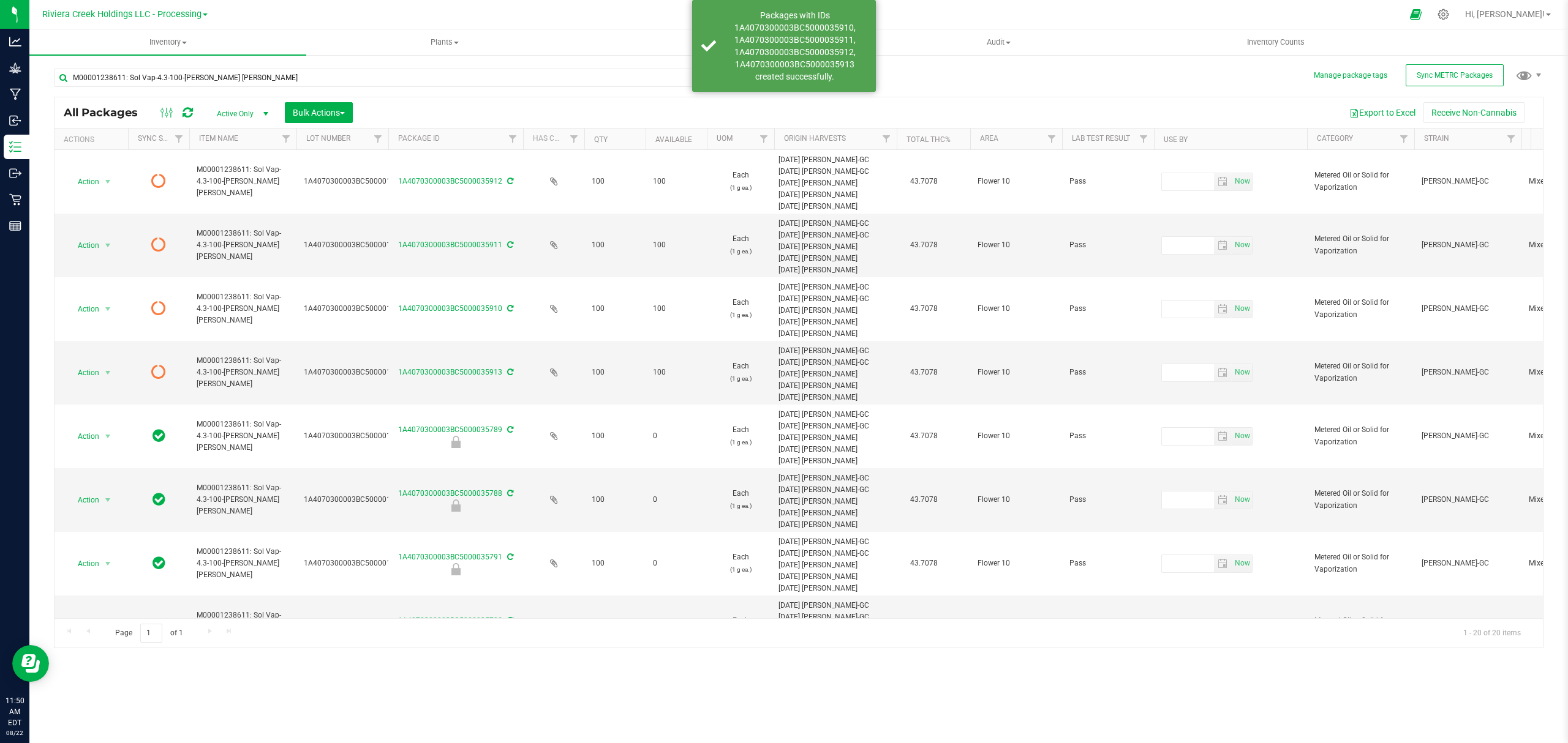
type input "[DATE]"
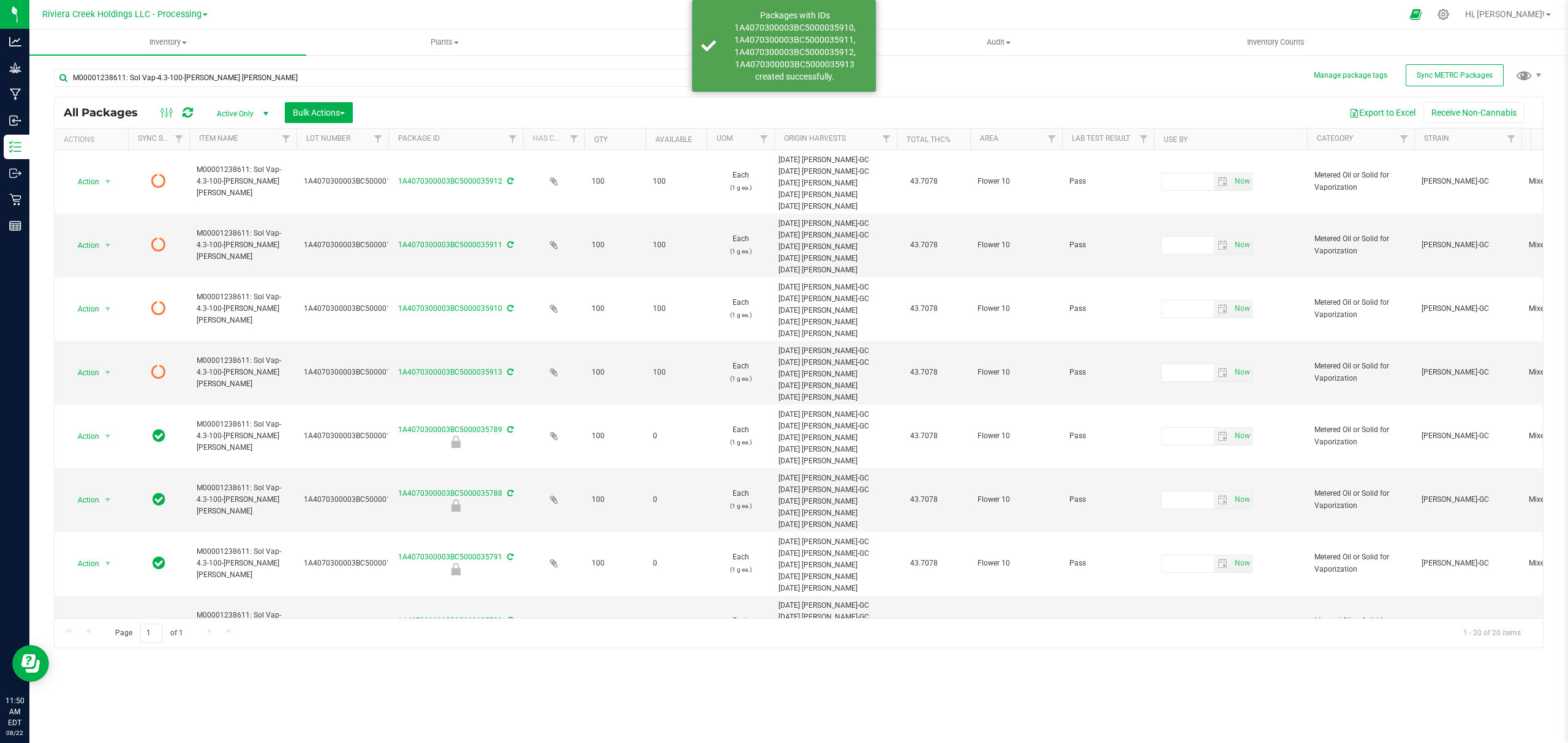
type input "[DATE]"
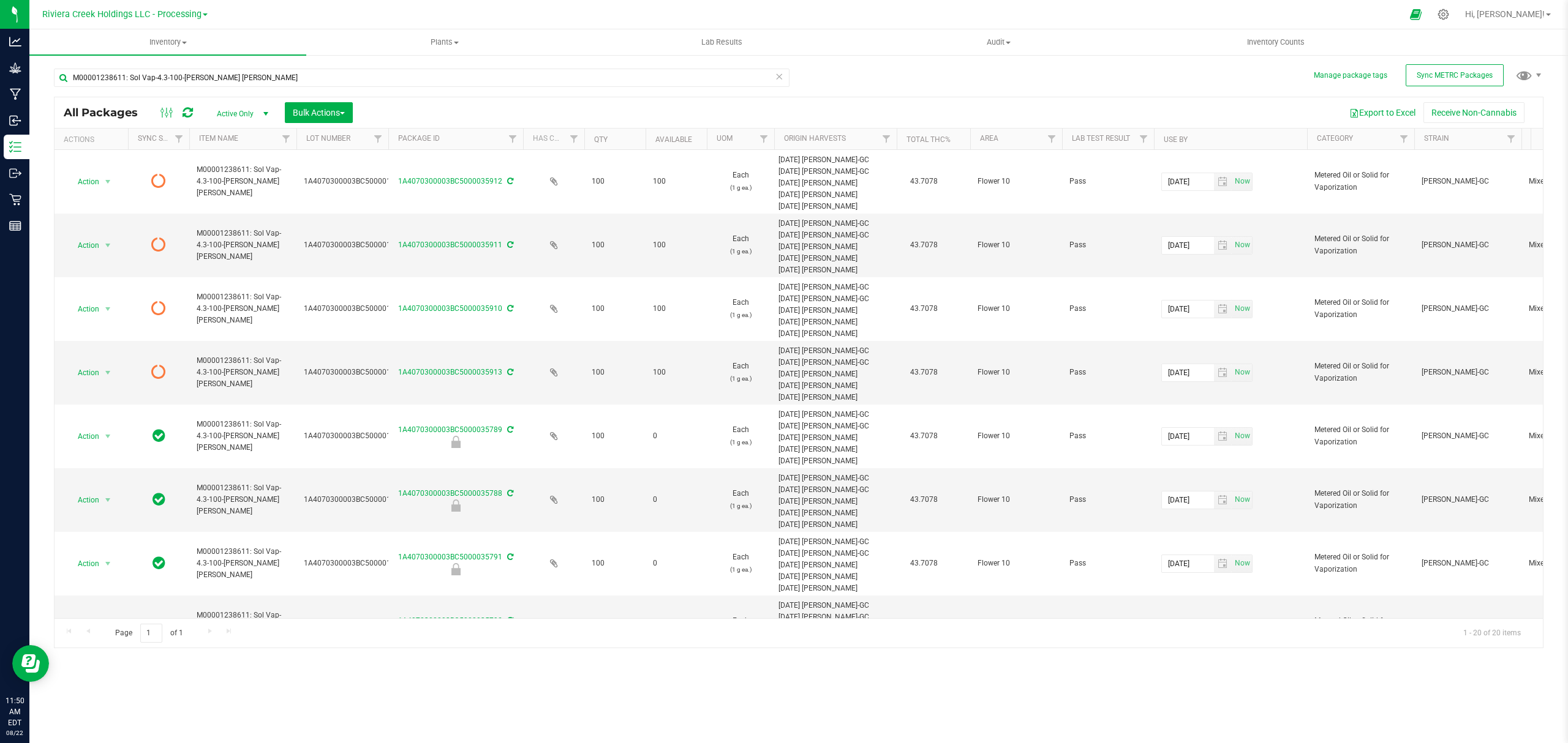
click at [183, 110] on icon at bounding box center [188, 112] width 11 height 12
click at [1282, 40] on span "Inventory Counts" at bounding box center [1276, 42] width 91 height 11
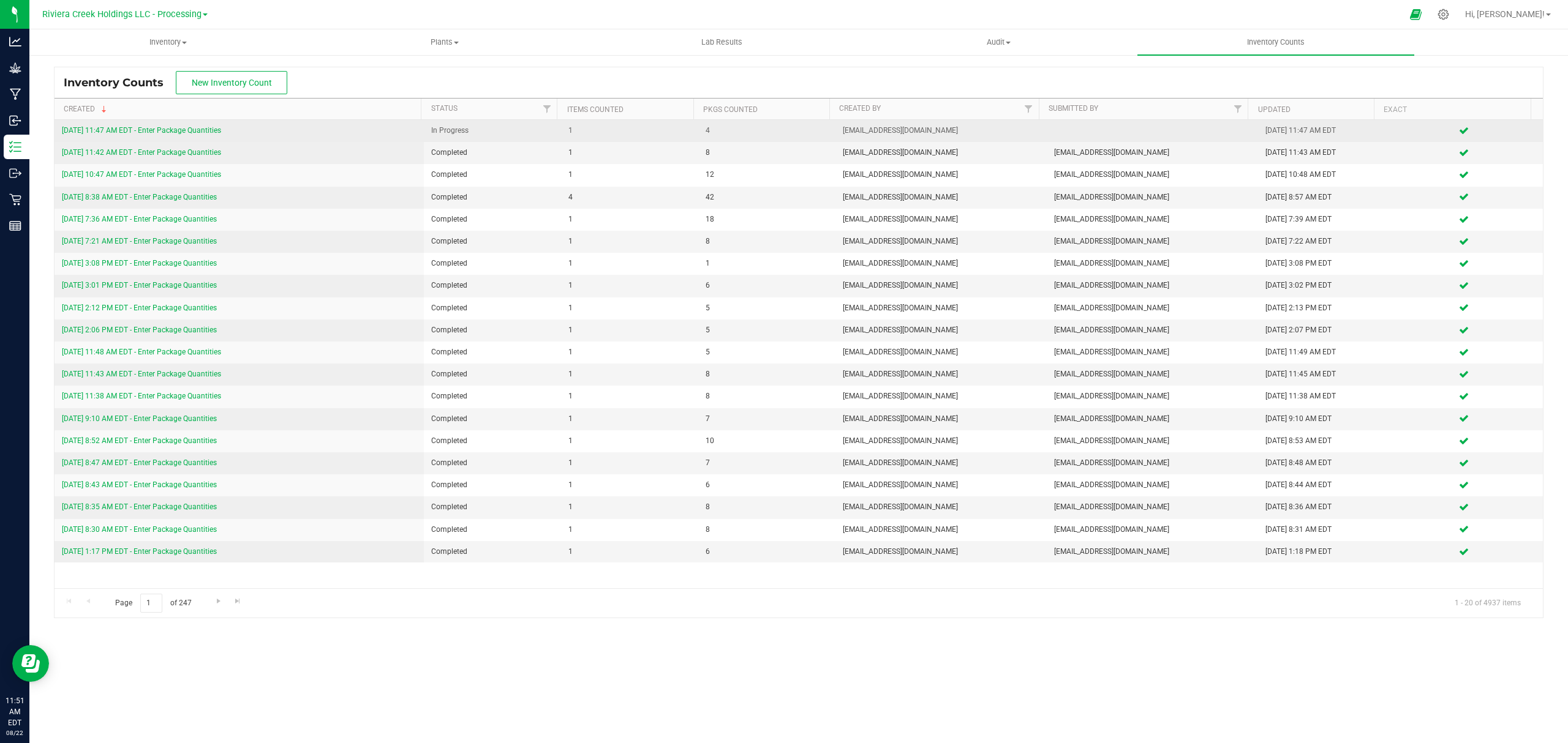
click at [175, 130] on link "[DATE] 11:47 AM EDT - Enter Package Quantities" at bounding box center [142, 130] width 159 height 8
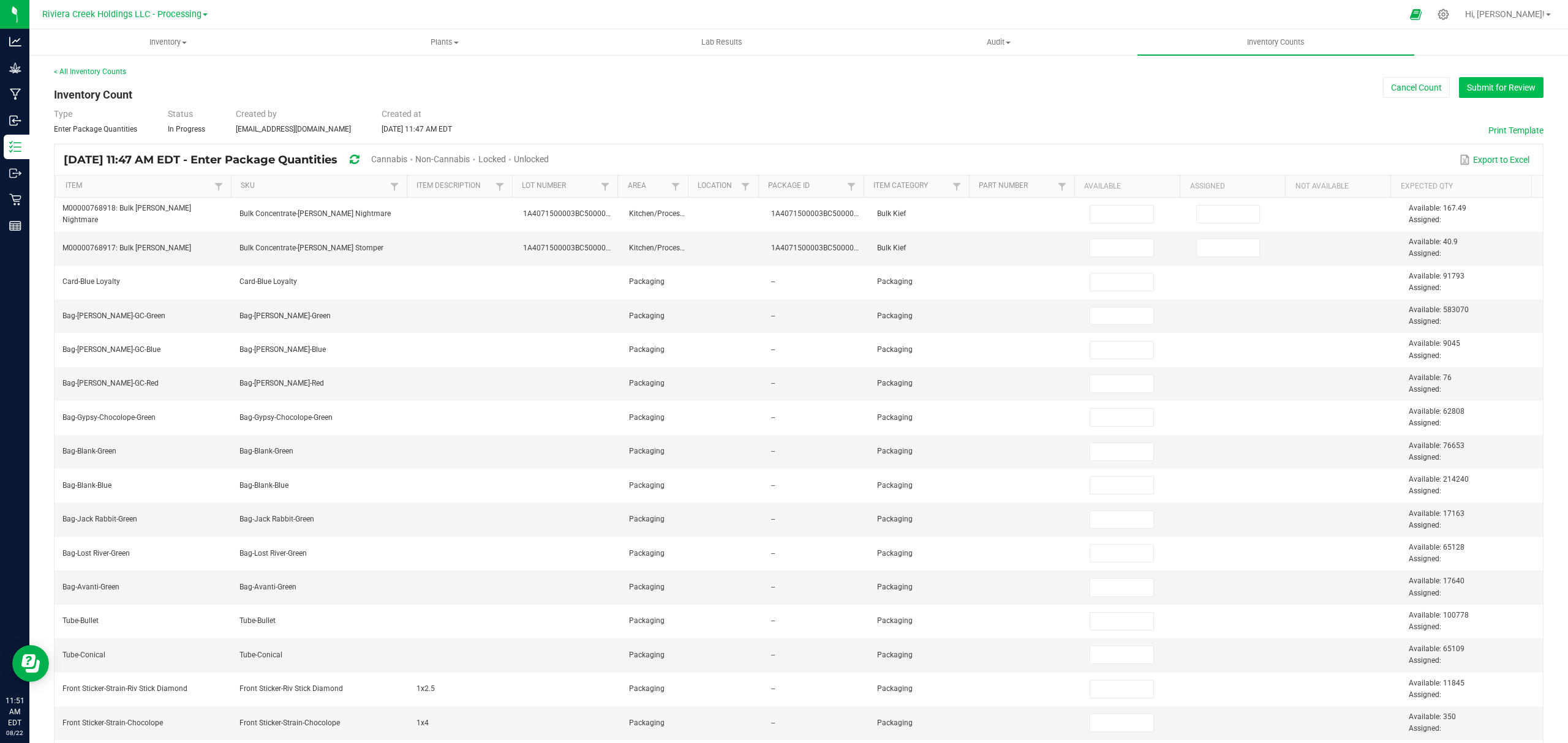
click at [1469, 88] on button "Submit for Review" at bounding box center [1501, 87] width 84 height 20
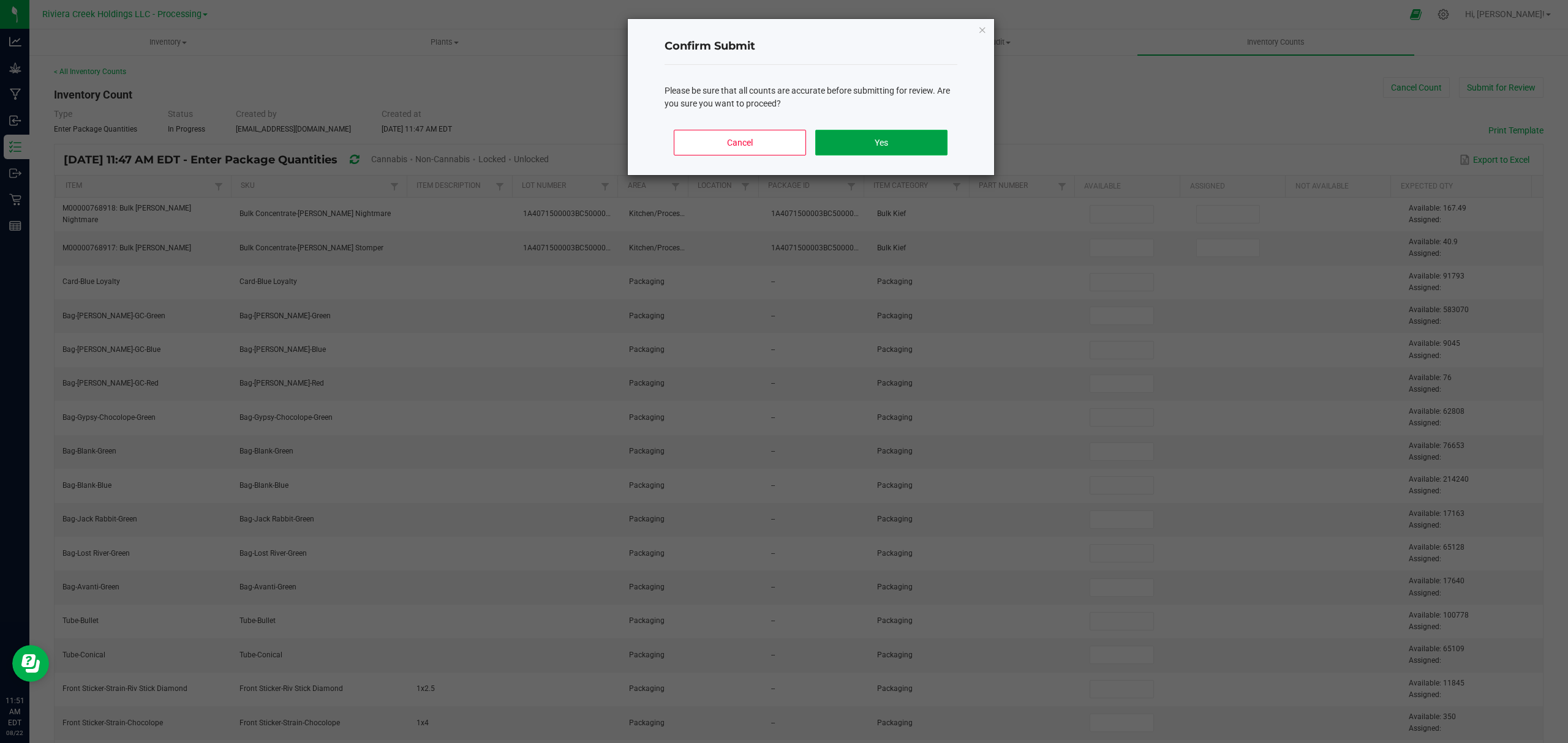
click at [903, 143] on button "Yes" at bounding box center [881, 142] width 132 height 25
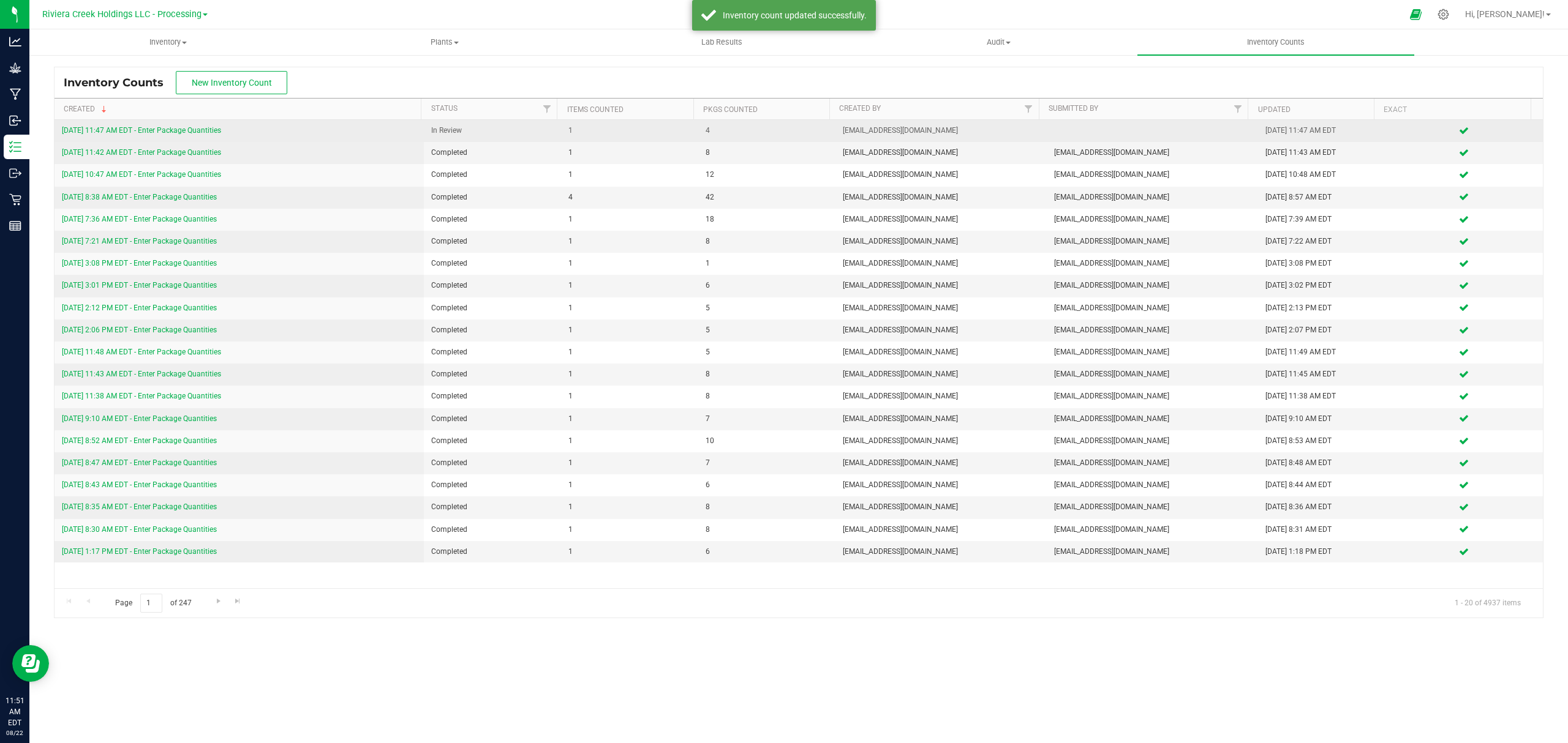
click at [174, 131] on link "[DATE] 11:47 AM EDT - Enter Package Quantities" at bounding box center [142, 130] width 159 height 8
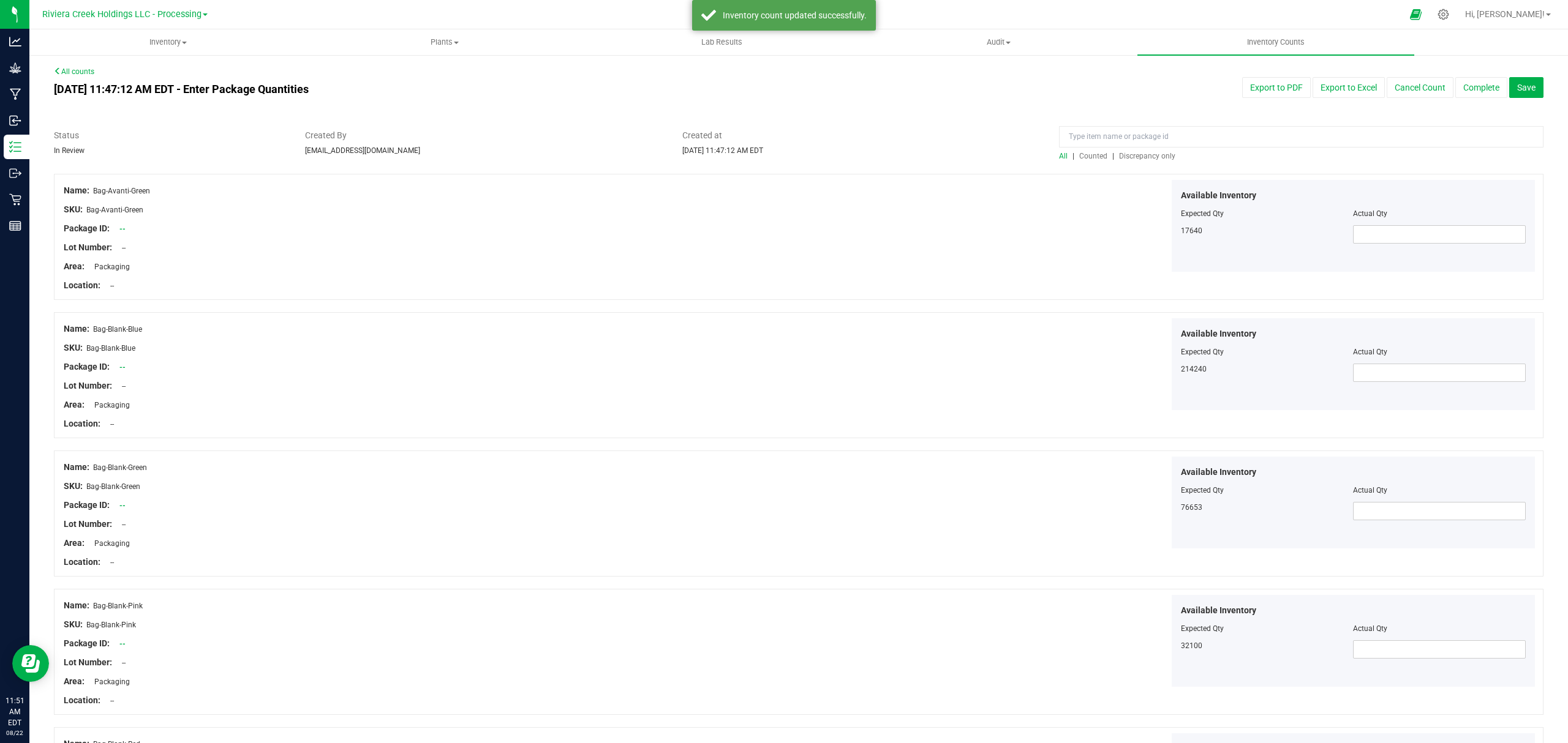
click at [1087, 156] on span "Counted" at bounding box center [1093, 156] width 28 height 8
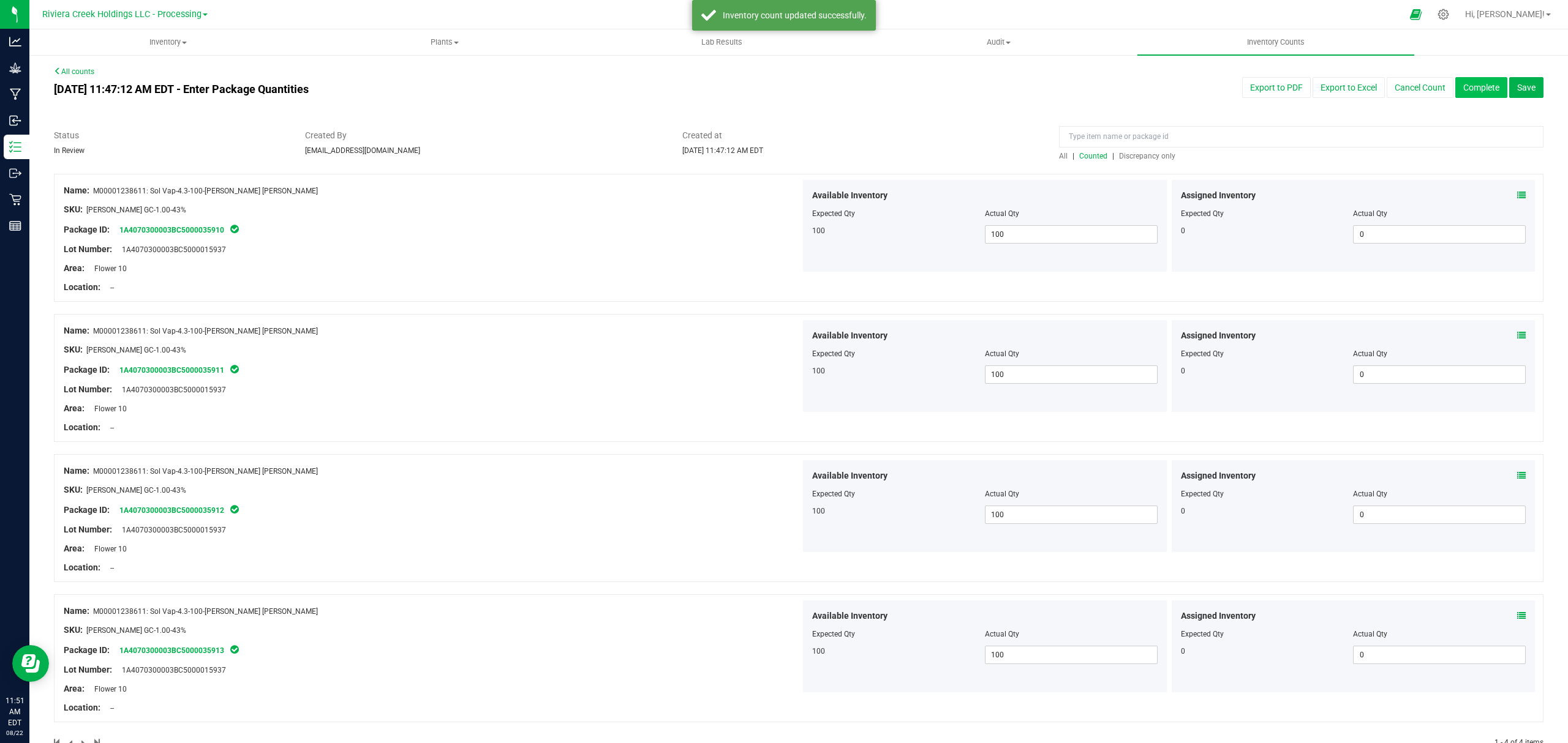
click at [1460, 84] on button "Complete" at bounding box center [1481, 87] width 52 height 20
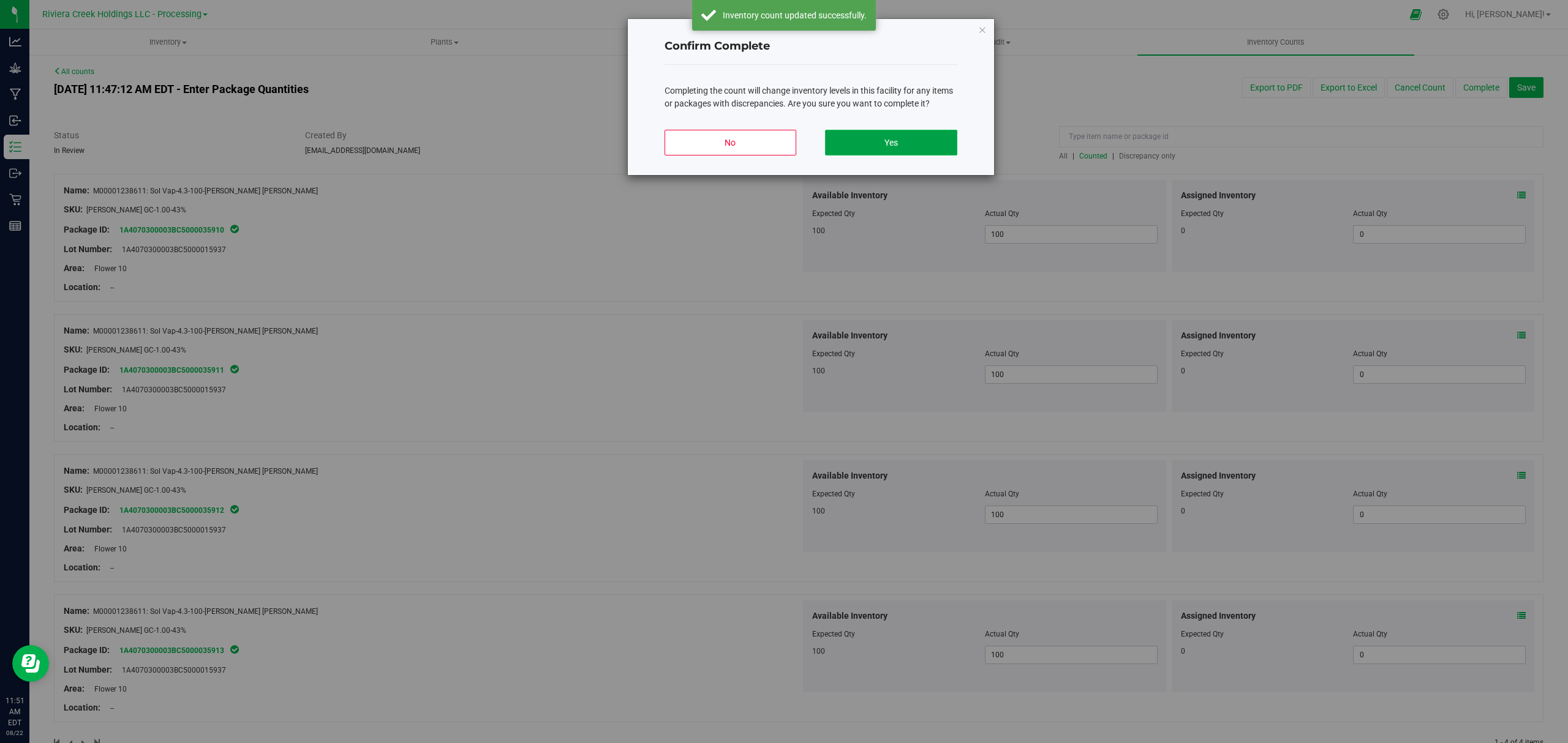
click at [873, 145] on button "Yes" at bounding box center [891, 142] width 132 height 25
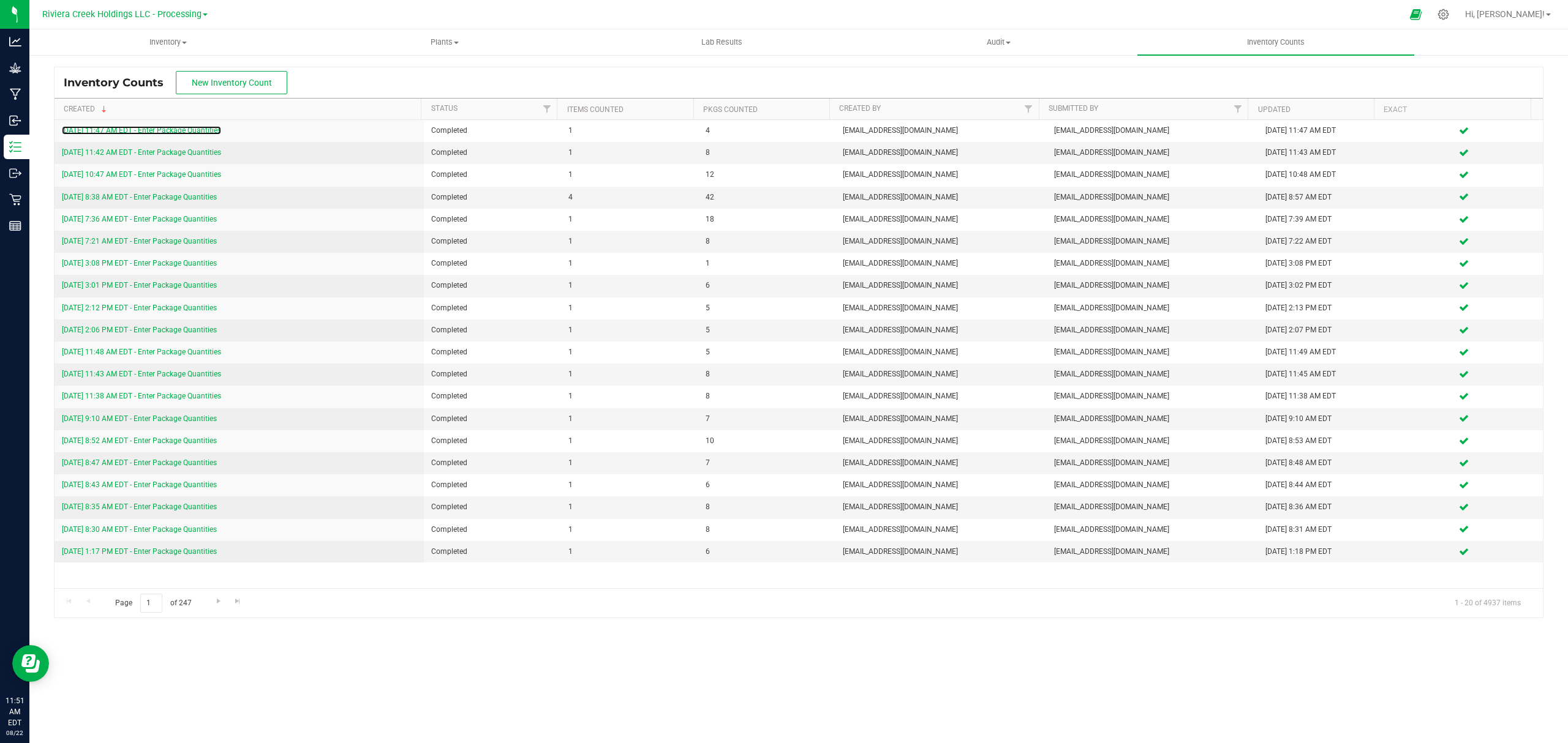
click at [161, 133] on link "[DATE] 11:47 AM EDT - Enter Package Quantities" at bounding box center [142, 130] width 159 height 8
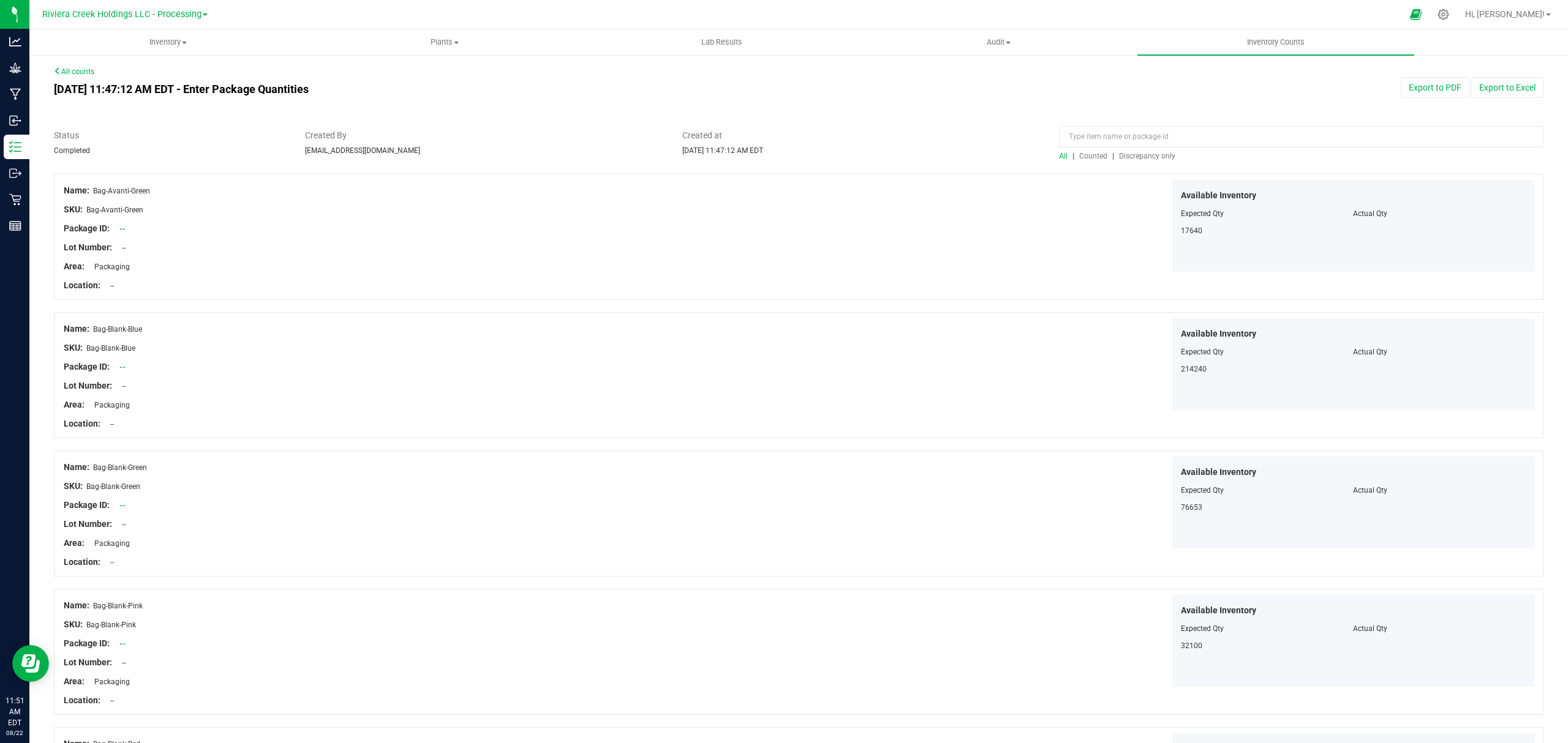
click at [1096, 158] on span "Counted" at bounding box center [1093, 156] width 28 height 8
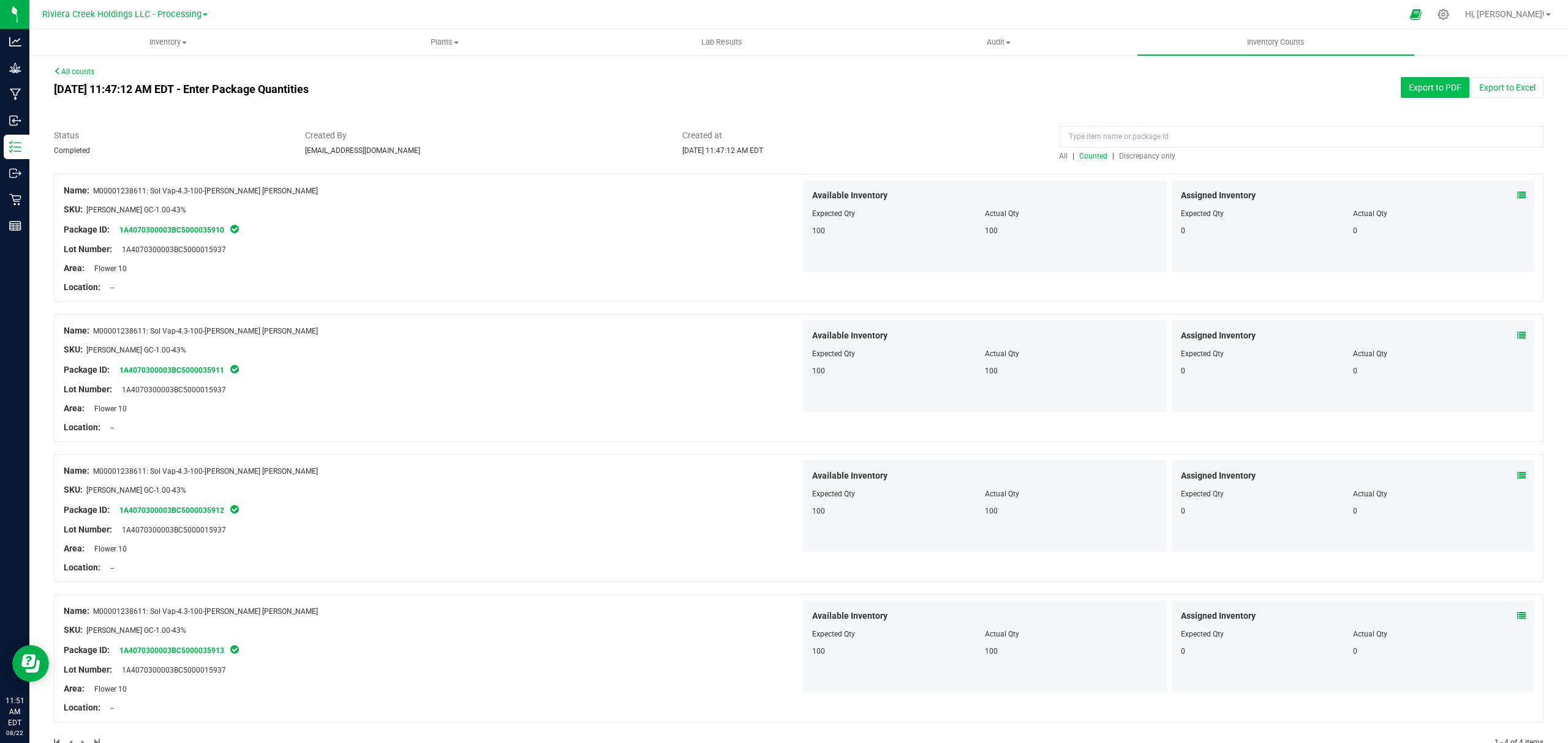
click at [1414, 84] on button "Export to PDF" at bounding box center [1435, 87] width 69 height 20
click at [152, 42] on span "Inventory" at bounding box center [168, 42] width 276 height 11
click at [133, 76] on li "All packages" at bounding box center [168, 74] width 277 height 15
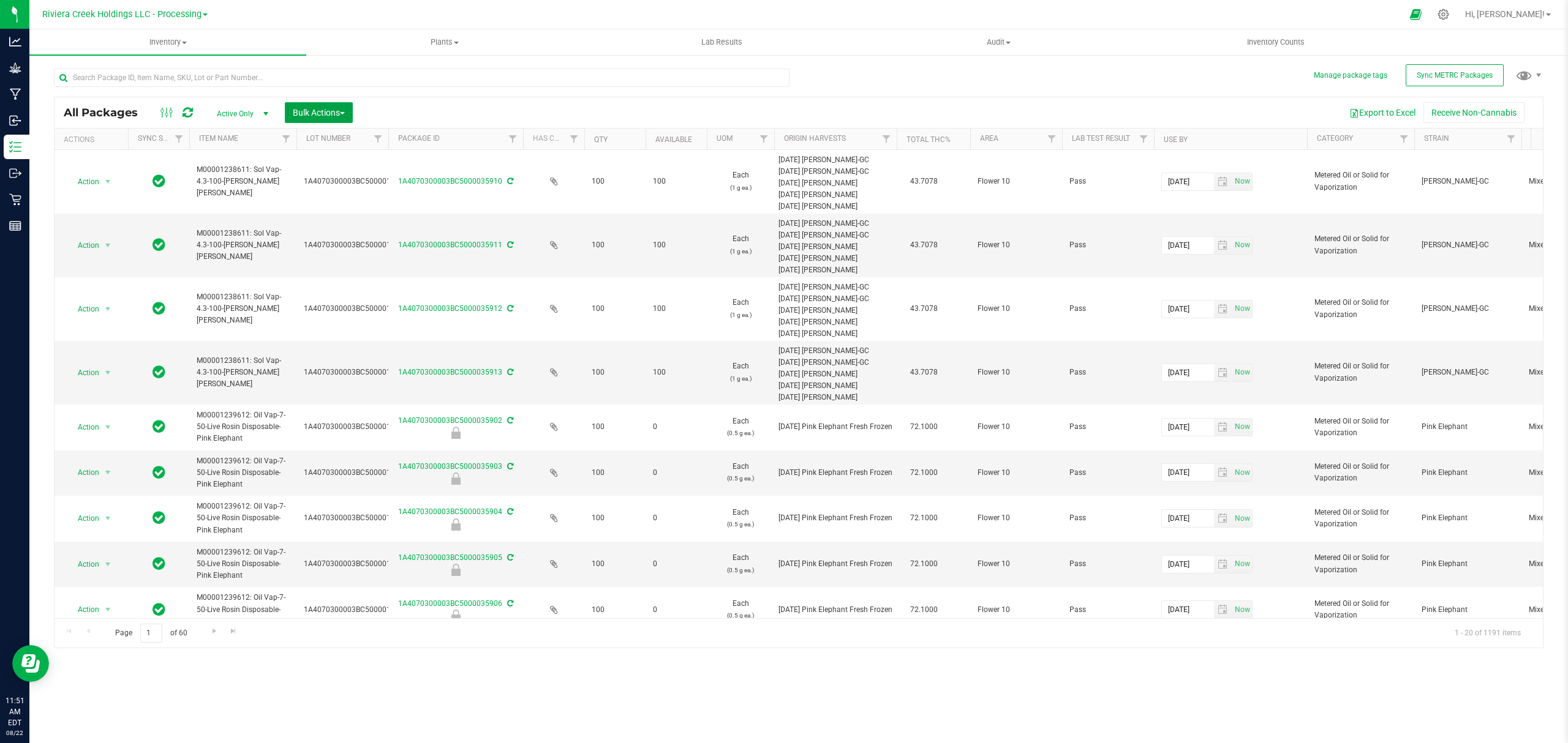
click at [317, 110] on span "Bulk Actions" at bounding box center [319, 113] width 52 height 10
click at [327, 232] on span "Lock/Unlock packages" at bounding box center [334, 230] width 84 height 10
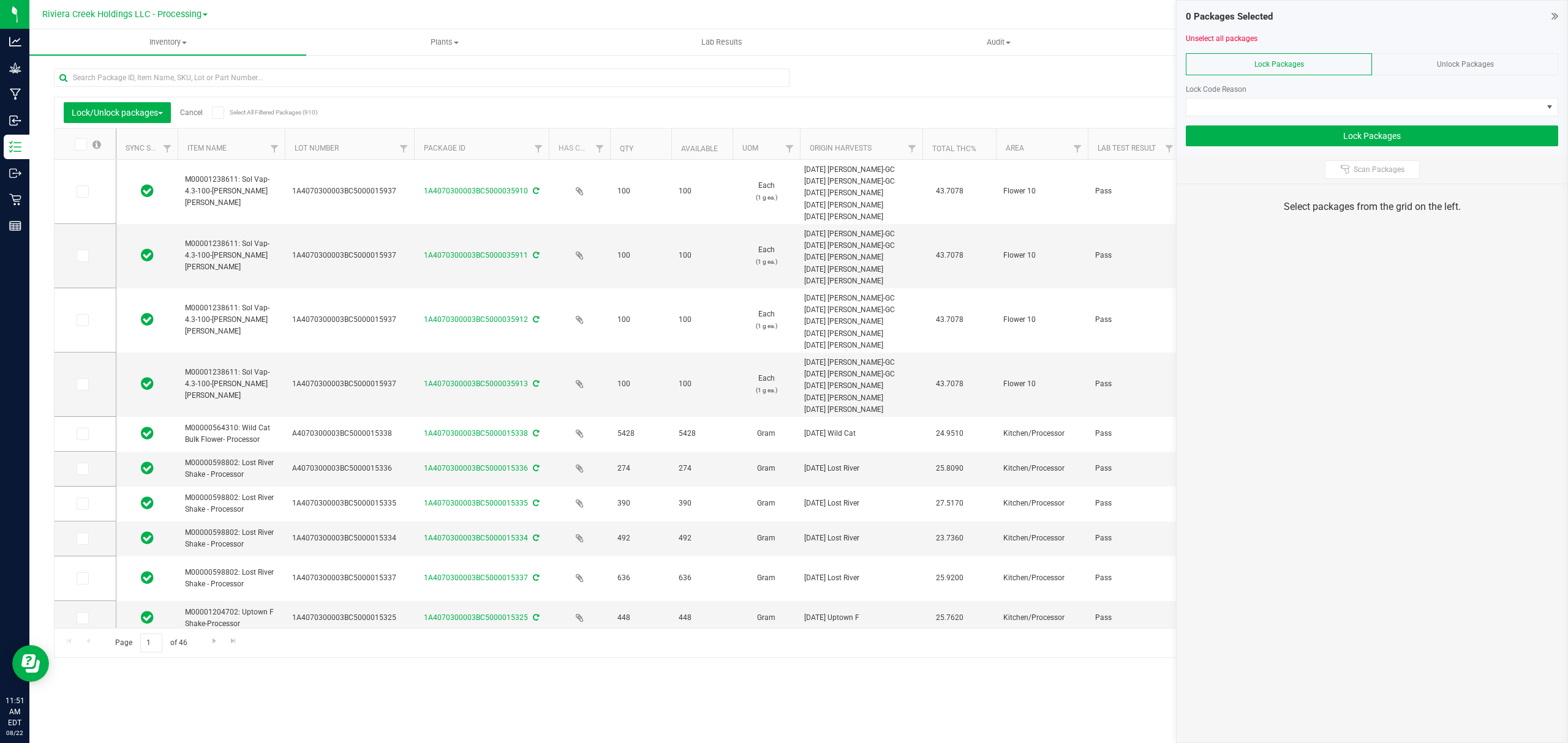
drag, startPoint x: 378, startPoint y: 148, endPoint x: 417, endPoint y: 150, distance: 39.1
drag, startPoint x: 86, startPoint y: 186, endPoint x: 86, endPoint y: 193, distance: 7.0
click at [86, 188] on span at bounding box center [83, 191] width 12 height 12
click at [0, 0] on input "checkbox" at bounding box center [0, 0] width 0 height 0
click at [84, 256] on icon at bounding box center [82, 256] width 8 height 0
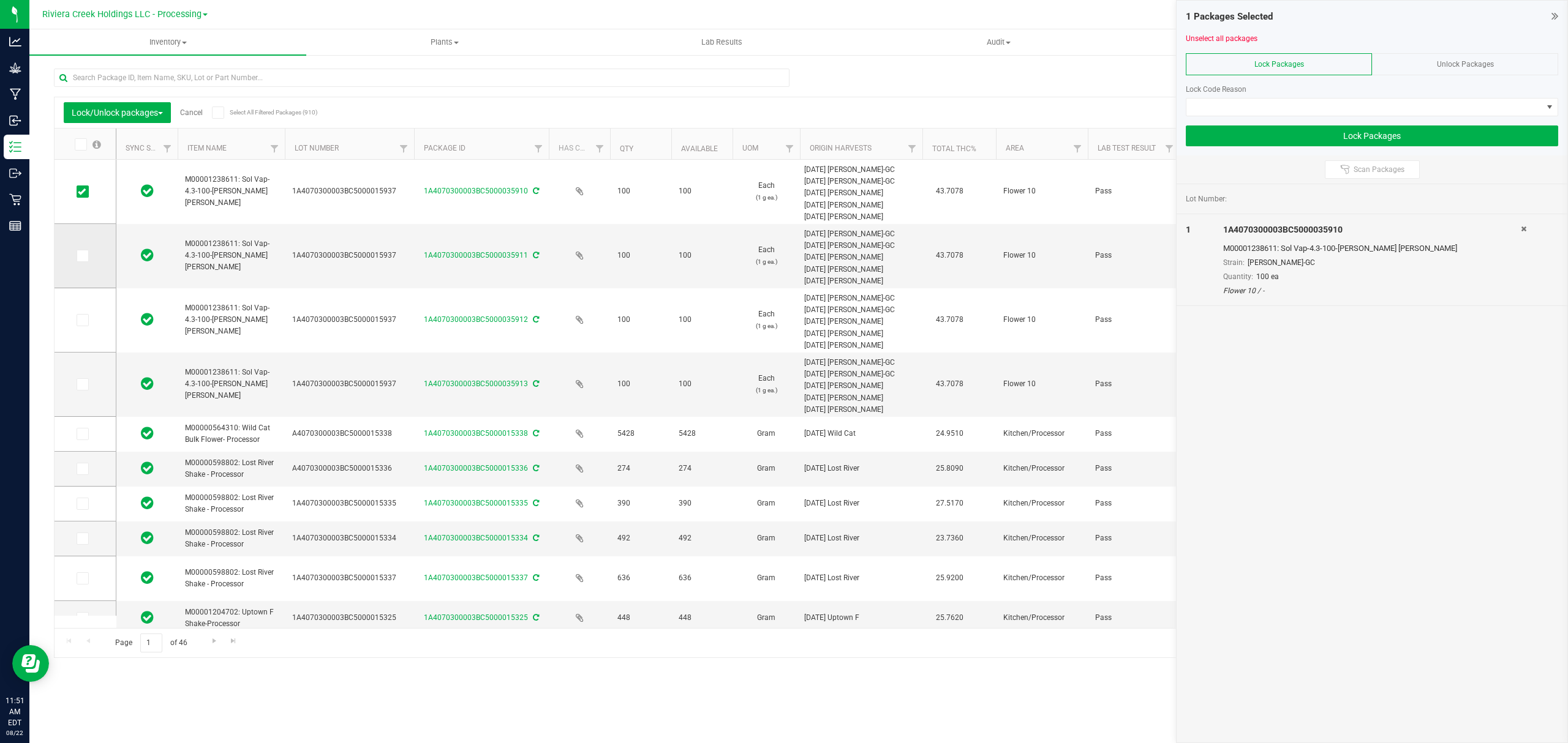
click at [0, 0] on input "checkbox" at bounding box center [0, 0] width 0 height 0
click at [81, 320] on icon at bounding box center [82, 320] width 8 height 0
click at [0, 0] on input "checkbox" at bounding box center [0, 0] width 0 height 0
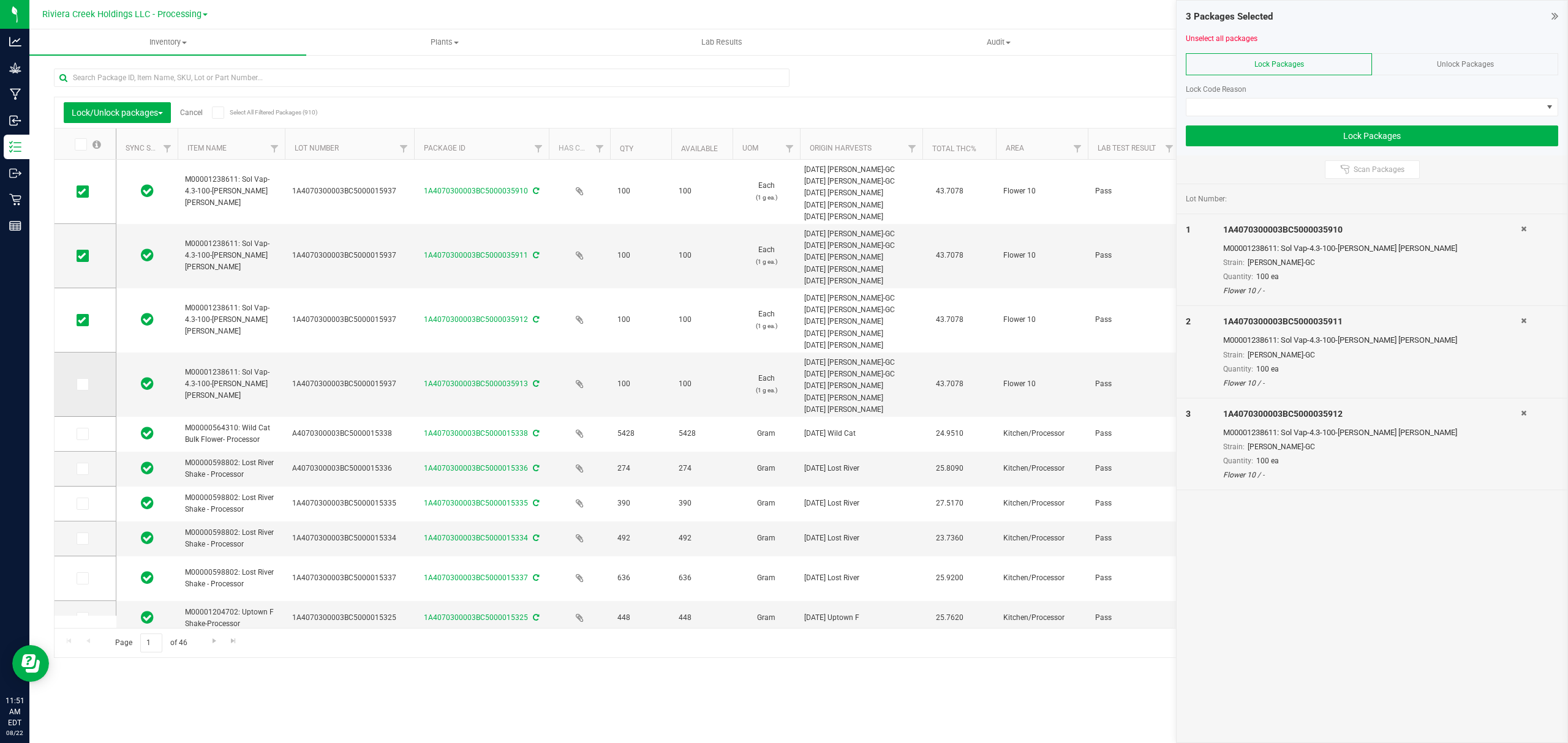
click at [81, 385] on icon at bounding box center [82, 385] width 8 height 0
click at [0, 0] on input "checkbox" at bounding box center [0, 0] width 0 height 0
click at [1292, 108] on span at bounding box center [1364, 106] width 356 height 17
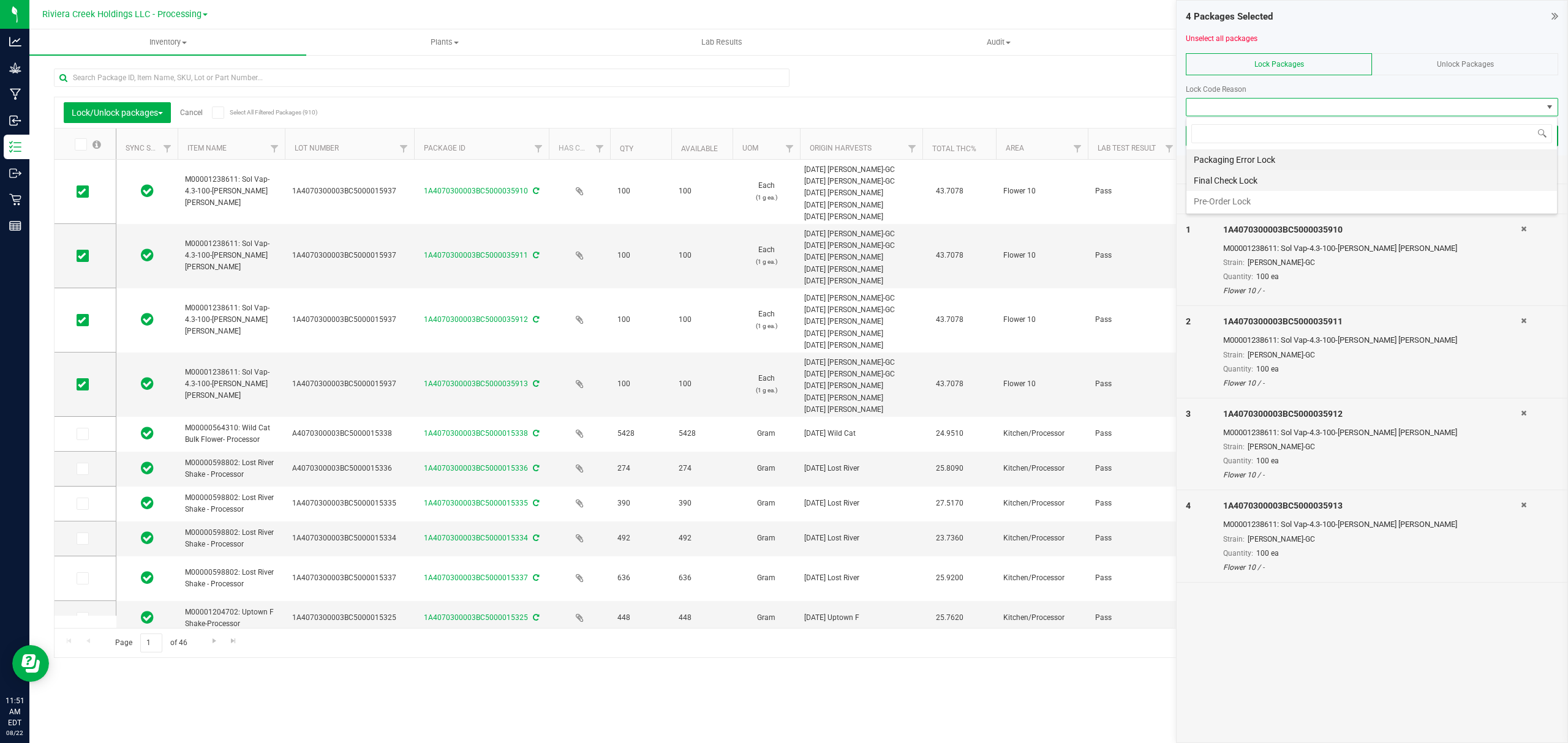
scroll to position [18, 371]
click at [1250, 186] on li "Final Check Lock" at bounding box center [1371, 180] width 371 height 20
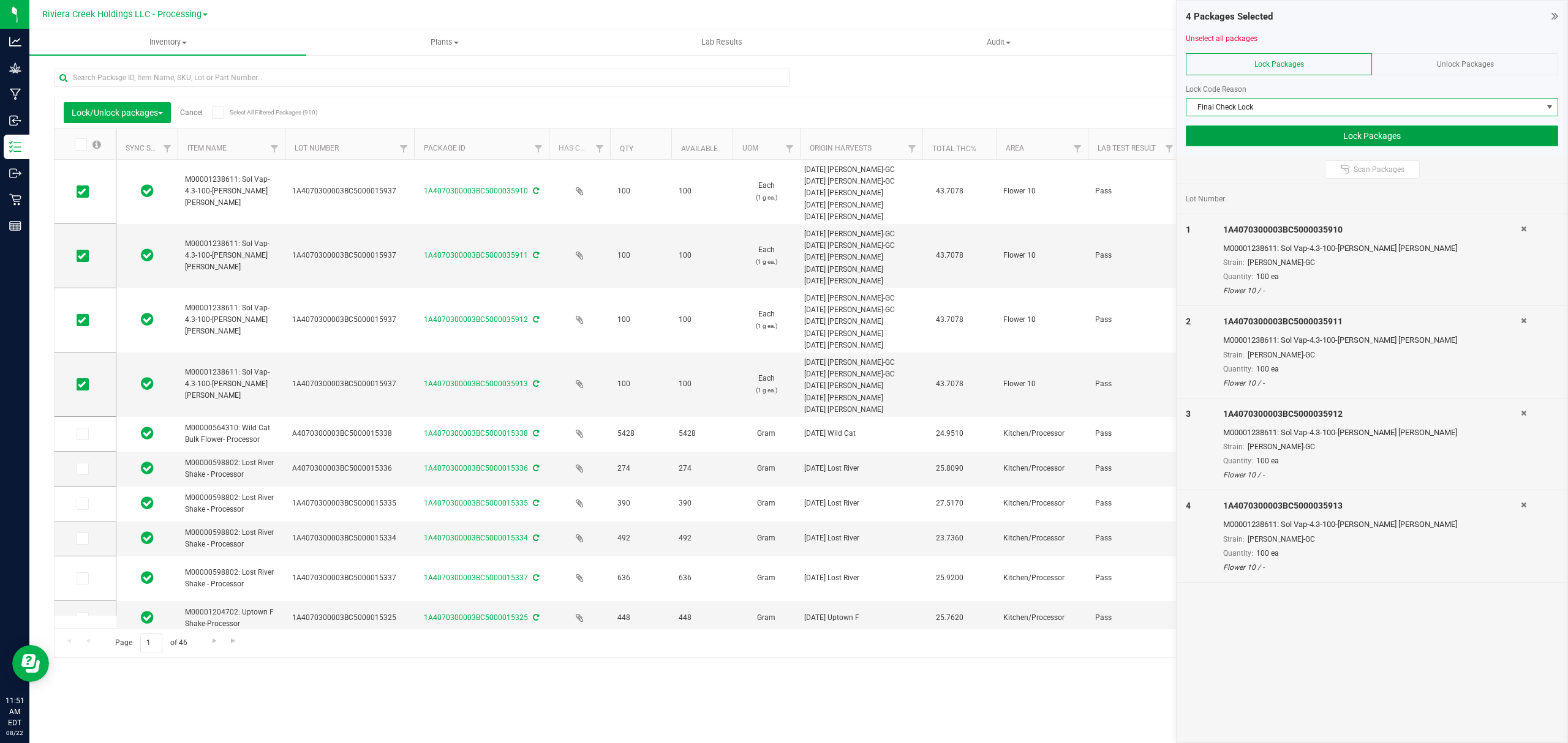
click at [1250, 135] on button "Lock Packages" at bounding box center [1371, 135] width 373 height 20
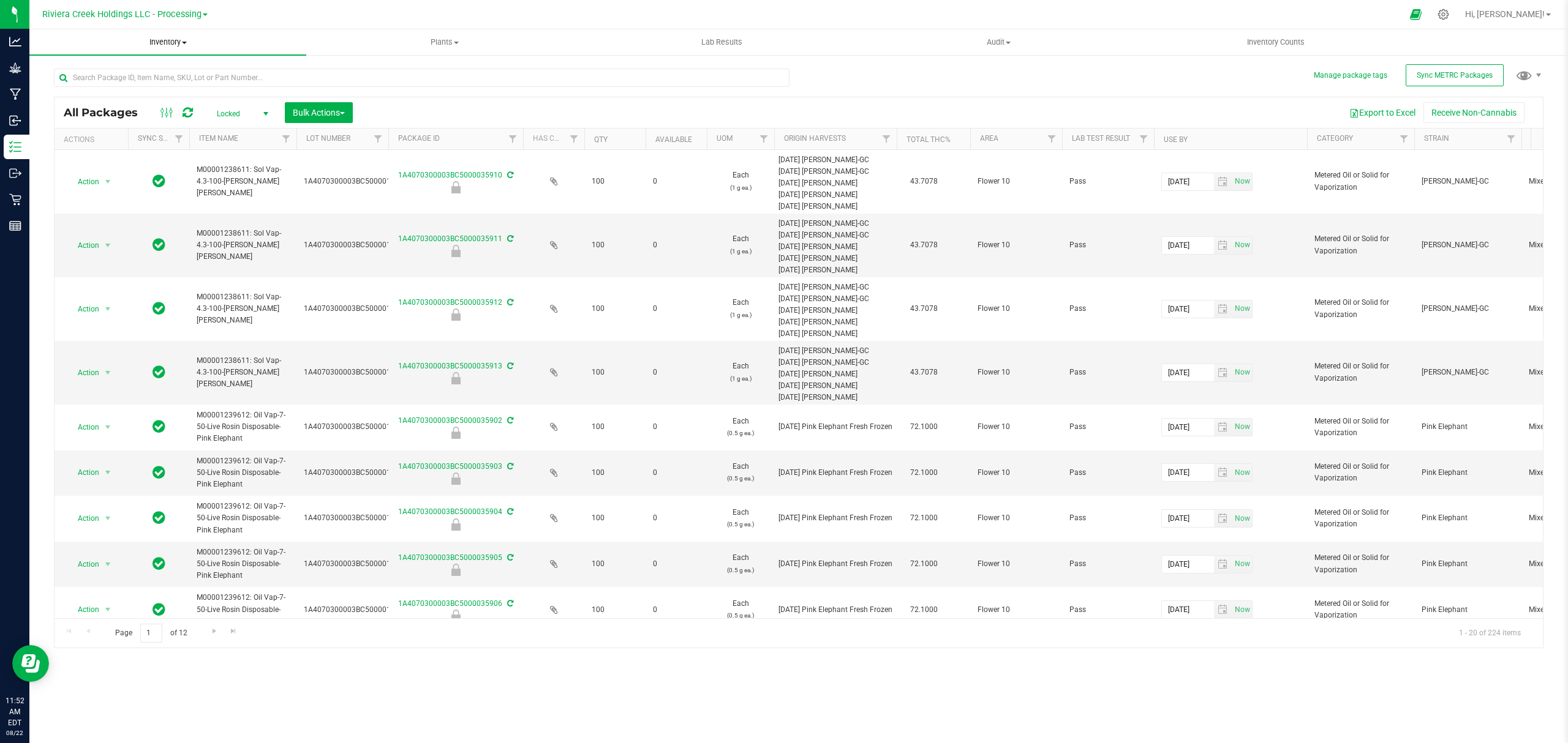
click at [164, 40] on span "Inventory" at bounding box center [168, 42] width 277 height 11
click at [160, 140] on li "From bill of materials" at bounding box center [168, 147] width 277 height 15
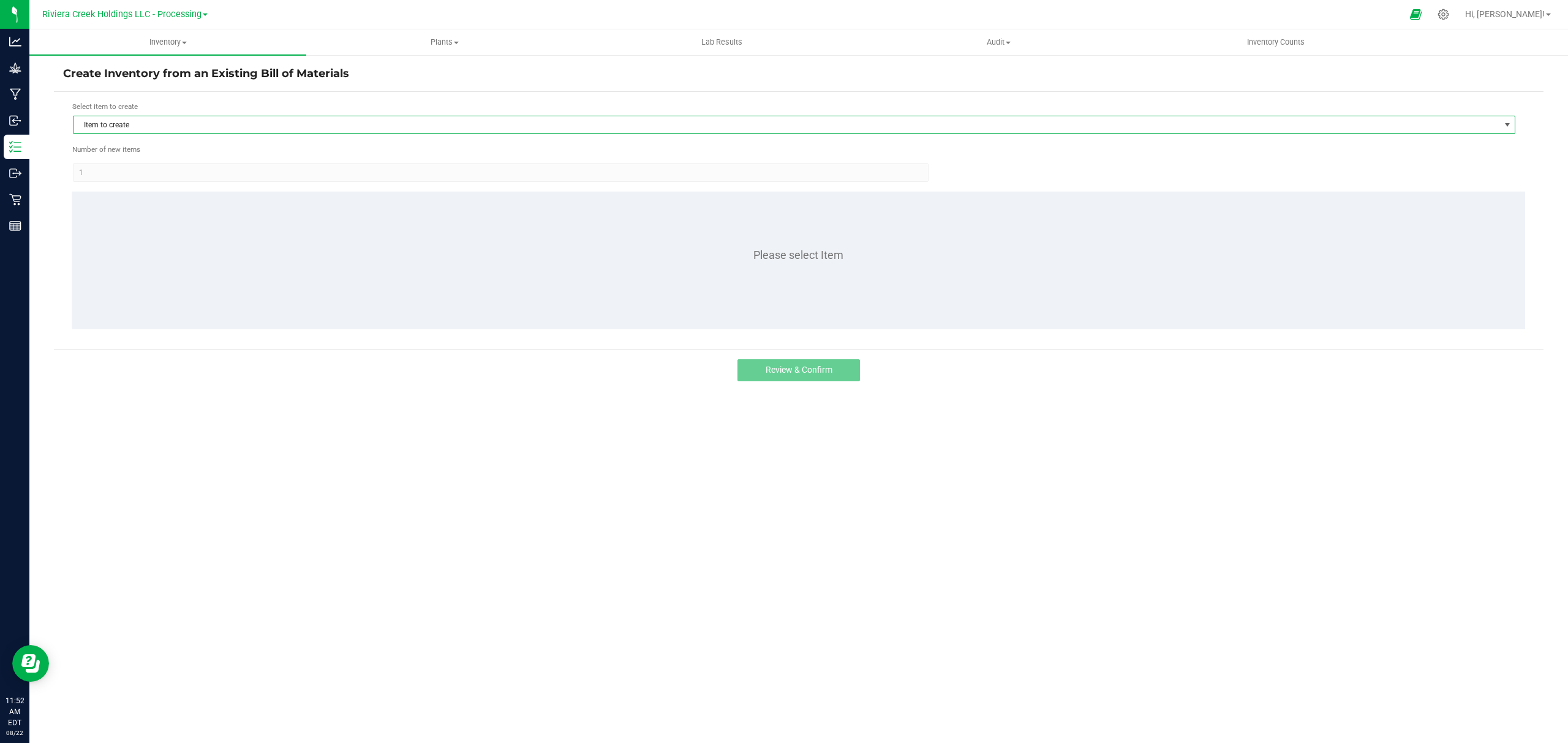
click at [164, 124] on span "Item to create" at bounding box center [786, 124] width 1426 height 17
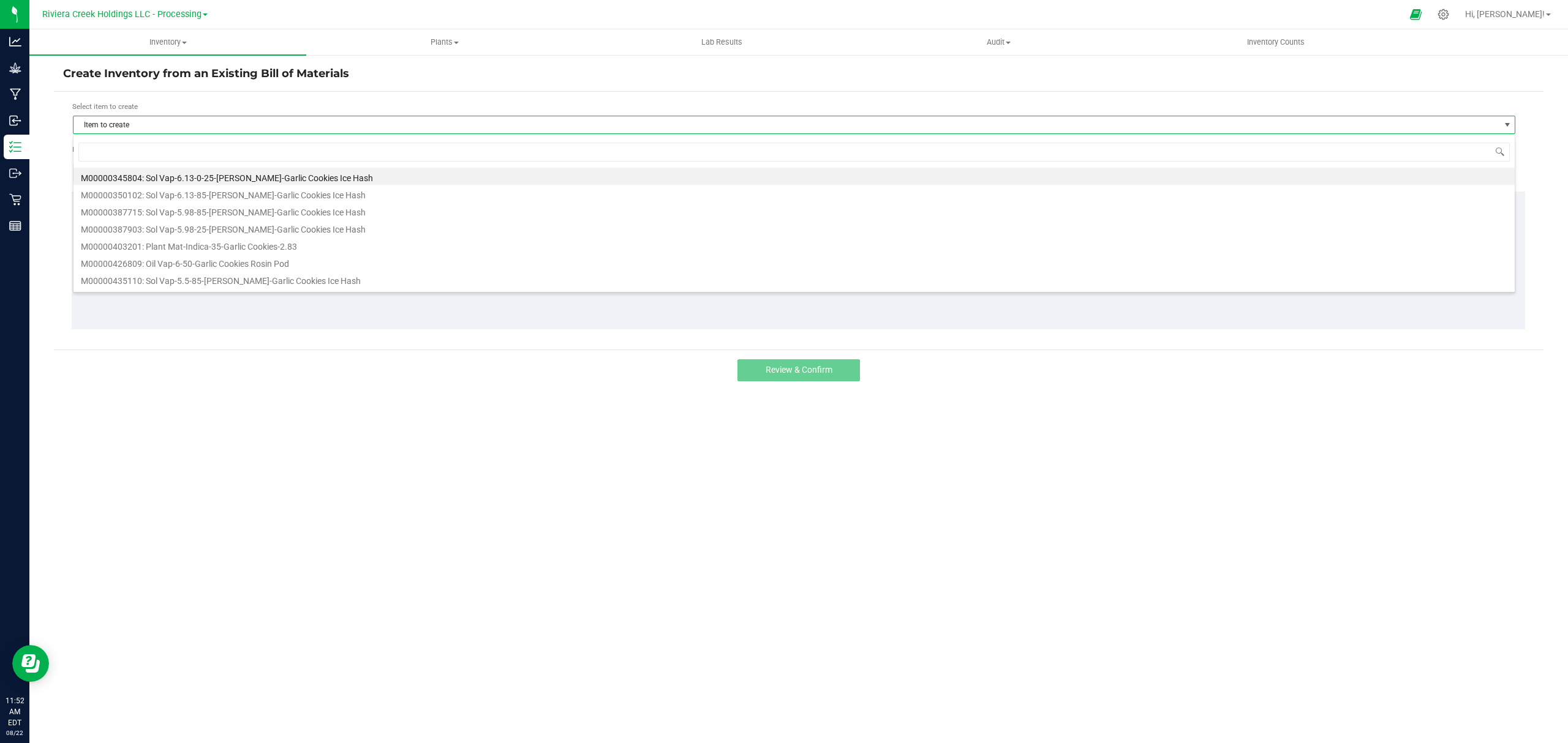
scroll to position [18, 1443]
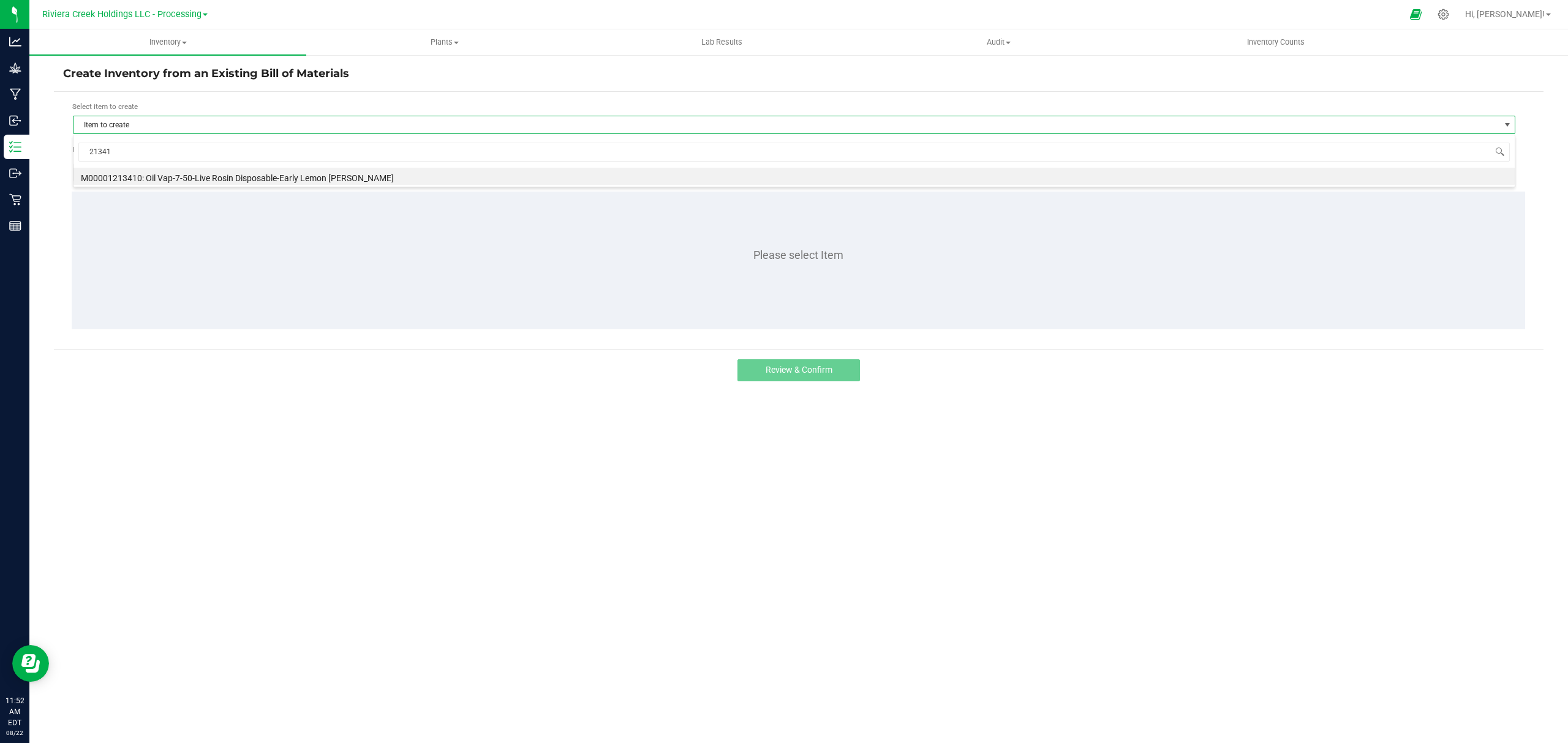
type input "213410"
click at [169, 176] on li "M00001213410: Oil Vap-7-50-Live Rosin Disposable-Early Lemon [PERSON_NAME]" at bounding box center [794, 176] width 1441 height 17
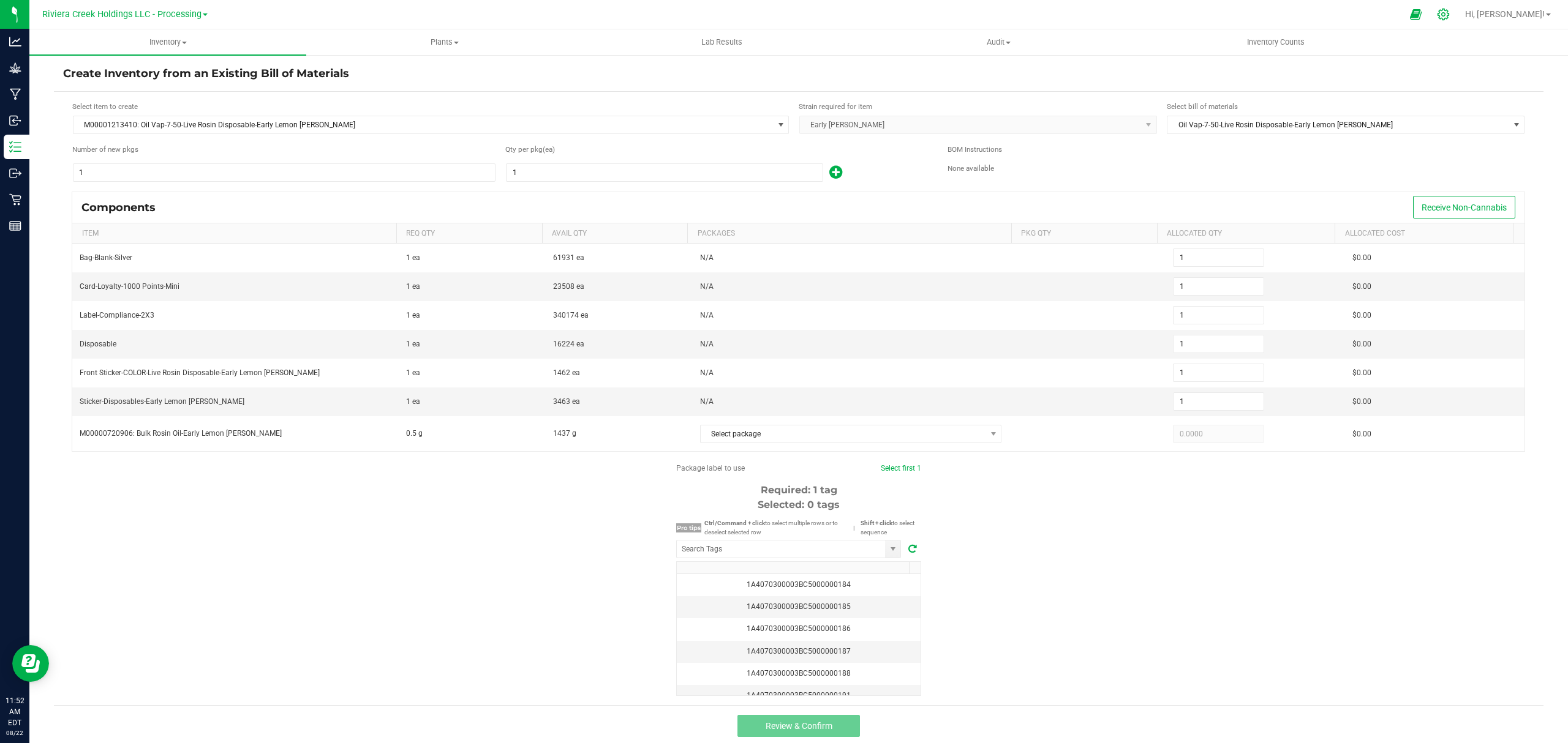
click at [1450, 8] on icon at bounding box center [1444, 15] width 13 height 13
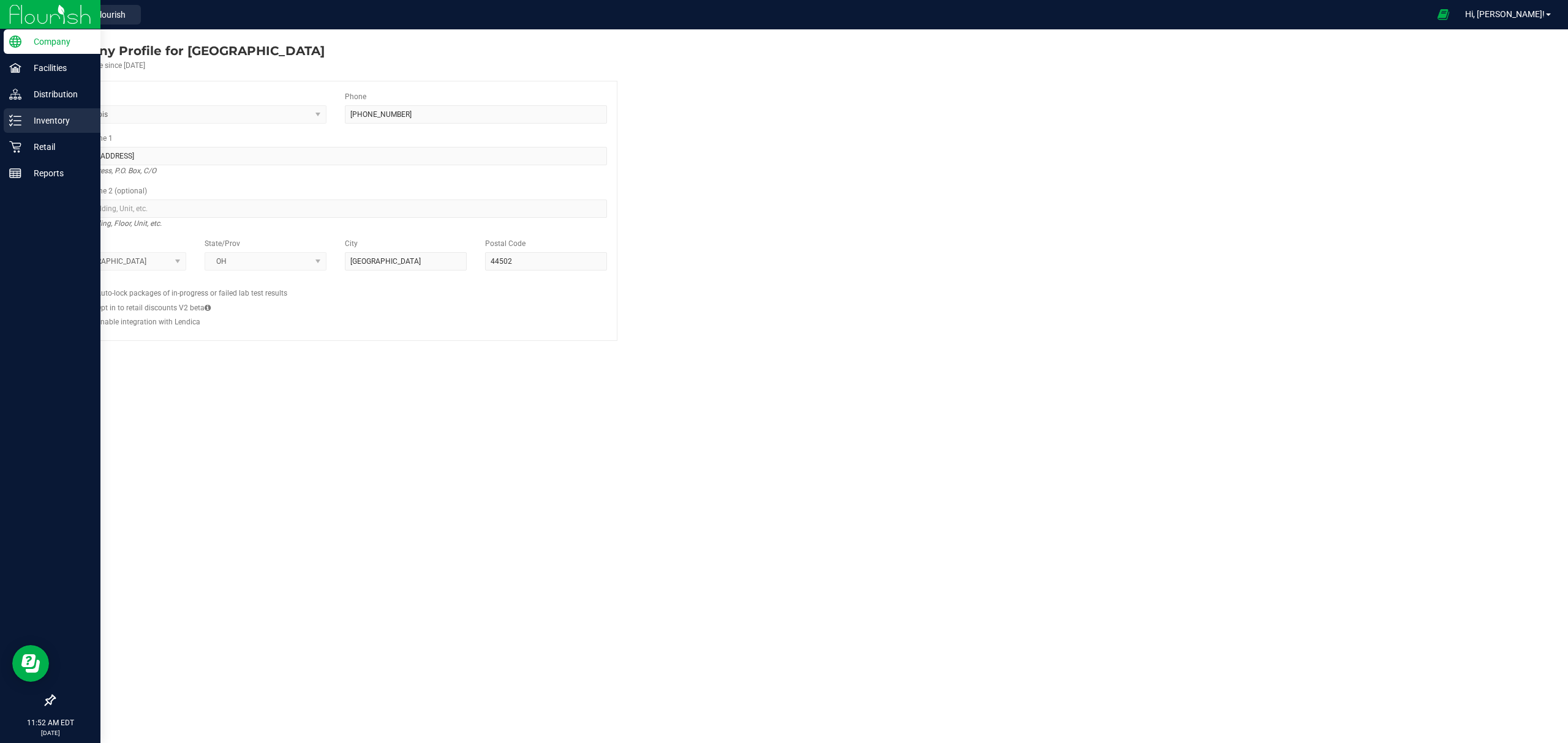
click at [38, 115] on p "Inventory" at bounding box center [58, 120] width 74 height 15
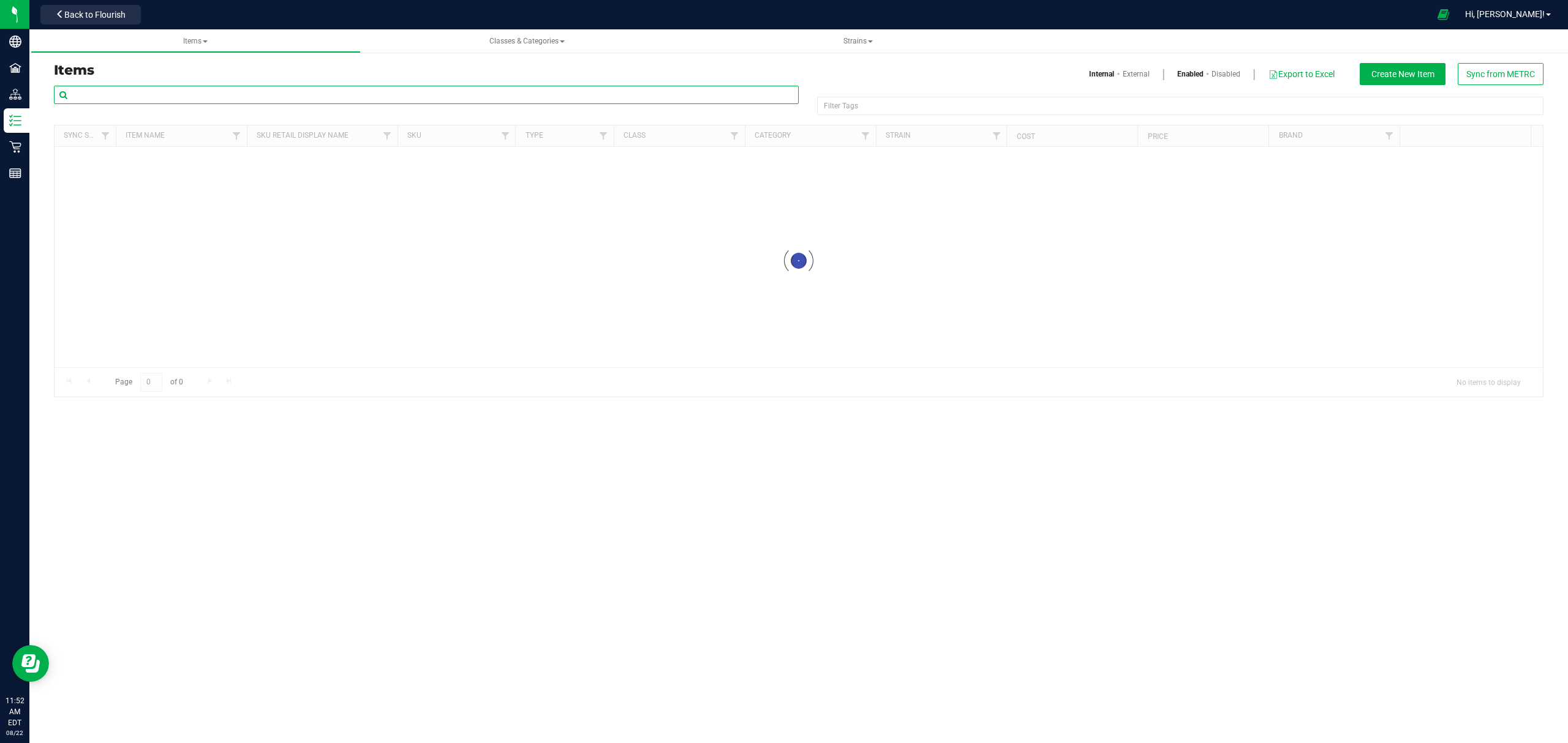
click at [193, 98] on input "text" at bounding box center [427, 95] width 745 height 18
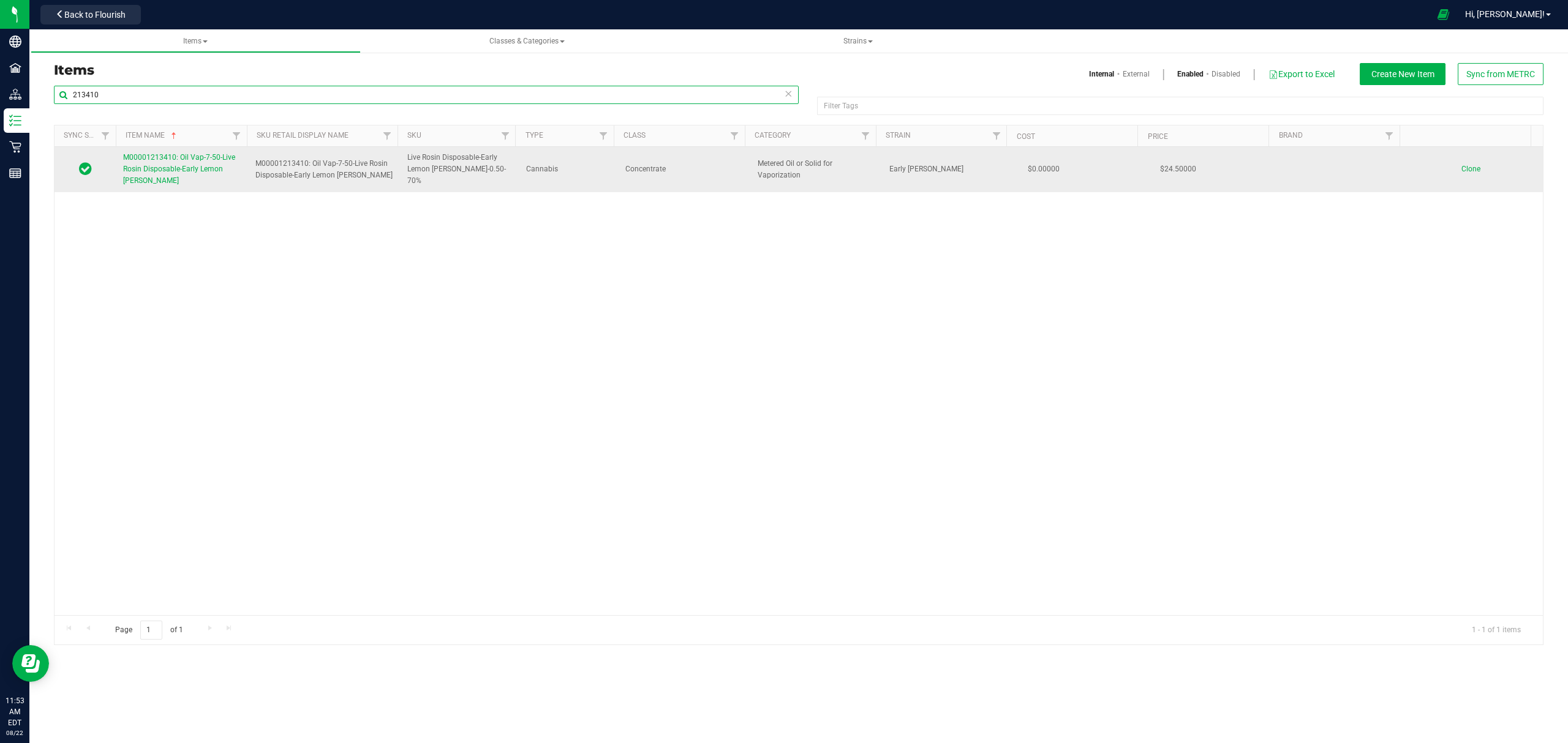
type input "213410"
click at [169, 178] on link "M00001213410: Oil Vap-7-50-Live Rosin Disposable-Early Lemon [PERSON_NAME]" at bounding box center [182, 169] width 118 height 35
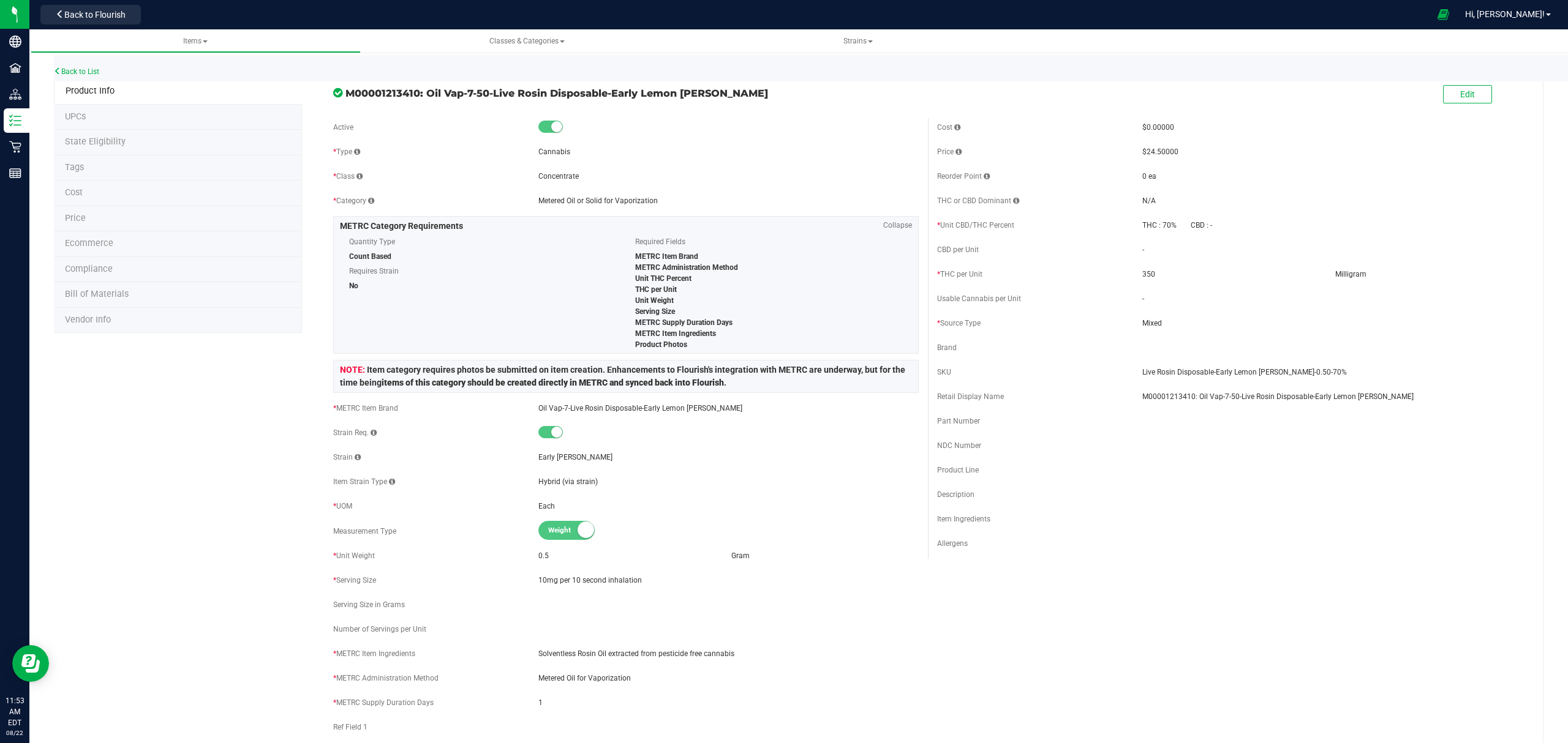
click at [175, 290] on li "Bill of Materials" at bounding box center [178, 295] width 248 height 25
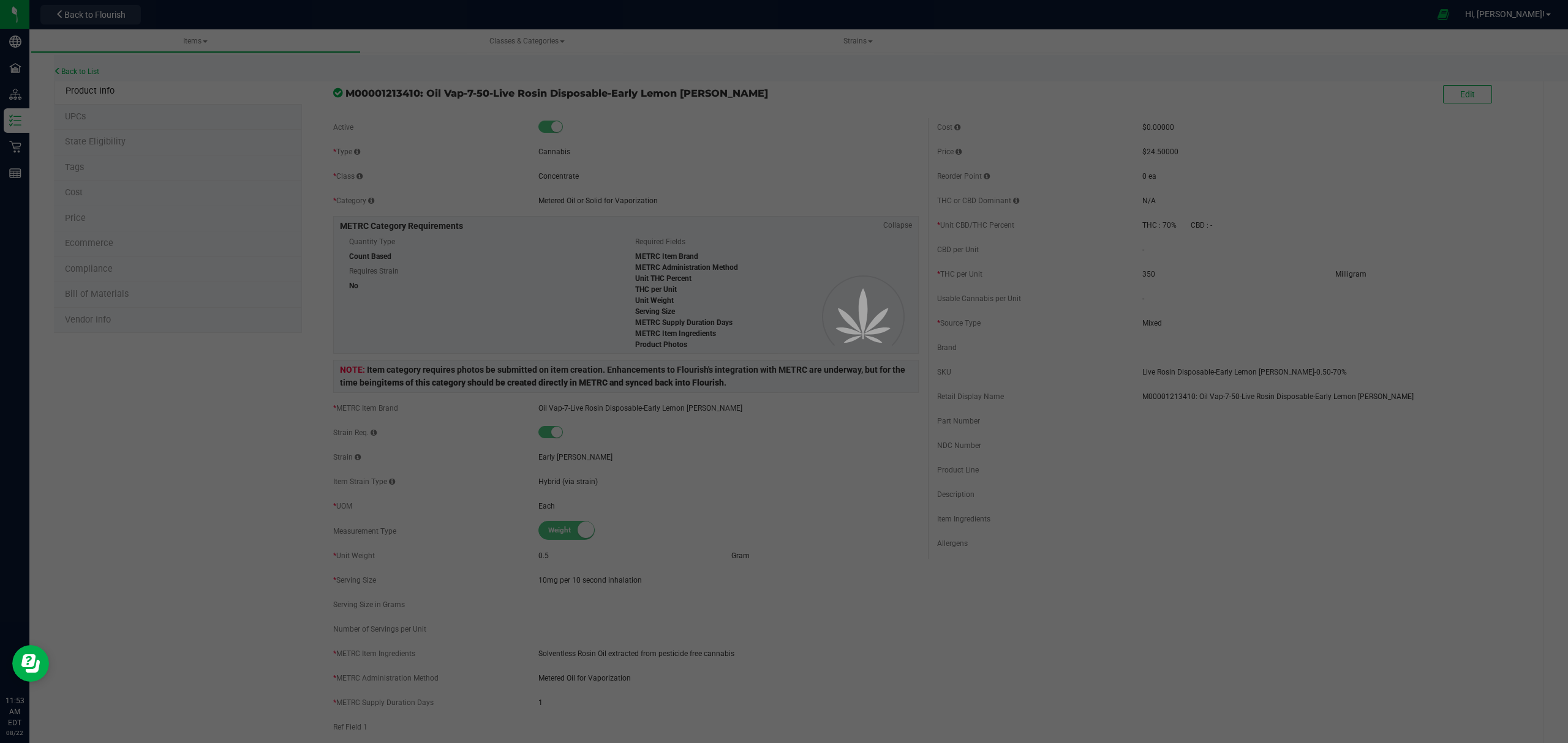
select select "600"
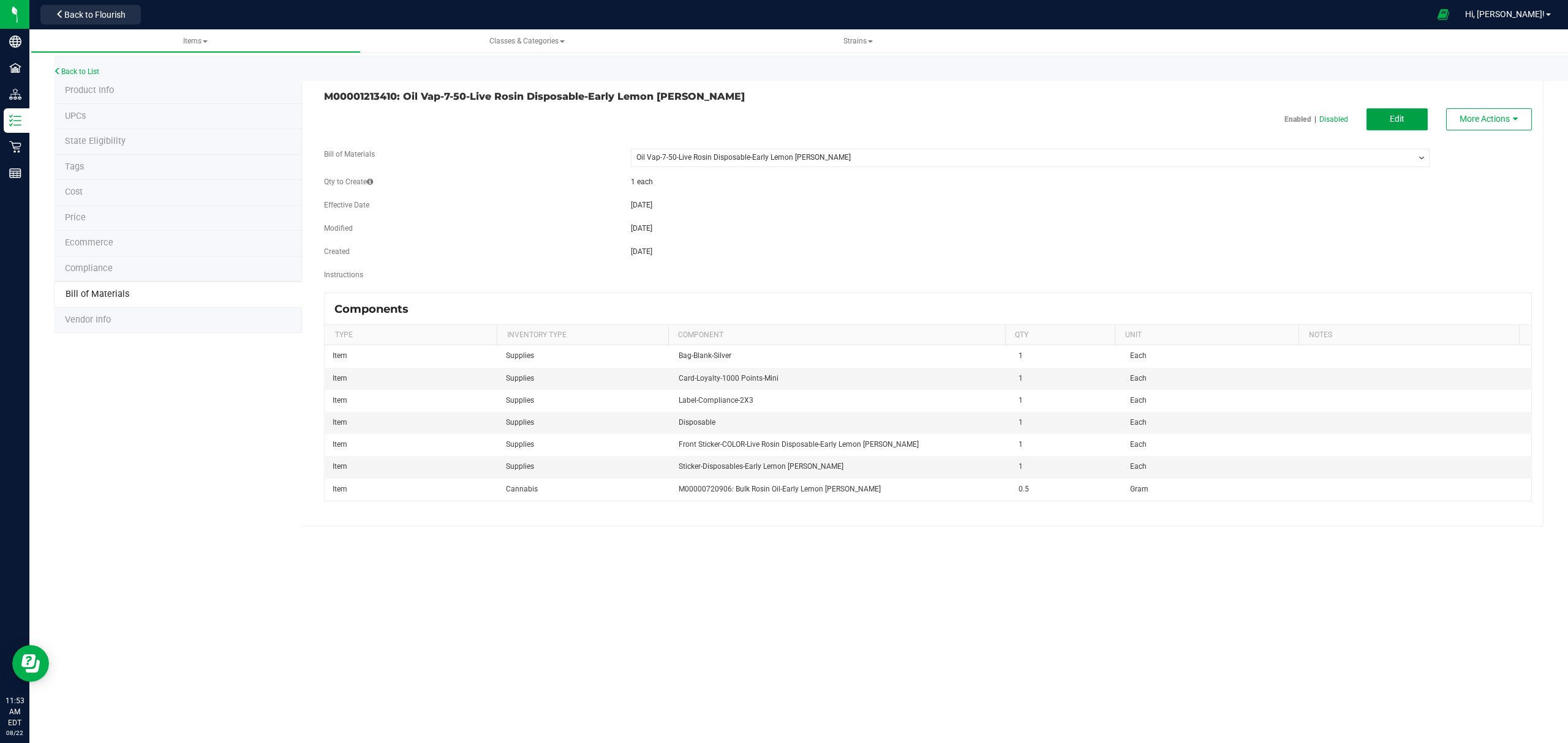
click at [1390, 114] on span "Edit" at bounding box center [1397, 119] width 15 height 10
select select "600"
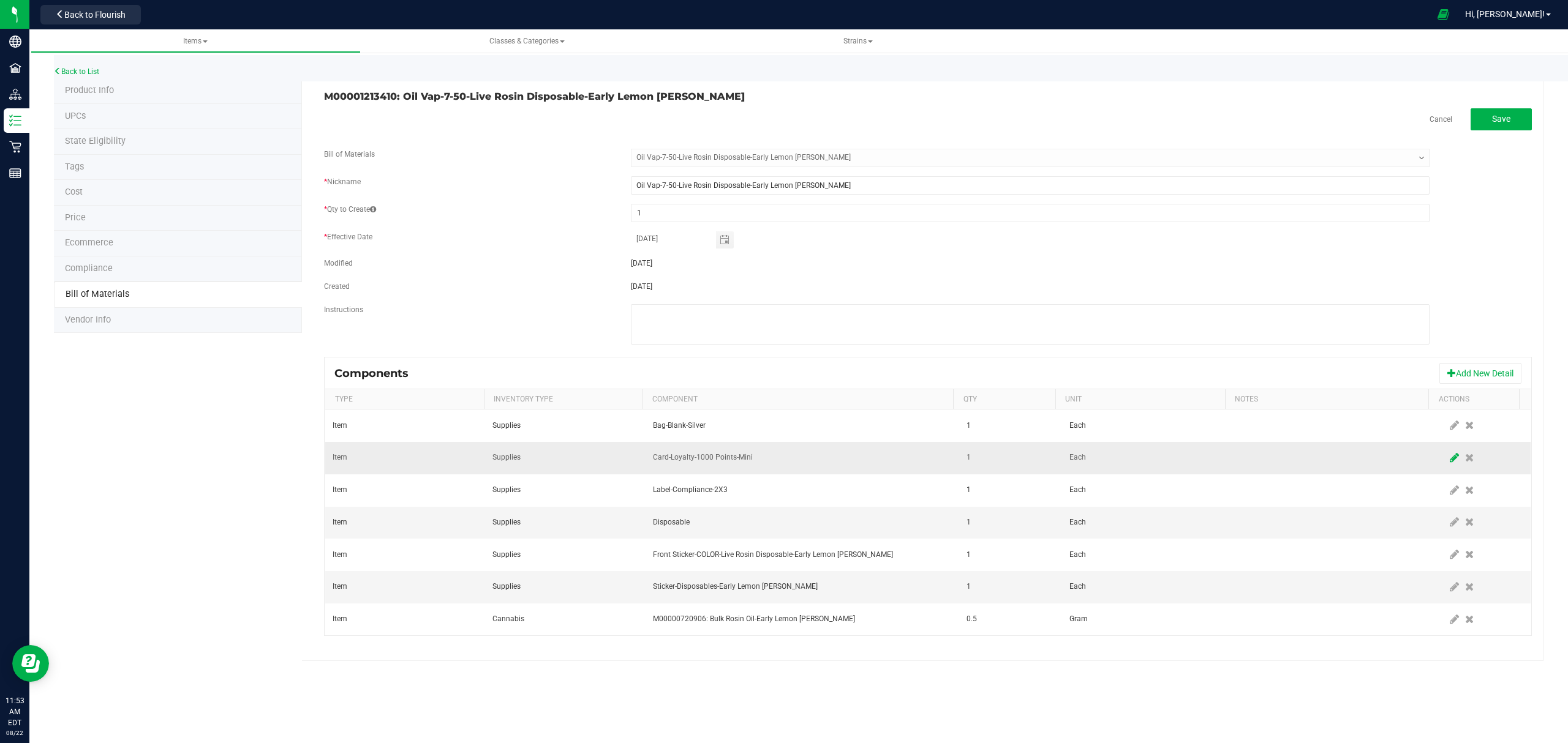
click at [1450, 459] on icon at bounding box center [1454, 457] width 9 height 11
click at [872, 456] on span "Card-Loyalty-1000 Points-Mini" at bounding box center [795, 457] width 283 height 17
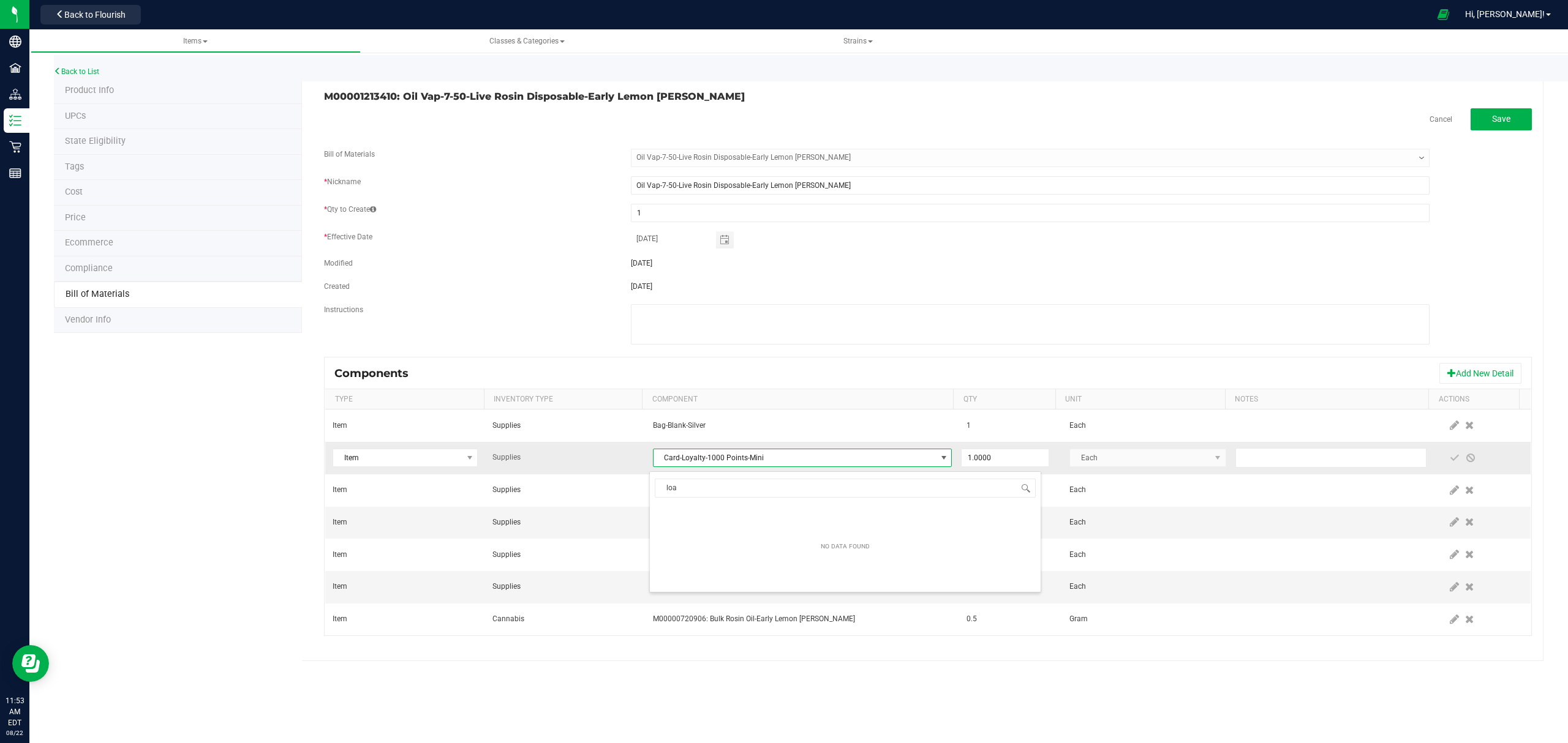
type input "lo"
click at [750, 582] on li "Card-Loyalty-Food Grade-1000 Points" at bounding box center [845, 580] width 391 height 17
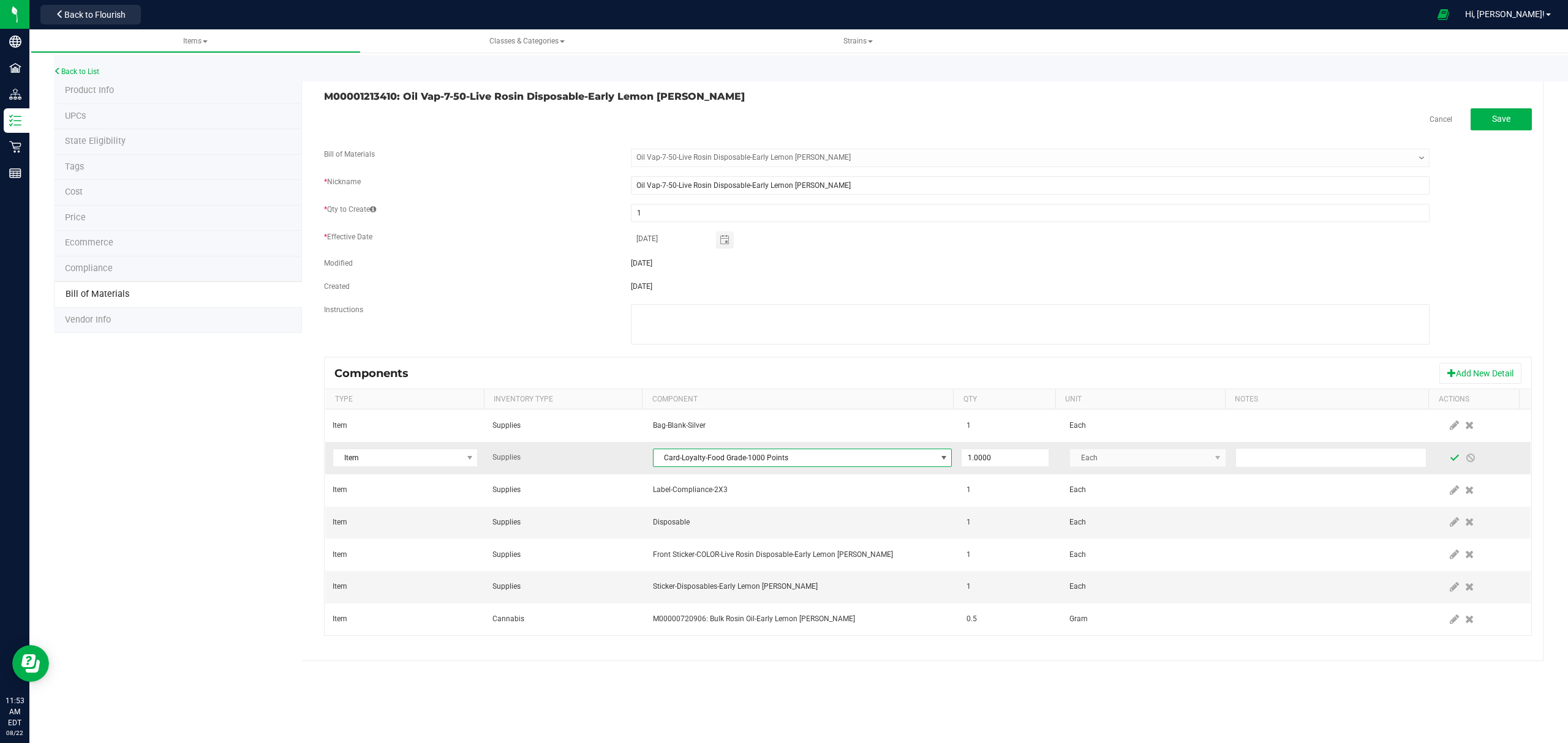
click at [1450, 458] on span at bounding box center [1455, 458] width 10 height 10
click at [1493, 118] on span "Save" at bounding box center [1501, 119] width 18 height 10
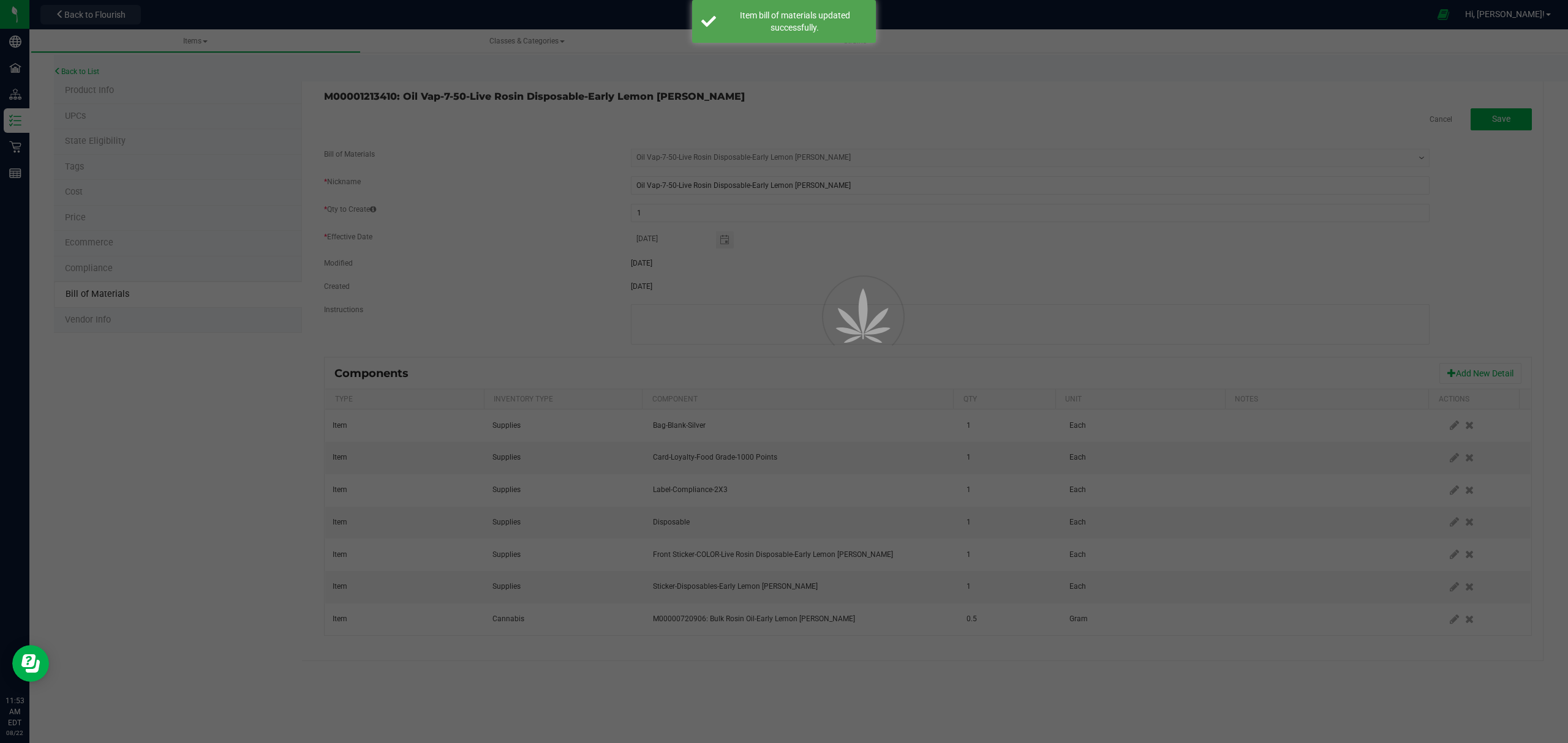
select select "600"
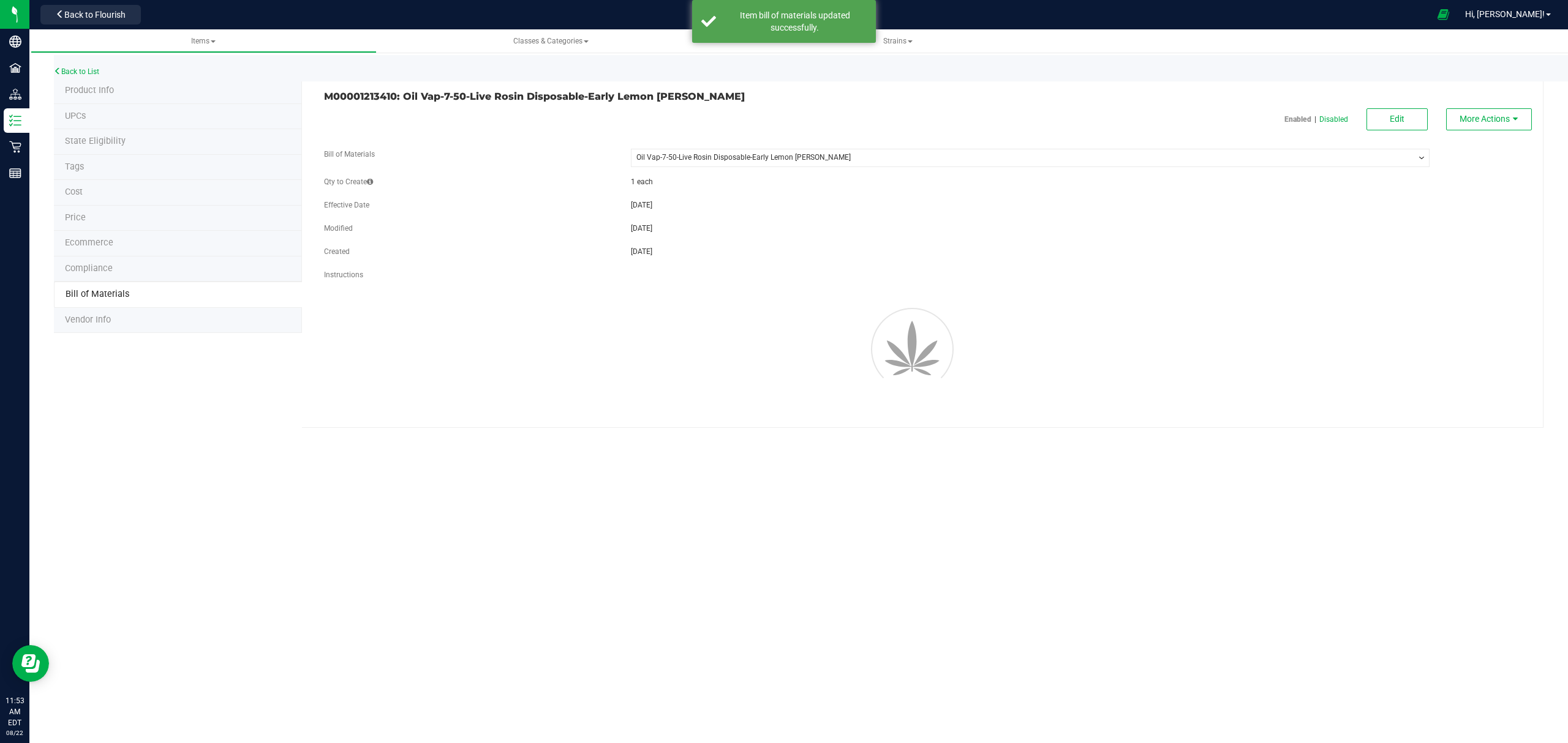
click at [111, 16] on span "Back to Flourish" at bounding box center [95, 15] width 61 height 10
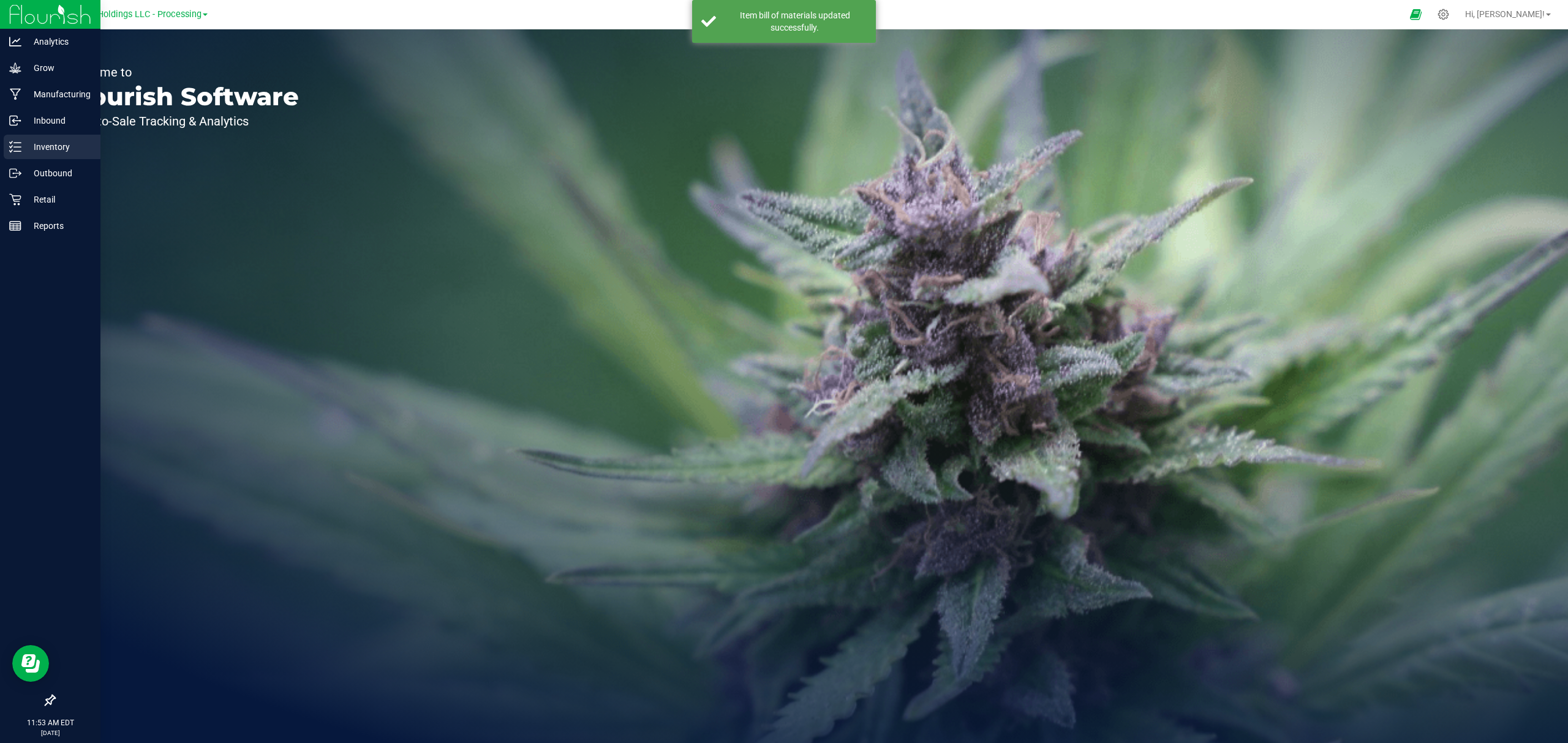
click at [8, 153] on div "Inventory" at bounding box center [52, 147] width 97 height 25
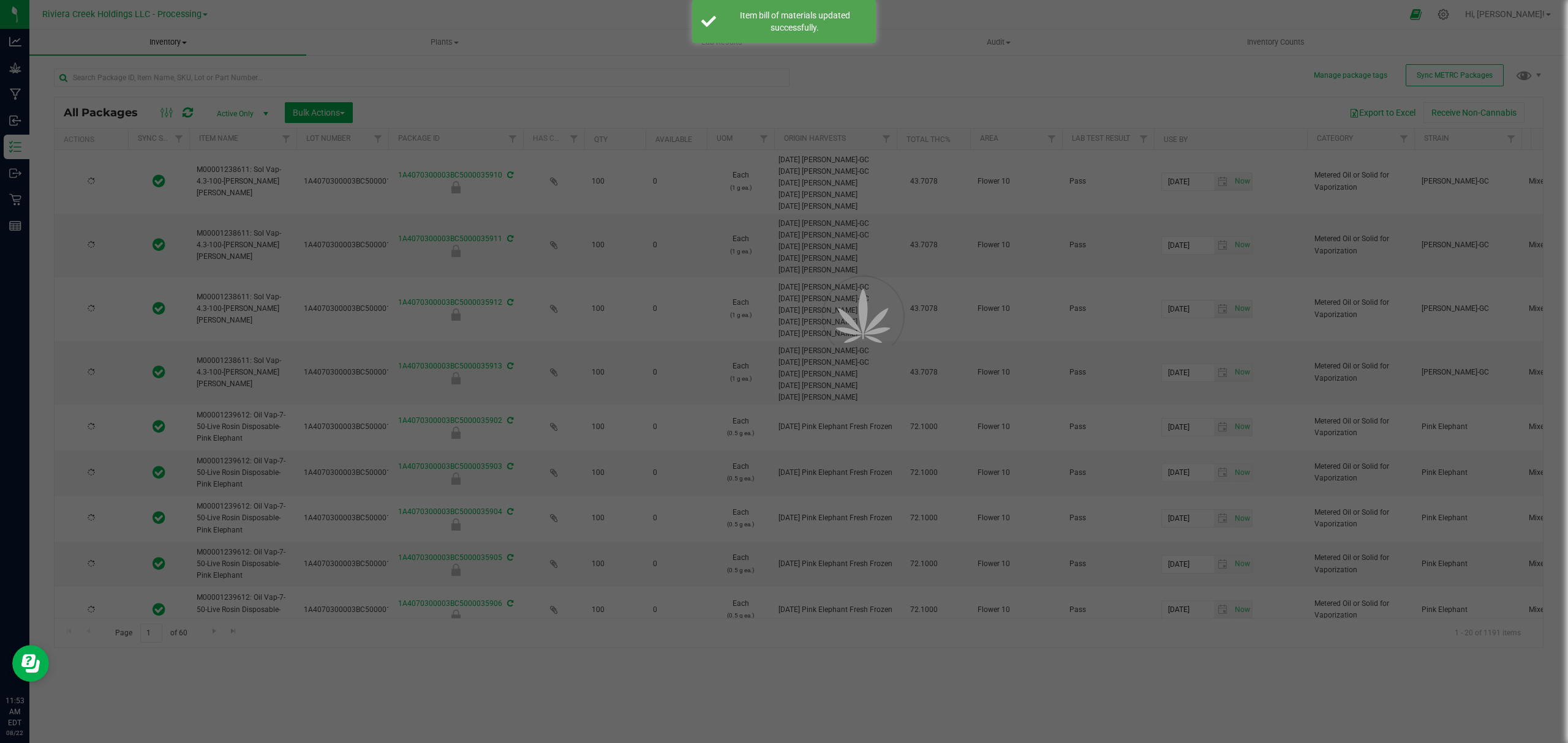
click at [165, 42] on span "Inventory" at bounding box center [168, 42] width 277 height 11
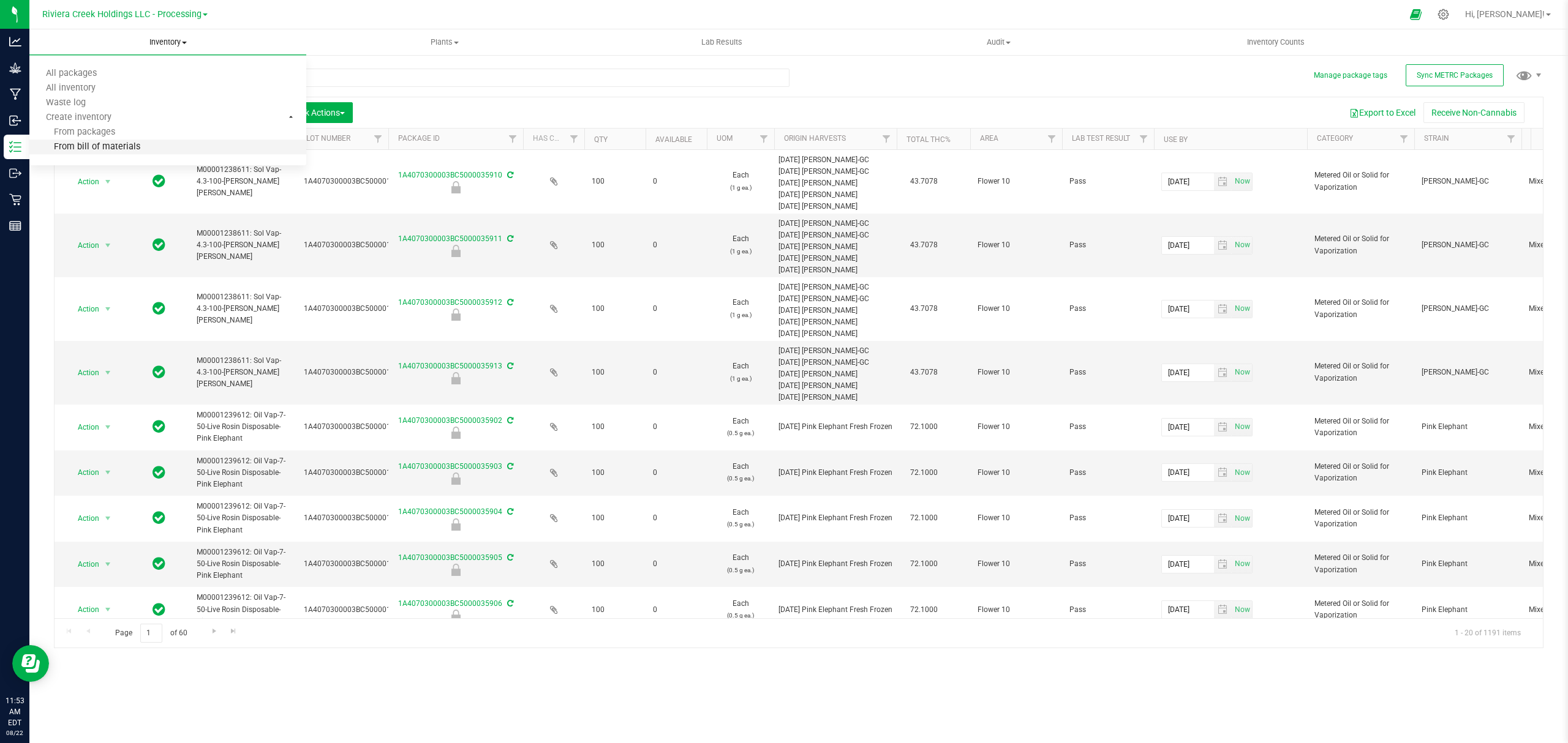
click at [143, 151] on li "From bill of materials" at bounding box center [168, 147] width 277 height 15
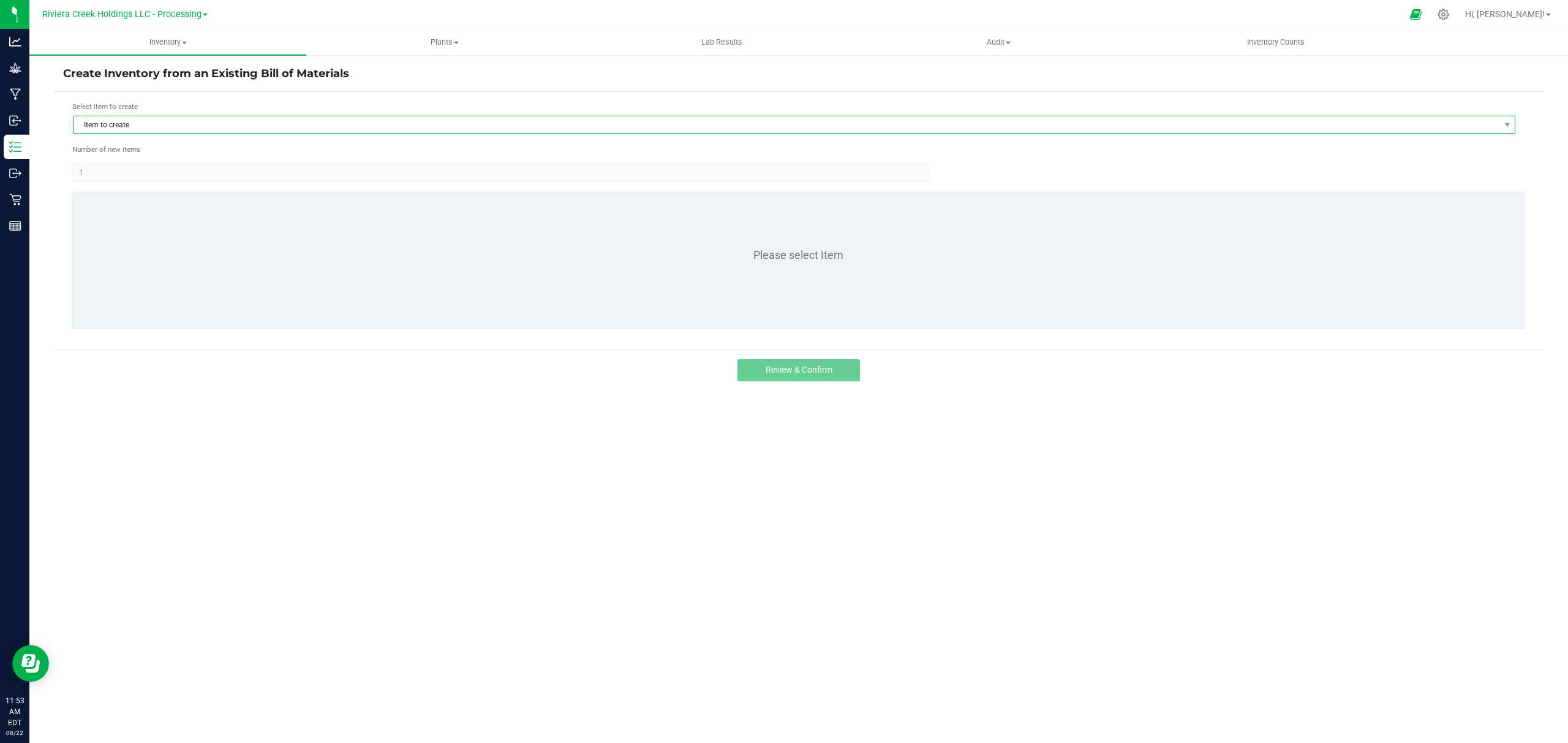
click at [168, 123] on span "Item to create" at bounding box center [786, 124] width 1426 height 17
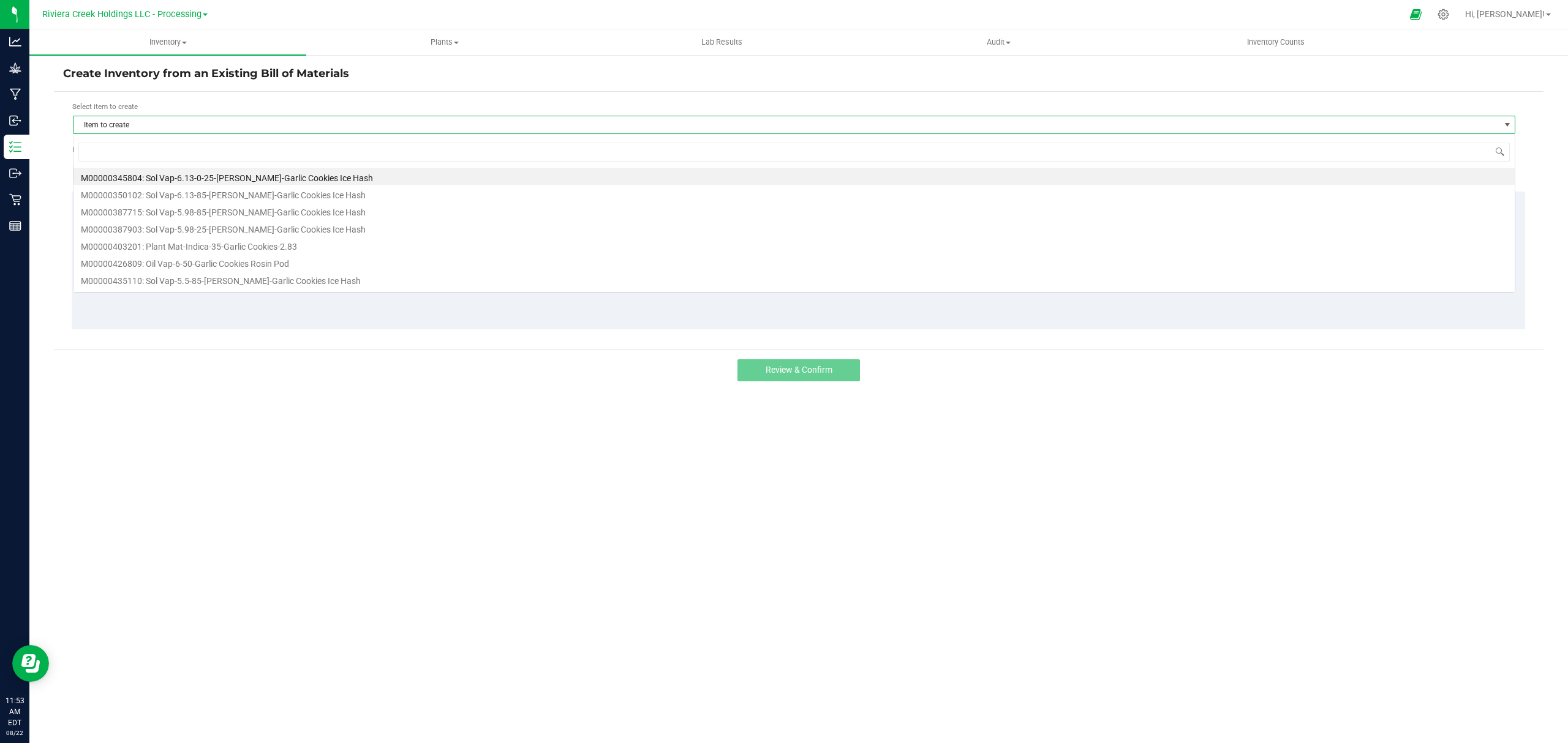
scroll to position [18, 1443]
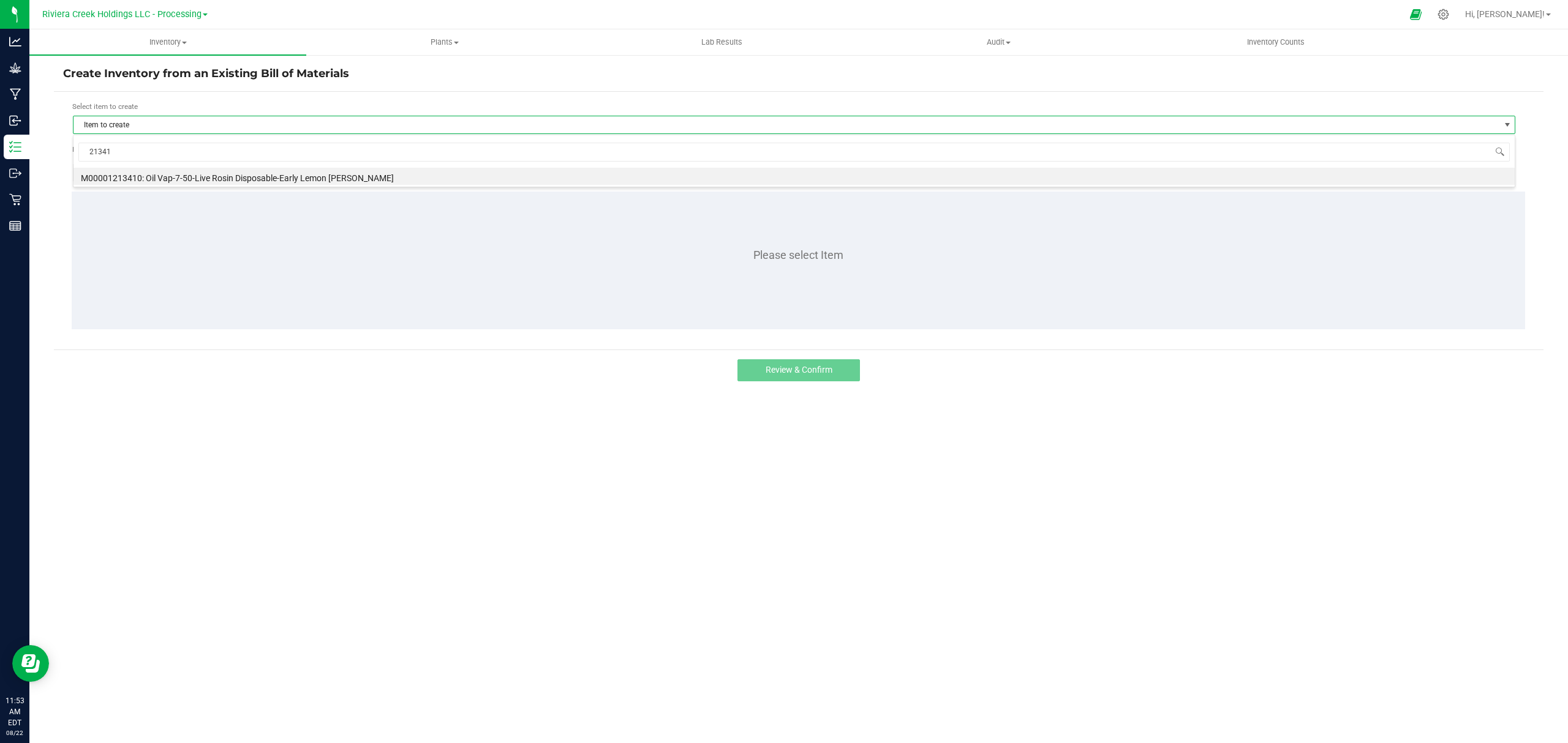
type input "213410"
click at [188, 171] on li "M00001213410: Oil Vap-7-50-Live Rosin Disposable-Early Lemon [PERSON_NAME]" at bounding box center [794, 176] width 1441 height 17
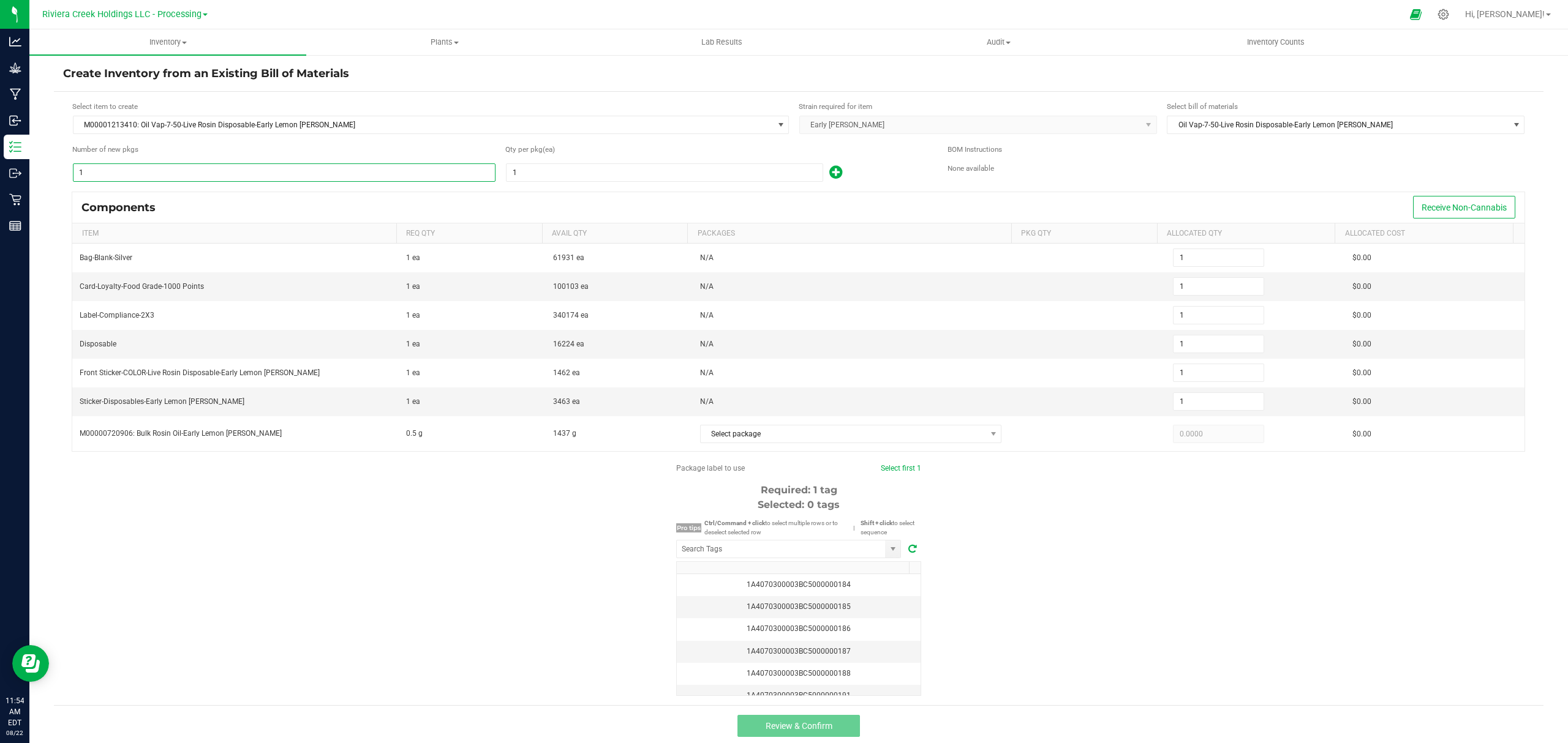
click at [210, 169] on input "1" at bounding box center [284, 172] width 422 height 17
type input "8"
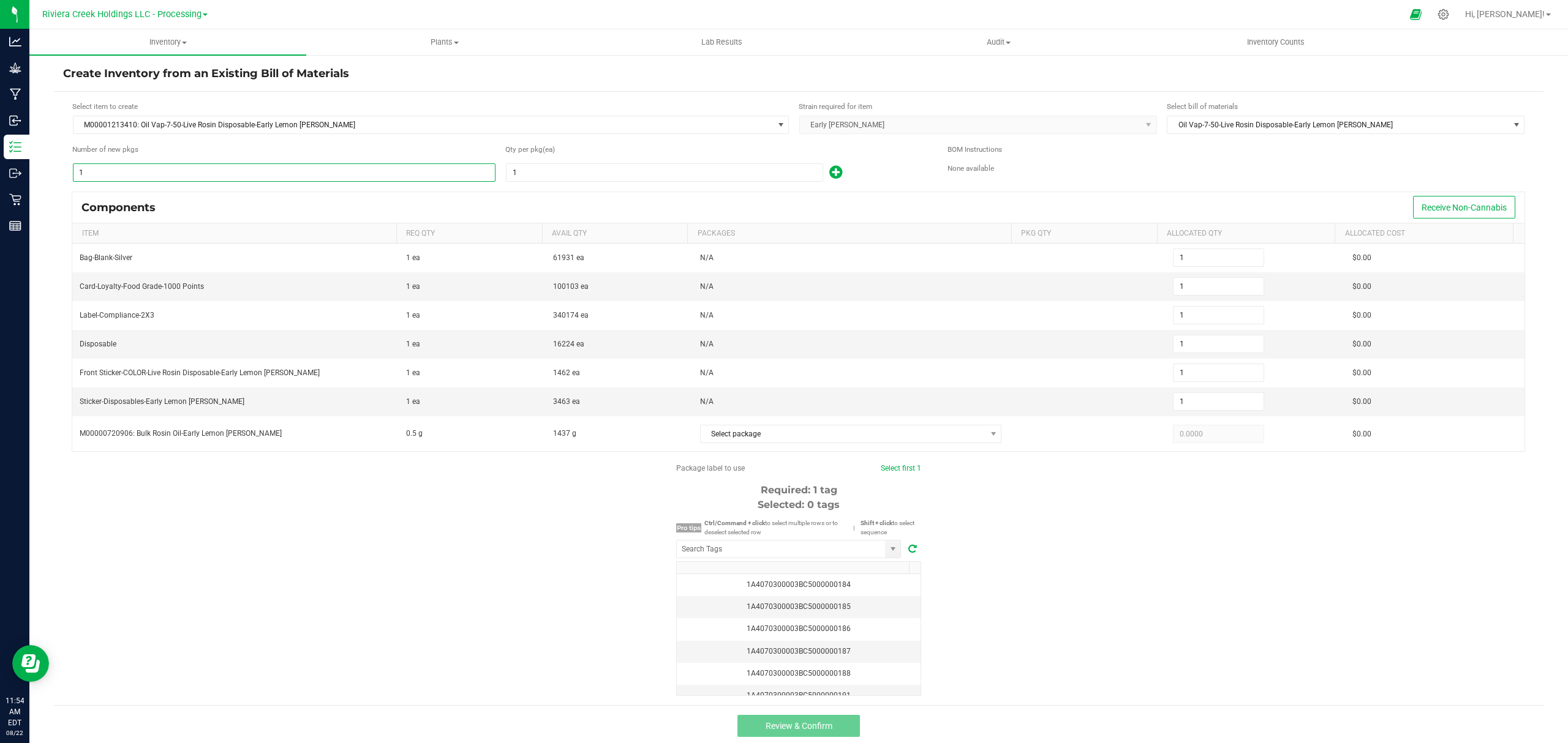
type input "8"
click at [586, 166] on input "1" at bounding box center [665, 172] width 316 height 17
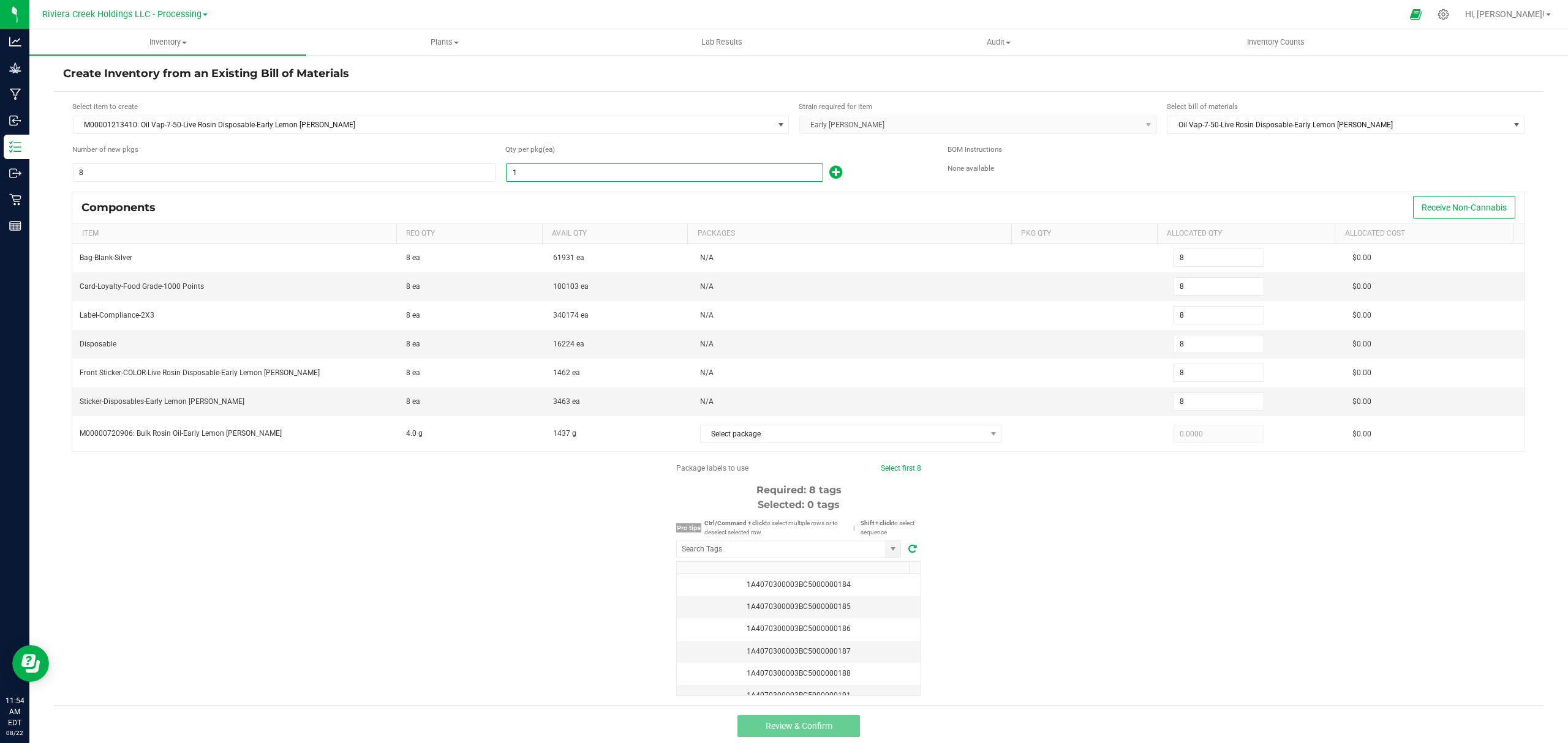
type input "10"
type input "80"
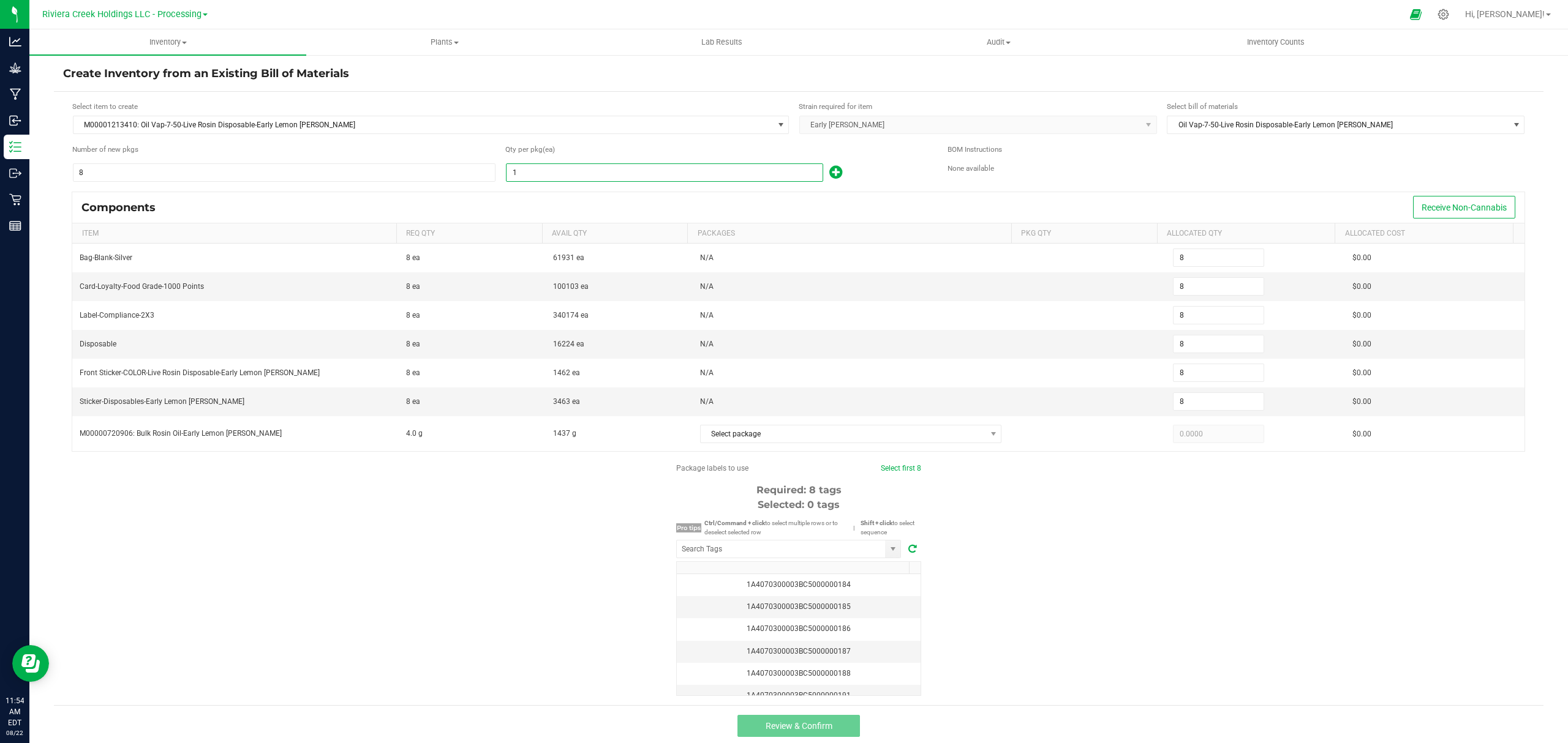
type input "80"
type input "100"
type input "800"
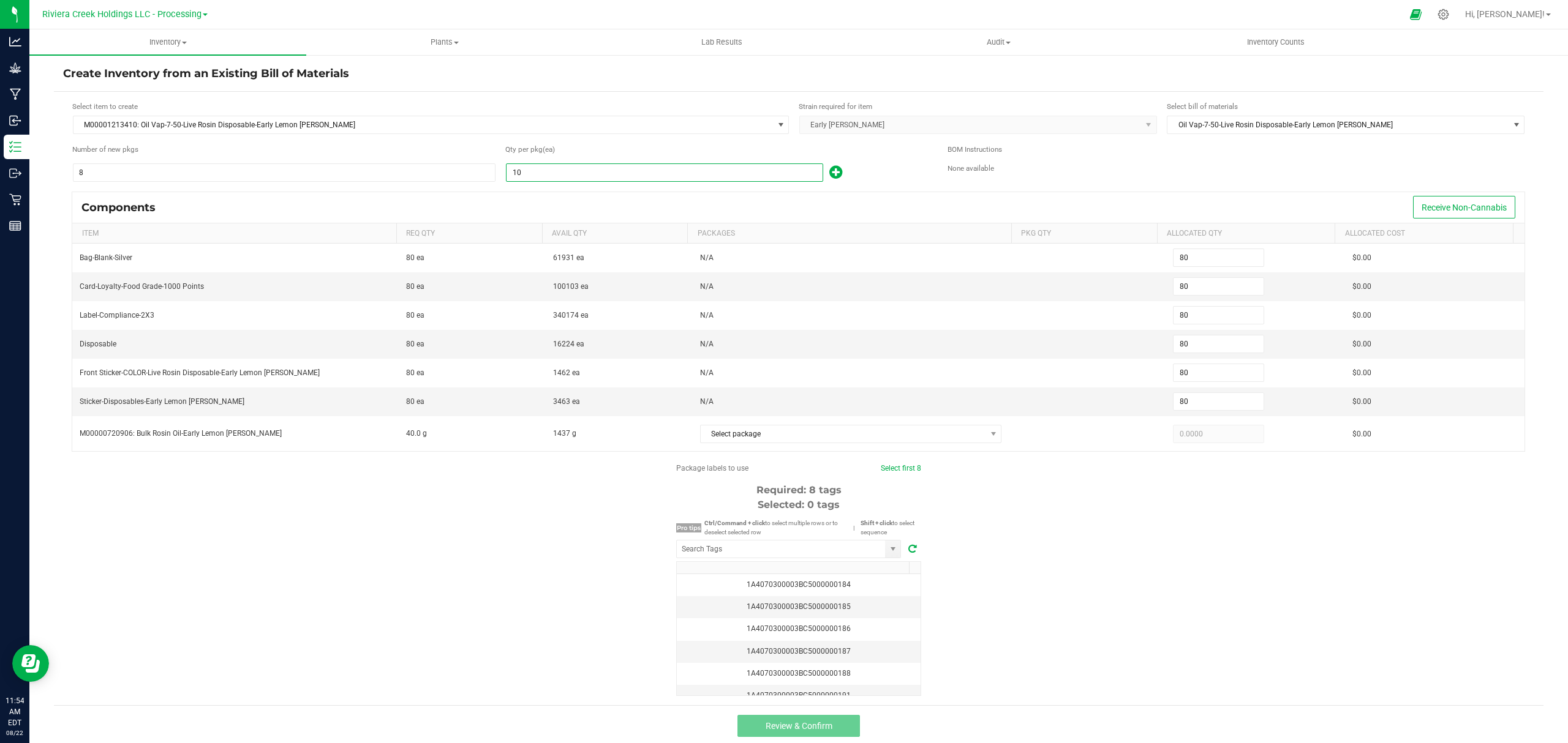
type input "800"
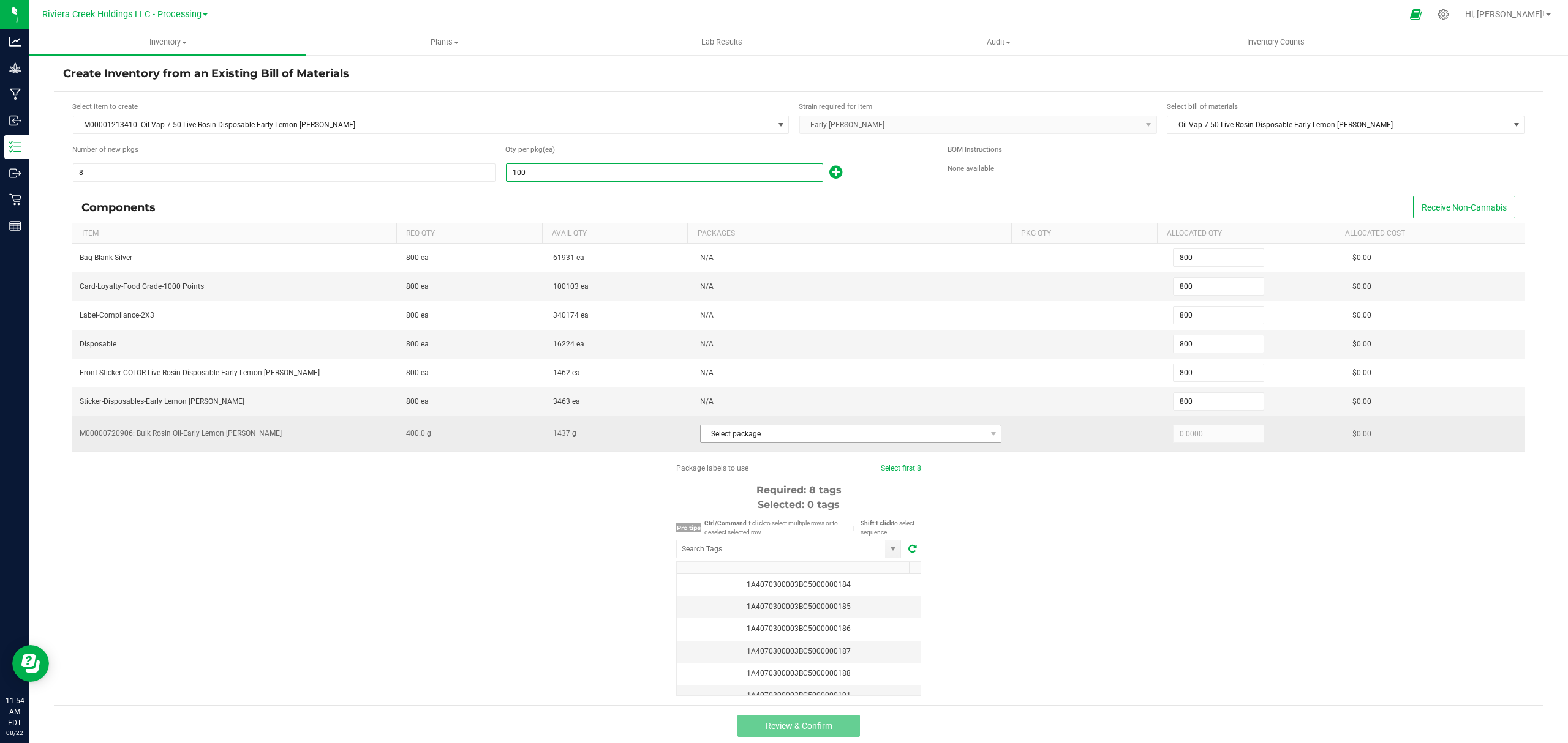
type input "100"
click at [843, 436] on span "Select package" at bounding box center [843, 434] width 286 height 17
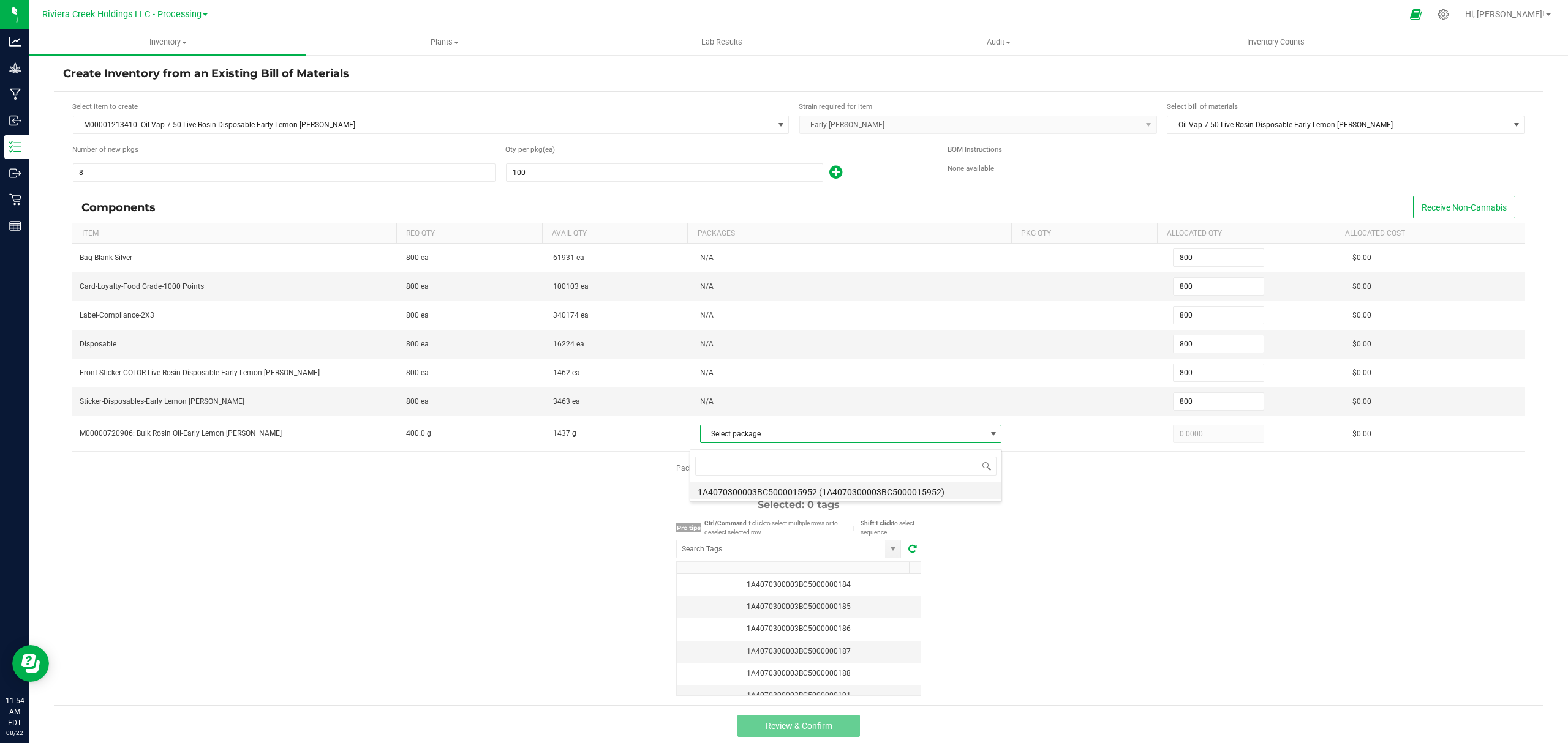
click at [865, 489] on li "1A4070300003BC5000015952 (1A4070300003BC5000015952)" at bounding box center [846, 490] width 311 height 17
type input "400.0000"
click at [1051, 511] on div "Package labels to use Select first 8 Required: 8 tags Selected: 0 tags Pro tips…" at bounding box center [798, 579] width 1489 height 233
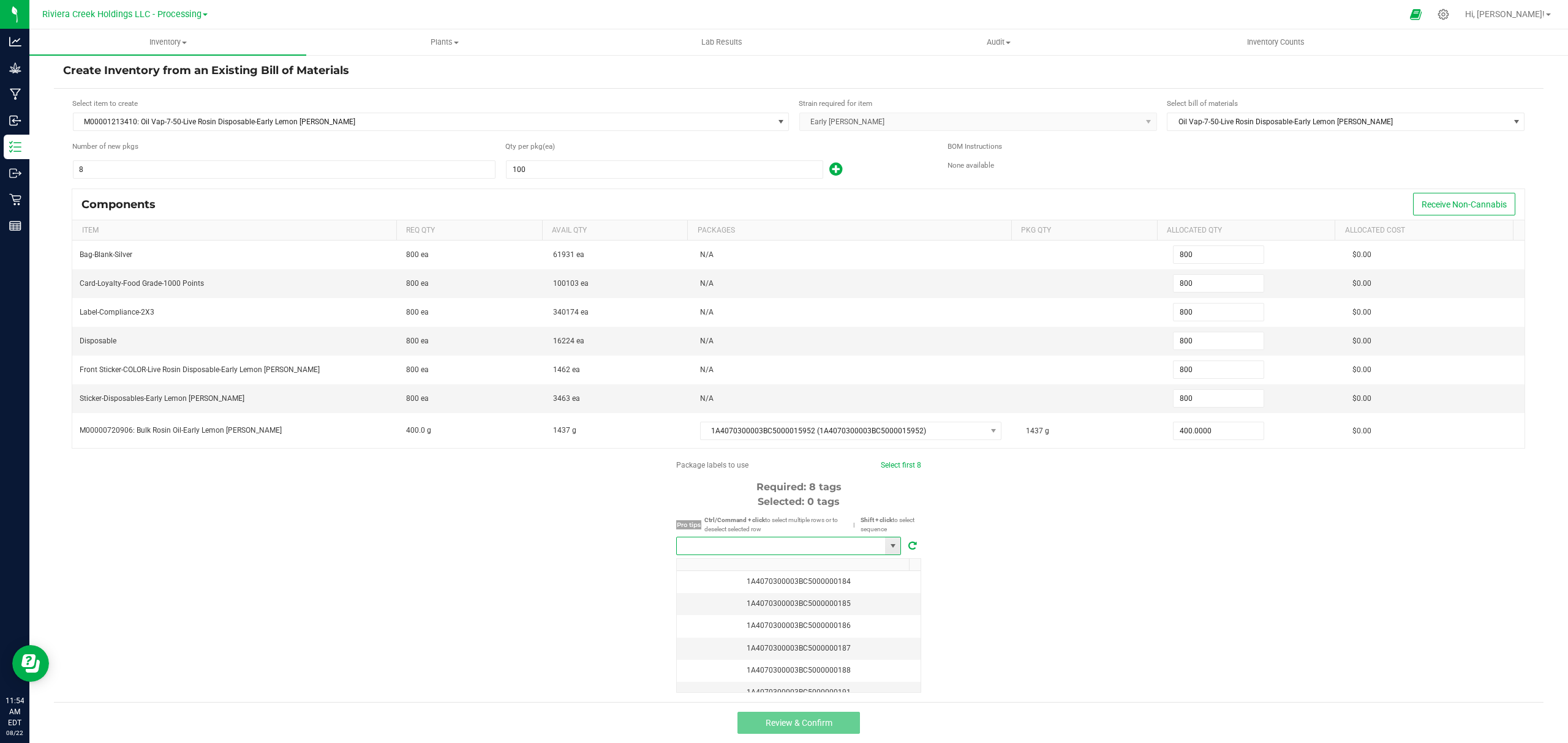
click at [811, 551] on input "NO DATA FOUND" at bounding box center [781, 546] width 208 height 17
click at [785, 570] on li "1A4070300003BC5000035914" at bounding box center [782, 567] width 224 height 20
type input "1A4070300003BC5000035914"
click at [891, 460] on span "Select first 8" at bounding box center [895, 465] width 40 height 11
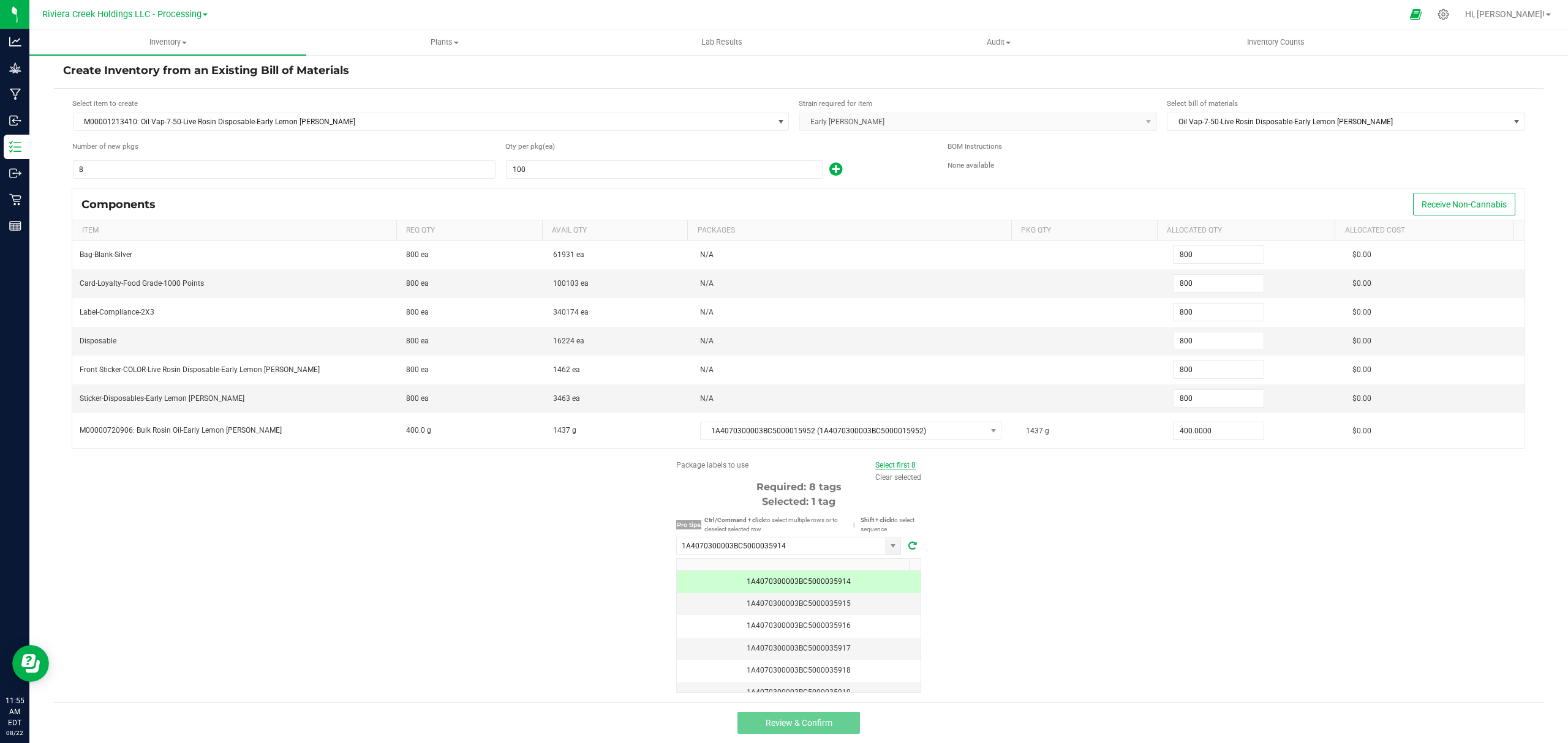
click at [886, 465] on link "Select first 8" at bounding box center [895, 465] width 40 height 8
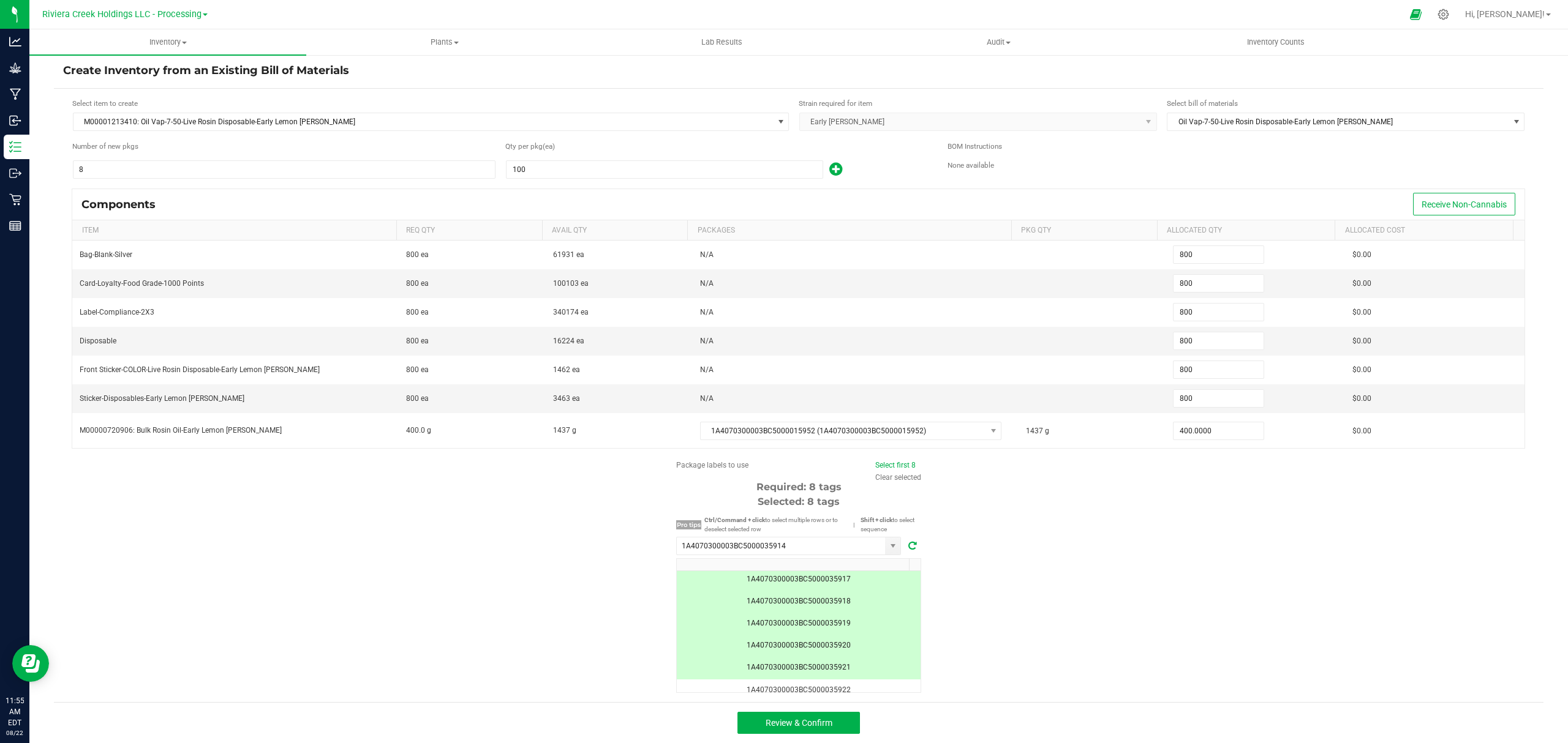
scroll to position [106, 0]
click at [813, 723] on span "Review & Confirm" at bounding box center [799, 723] width 67 height 10
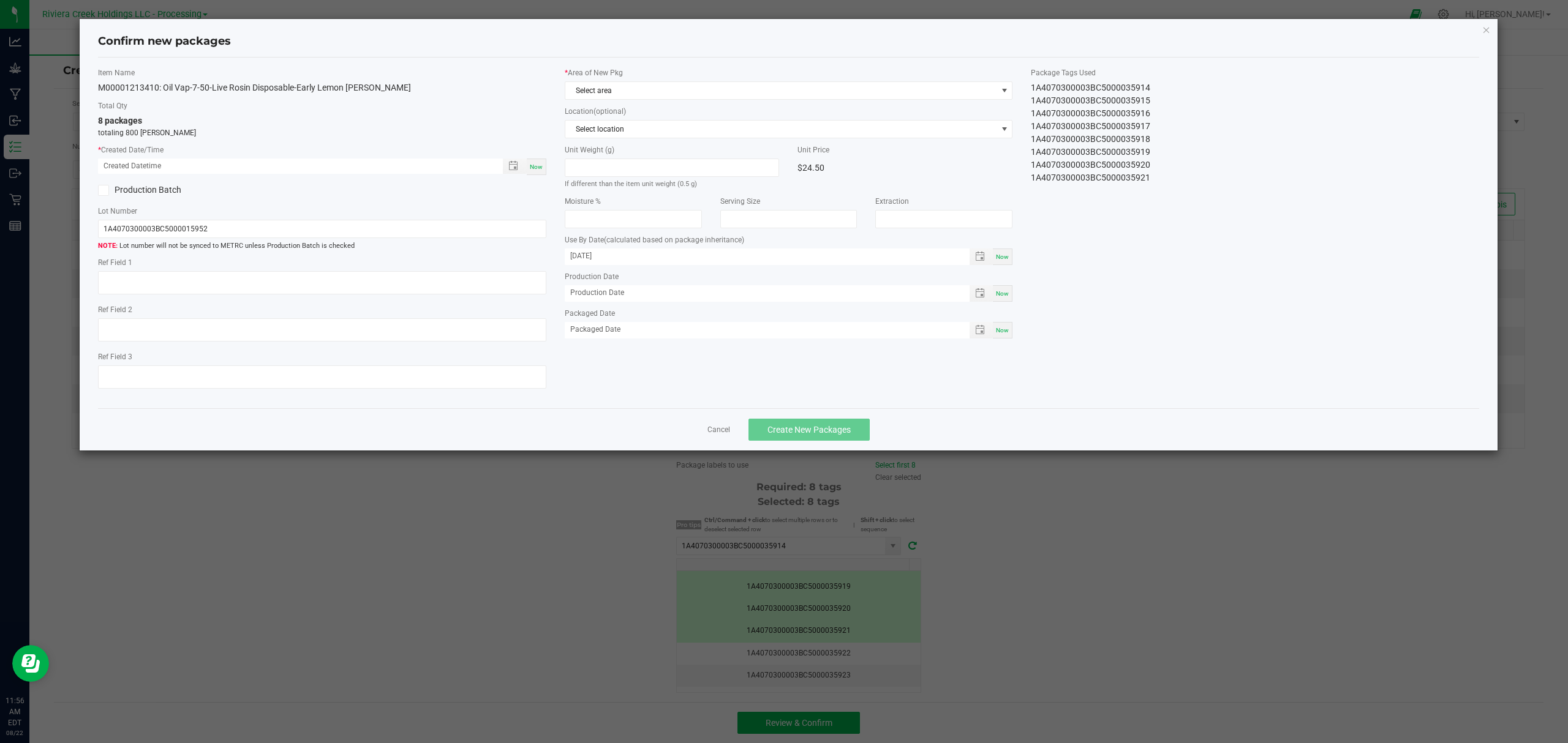
click at [535, 167] on span "Now" at bounding box center [536, 167] width 13 height 7
type input "[DATE] 11:56 AM"
click at [639, 87] on span "Select area" at bounding box center [780, 90] width 432 height 17
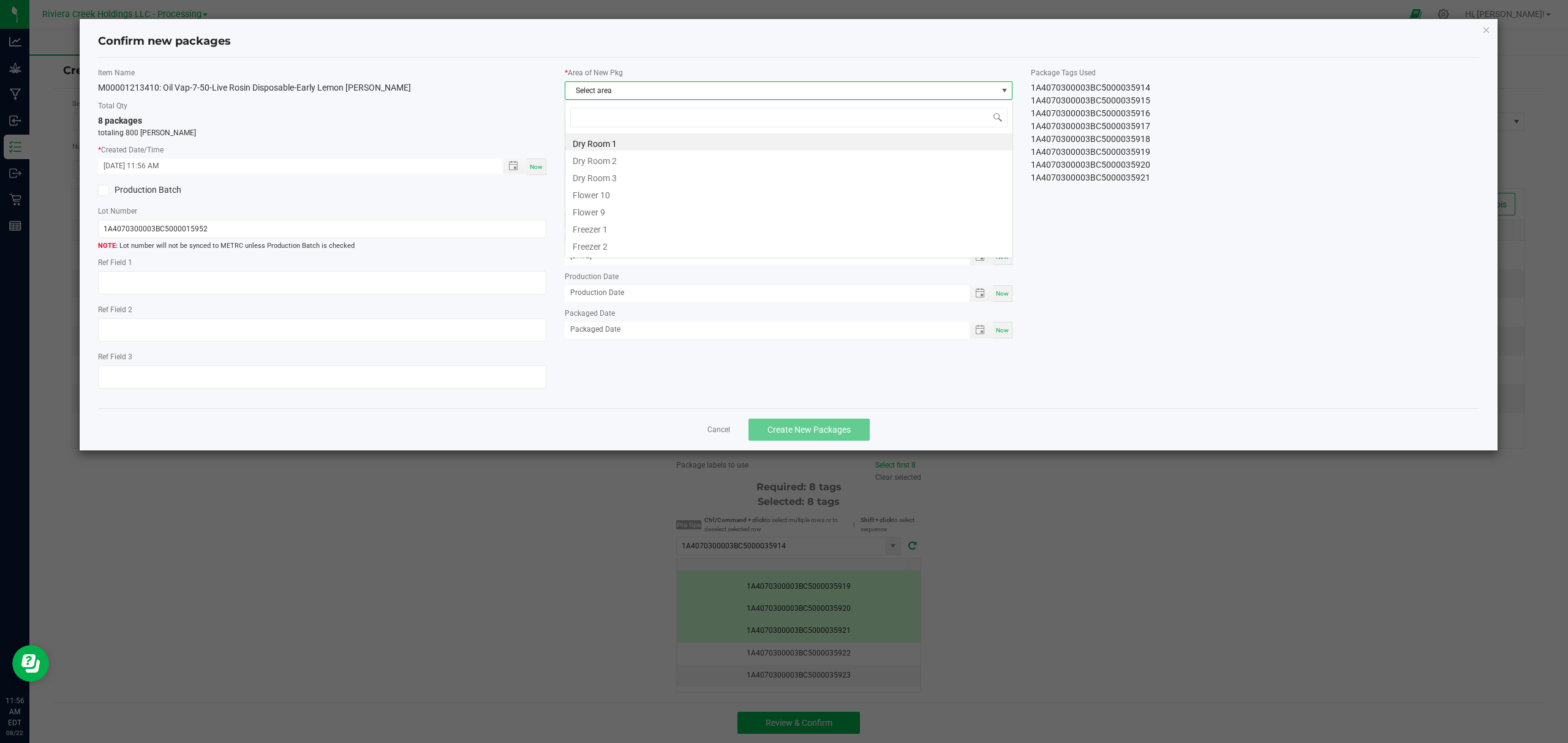
scroll to position [18, 447]
click at [613, 193] on li "Flower 10" at bounding box center [789, 193] width 447 height 17
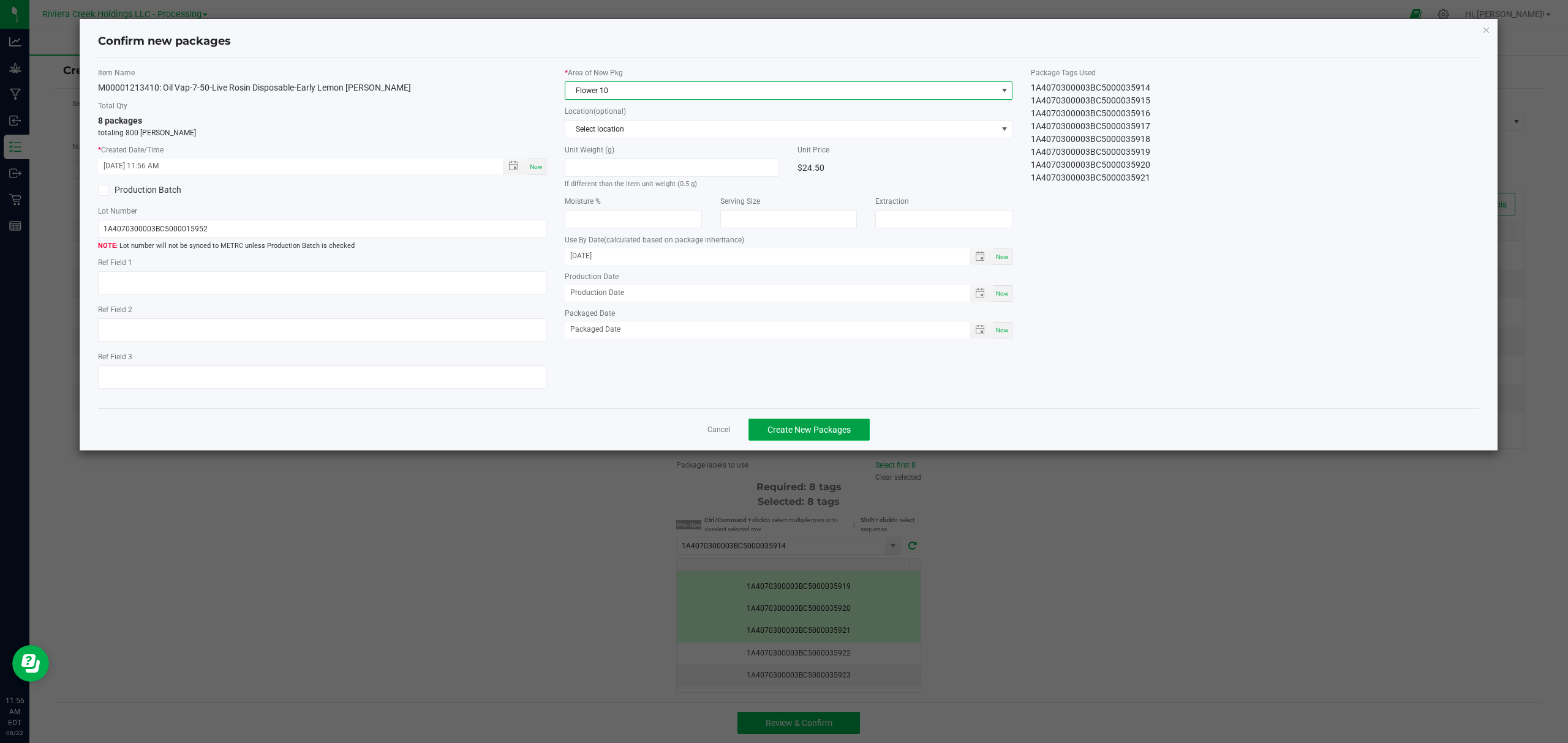
click at [806, 431] on span "Create New Packages" at bounding box center [809, 430] width 84 height 10
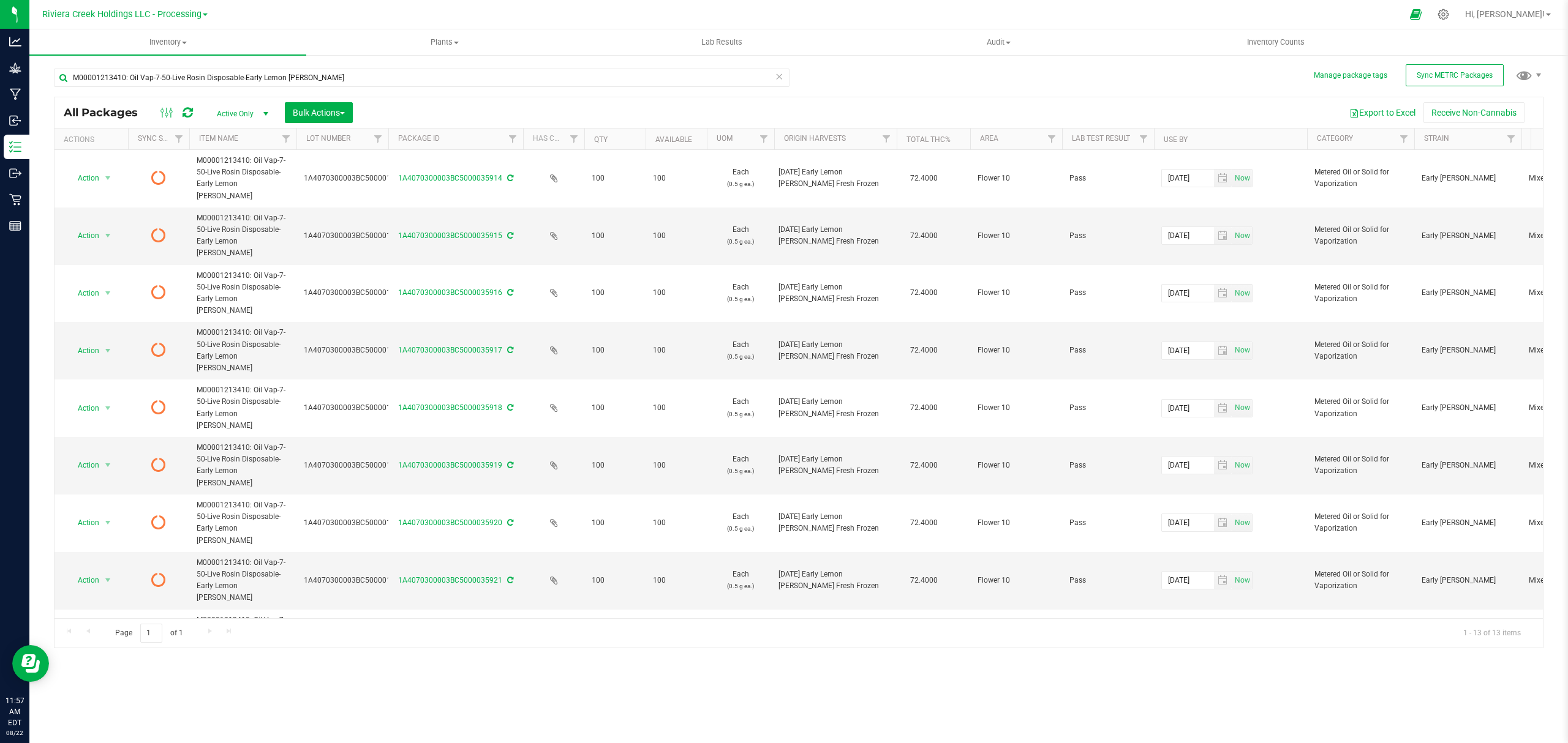
click at [188, 118] on icon at bounding box center [188, 112] width 11 height 12
click at [1299, 43] on span "Inventory Counts" at bounding box center [1276, 42] width 91 height 11
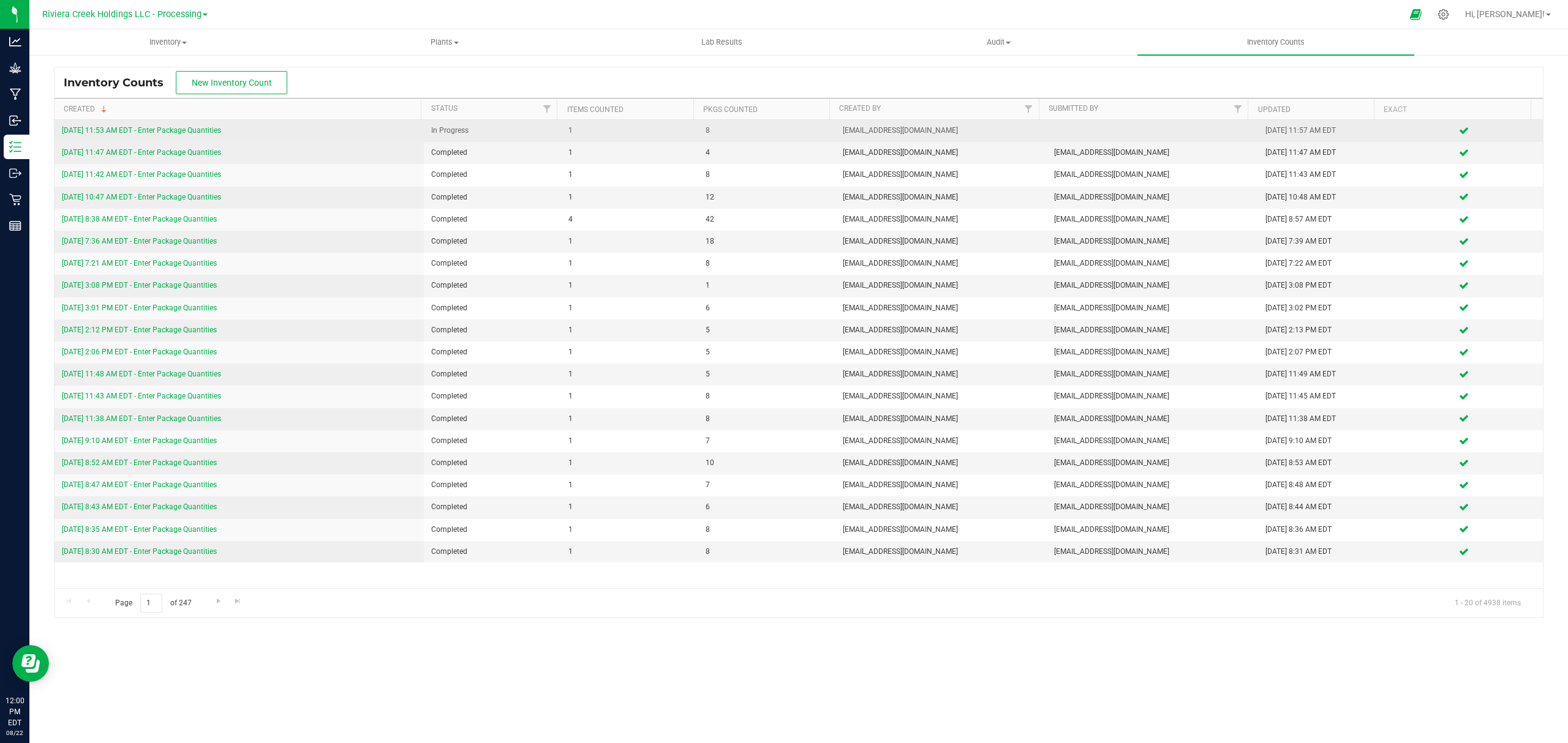
click at [210, 128] on link "[DATE] 11:53 AM EDT - Enter Package Quantities" at bounding box center [142, 130] width 159 height 8
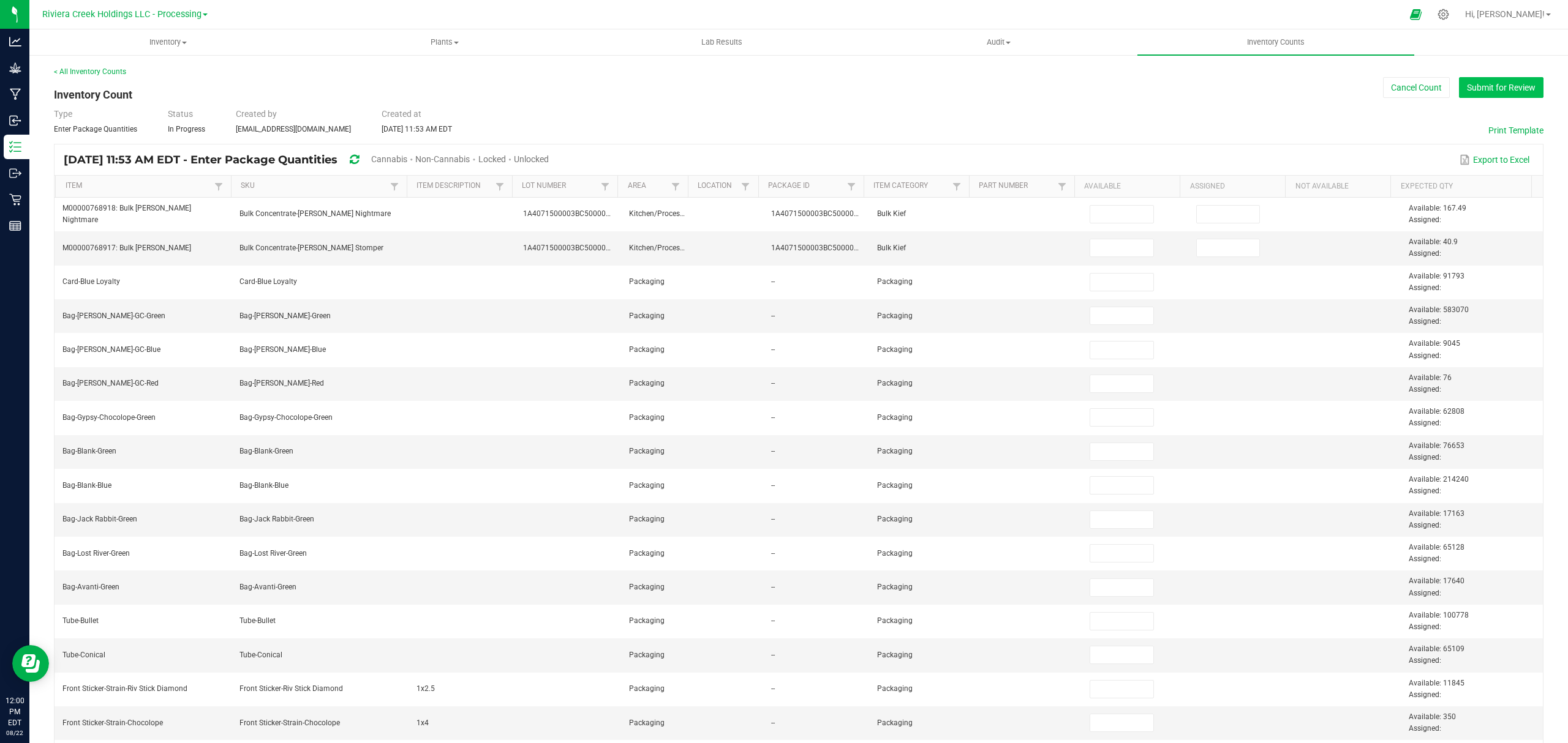
click at [1490, 81] on button "Submit for Review" at bounding box center [1501, 87] width 84 height 20
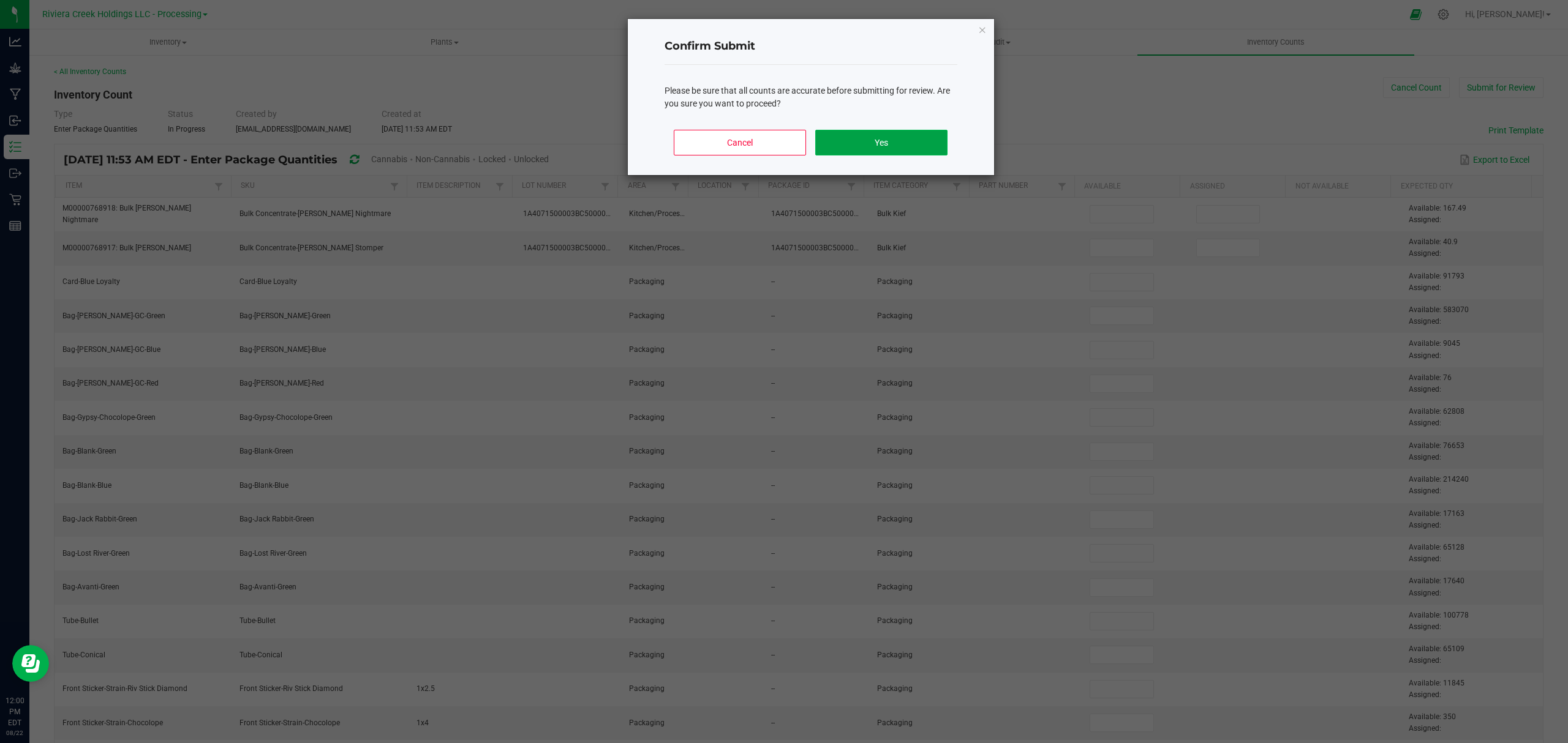
click at [902, 140] on button "Yes" at bounding box center [881, 142] width 132 height 25
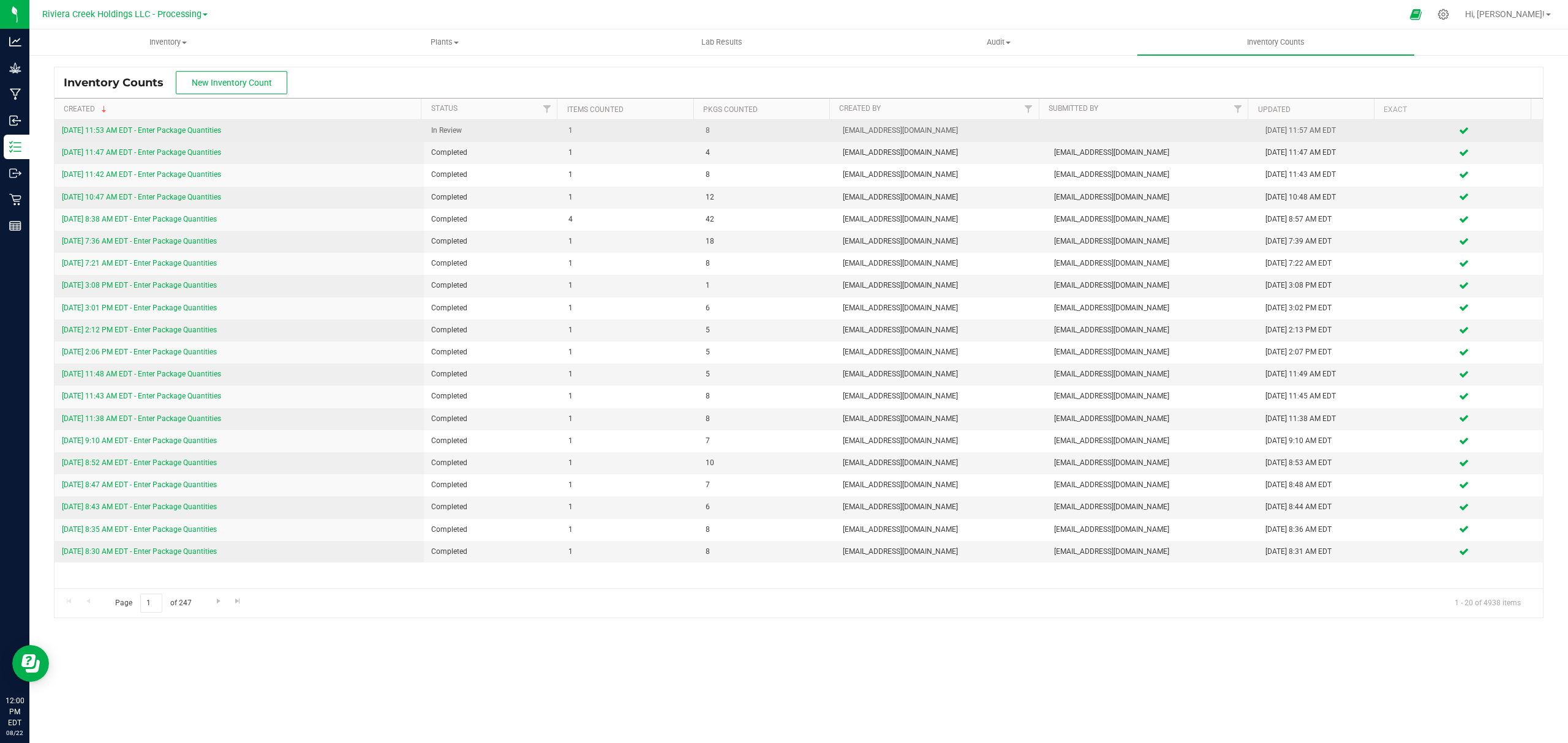
click at [221, 131] on link "[DATE] 11:53 AM EDT - Enter Package Quantities" at bounding box center [142, 130] width 159 height 8
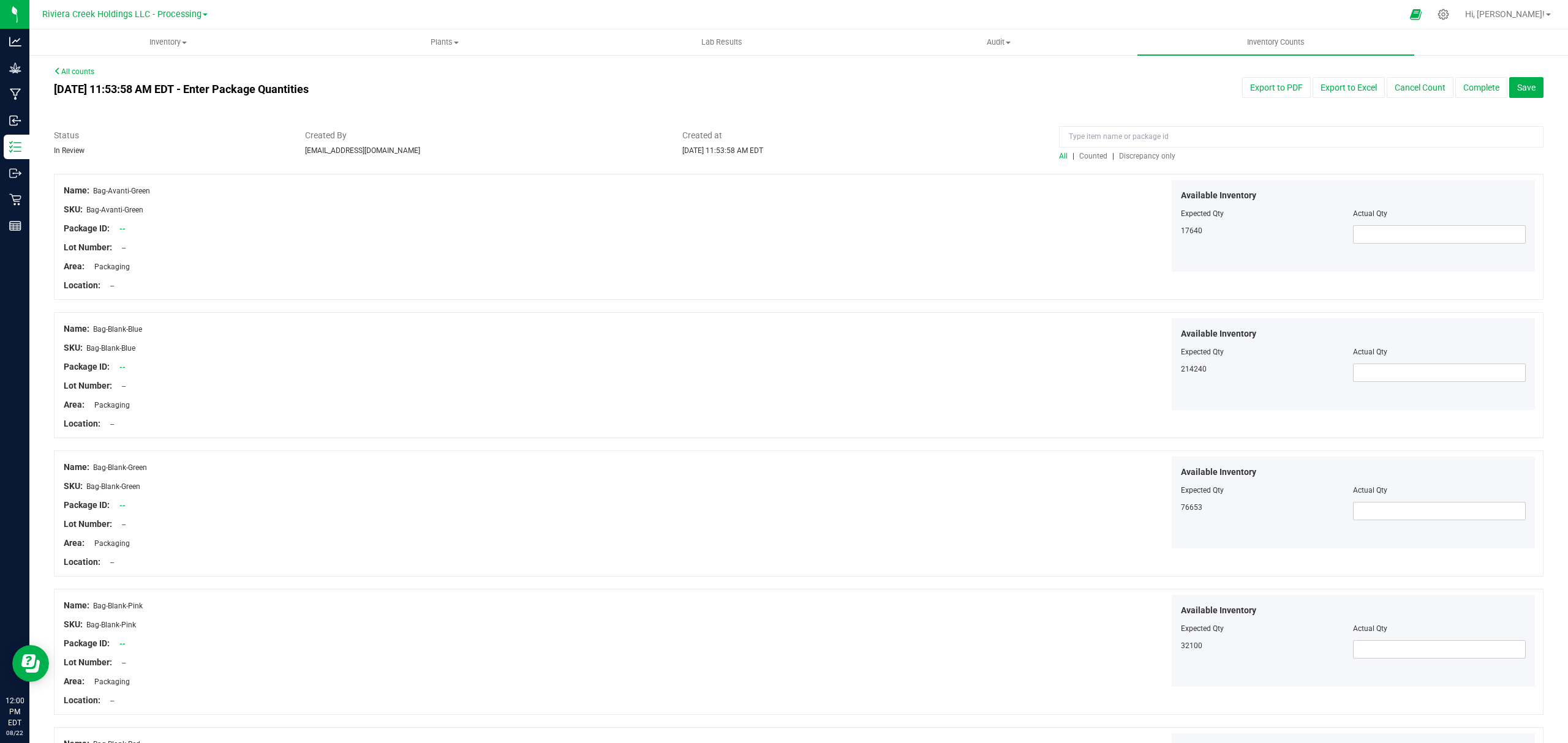
click at [1080, 158] on span "Counted" at bounding box center [1093, 156] width 28 height 8
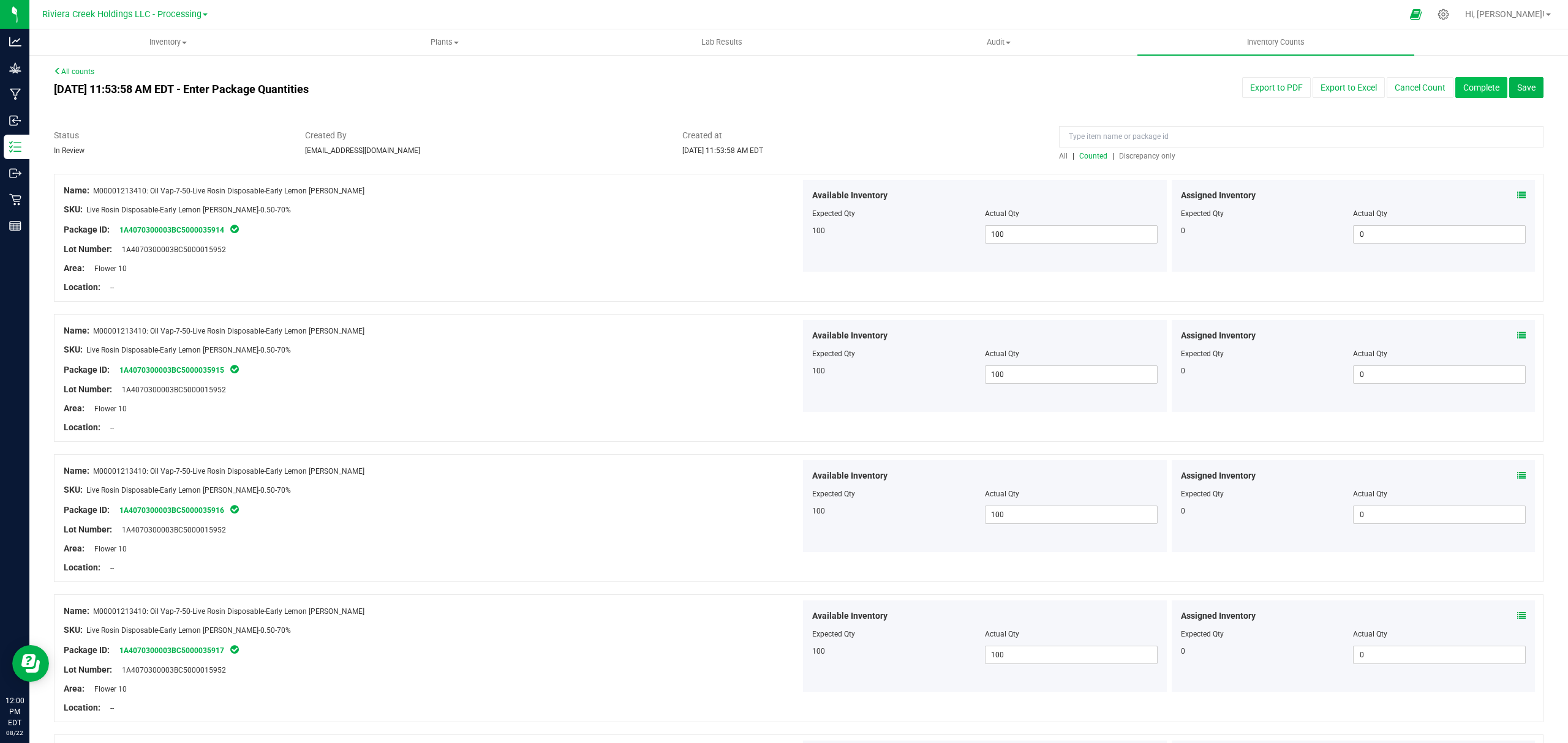
click at [1460, 83] on button "Complete" at bounding box center [1481, 87] width 52 height 20
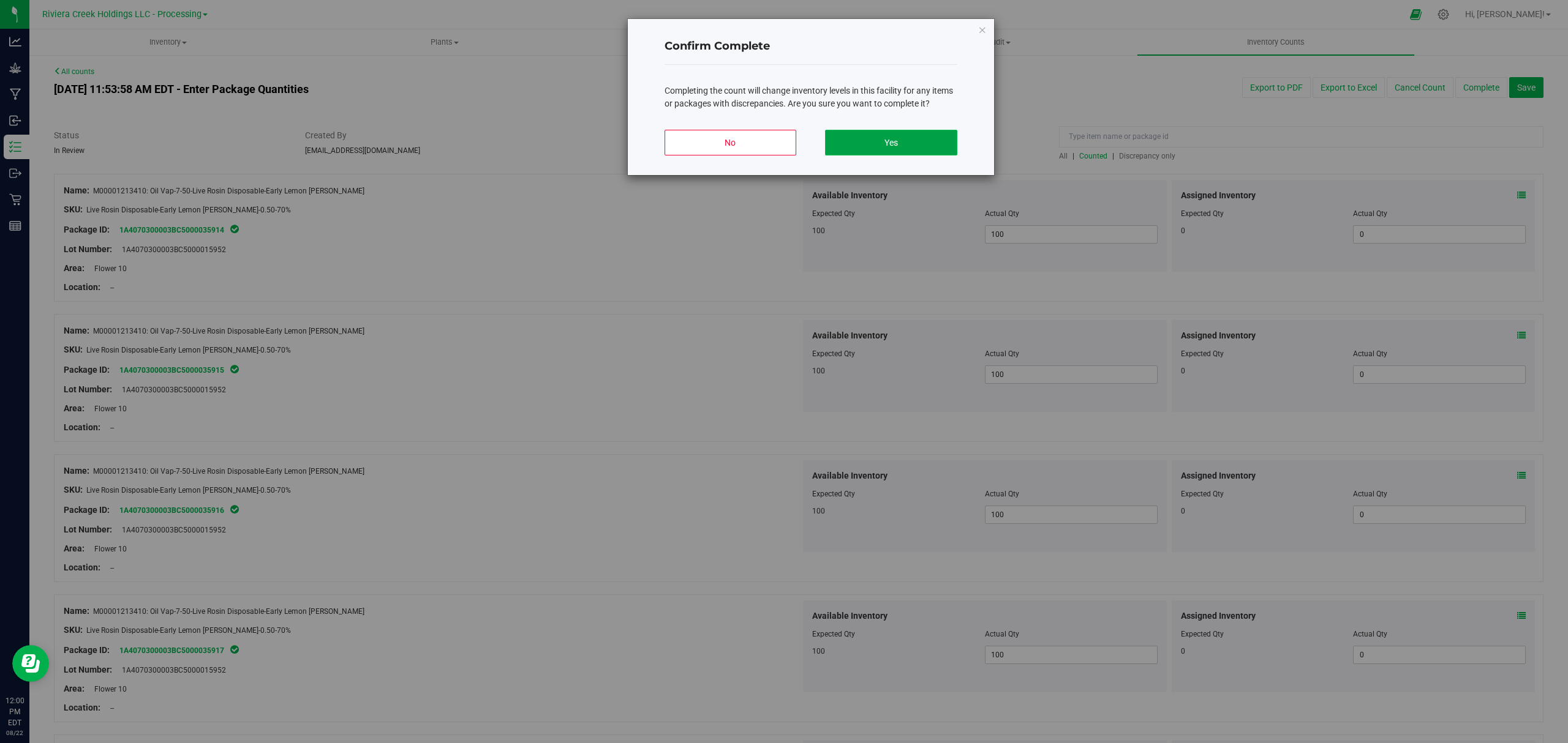
click at [929, 133] on button "Yes" at bounding box center [891, 142] width 132 height 25
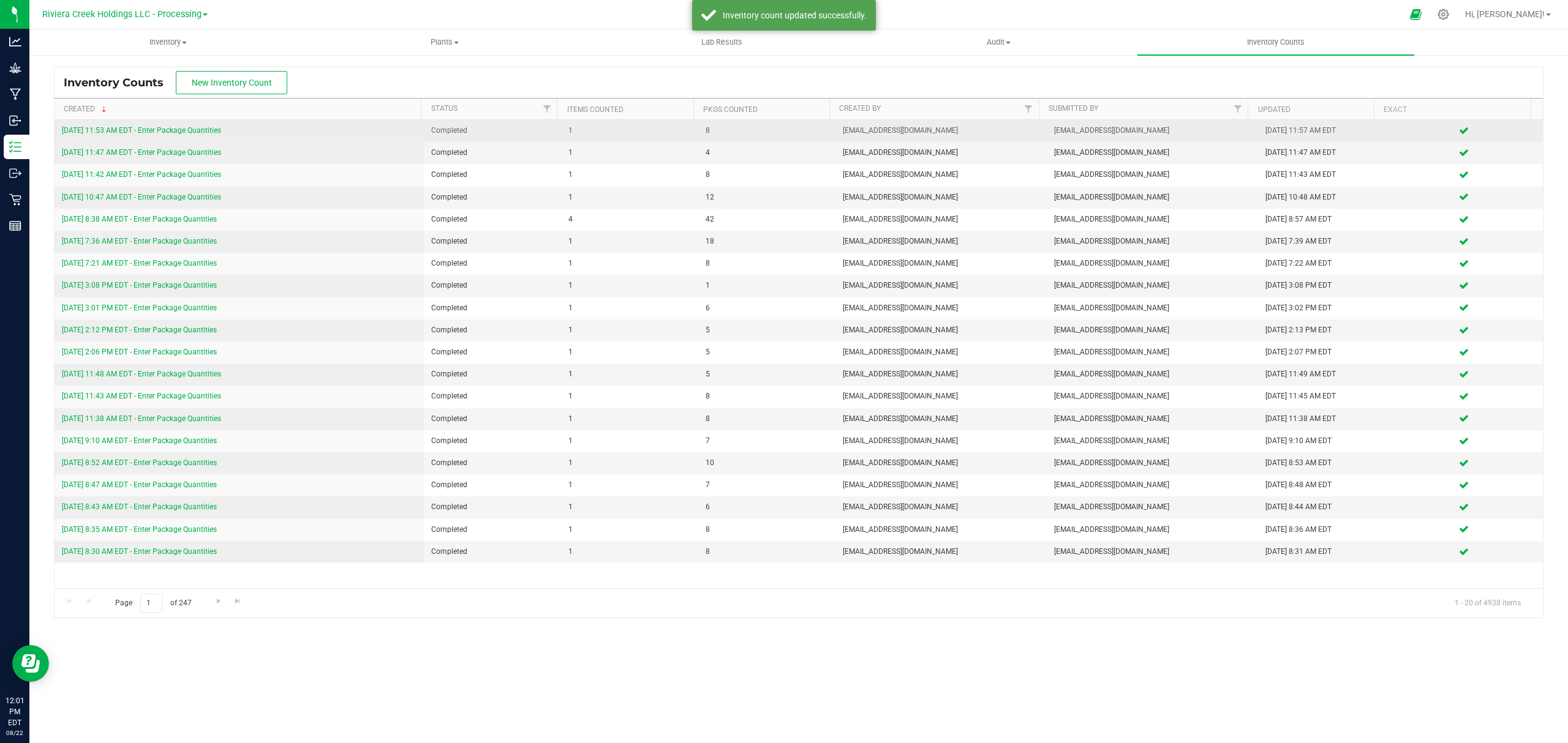
click at [186, 128] on link "[DATE] 11:53 AM EDT - Enter Package Quantities" at bounding box center [142, 130] width 159 height 8
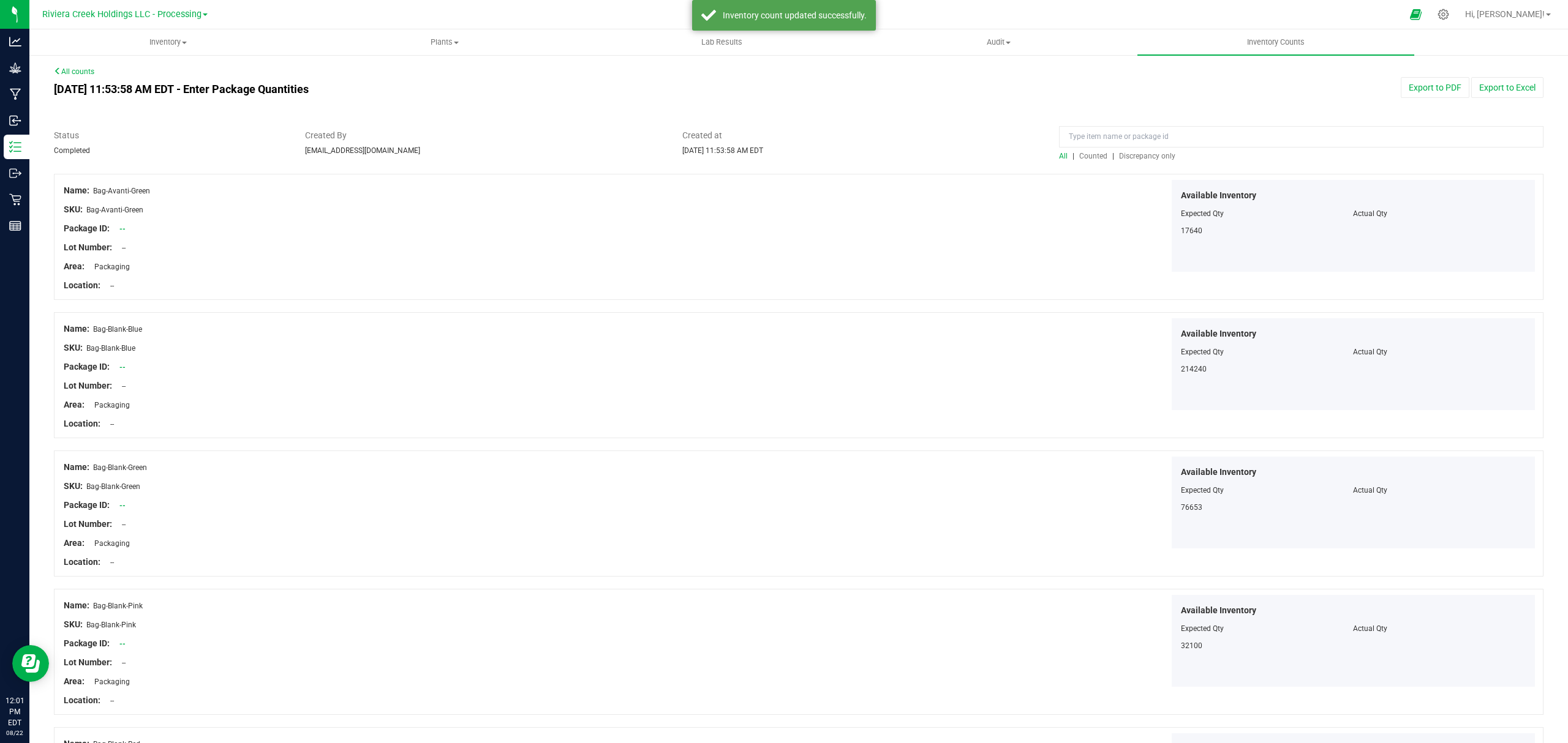
click at [1079, 158] on span "Counted" at bounding box center [1093, 156] width 28 height 8
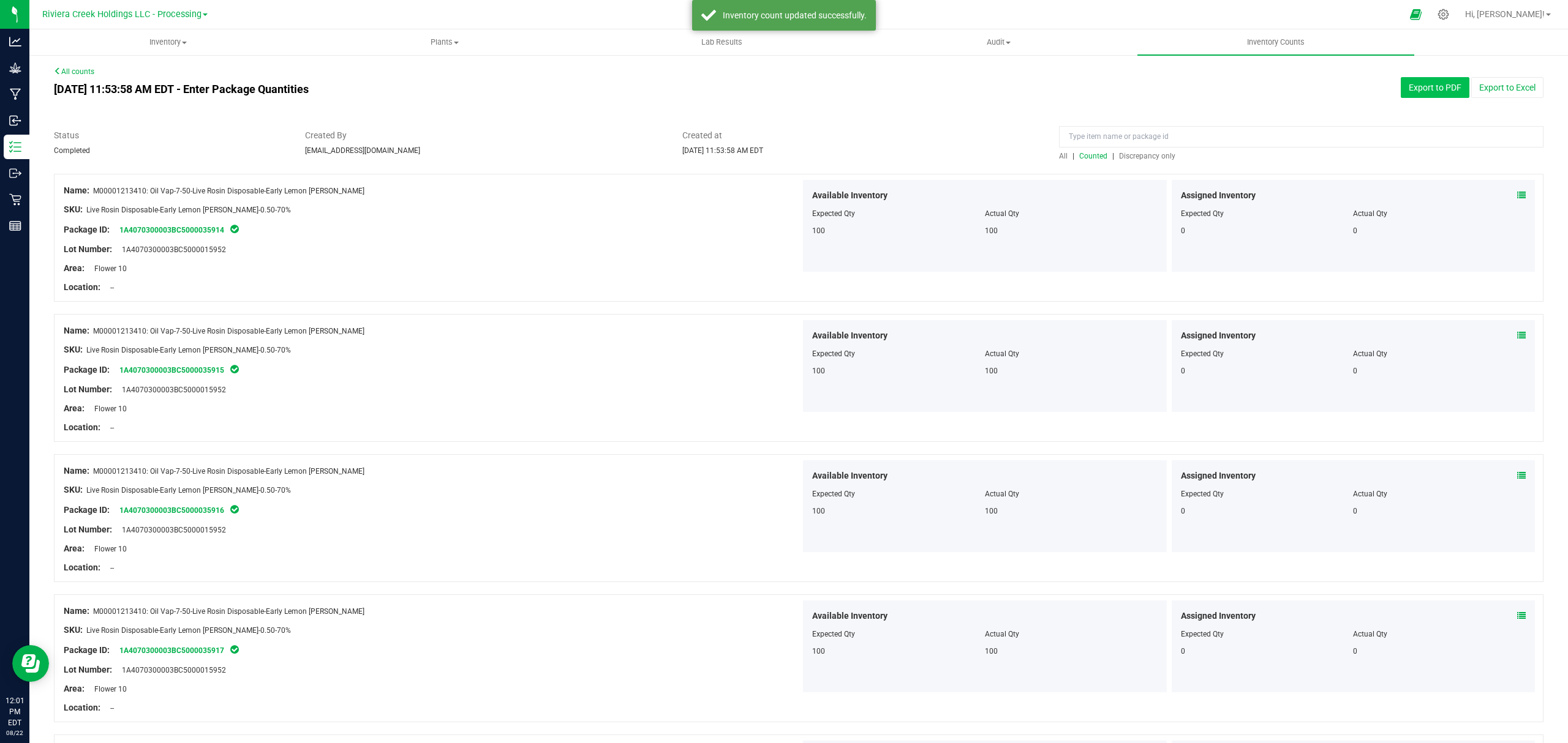
click at [1401, 88] on button "Export to PDF" at bounding box center [1435, 87] width 69 height 20
click at [164, 50] on uib-tab-heading "Inventory All packages All inventory Waste log Create inventory" at bounding box center [168, 43] width 276 height 25
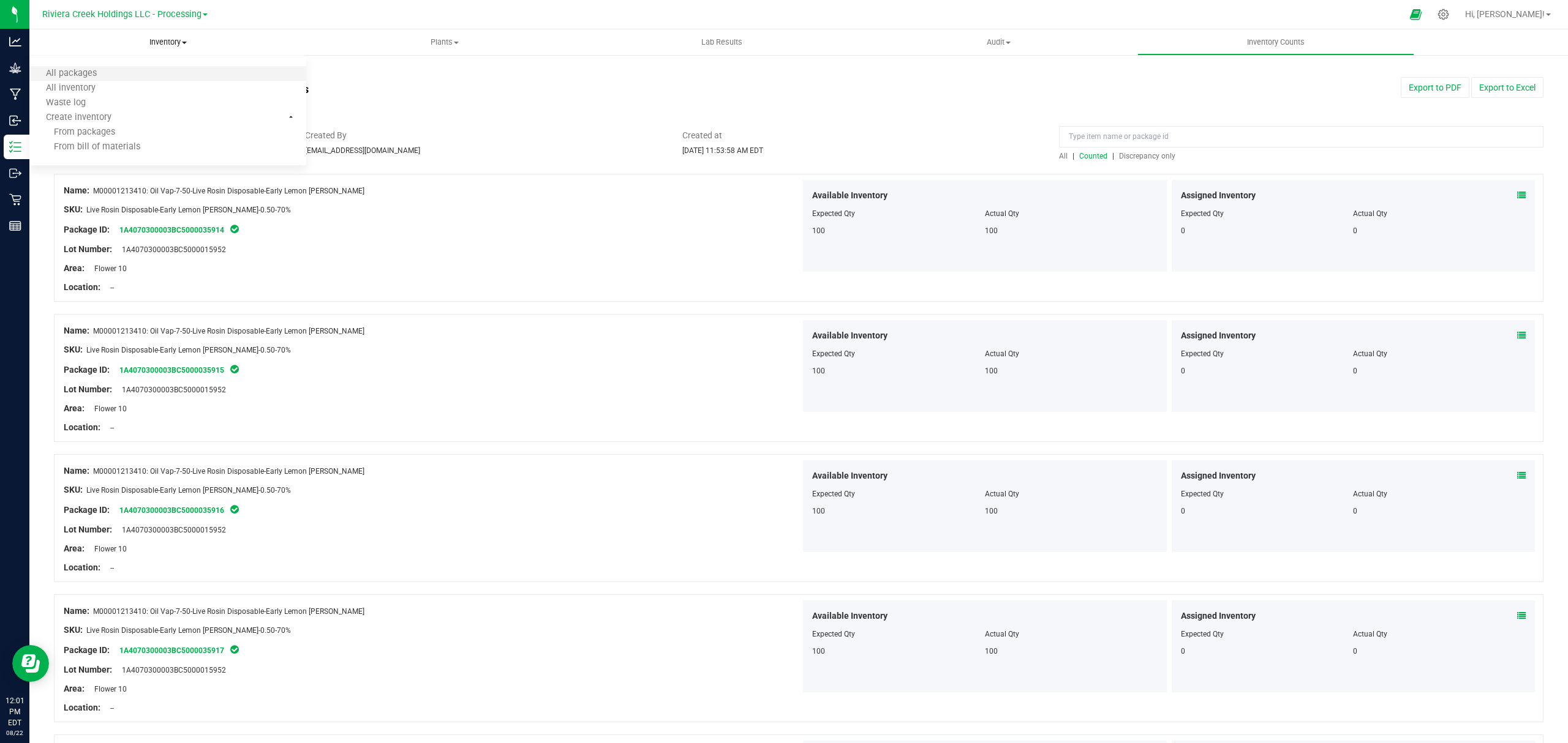
click at [113, 74] on li "All packages" at bounding box center [168, 74] width 277 height 15
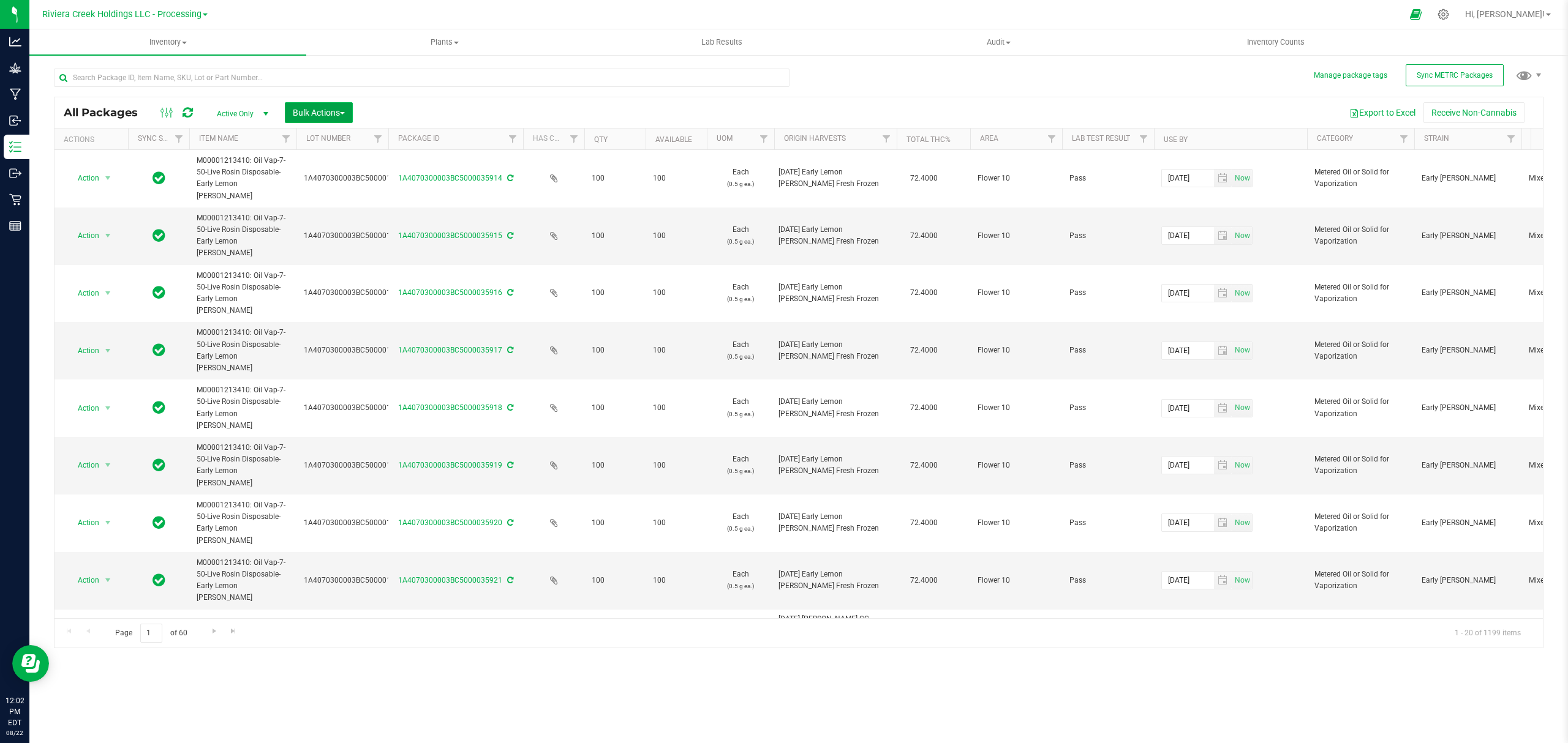
click at [327, 108] on span "Bulk Actions" at bounding box center [319, 113] width 52 height 10
click at [329, 236] on div "Lock/Unlock packages" at bounding box center [342, 232] width 101 height 20
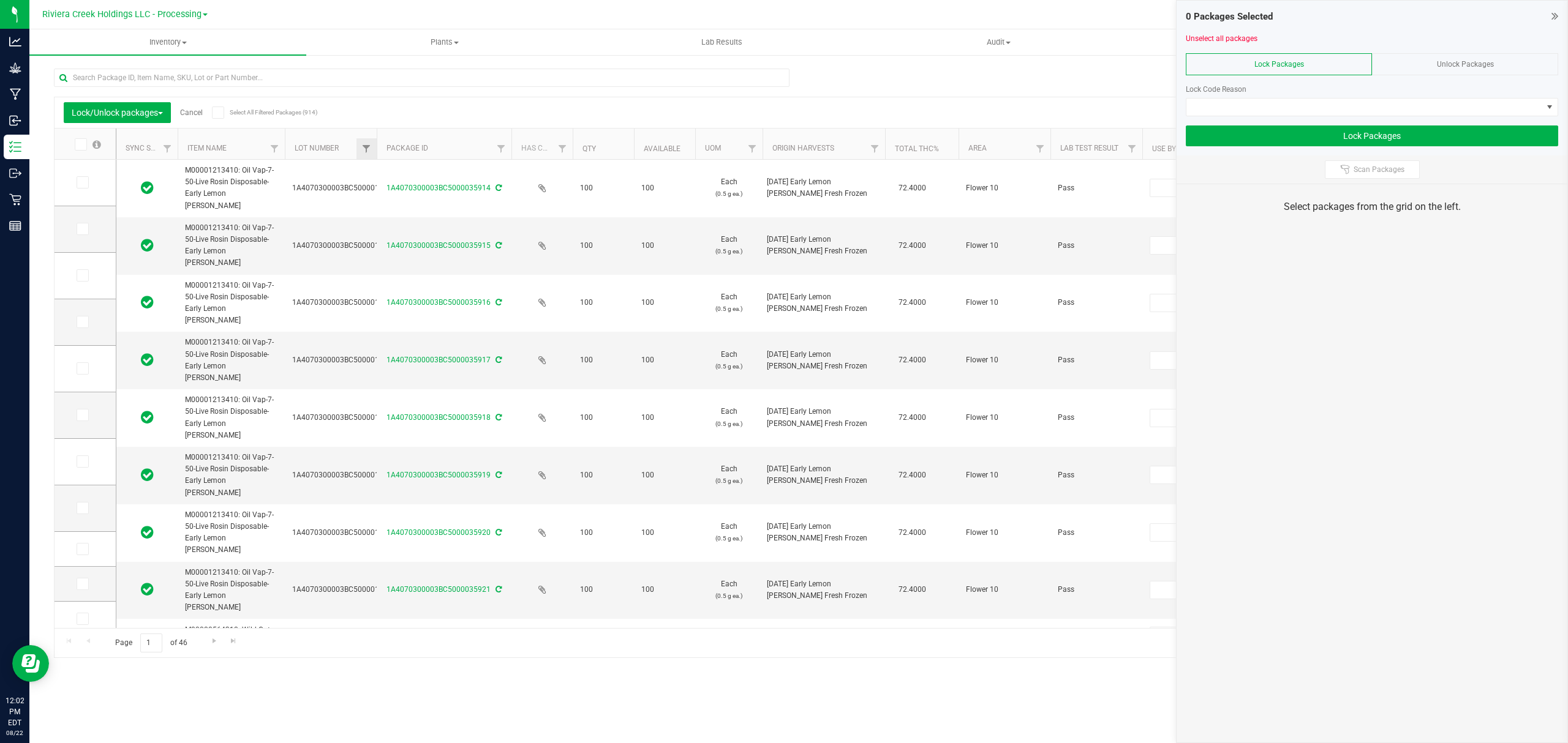
type input "[DATE]"
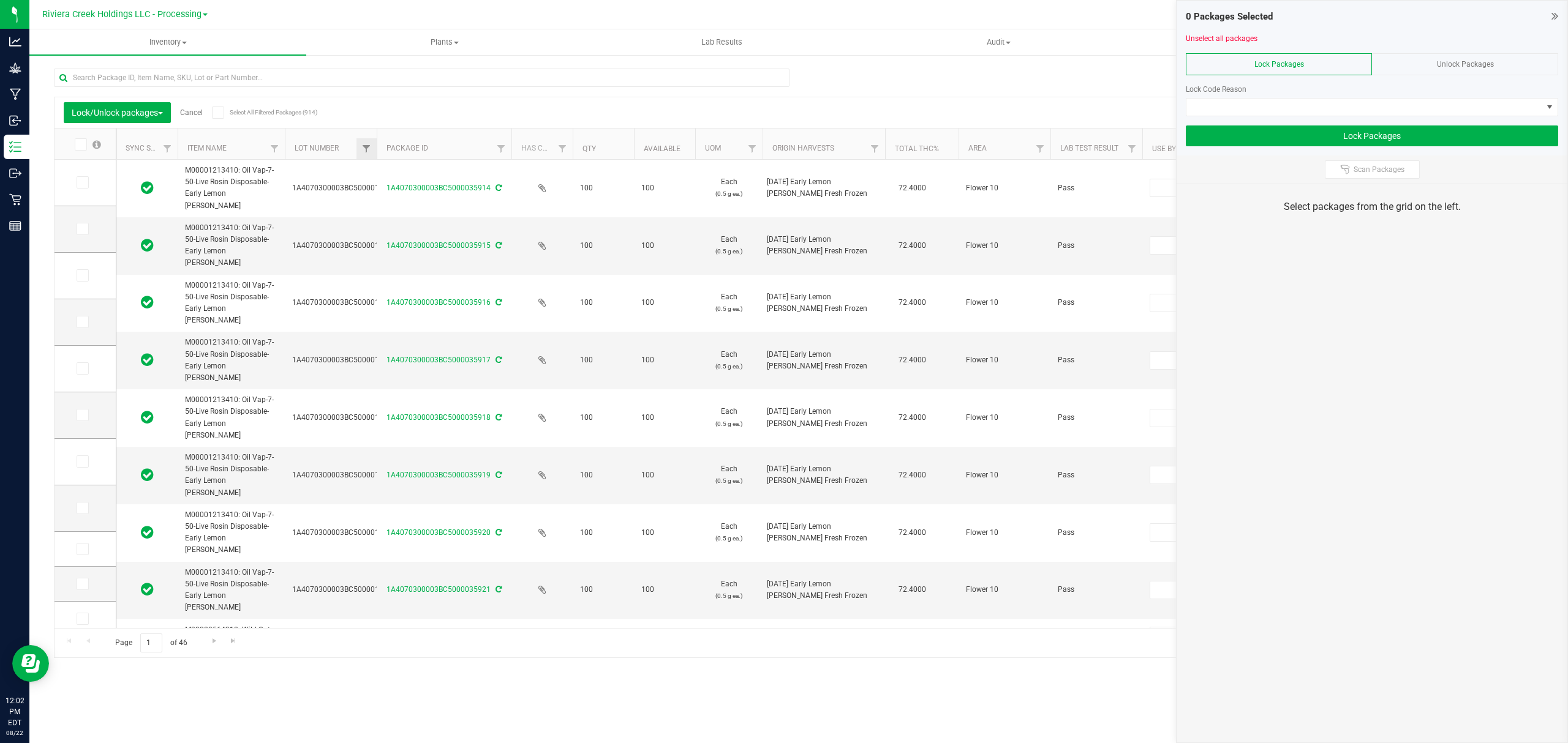
type input "[DATE]"
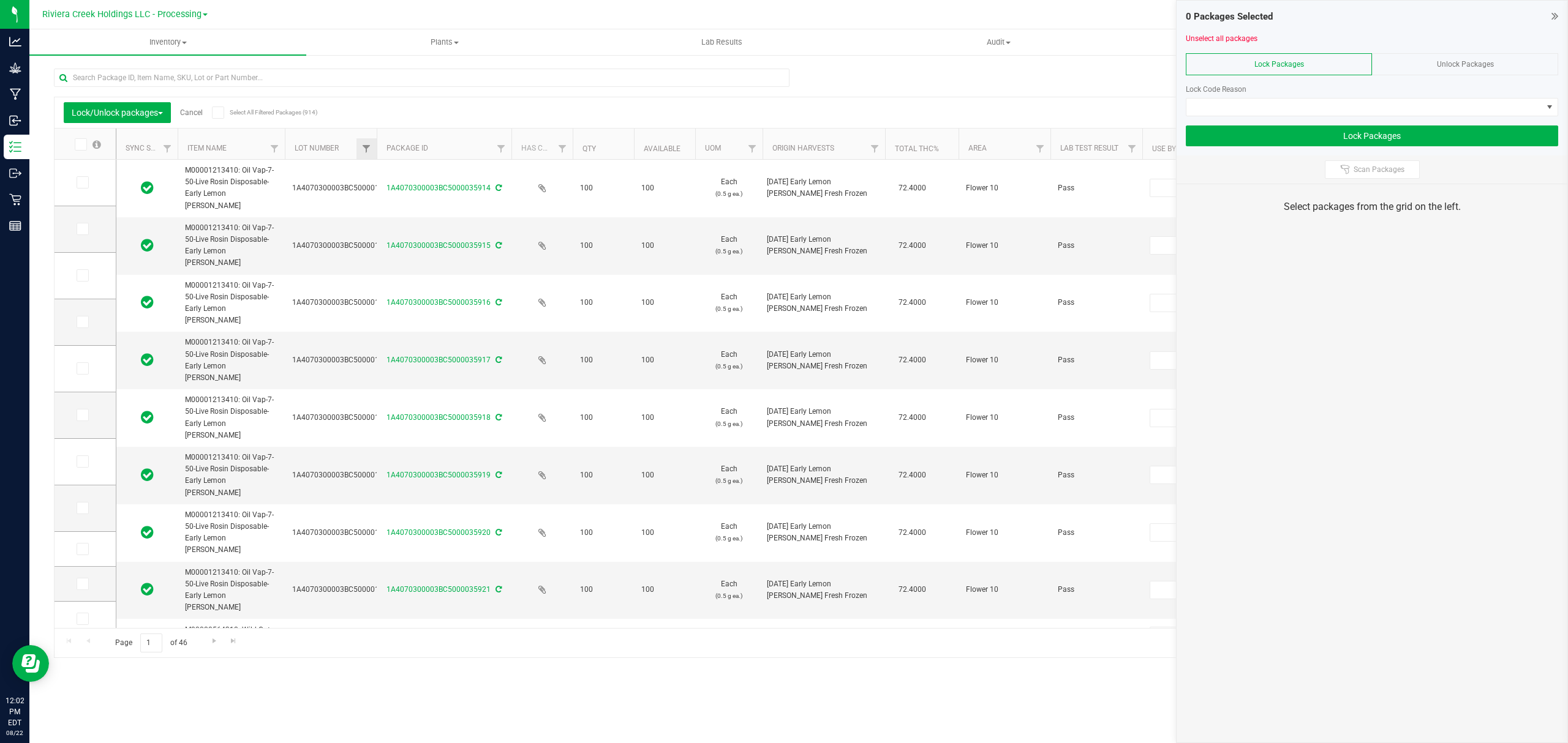
type input "[DATE]"
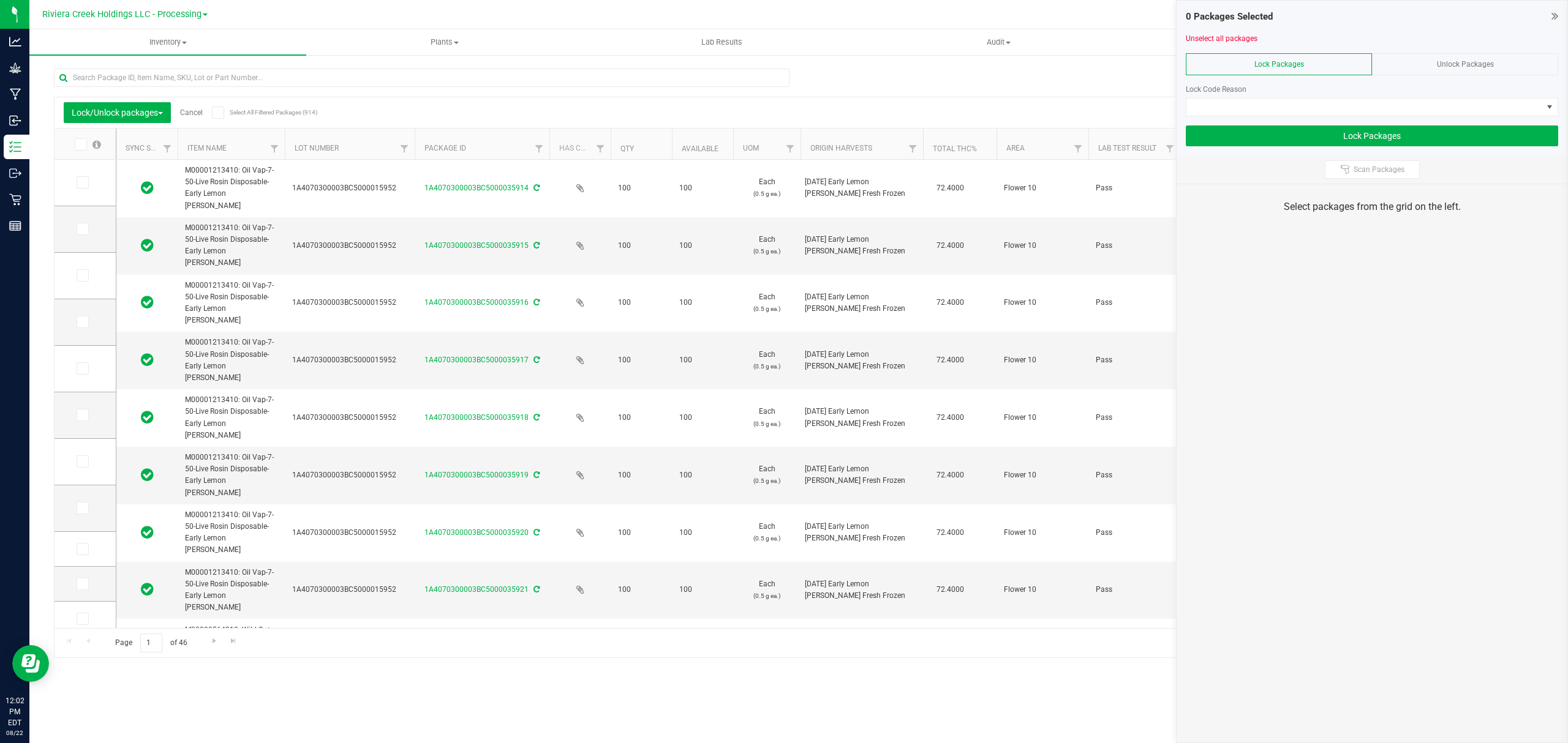
drag, startPoint x: 376, startPoint y: 145, endPoint x: 417, endPoint y: 146, distance: 41.0
click at [79, 182] on icon at bounding box center [82, 182] width 8 height 0
click at [0, 0] on input "checkbox" at bounding box center [0, 0] width 0 height 0
click at [79, 229] on icon at bounding box center [82, 229] width 8 height 0
click at [0, 0] on input "checkbox" at bounding box center [0, 0] width 0 height 0
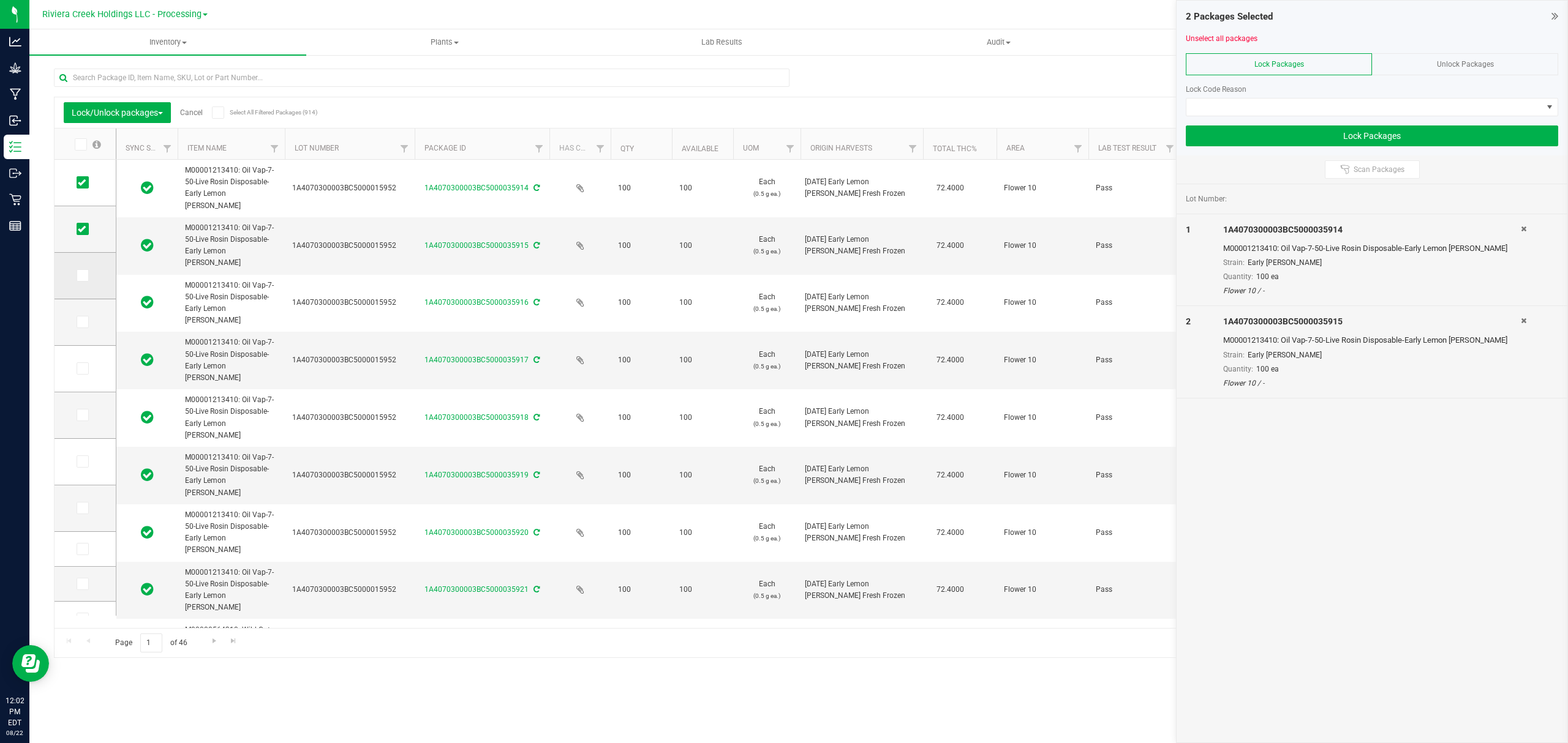
click at [84, 276] on icon at bounding box center [82, 276] width 8 height 0
click at [0, 0] on input "checkbox" at bounding box center [0, 0] width 0 height 0
drag, startPoint x: 81, startPoint y: 324, endPoint x: 79, endPoint y: 371, distance: 47.0
click at [81, 322] on icon at bounding box center [82, 322] width 8 height 0
click at [0, 0] on input "checkbox" at bounding box center [0, 0] width 0 height 0
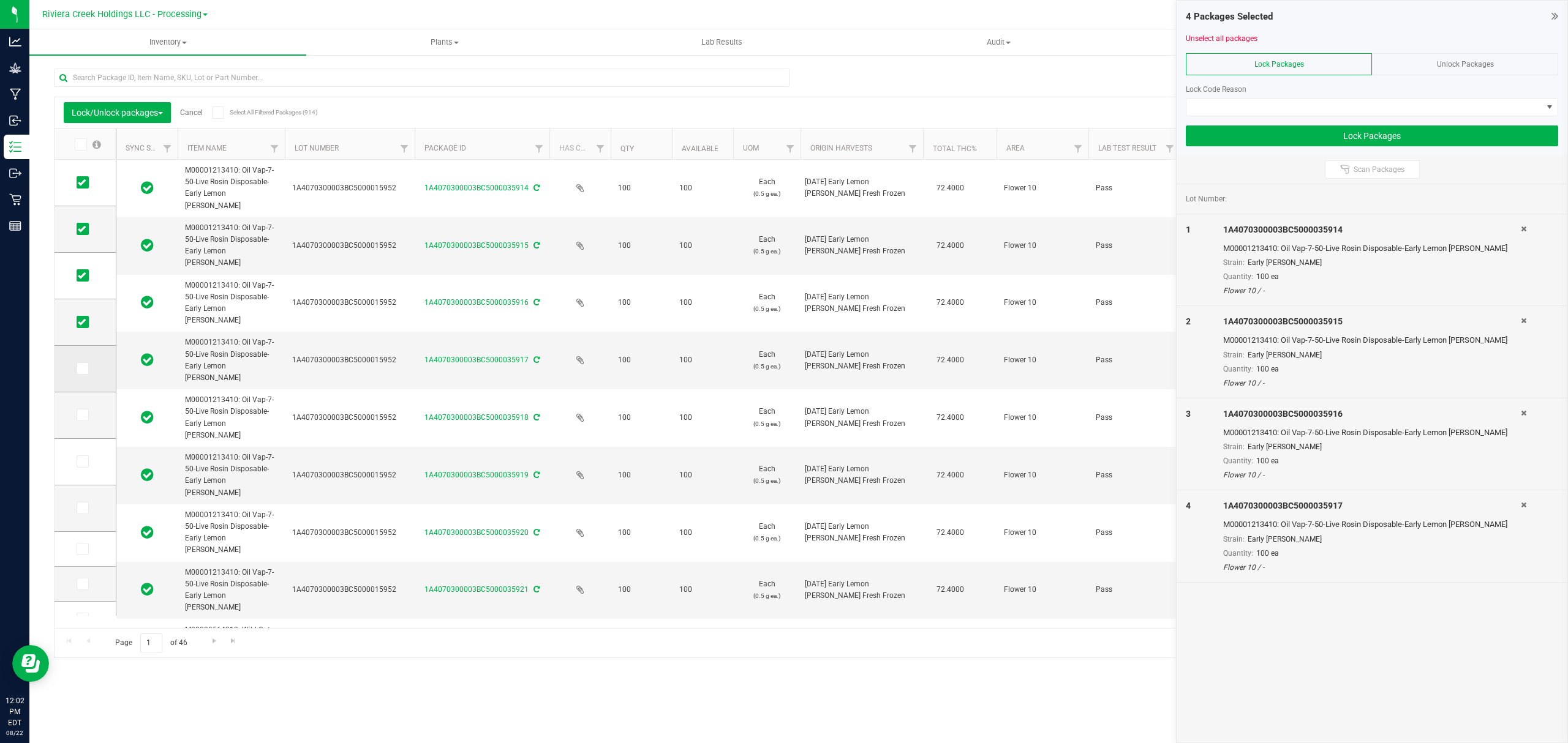
click at [79, 375] on span at bounding box center [83, 368] width 12 height 12
click at [0, 0] on input "checkbox" at bounding box center [0, 0] width 0 height 0
click at [79, 415] on icon at bounding box center [82, 415] width 8 height 0
click at [0, 0] on input "checkbox" at bounding box center [0, 0] width 0 height 0
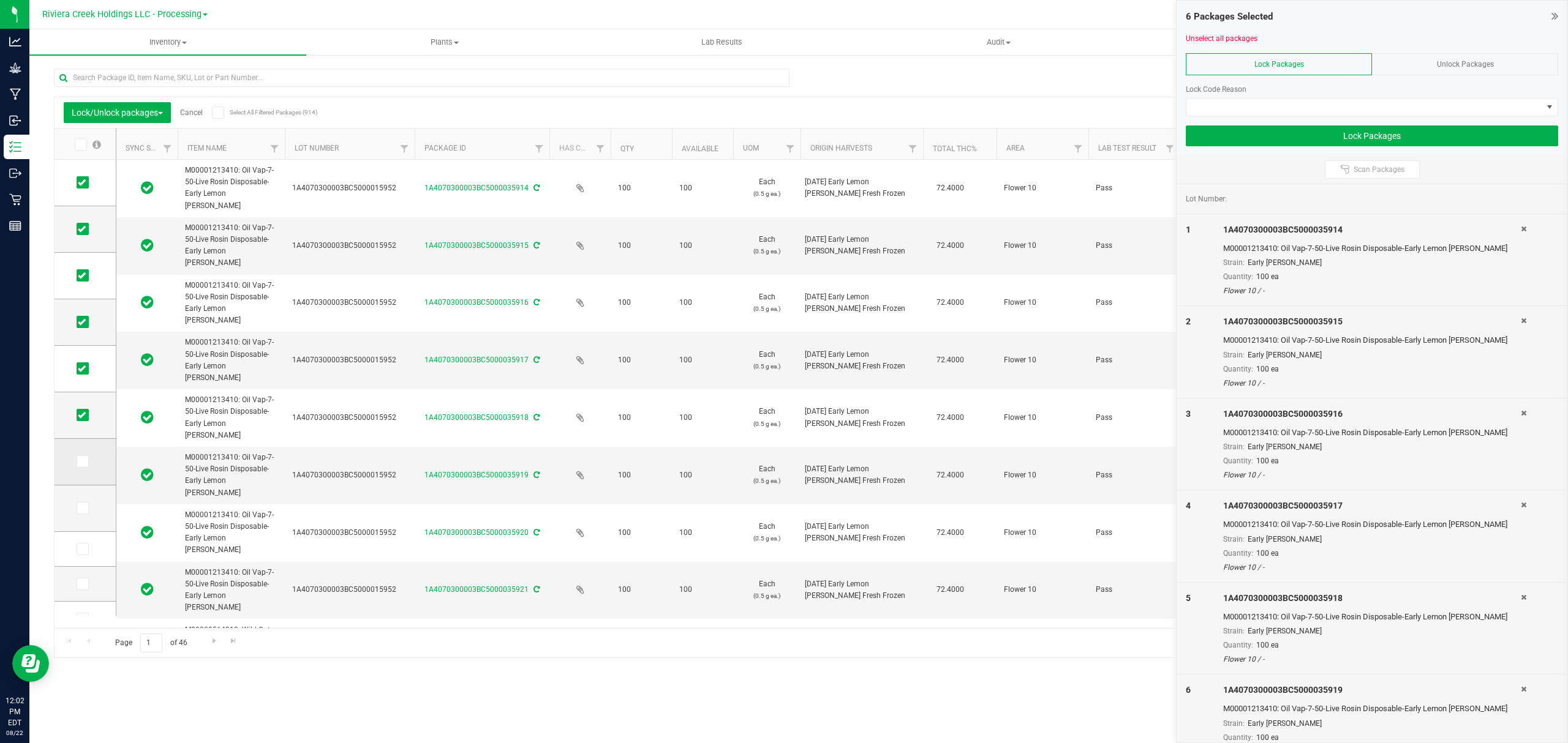
click at [84, 462] on icon at bounding box center [82, 462] width 8 height 0
click at [0, 0] on input "checkbox" at bounding box center [0, 0] width 0 height 0
click at [84, 512] on span at bounding box center [83, 507] width 12 height 12
click at [0, 0] on input "checkbox" at bounding box center [0, 0] width 0 height 0
click at [1240, 104] on span at bounding box center [1364, 106] width 356 height 17
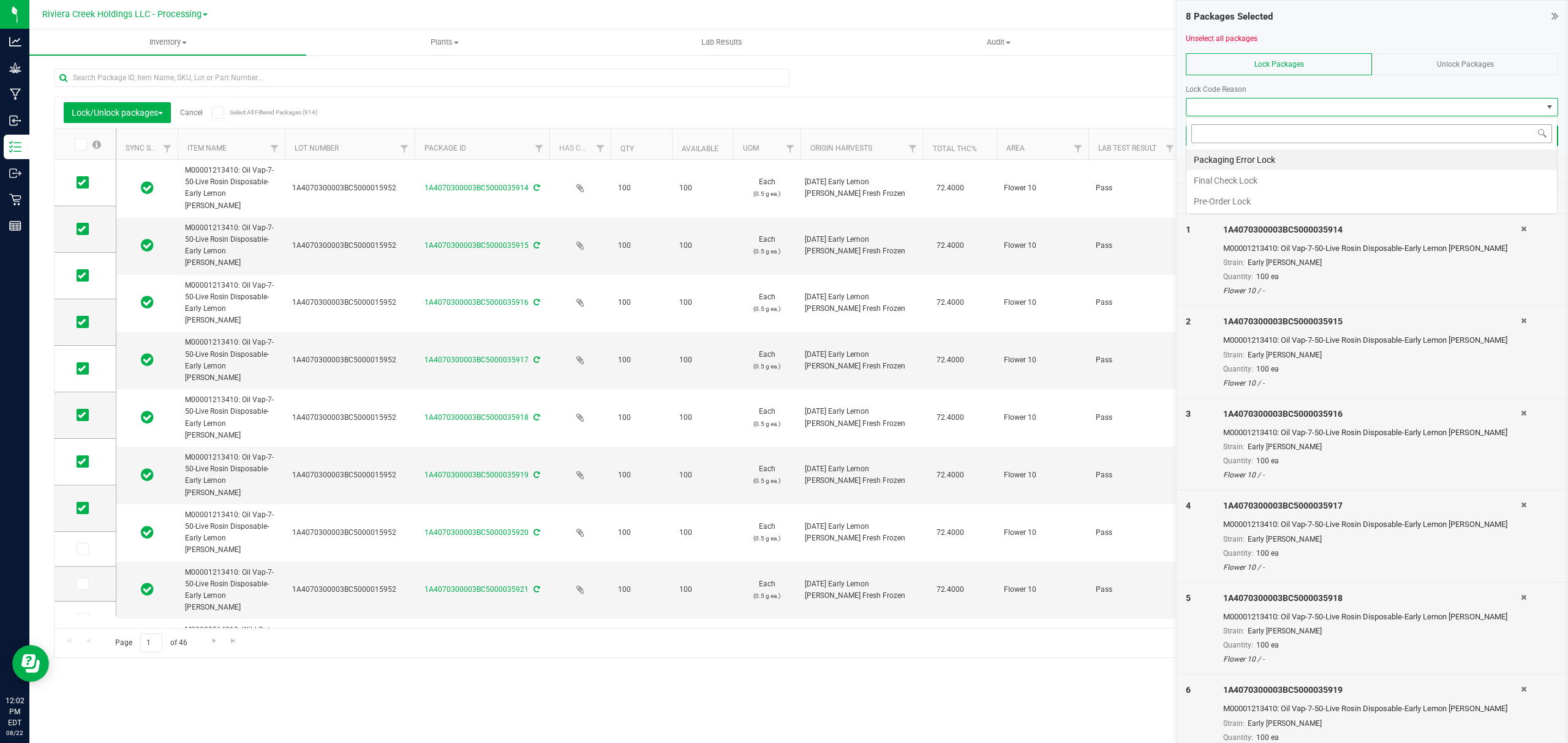
scroll to position [18, 371]
click at [1211, 168] on li "Packaging Error Lock" at bounding box center [1371, 160] width 371 height 20
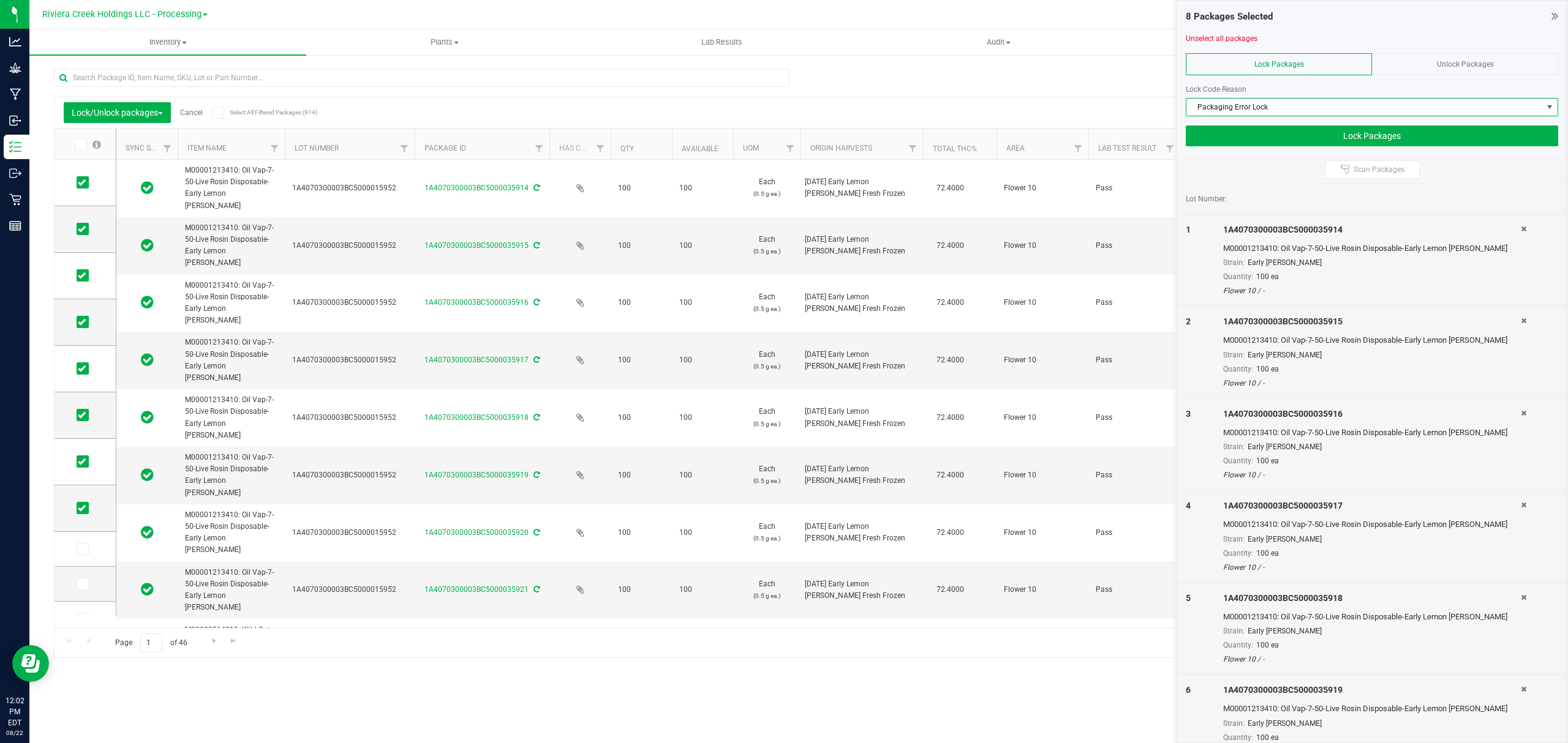
click at [1226, 106] on span "Packaging Error Lock" at bounding box center [1364, 106] width 356 height 17
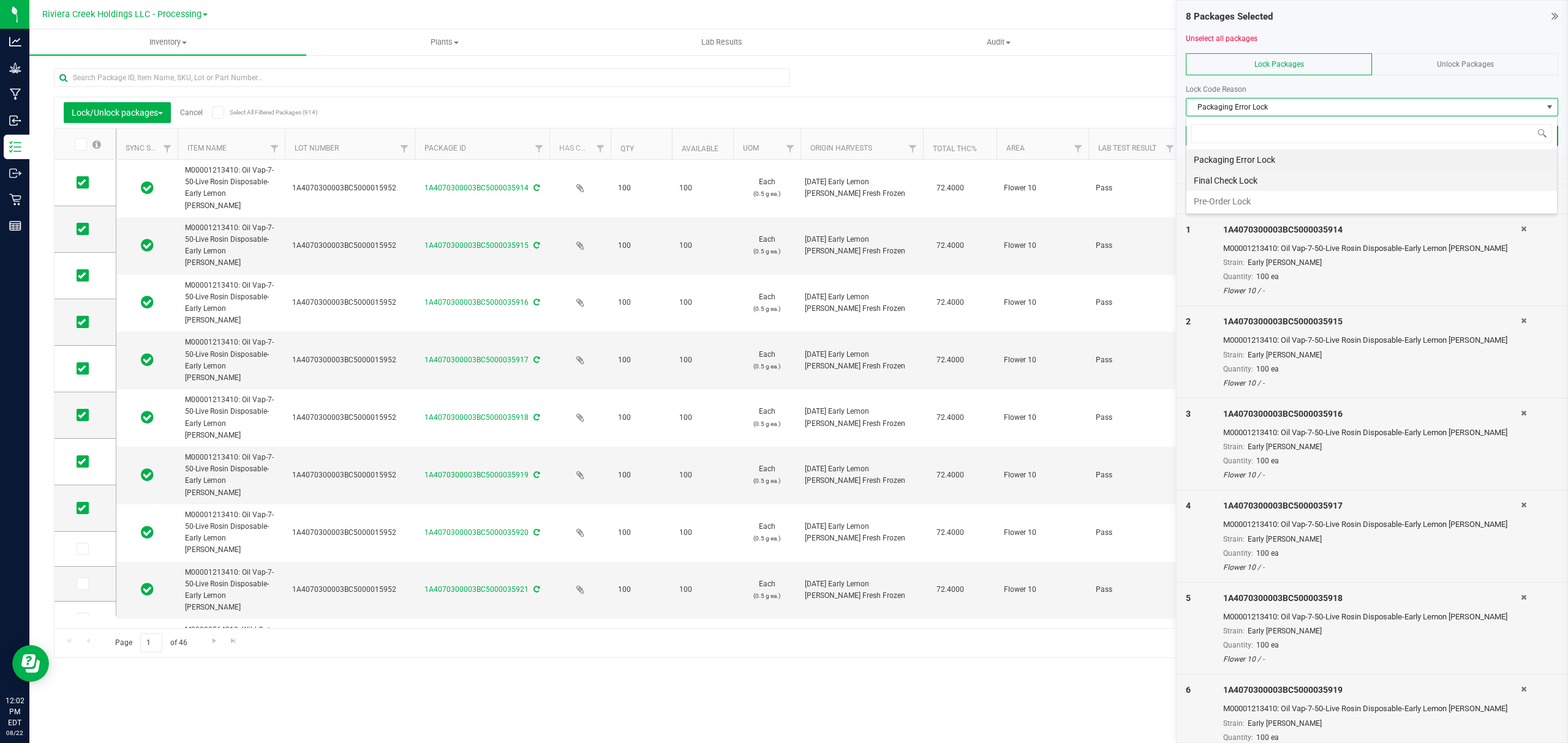
click at [1225, 172] on li "Final Check Lock" at bounding box center [1371, 180] width 371 height 20
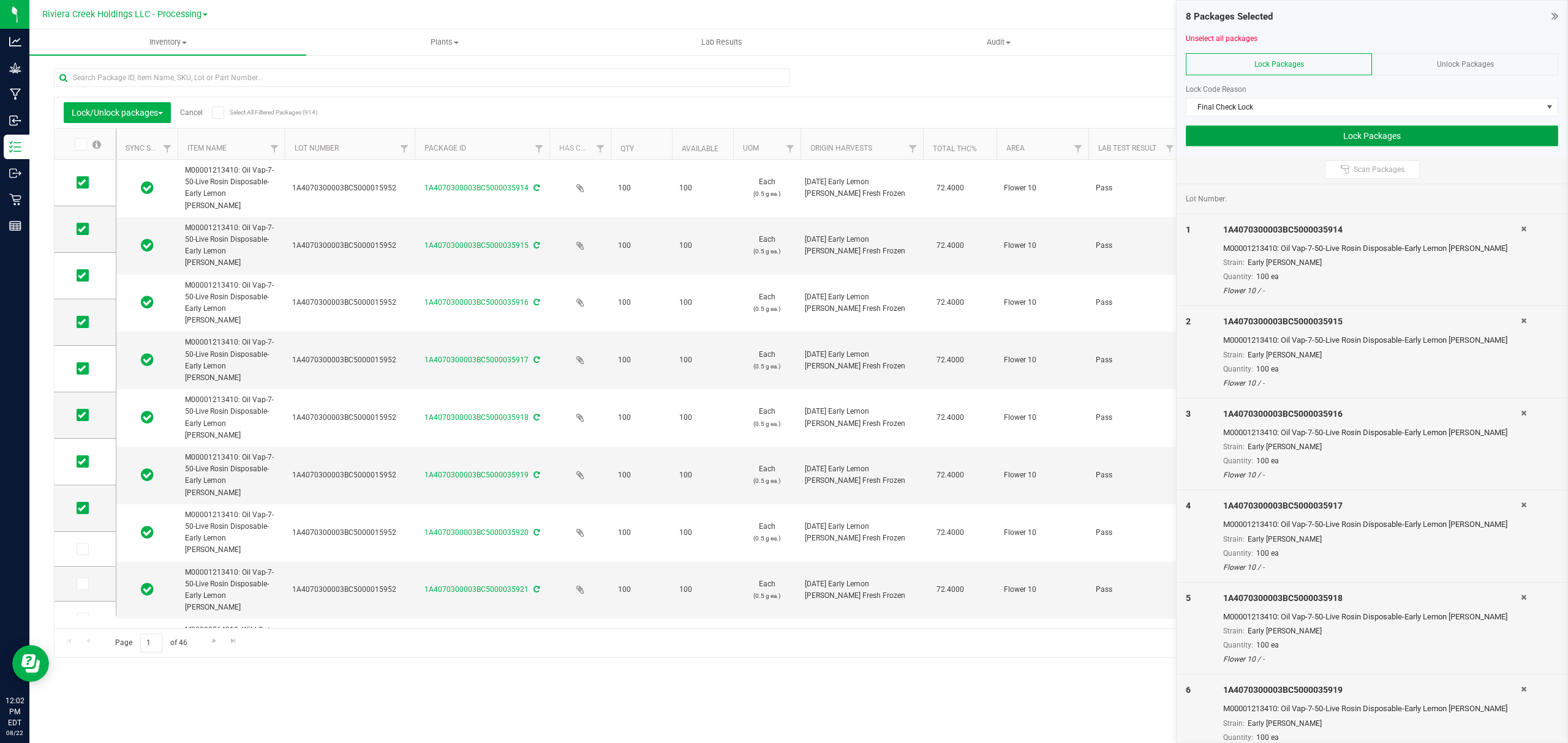
click at [1230, 137] on button "Lock Packages" at bounding box center [1371, 135] width 373 height 20
